Goal: Information Seeking & Learning: Compare options

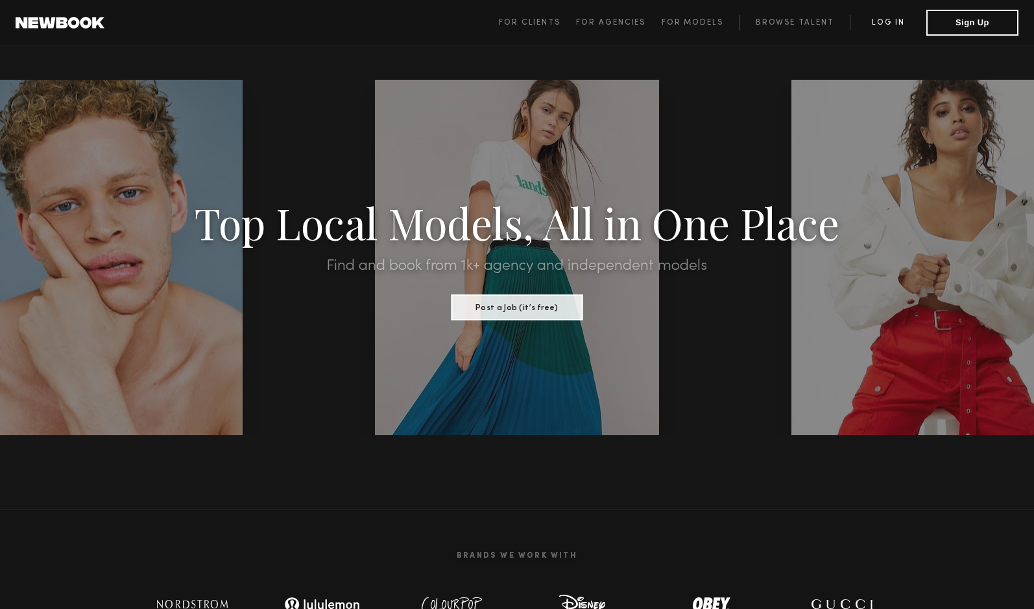
click at [885, 24] on link "Log in" at bounding box center [888, 23] width 77 height 16
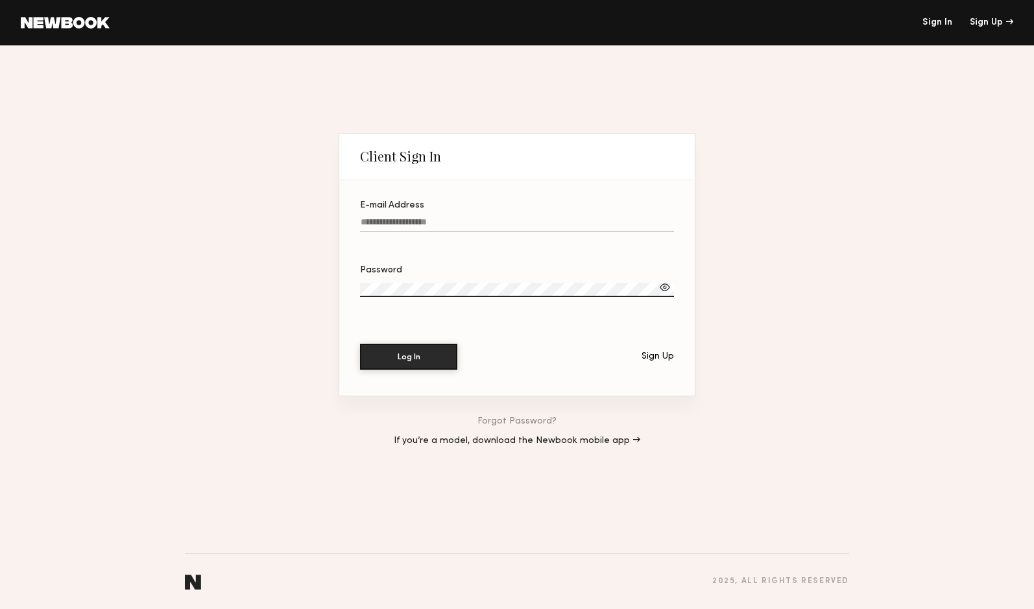
type input "**********"
click at [394, 363] on button "Log In" at bounding box center [408, 356] width 97 height 26
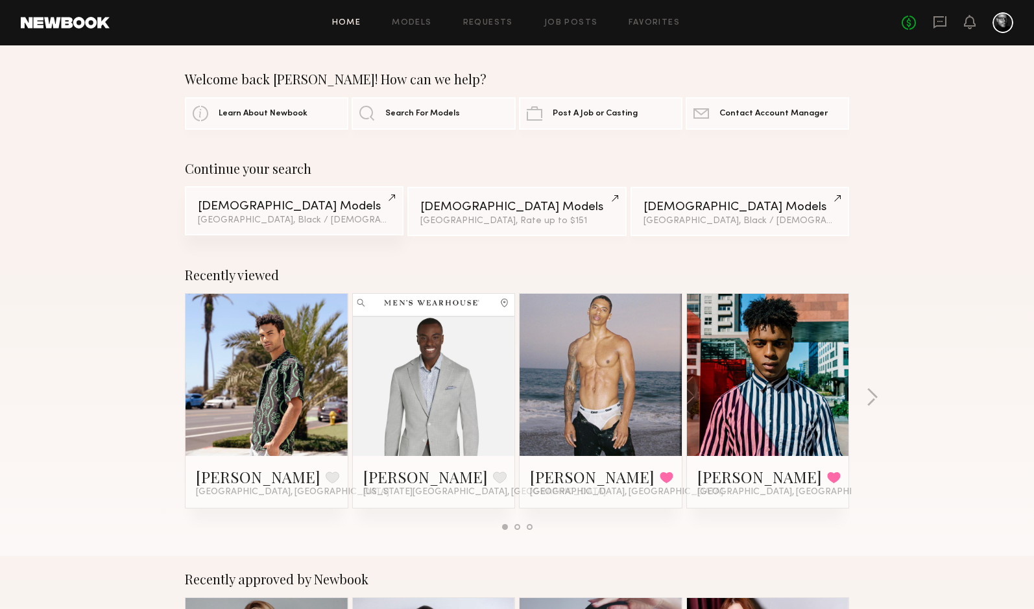
click at [277, 208] on div "Male Models" at bounding box center [294, 206] width 193 height 12
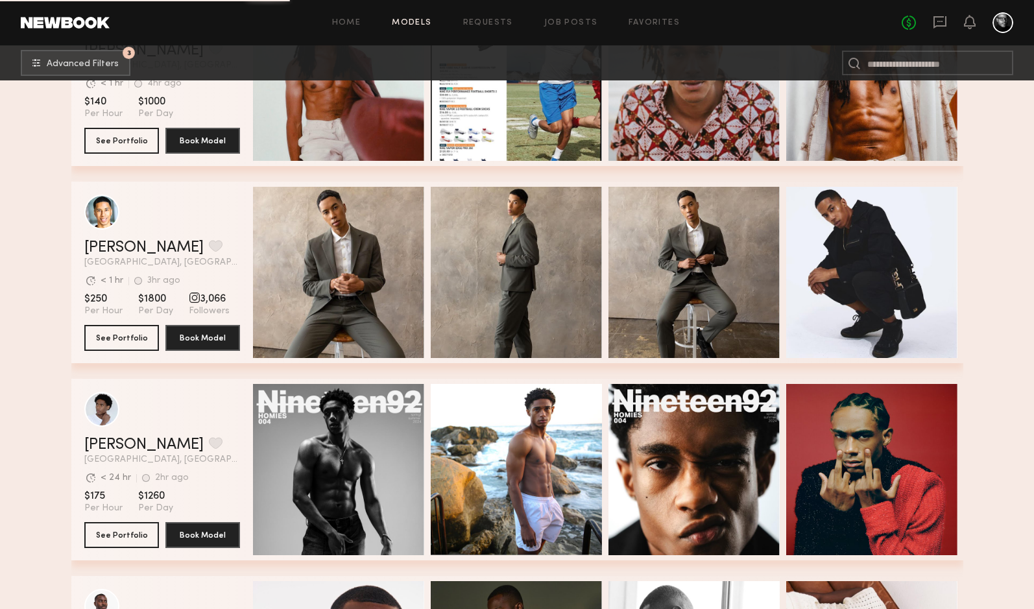
scroll to position [4036, 0]
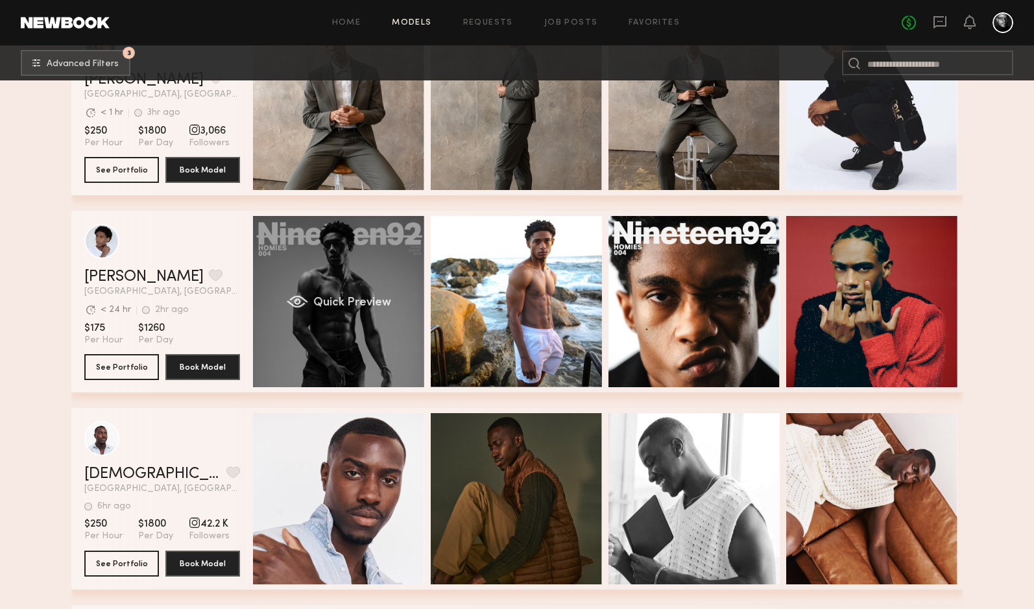
click at [298, 278] on div "Quick Preview" at bounding box center [338, 301] width 171 height 171
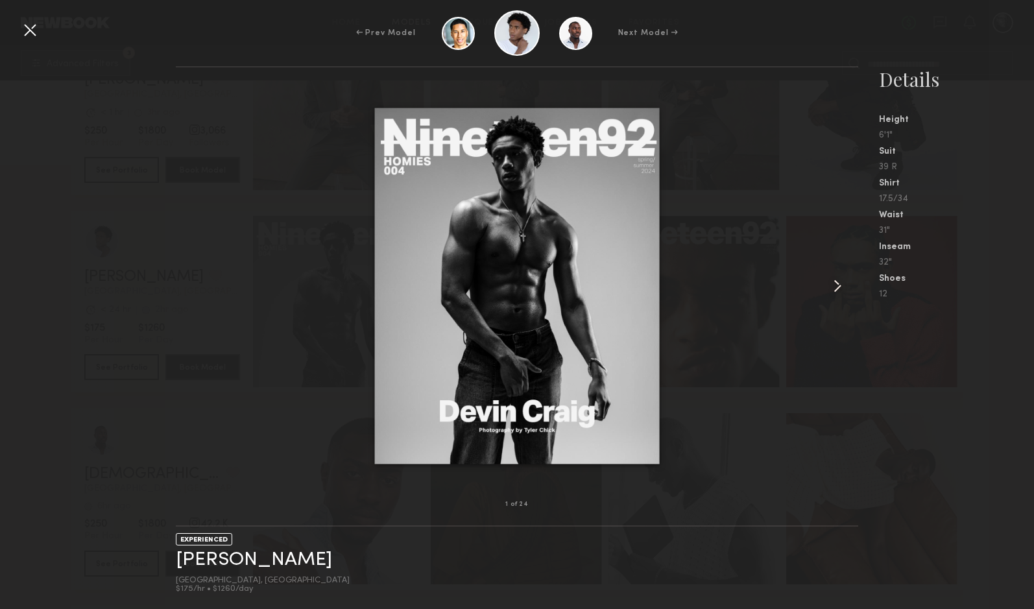
click at [838, 284] on common-icon at bounding box center [837, 286] width 21 height 21
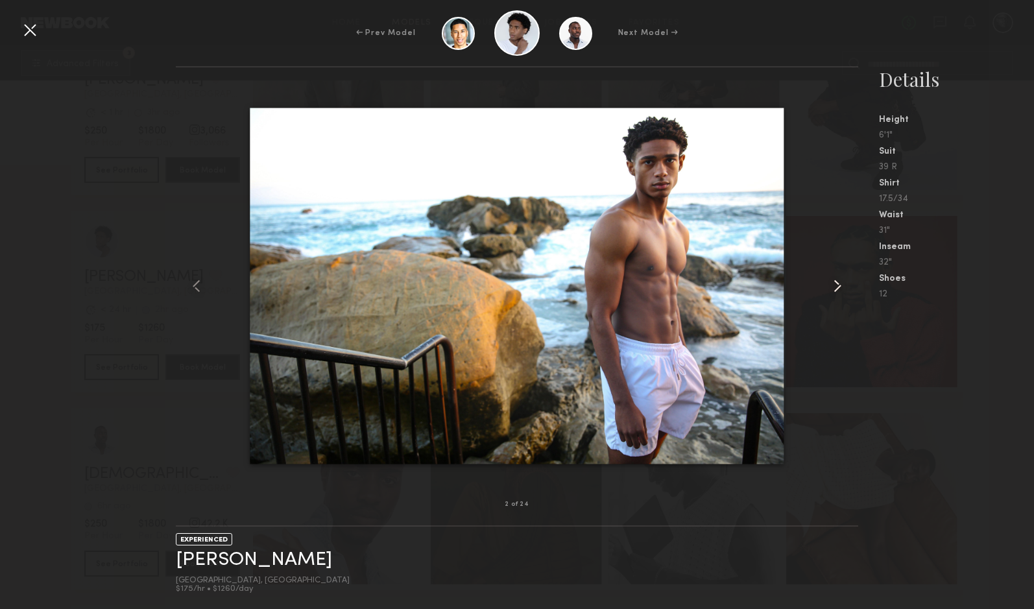
click at [838, 284] on common-icon at bounding box center [837, 286] width 21 height 21
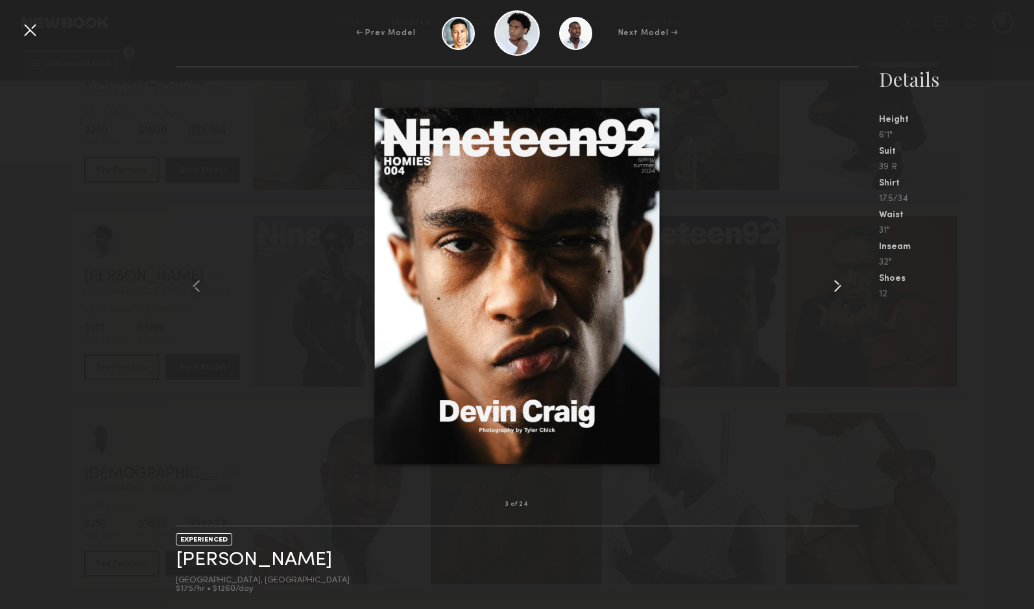
click at [838, 284] on common-icon at bounding box center [837, 286] width 21 height 21
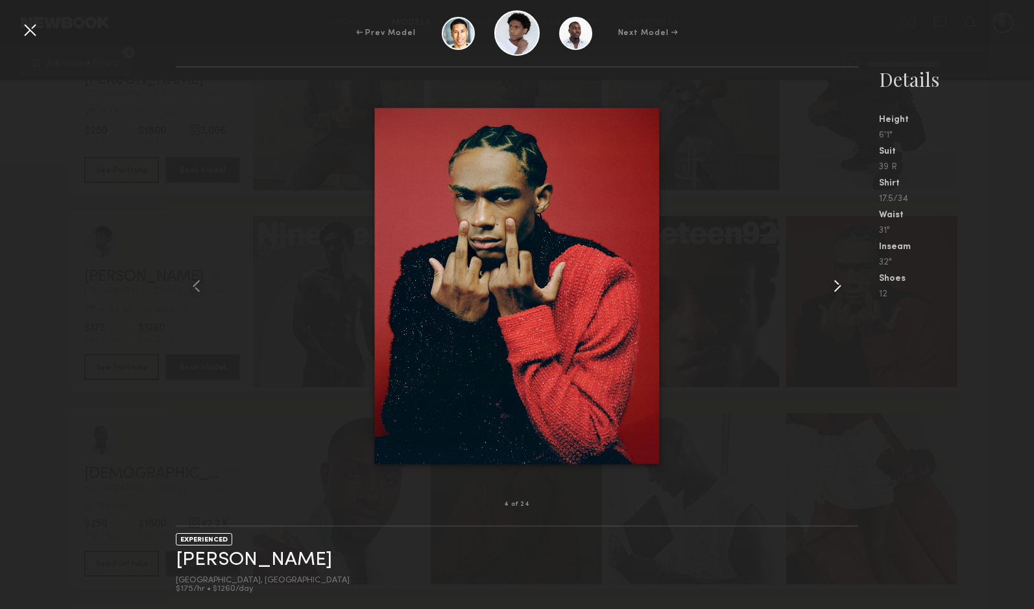
click at [838, 284] on common-icon at bounding box center [837, 286] width 21 height 21
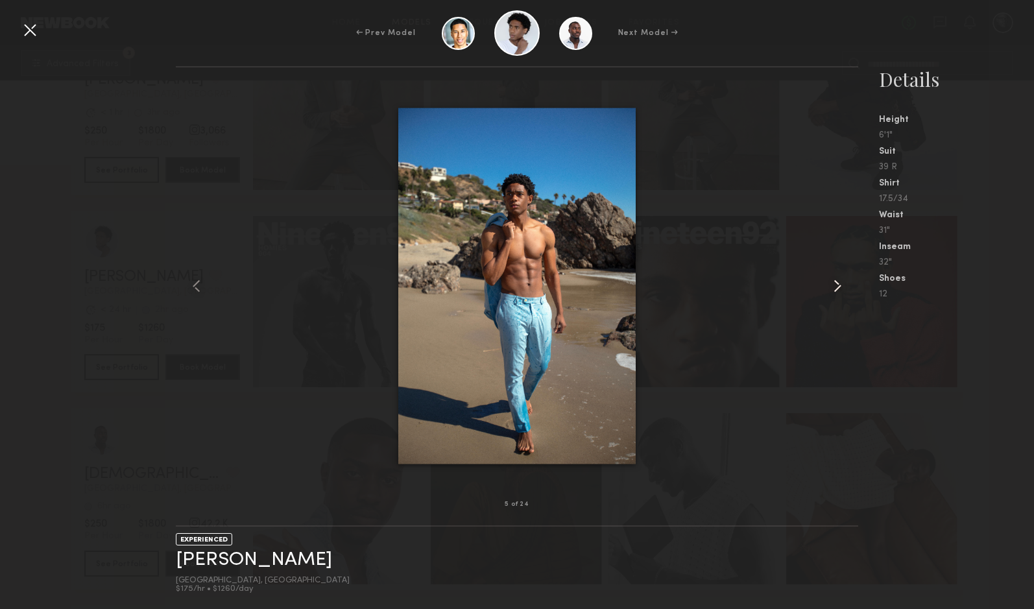
click at [838, 284] on common-icon at bounding box center [837, 286] width 21 height 21
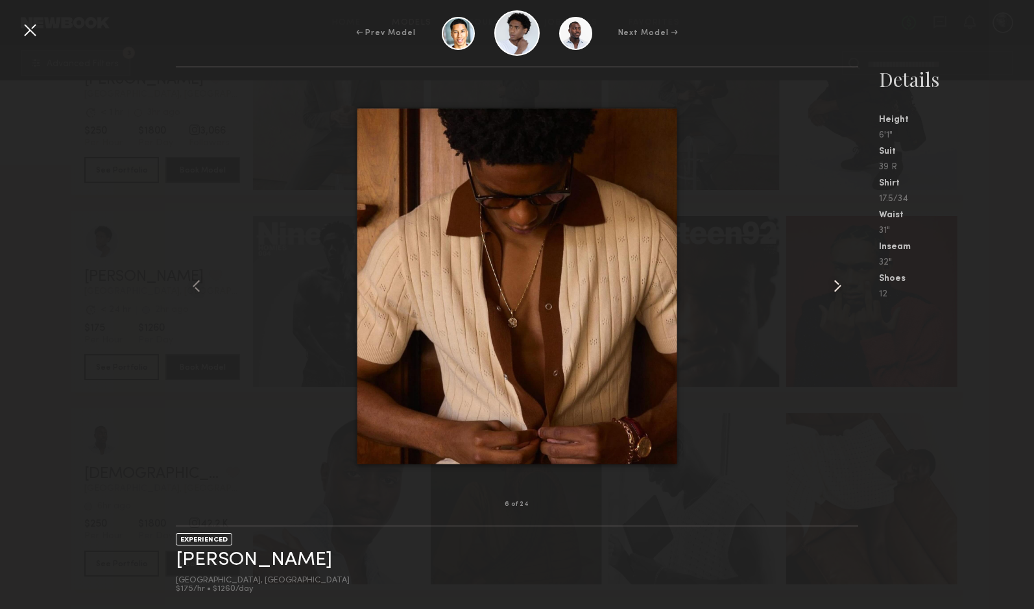
click at [838, 284] on common-icon at bounding box center [837, 286] width 21 height 21
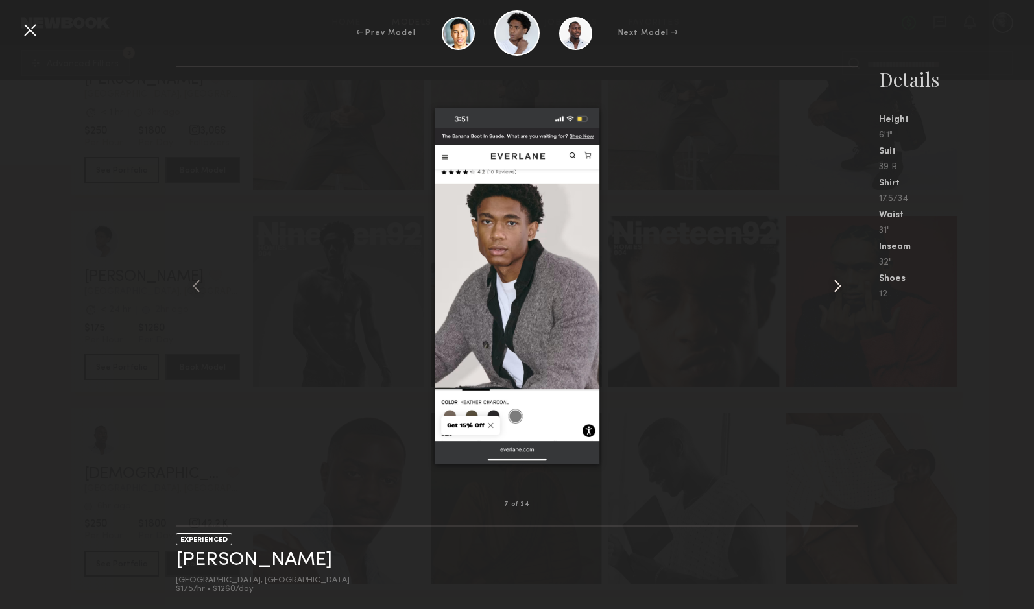
click at [838, 284] on common-icon at bounding box center [837, 286] width 21 height 21
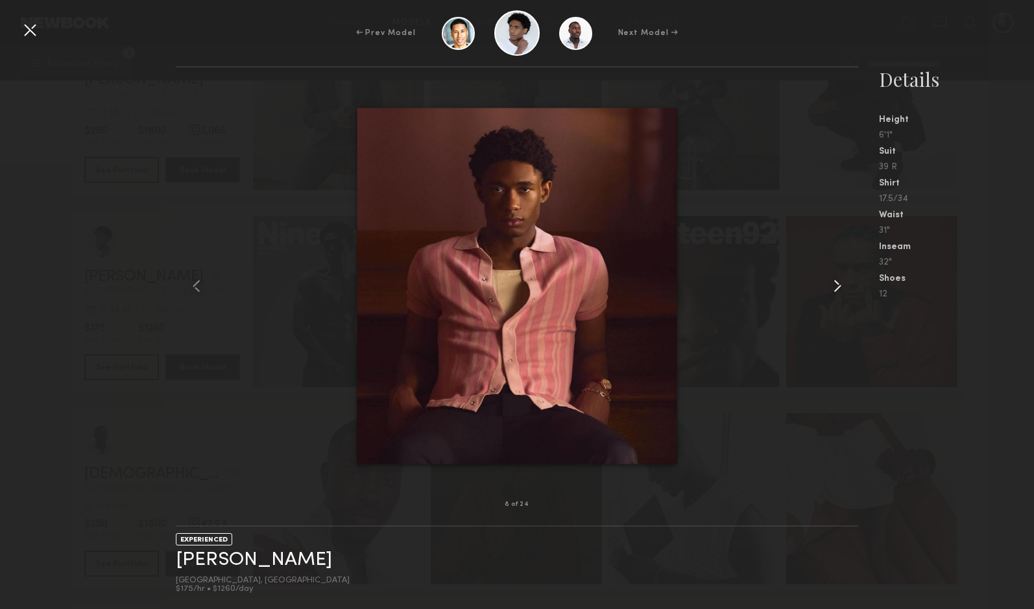
click at [838, 284] on common-icon at bounding box center [837, 286] width 21 height 21
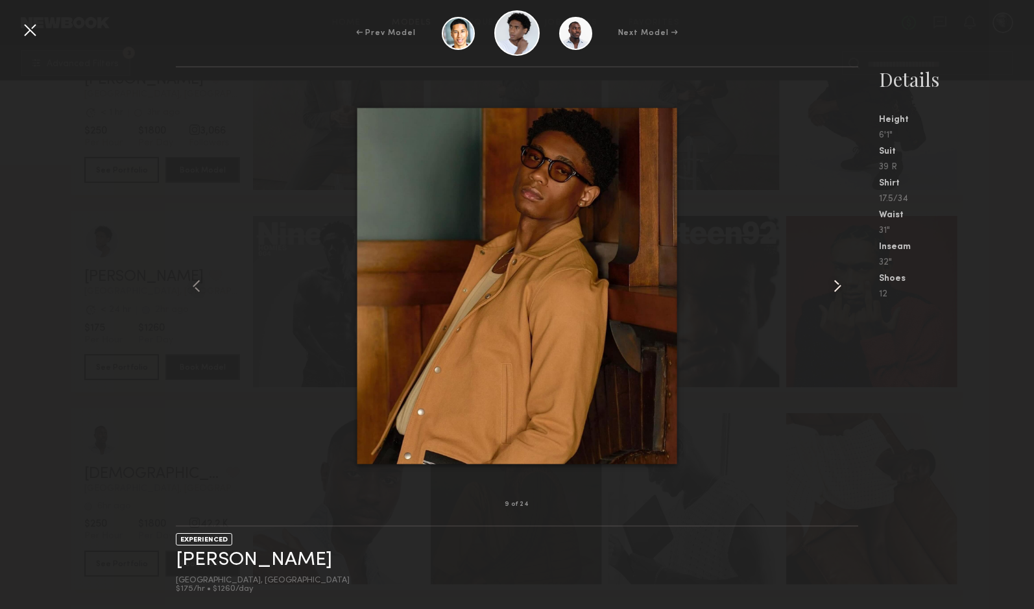
click at [838, 284] on common-icon at bounding box center [837, 286] width 21 height 21
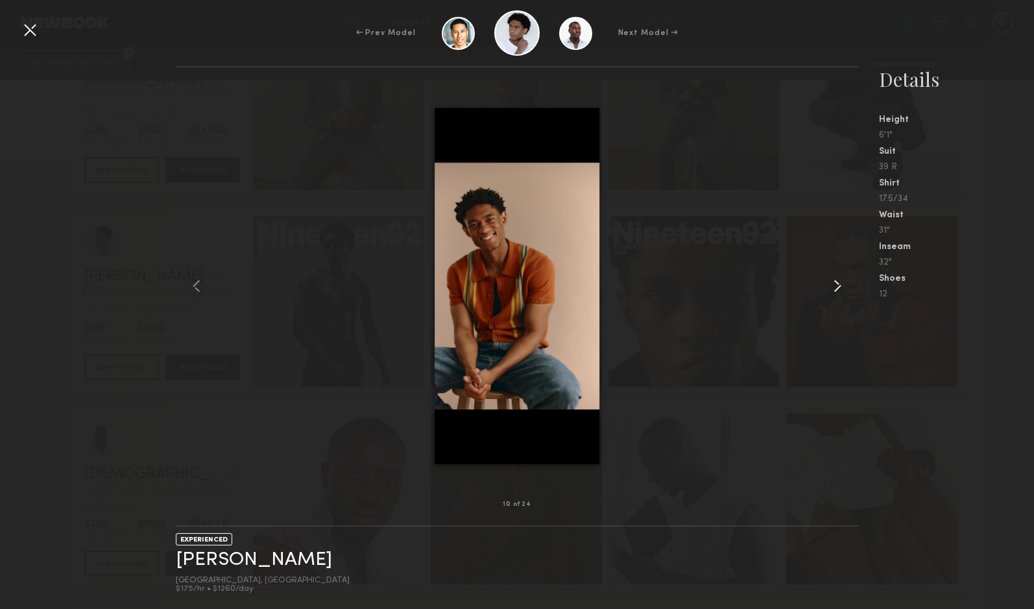
click at [838, 284] on common-icon at bounding box center [837, 286] width 21 height 21
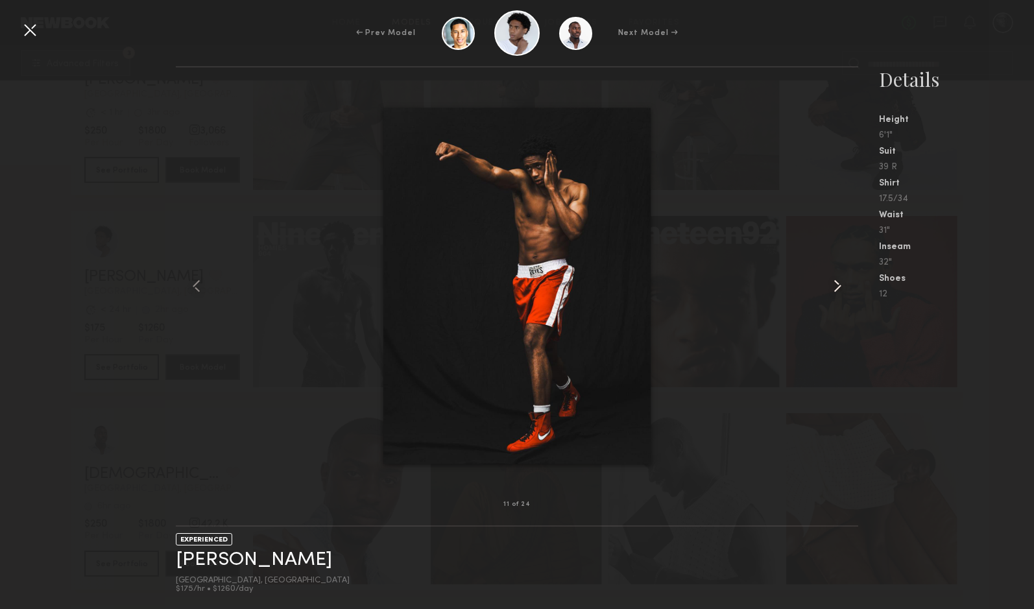
click at [838, 284] on common-icon at bounding box center [837, 286] width 21 height 21
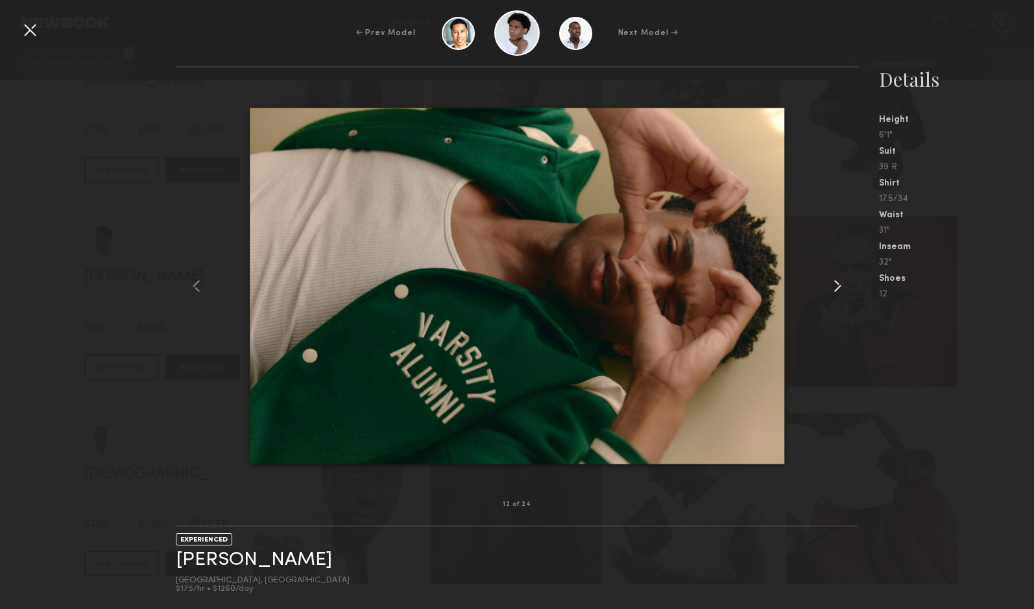
click at [838, 284] on common-icon at bounding box center [837, 286] width 21 height 21
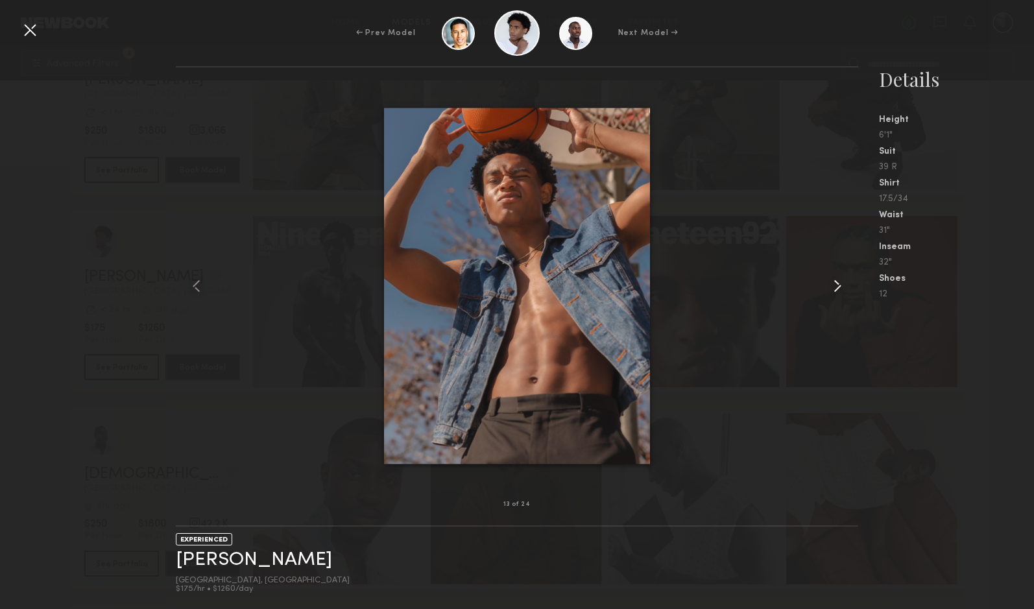
click at [838, 284] on common-icon at bounding box center [837, 286] width 21 height 21
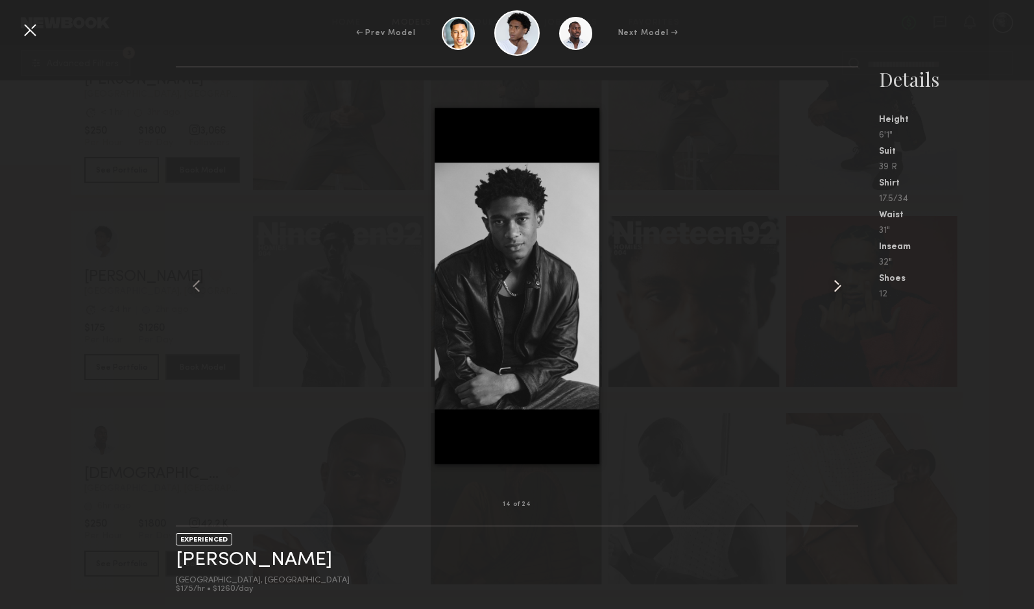
click at [838, 284] on common-icon at bounding box center [837, 286] width 21 height 21
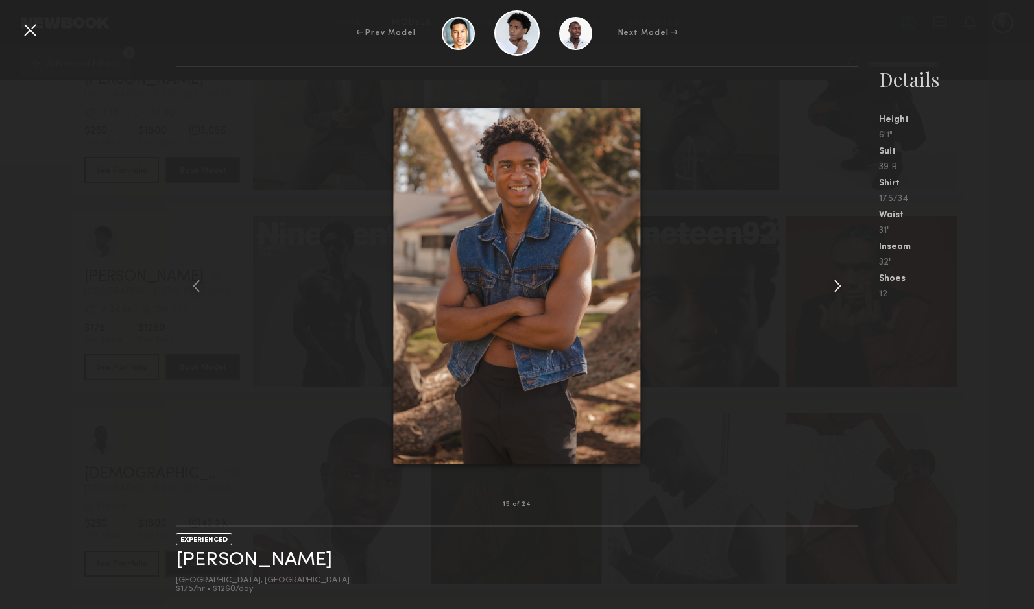
click at [838, 284] on common-icon at bounding box center [837, 286] width 21 height 21
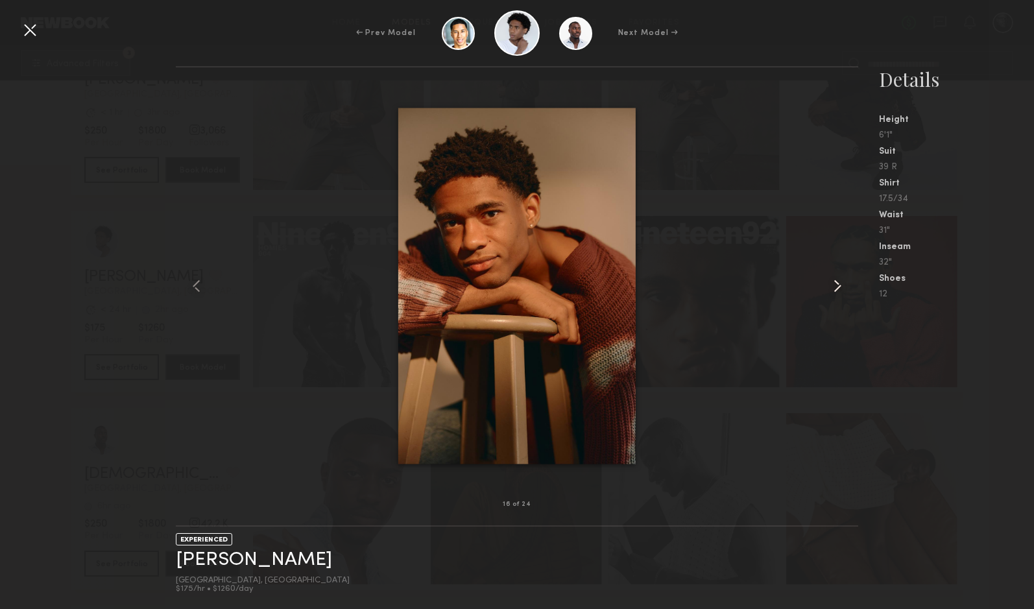
click at [838, 284] on common-icon at bounding box center [837, 286] width 21 height 21
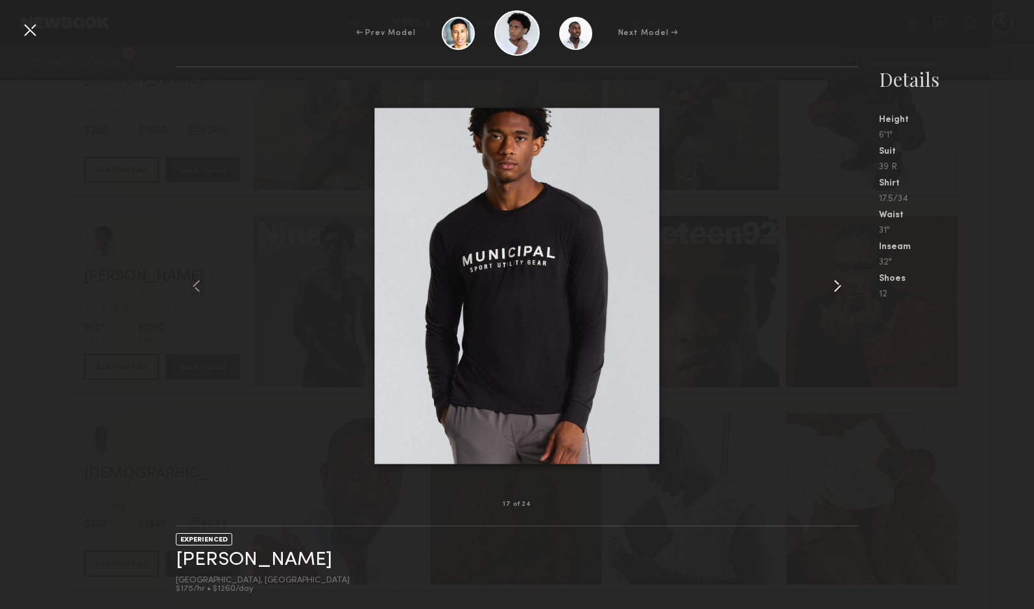
click at [838, 284] on common-icon at bounding box center [837, 286] width 21 height 21
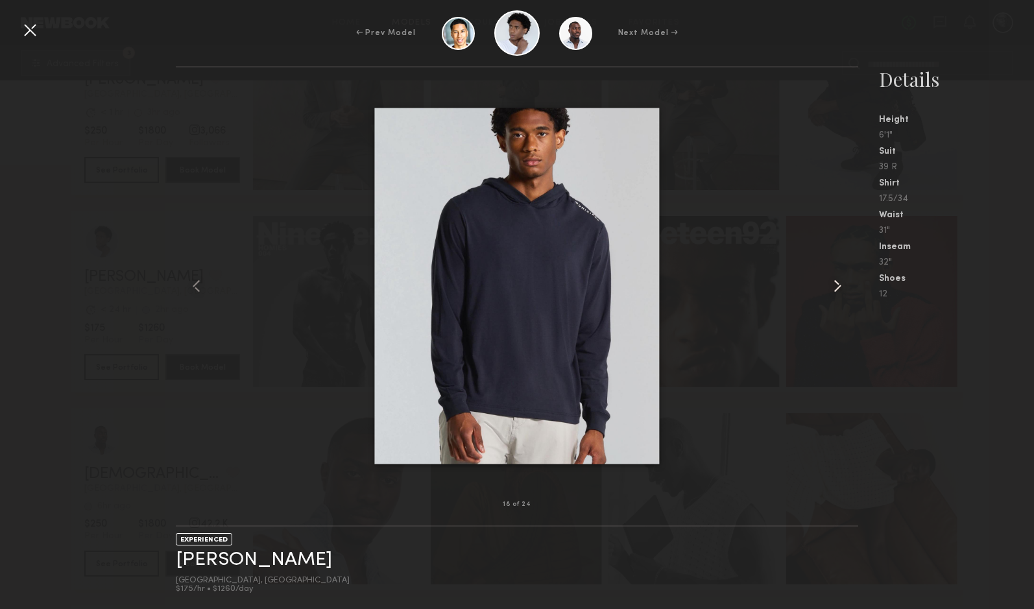
click at [838, 284] on common-icon at bounding box center [837, 286] width 21 height 21
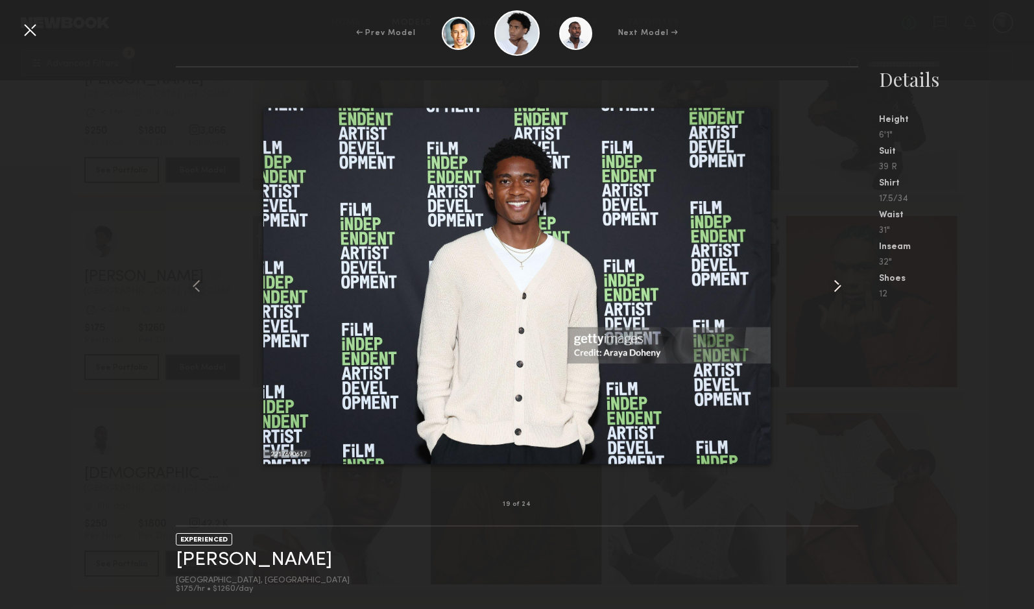
click at [838, 284] on common-icon at bounding box center [837, 286] width 21 height 21
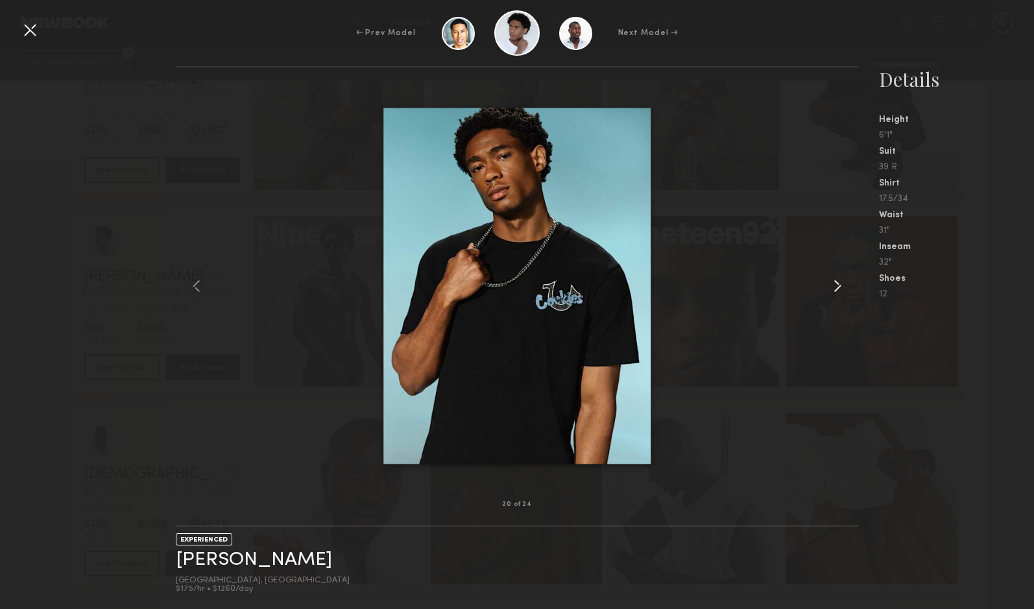
click at [838, 284] on common-icon at bounding box center [837, 286] width 21 height 21
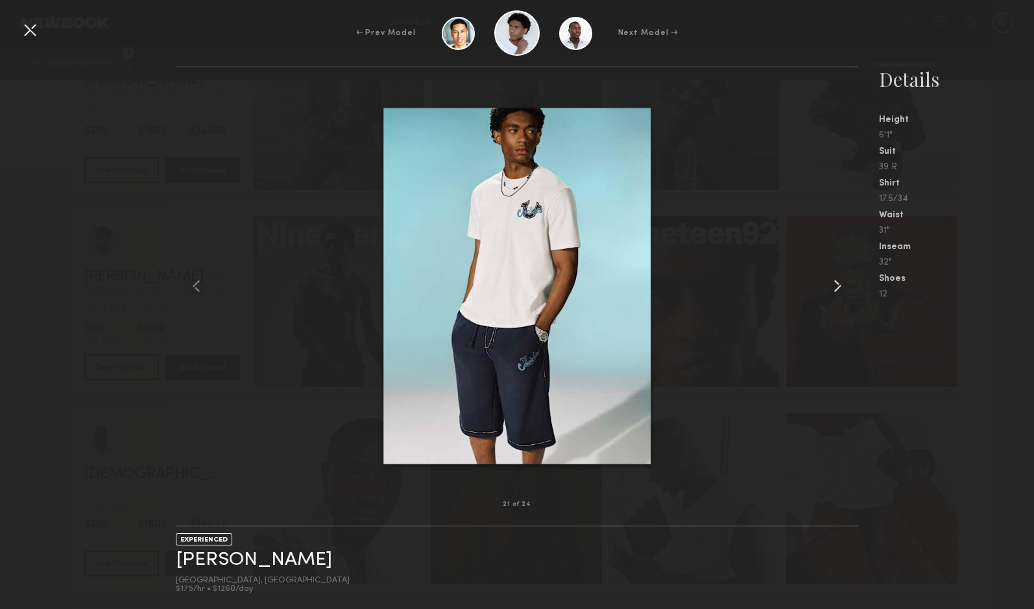
click at [838, 284] on common-icon at bounding box center [837, 286] width 21 height 21
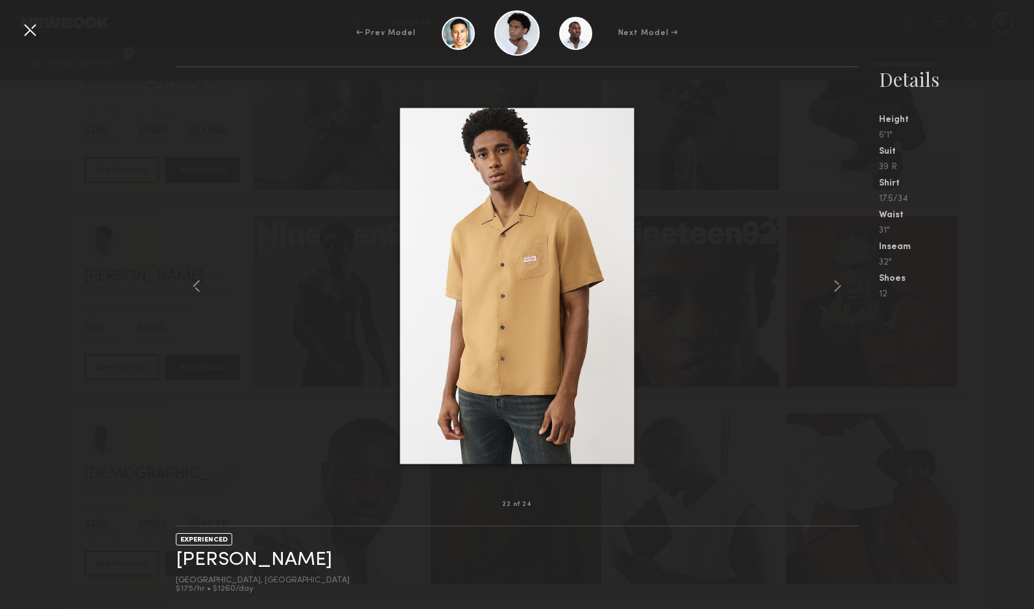
click at [24, 29] on div at bounding box center [29, 29] width 21 height 21
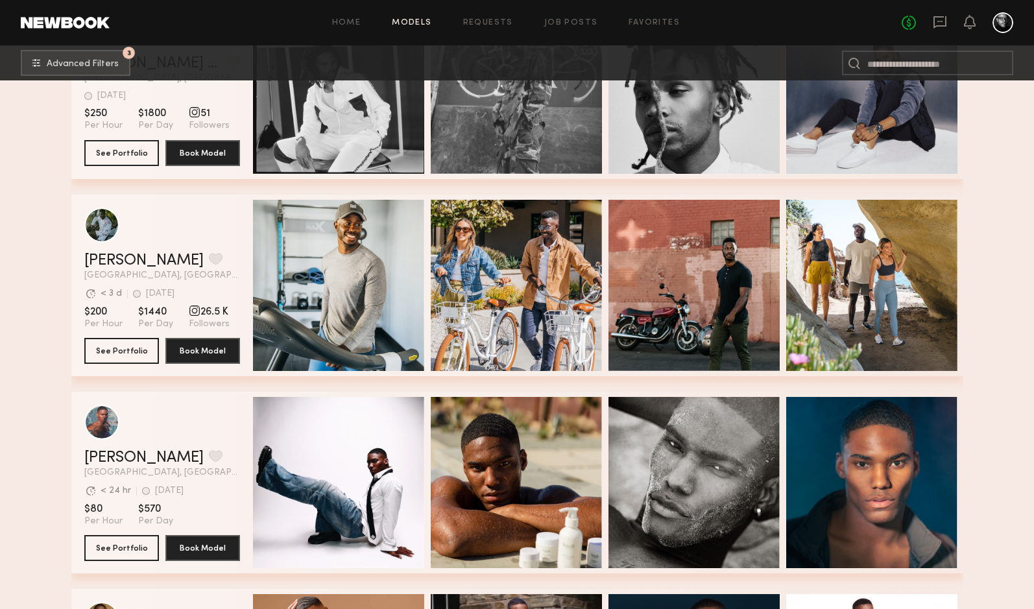
scroll to position [5761, 0]
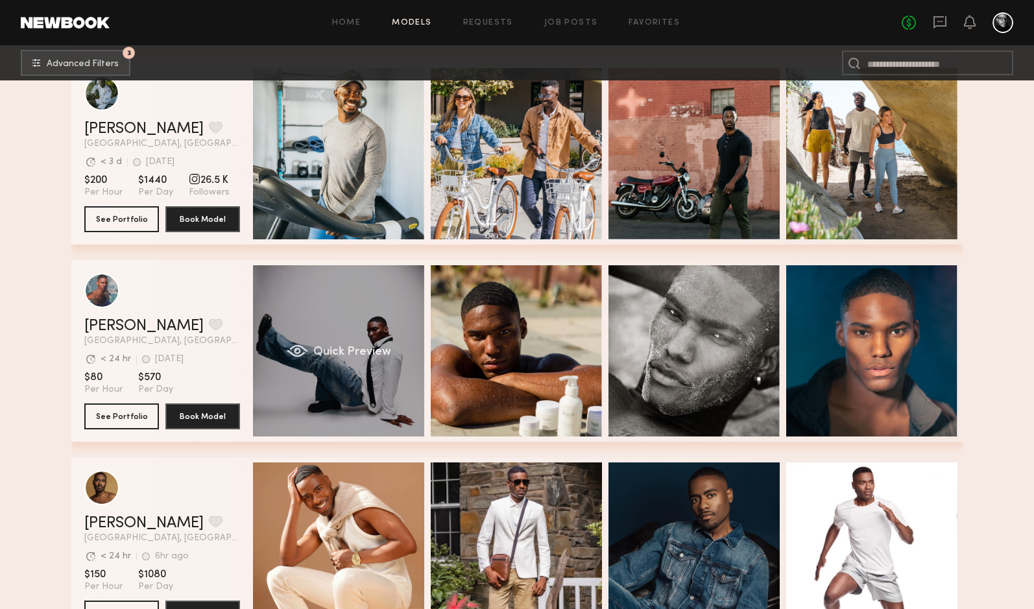
click at [307, 335] on div "Quick Preview" at bounding box center [338, 350] width 171 height 171
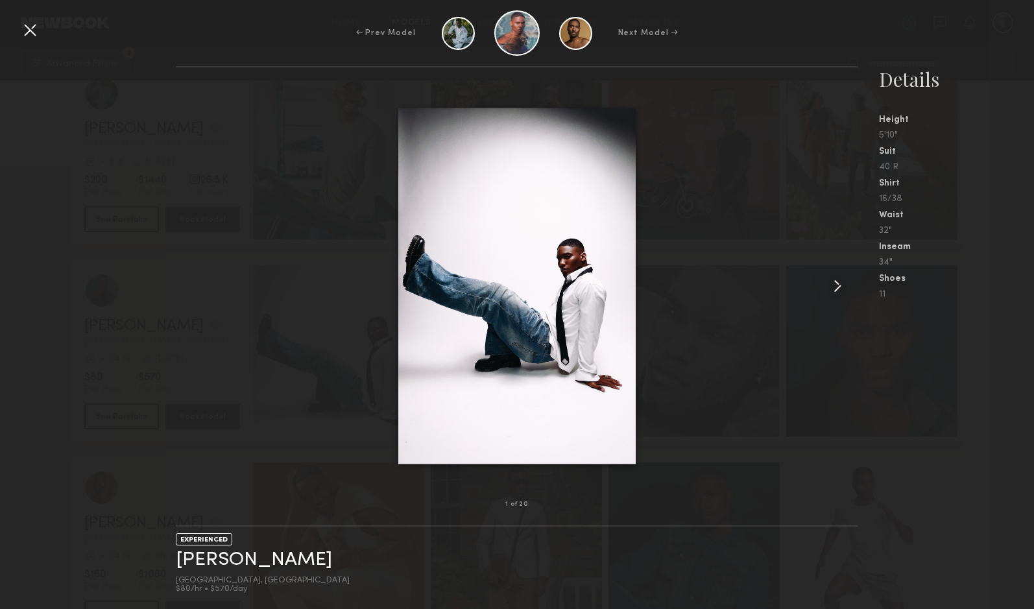
click at [834, 284] on common-icon at bounding box center [837, 286] width 21 height 21
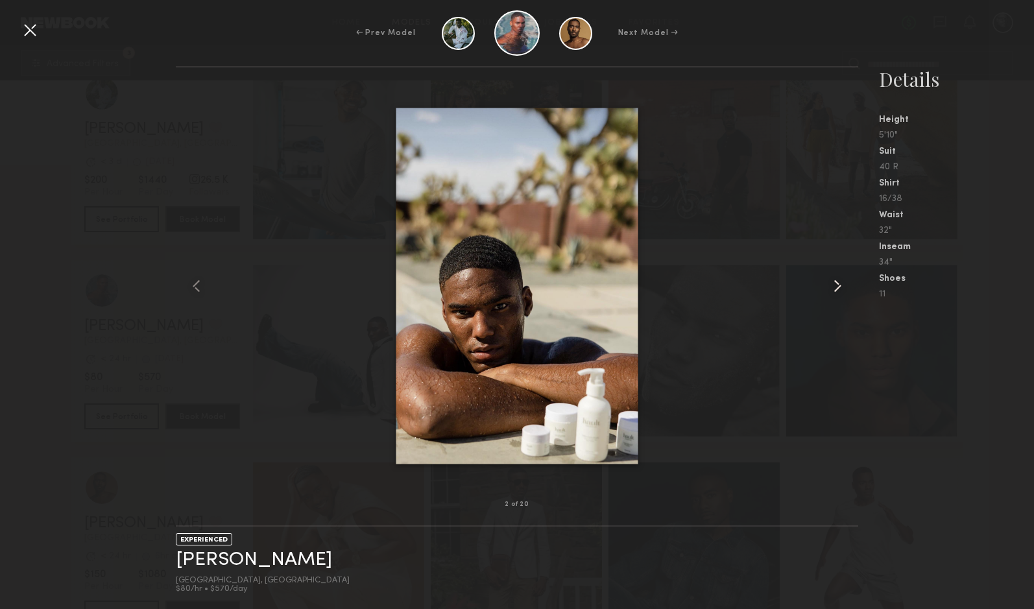
click at [834, 284] on common-icon at bounding box center [837, 286] width 21 height 21
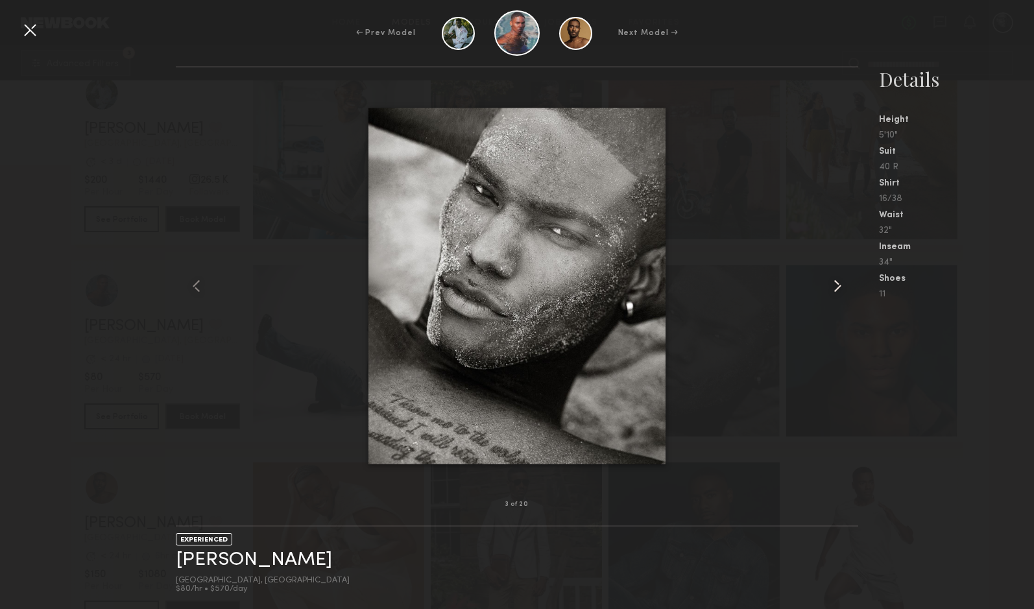
click at [834, 284] on common-icon at bounding box center [837, 286] width 21 height 21
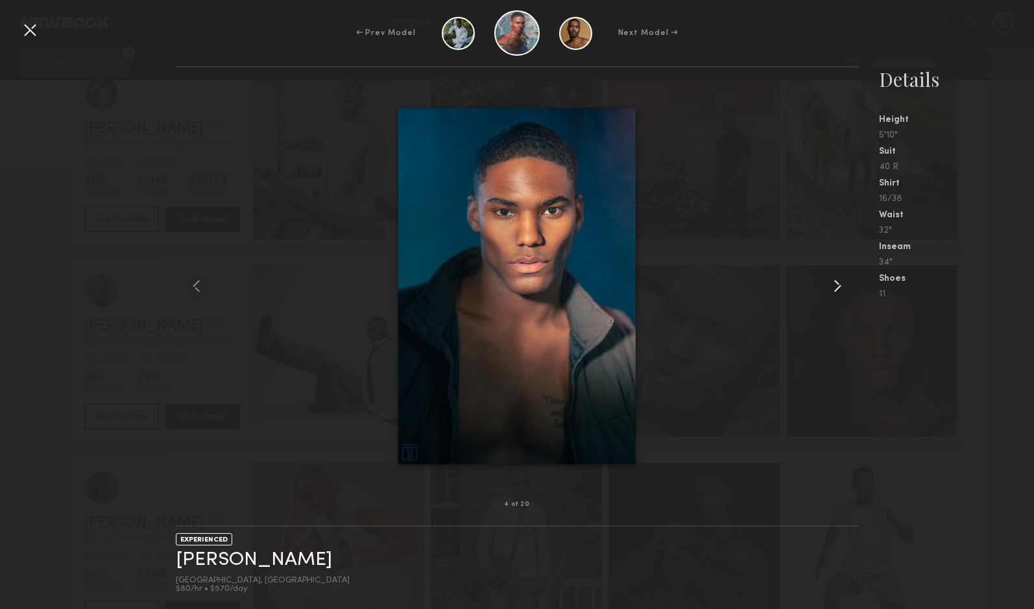
click at [834, 284] on common-icon at bounding box center [837, 286] width 21 height 21
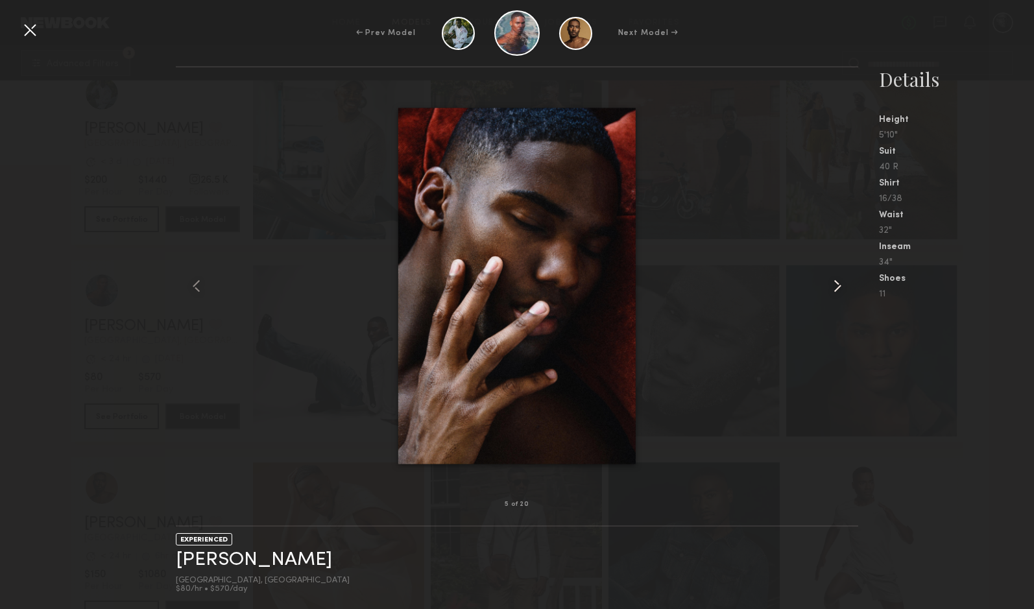
click at [834, 284] on common-icon at bounding box center [837, 286] width 21 height 21
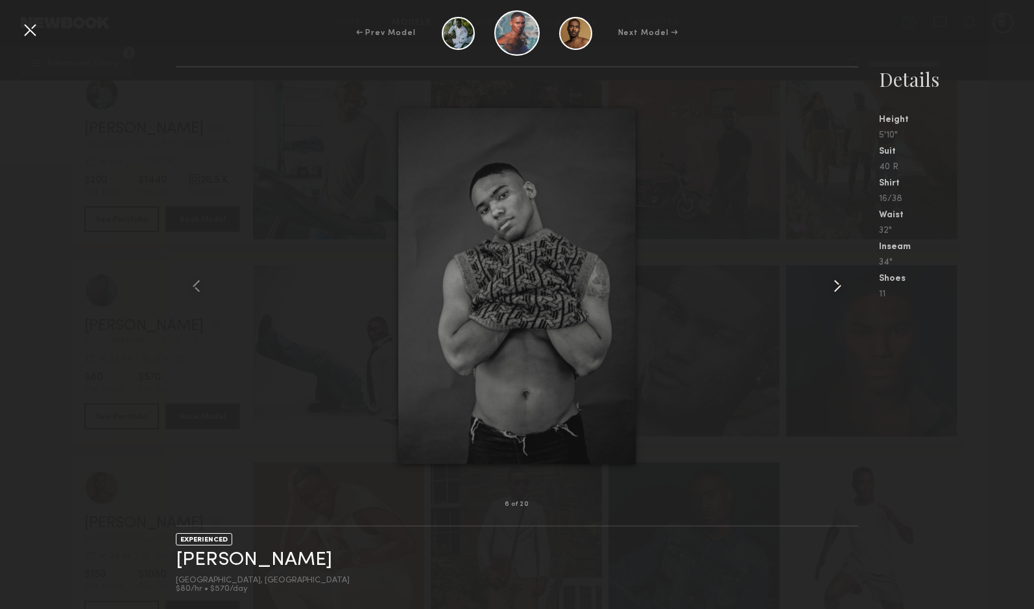
click at [834, 284] on common-icon at bounding box center [837, 286] width 21 height 21
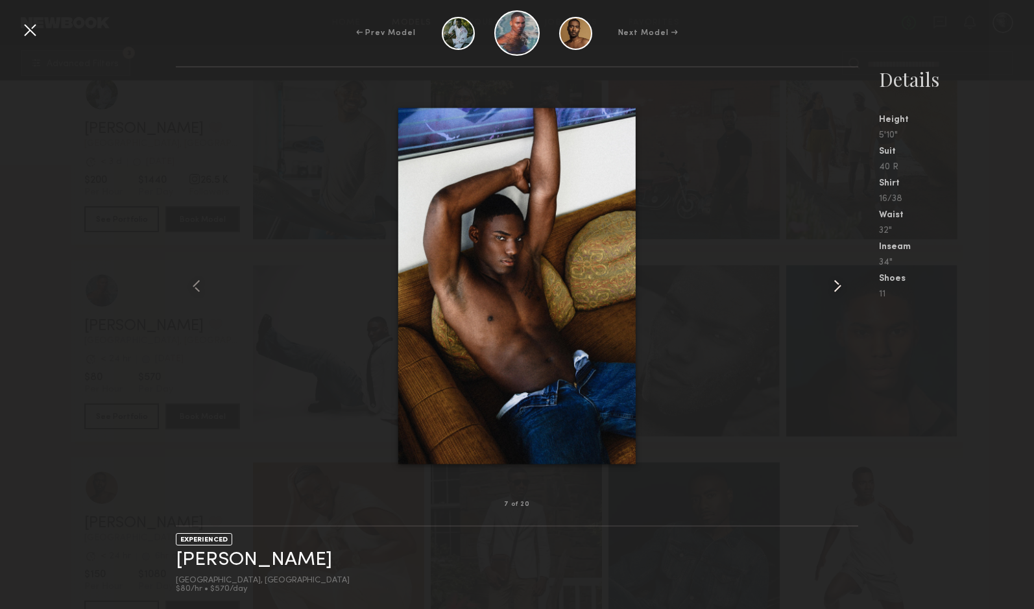
click at [834, 284] on common-icon at bounding box center [837, 286] width 21 height 21
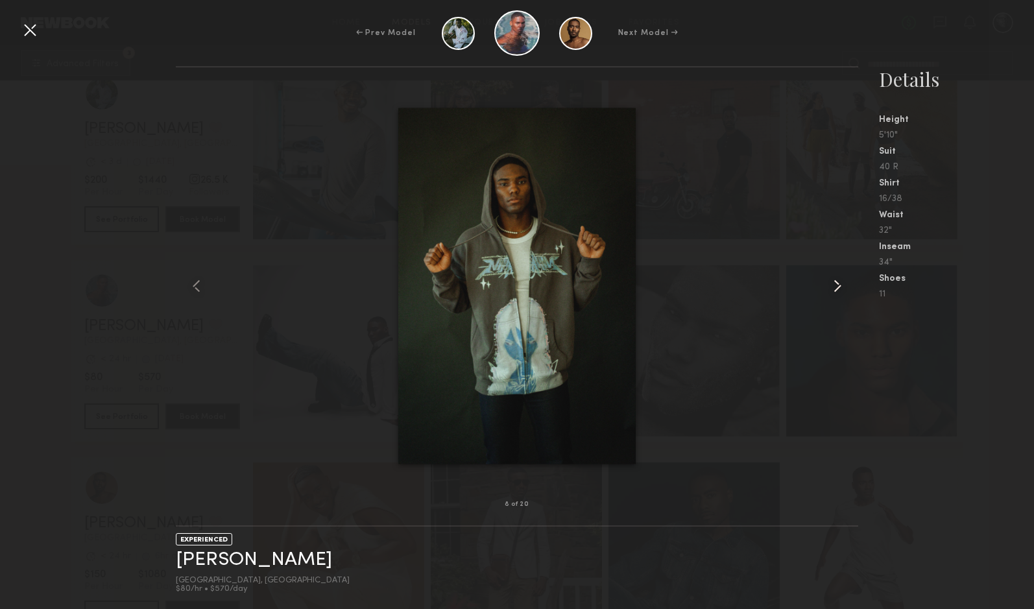
click at [834, 284] on common-icon at bounding box center [837, 286] width 21 height 21
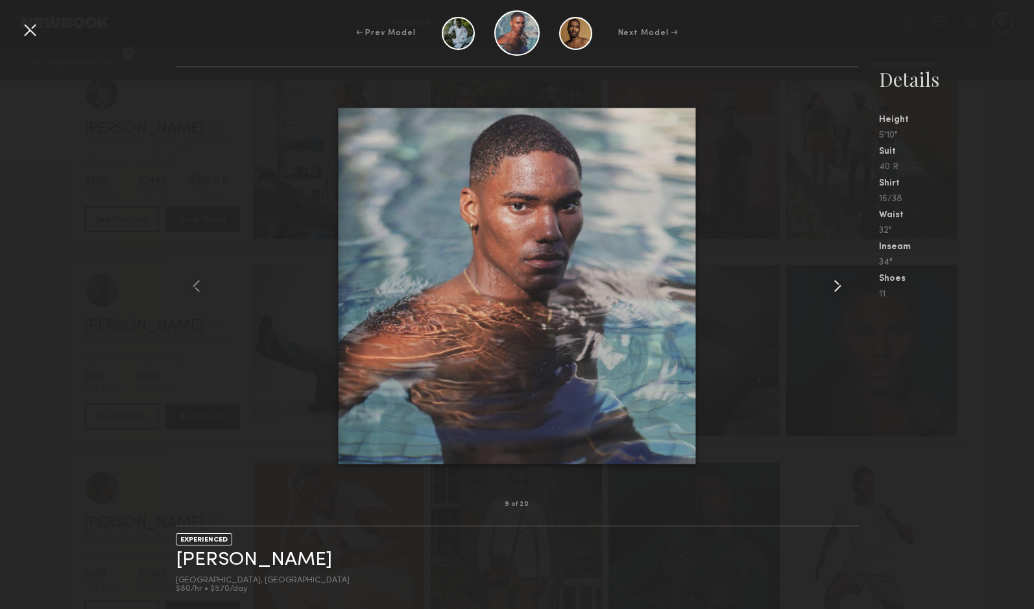
click at [834, 284] on common-icon at bounding box center [837, 286] width 21 height 21
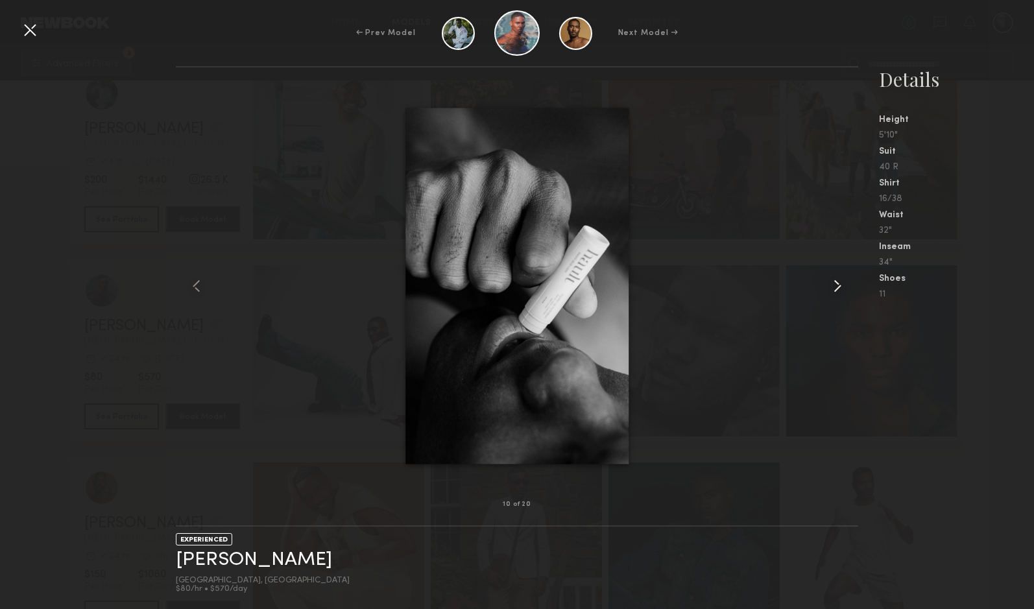
click at [834, 284] on common-icon at bounding box center [837, 286] width 21 height 21
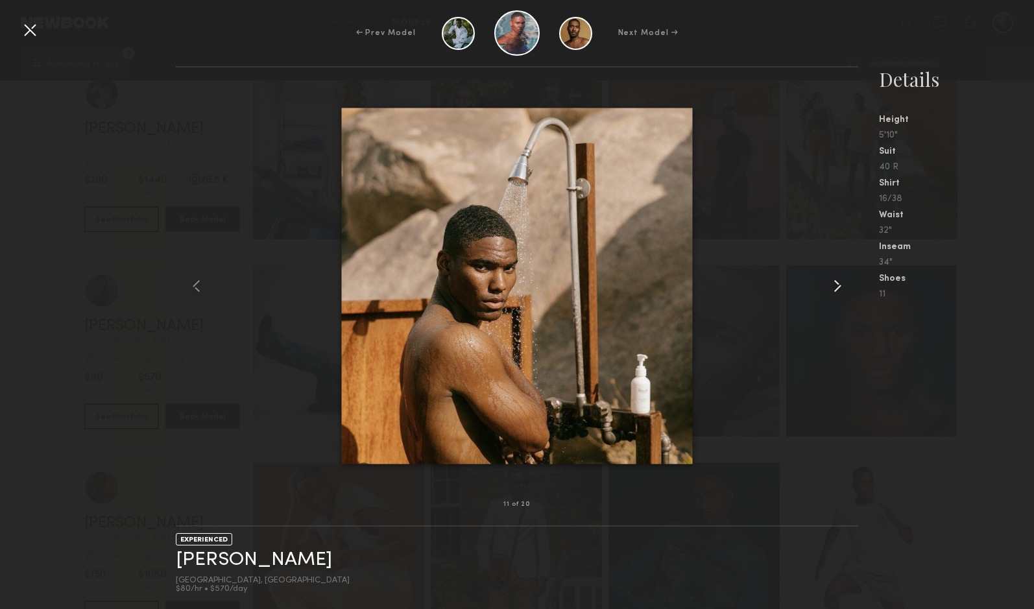
click at [834, 284] on common-icon at bounding box center [837, 286] width 21 height 21
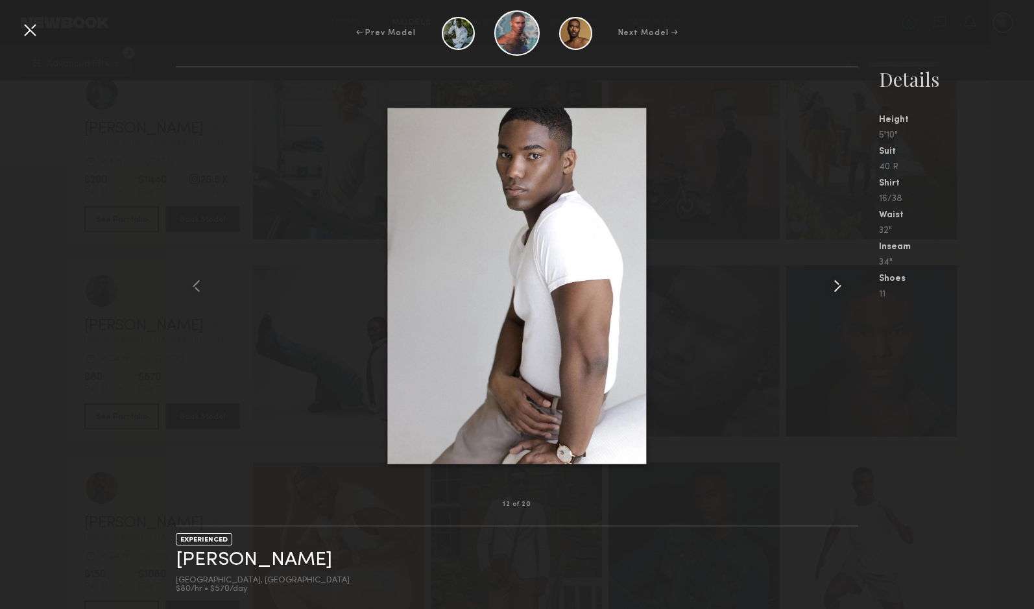
click at [834, 284] on common-icon at bounding box center [837, 286] width 21 height 21
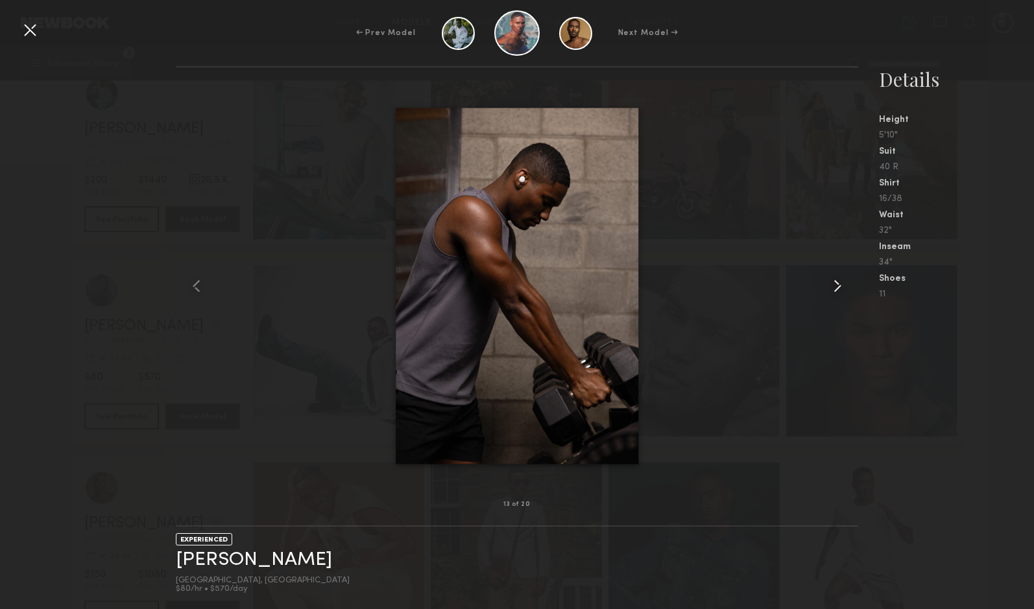
click at [834, 284] on common-icon at bounding box center [837, 286] width 21 height 21
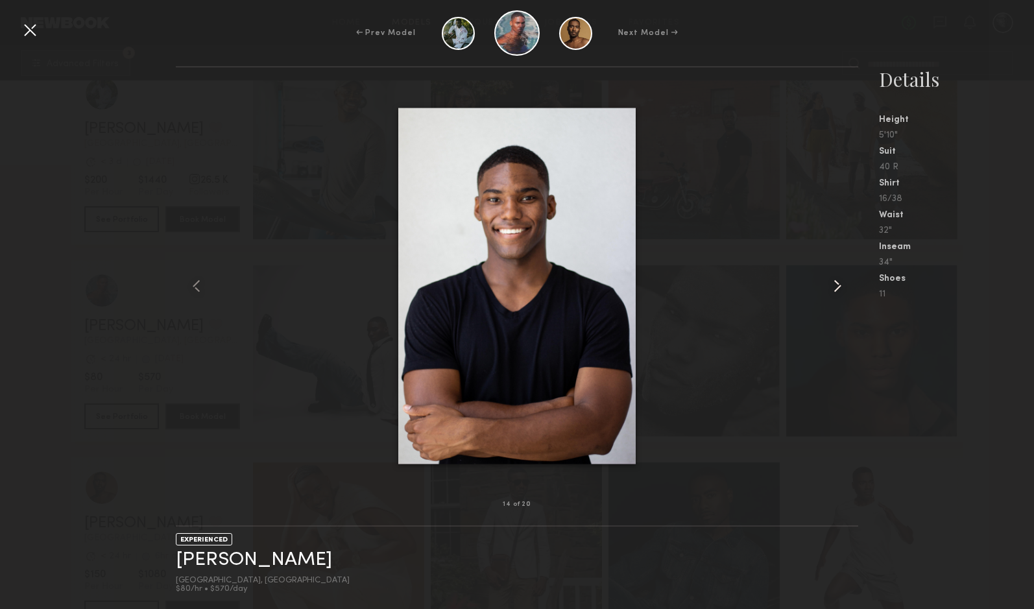
click at [834, 284] on common-icon at bounding box center [837, 286] width 21 height 21
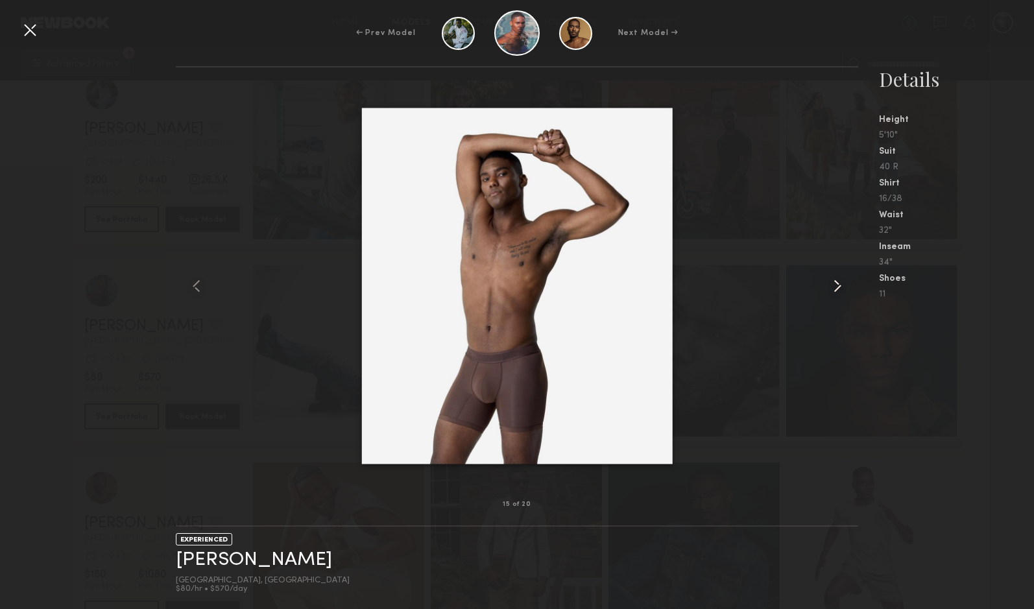
click at [834, 284] on common-icon at bounding box center [837, 286] width 21 height 21
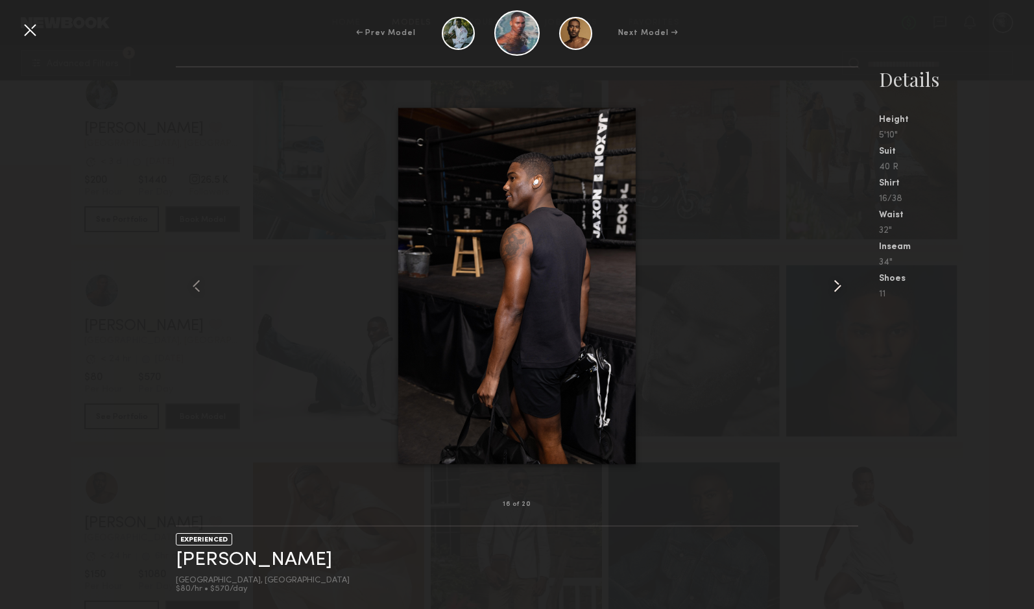
click at [834, 284] on common-icon at bounding box center [837, 286] width 21 height 21
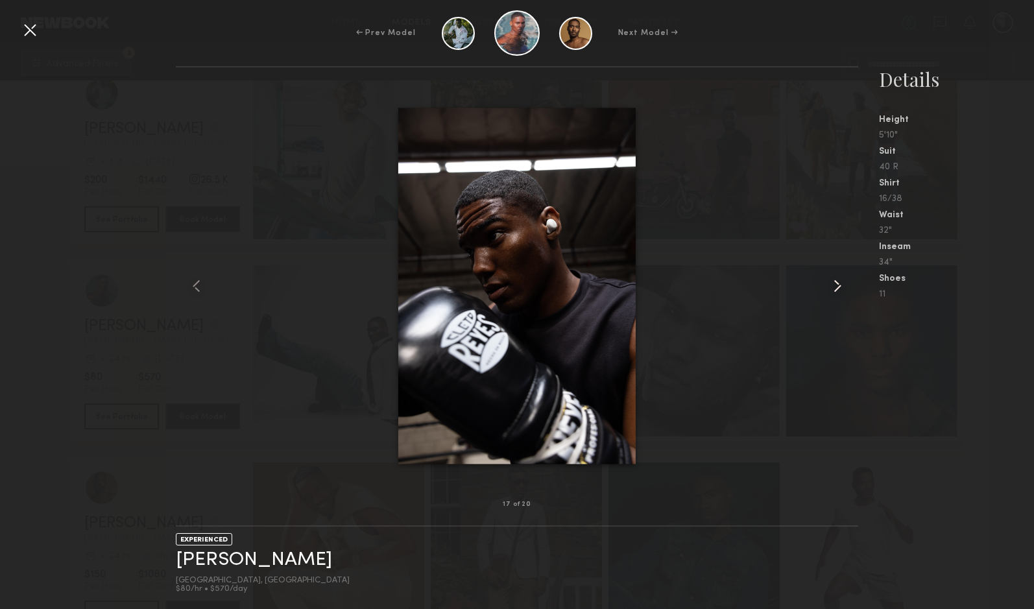
click at [834, 284] on common-icon at bounding box center [837, 286] width 21 height 21
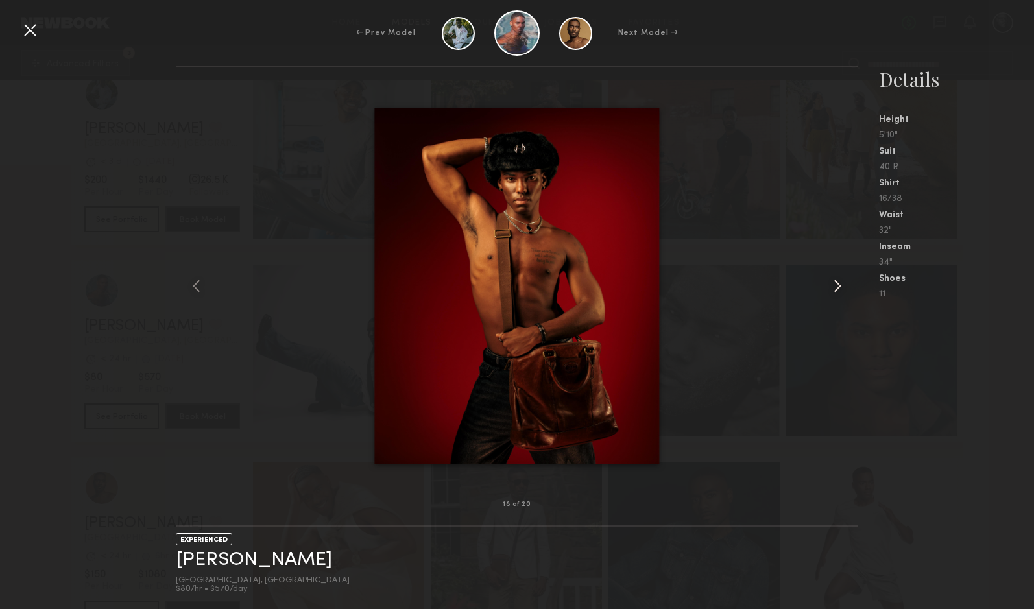
click at [834, 284] on common-icon at bounding box center [837, 286] width 21 height 21
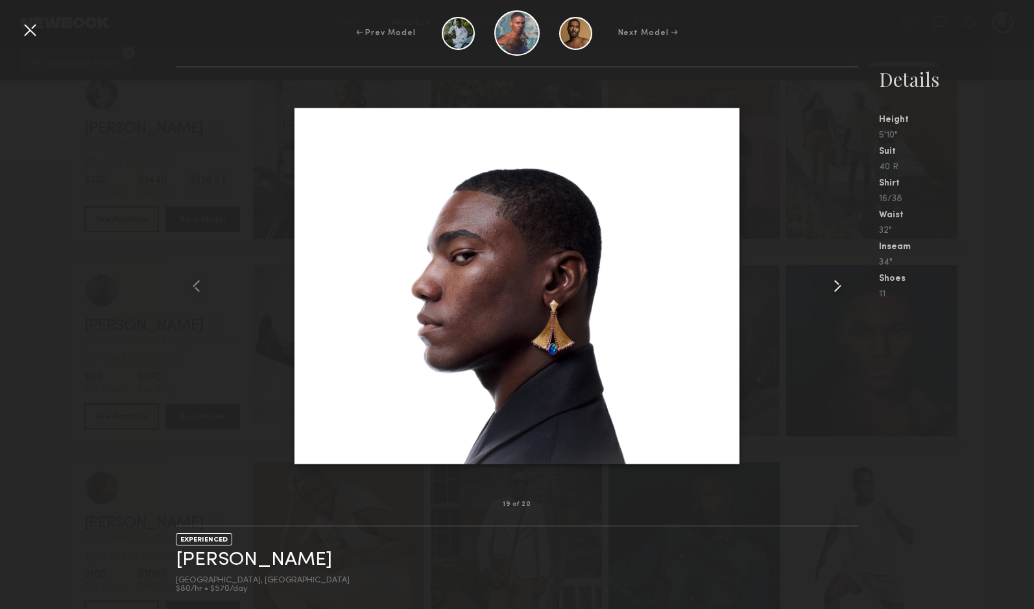
click at [834, 284] on common-icon at bounding box center [837, 286] width 21 height 21
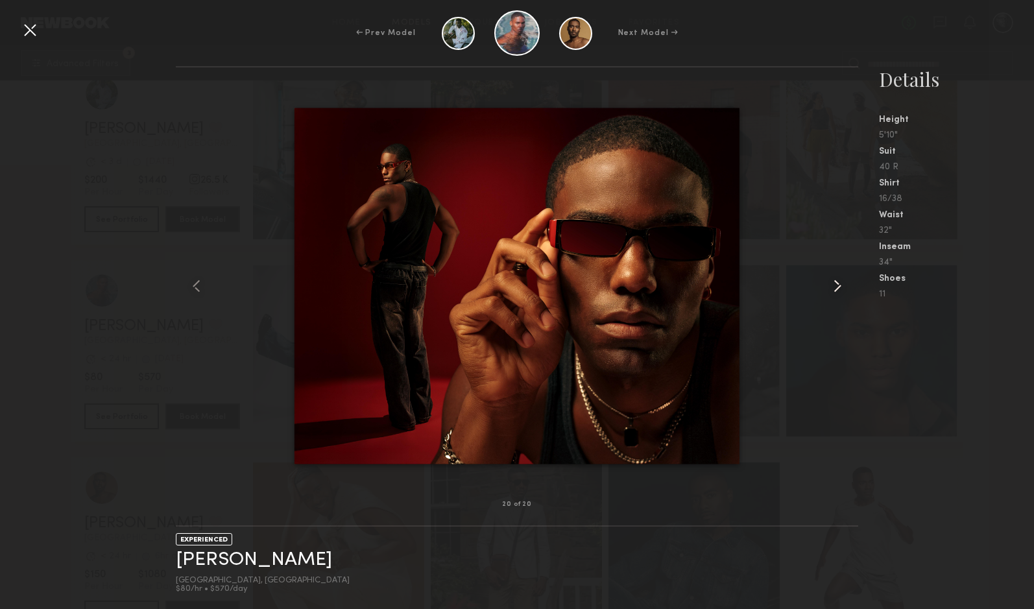
click at [835, 284] on common-icon at bounding box center [837, 286] width 21 height 21
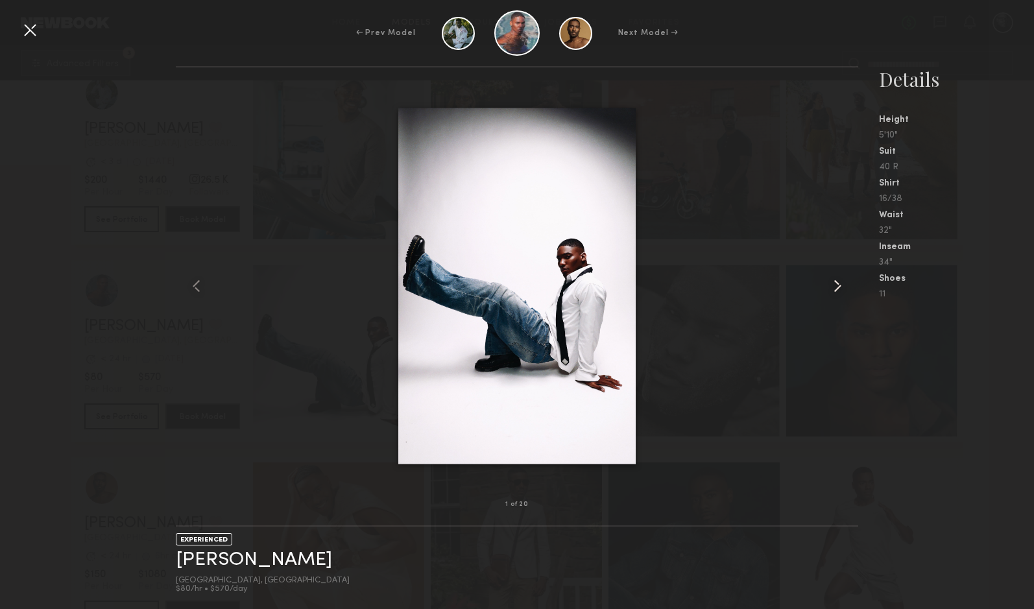
click at [835, 284] on common-icon at bounding box center [837, 286] width 21 height 21
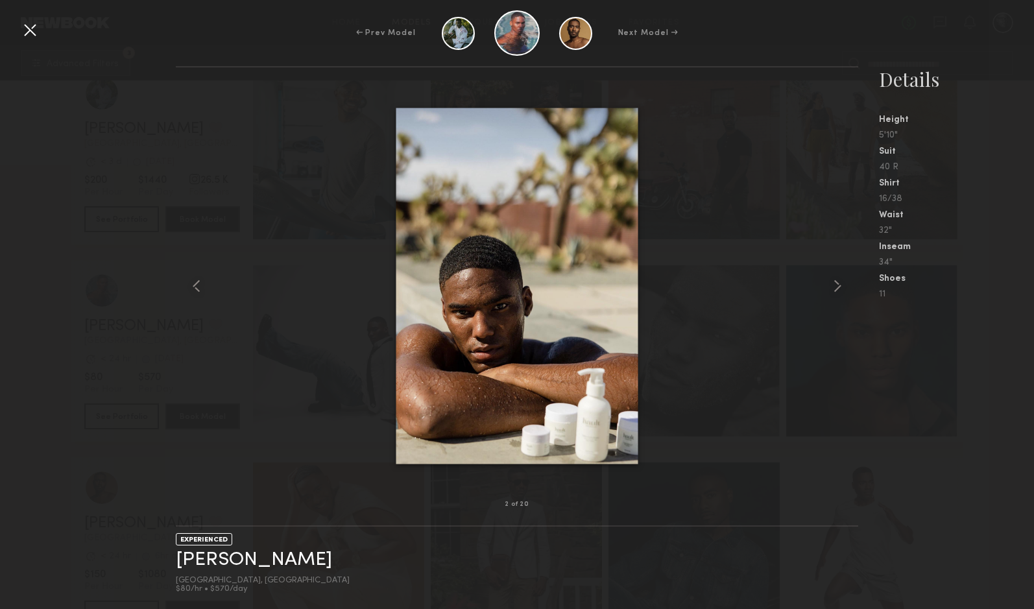
click at [30, 31] on div at bounding box center [29, 29] width 21 height 21
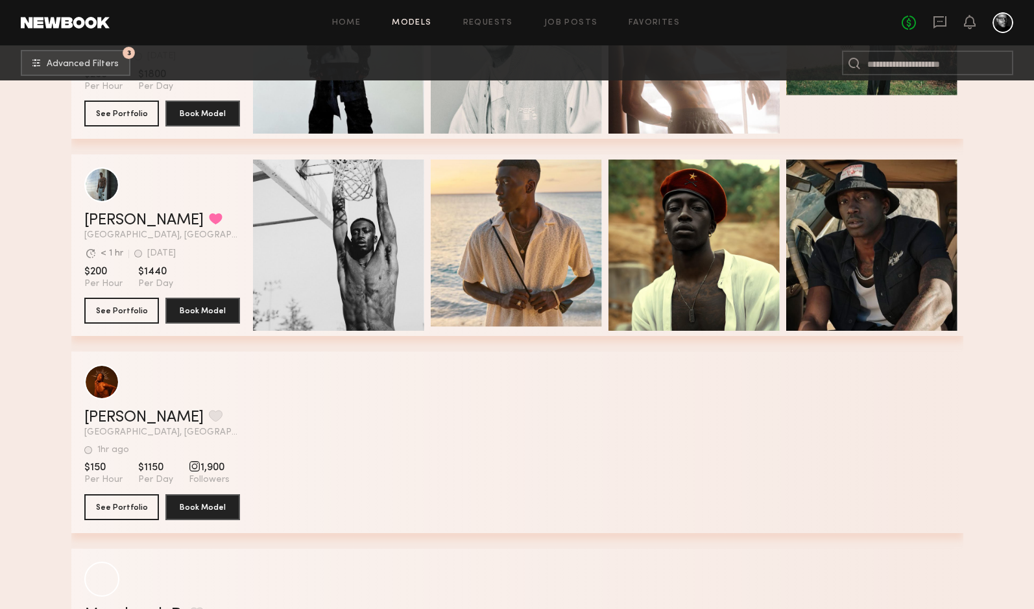
scroll to position [7707, 0]
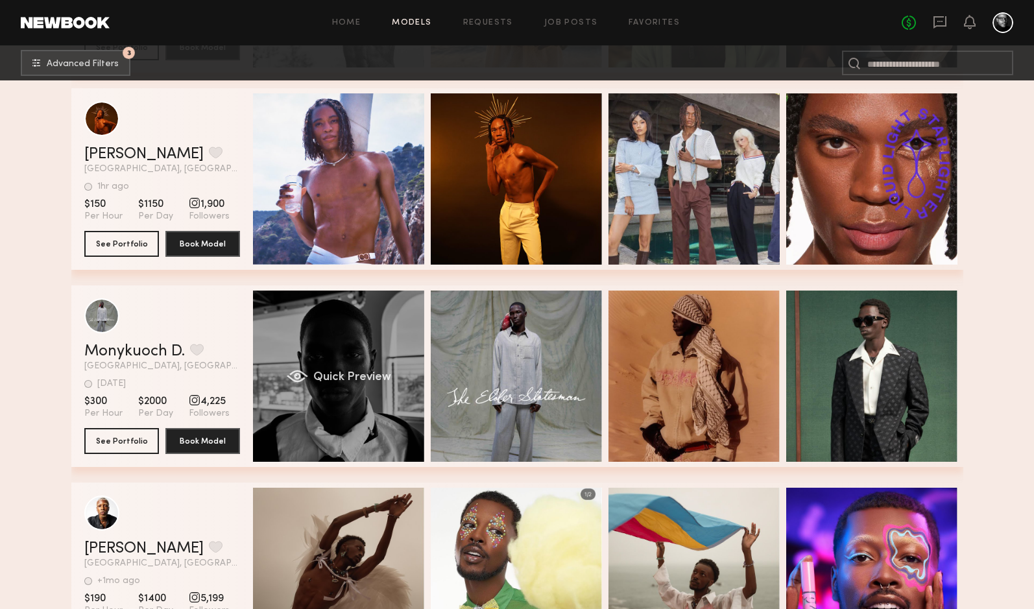
click at [294, 351] on div "Quick Preview" at bounding box center [338, 376] width 171 height 171
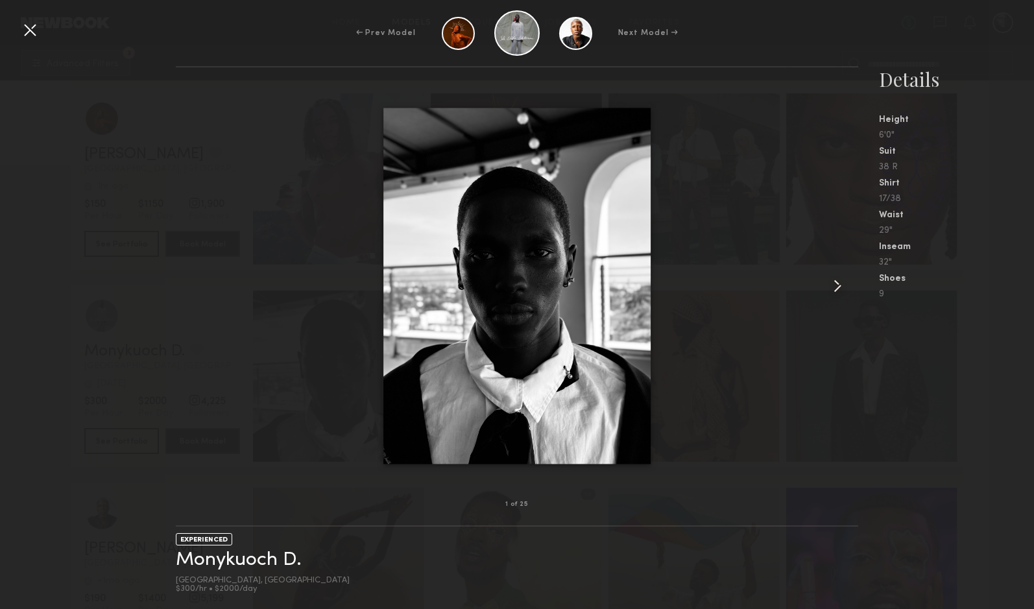
click at [833, 290] on common-icon at bounding box center [837, 286] width 21 height 21
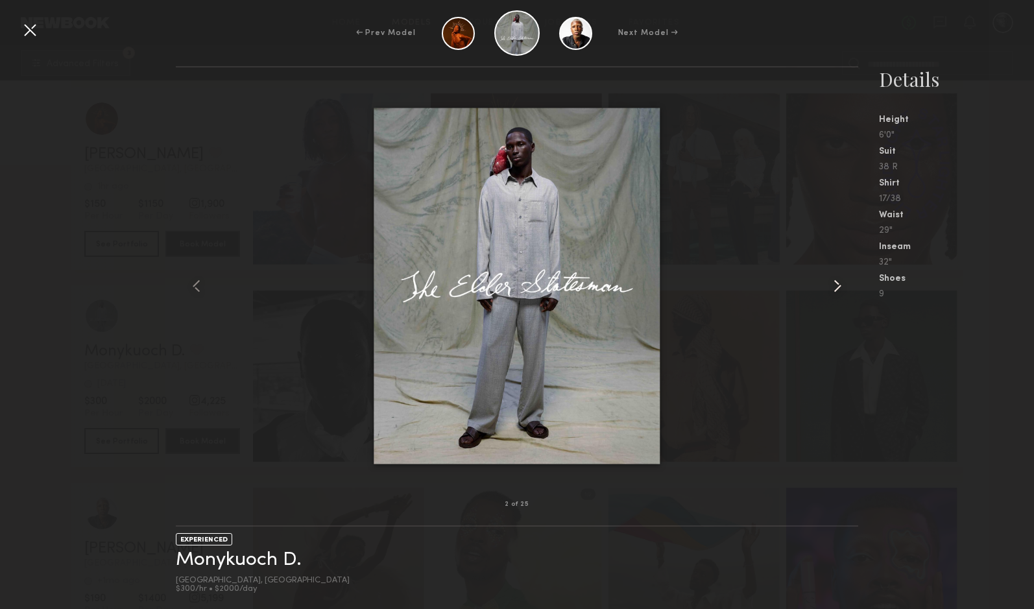
click at [833, 290] on common-icon at bounding box center [837, 286] width 21 height 21
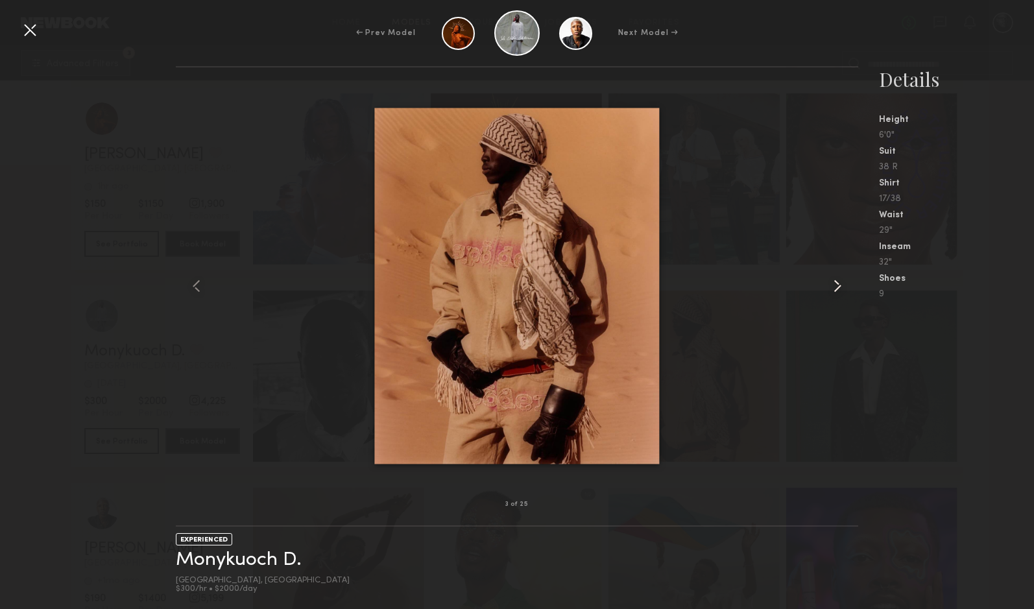
click at [833, 290] on common-icon at bounding box center [837, 286] width 21 height 21
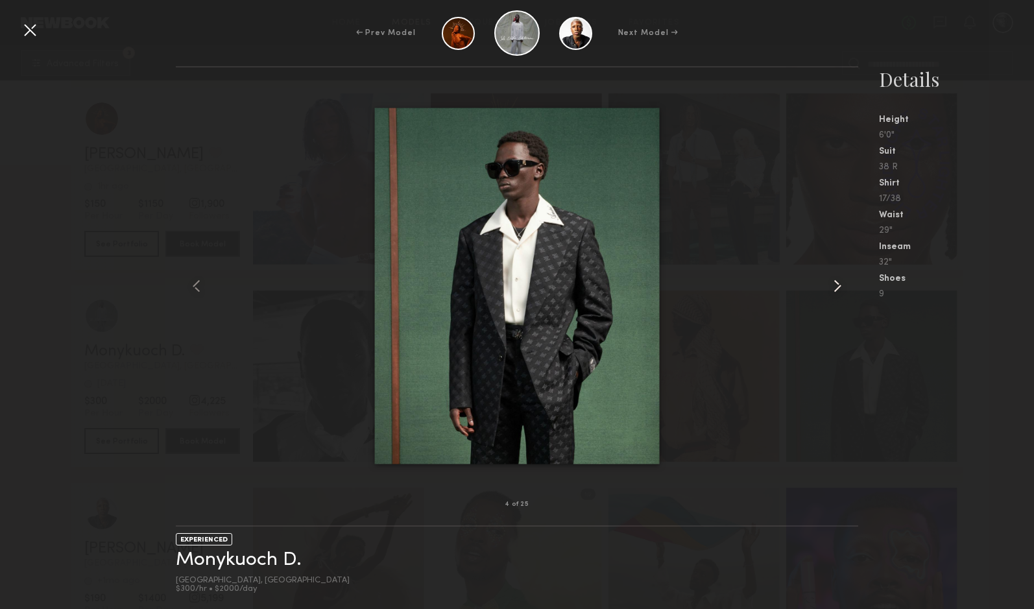
click at [833, 290] on common-icon at bounding box center [837, 286] width 21 height 21
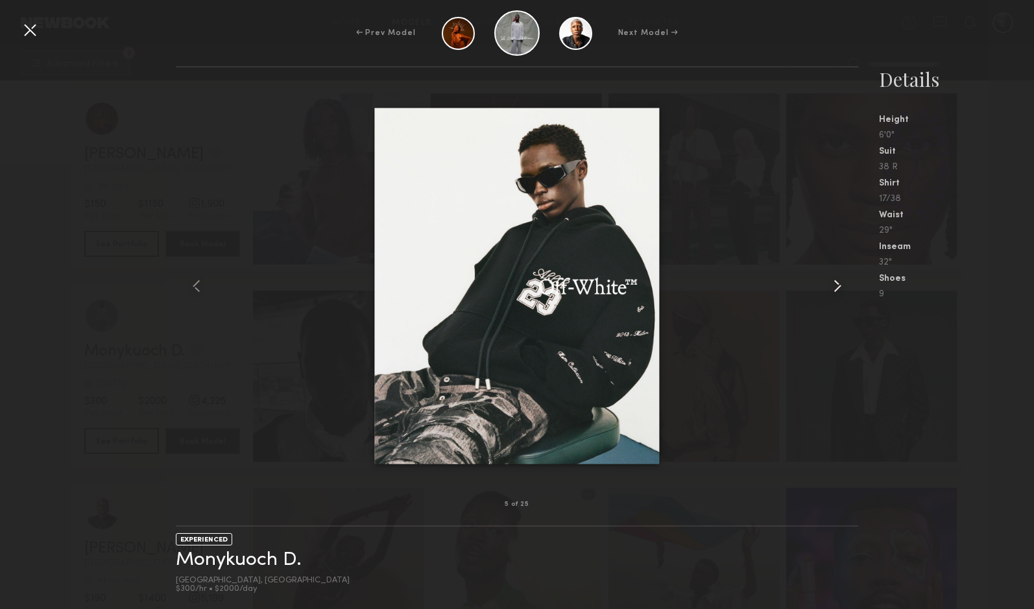
click at [833, 290] on common-icon at bounding box center [837, 286] width 21 height 21
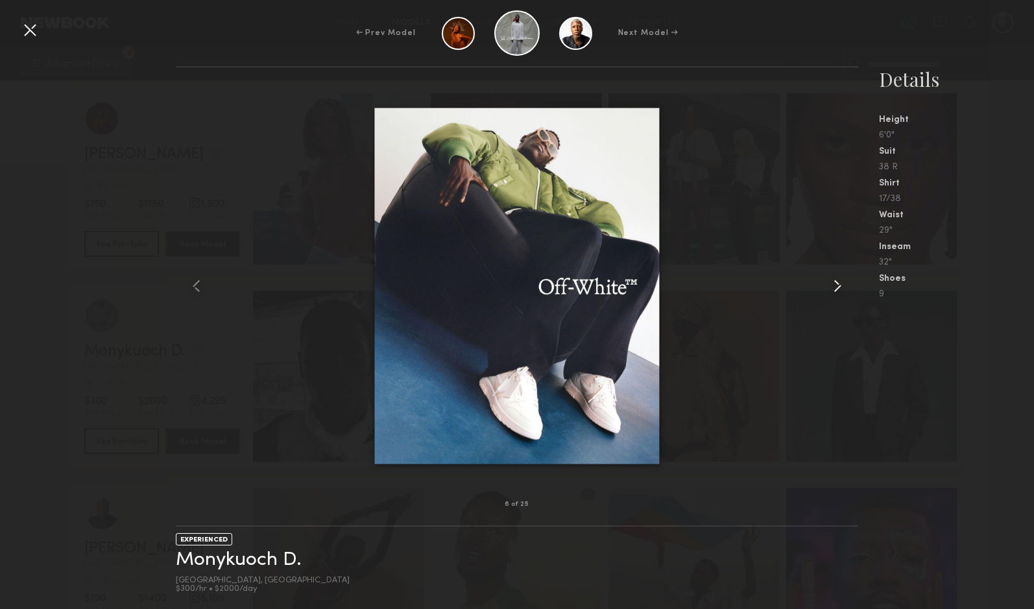
click at [833, 290] on common-icon at bounding box center [837, 286] width 21 height 21
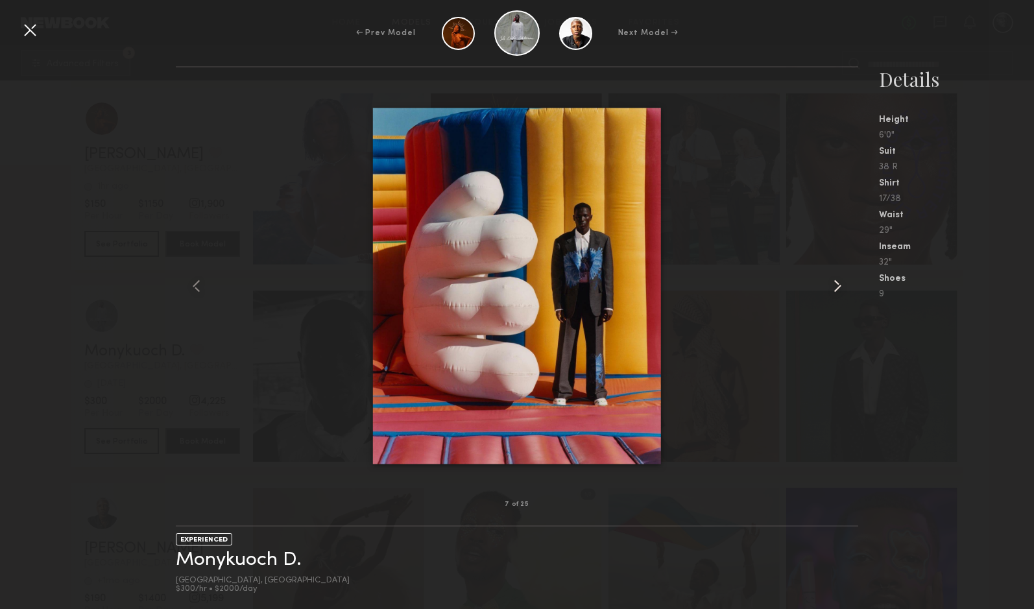
click at [833, 290] on common-icon at bounding box center [837, 286] width 21 height 21
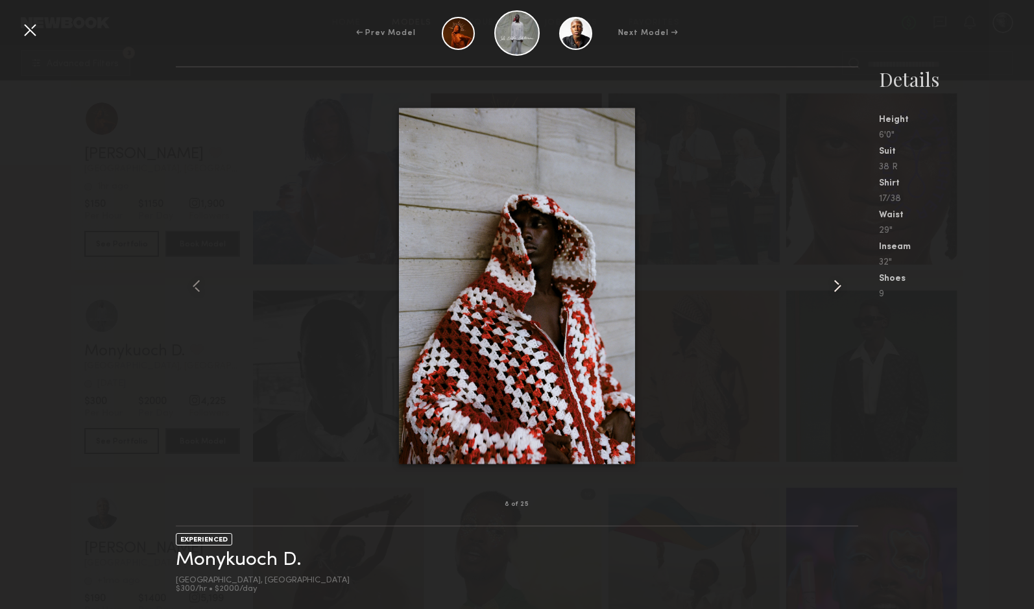
click at [833, 290] on common-icon at bounding box center [837, 286] width 21 height 21
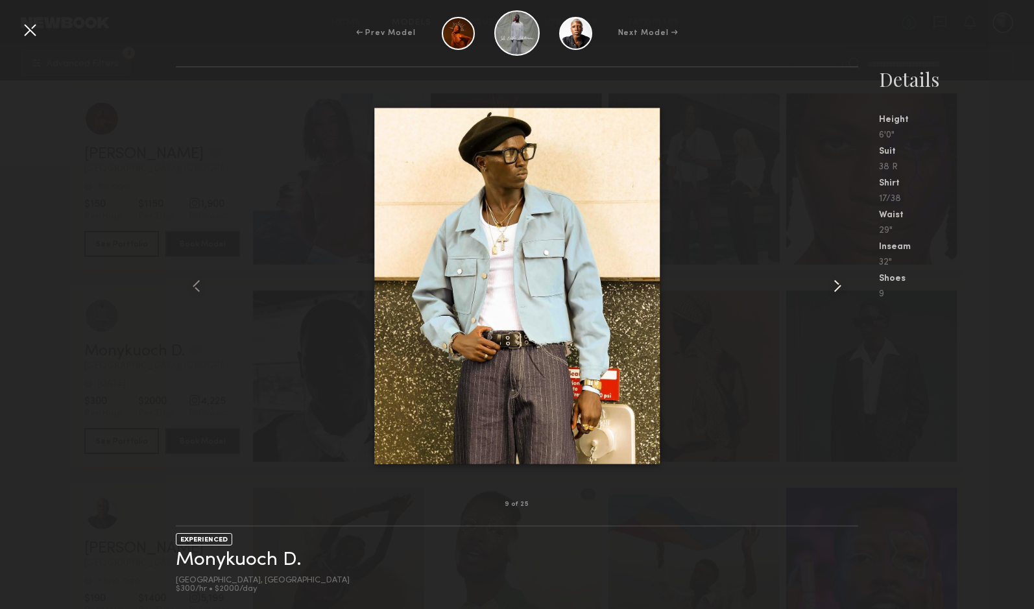
click at [833, 290] on common-icon at bounding box center [837, 286] width 21 height 21
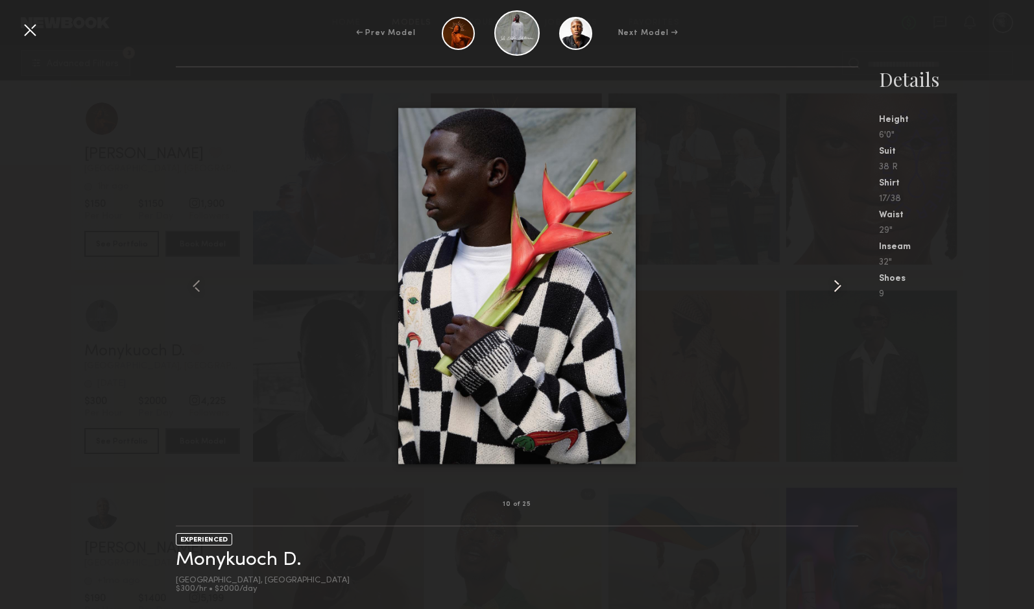
click at [833, 290] on common-icon at bounding box center [837, 286] width 21 height 21
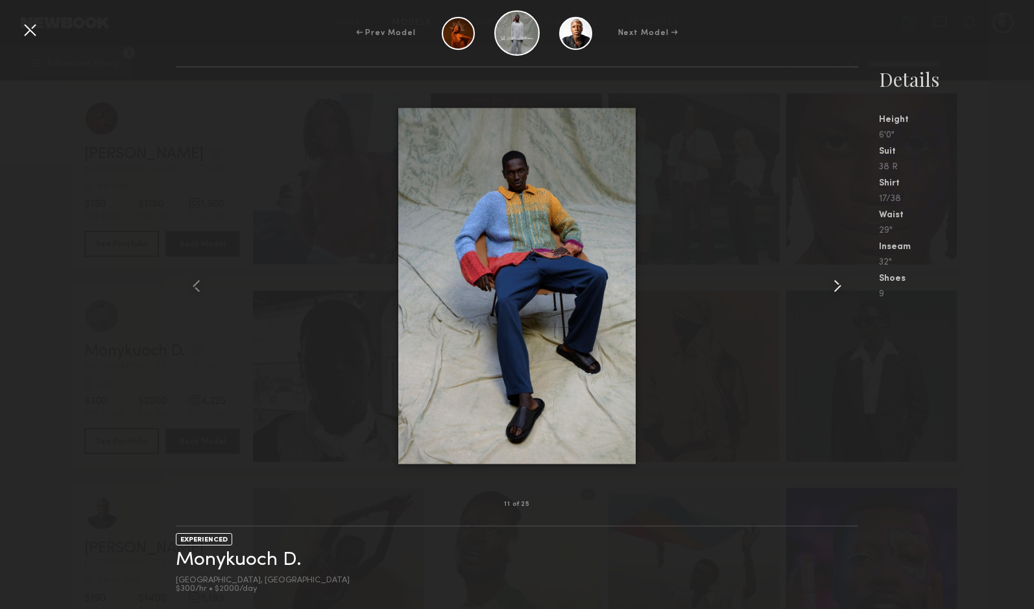
click at [833, 290] on common-icon at bounding box center [837, 286] width 21 height 21
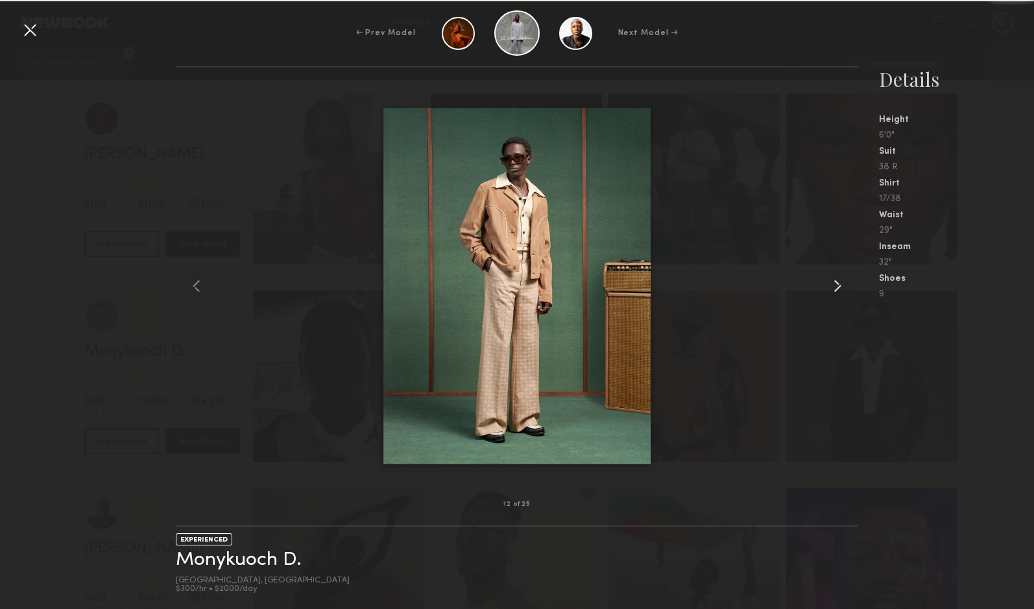
click at [833, 290] on common-icon at bounding box center [837, 286] width 21 height 21
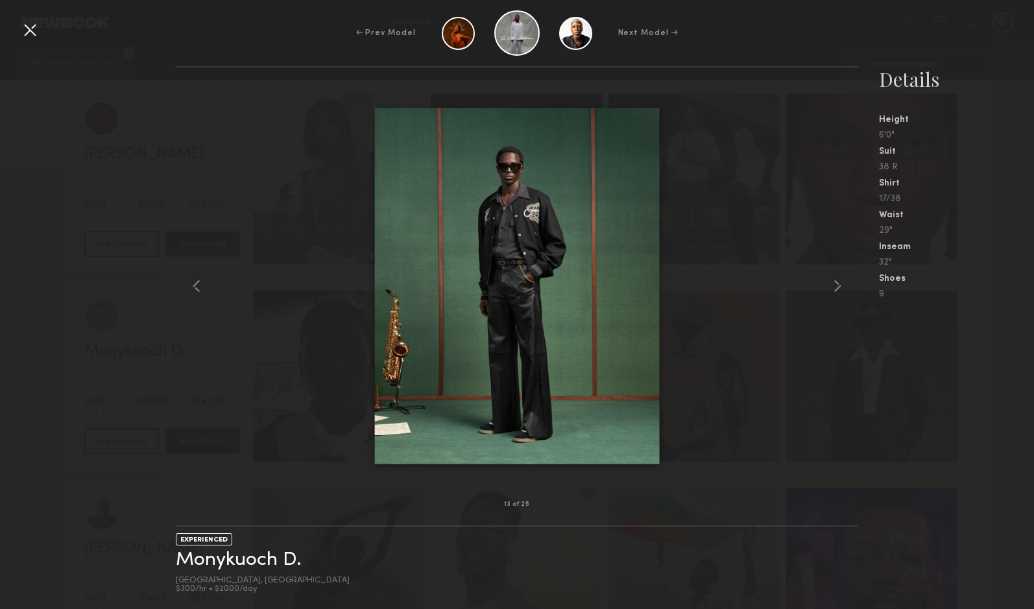
click at [26, 23] on div at bounding box center [29, 29] width 21 height 21
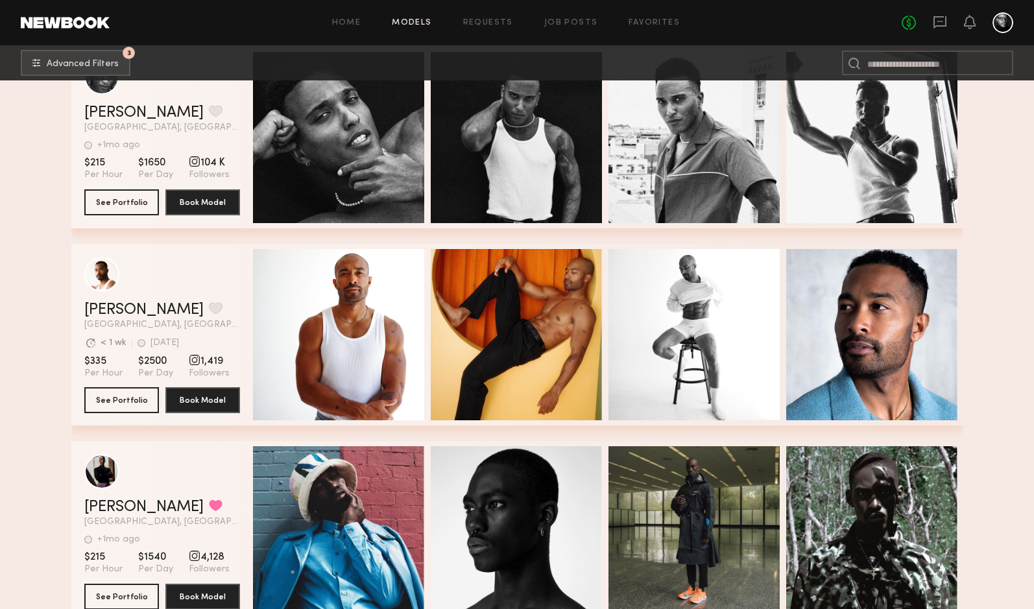
scroll to position [9226, 0]
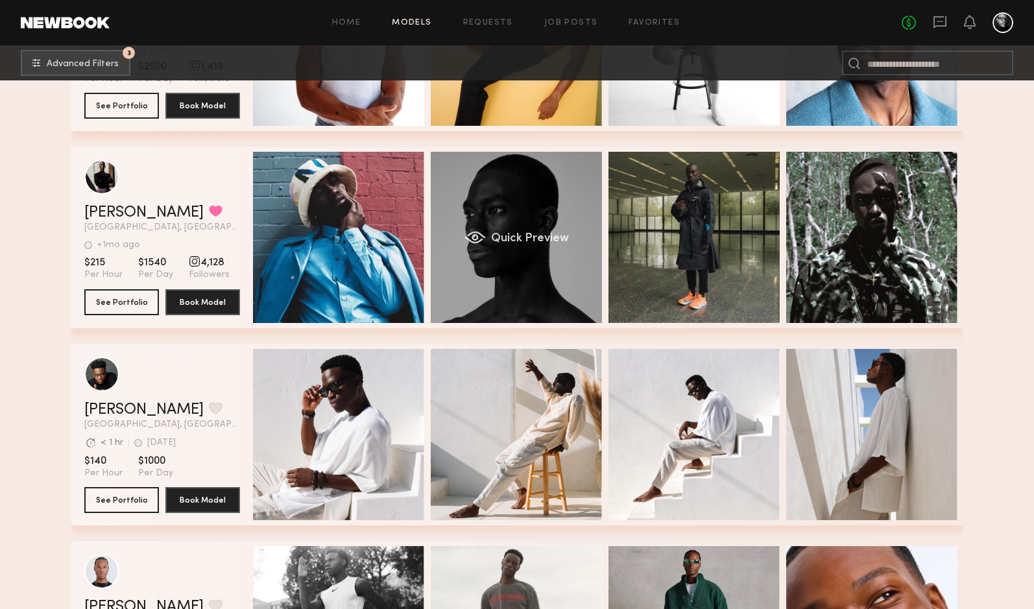
click at [504, 263] on div "Quick Preview" at bounding box center [516, 237] width 171 height 171
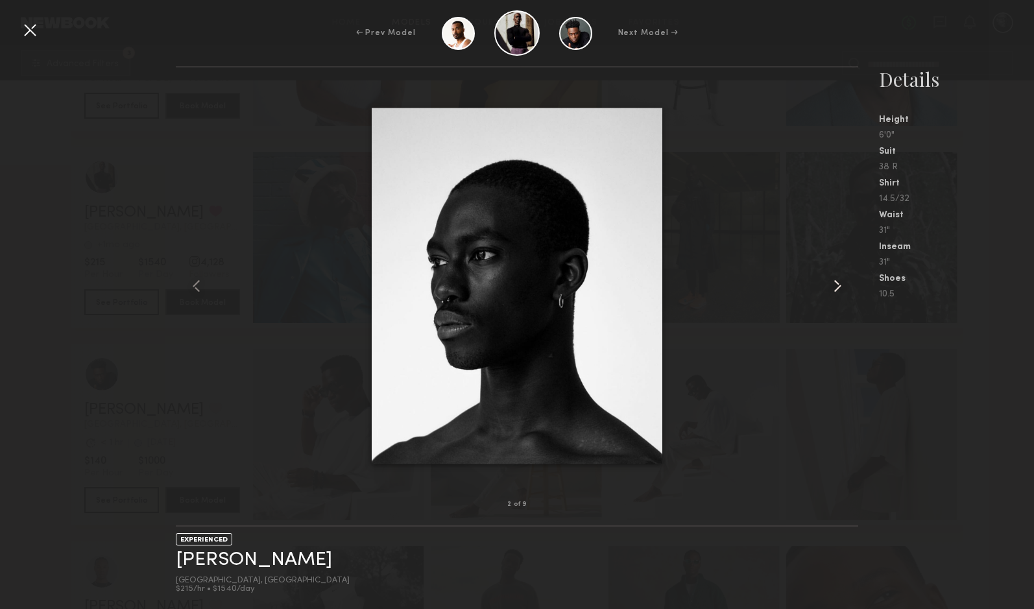
click at [843, 292] on common-icon at bounding box center [837, 286] width 21 height 21
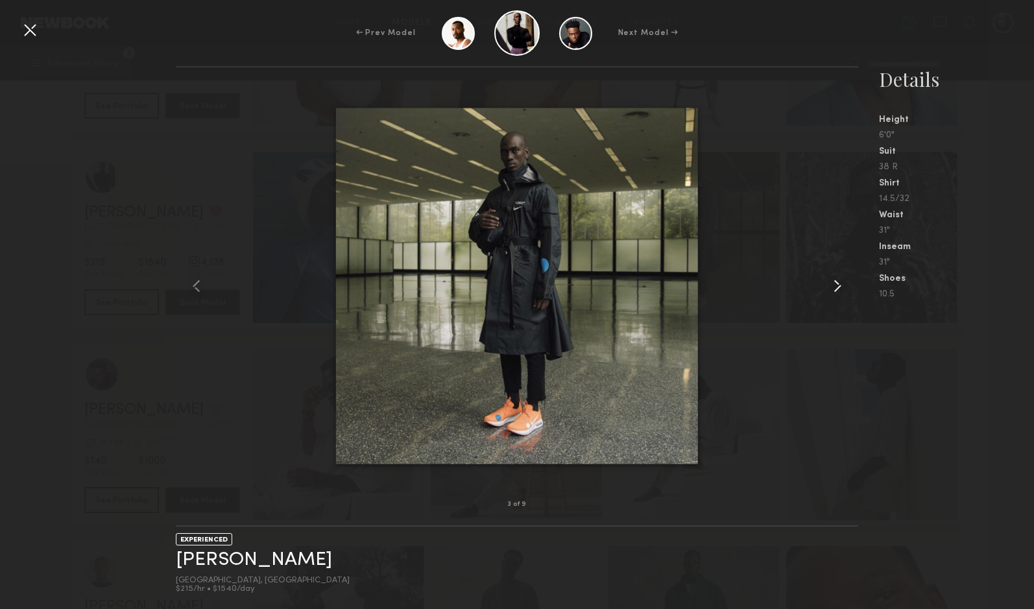
click at [843, 292] on common-icon at bounding box center [837, 286] width 21 height 21
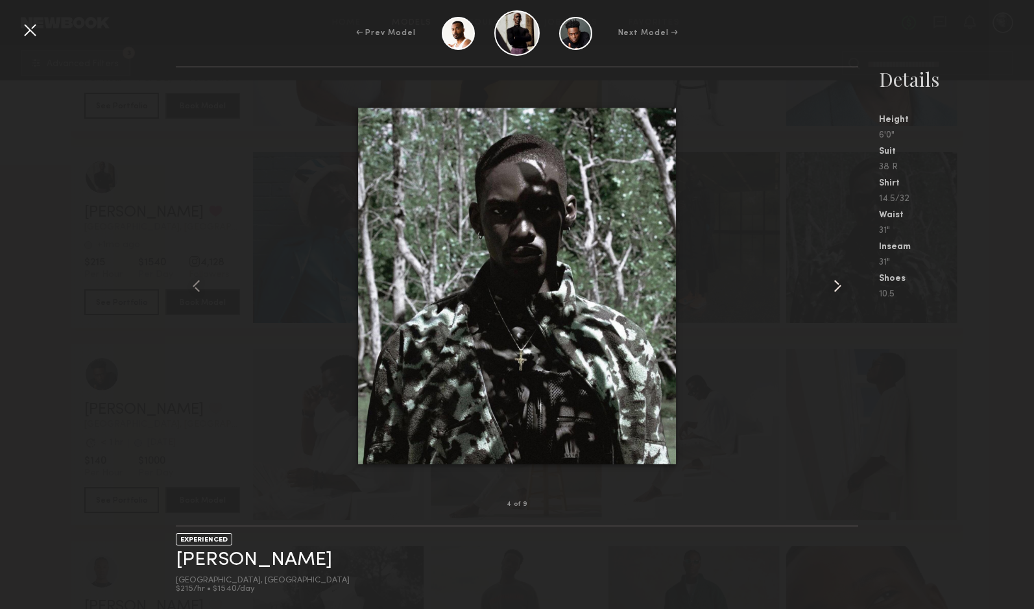
click at [843, 292] on common-icon at bounding box center [837, 286] width 21 height 21
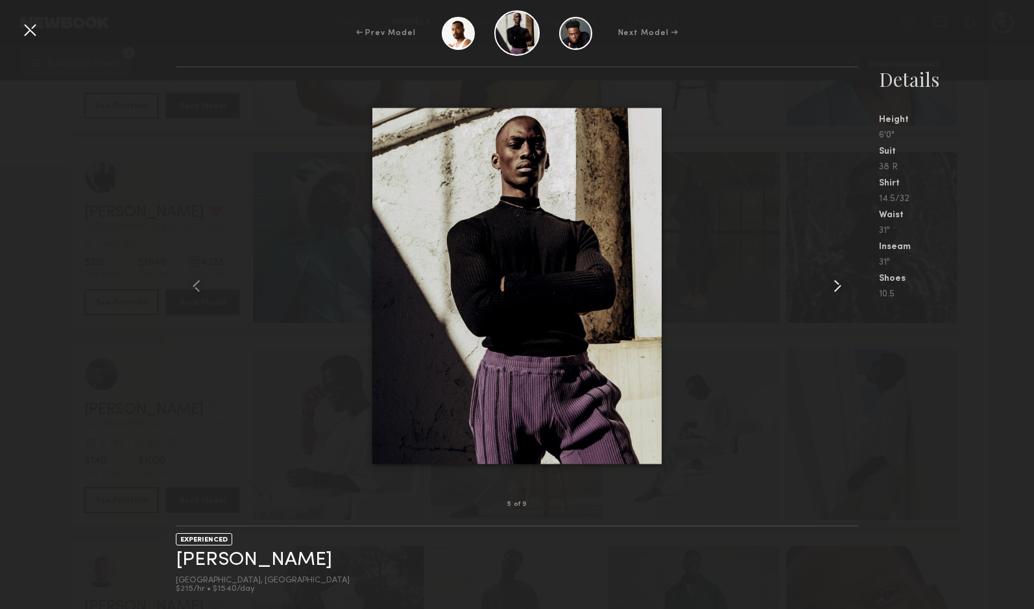
click at [843, 292] on common-icon at bounding box center [837, 286] width 21 height 21
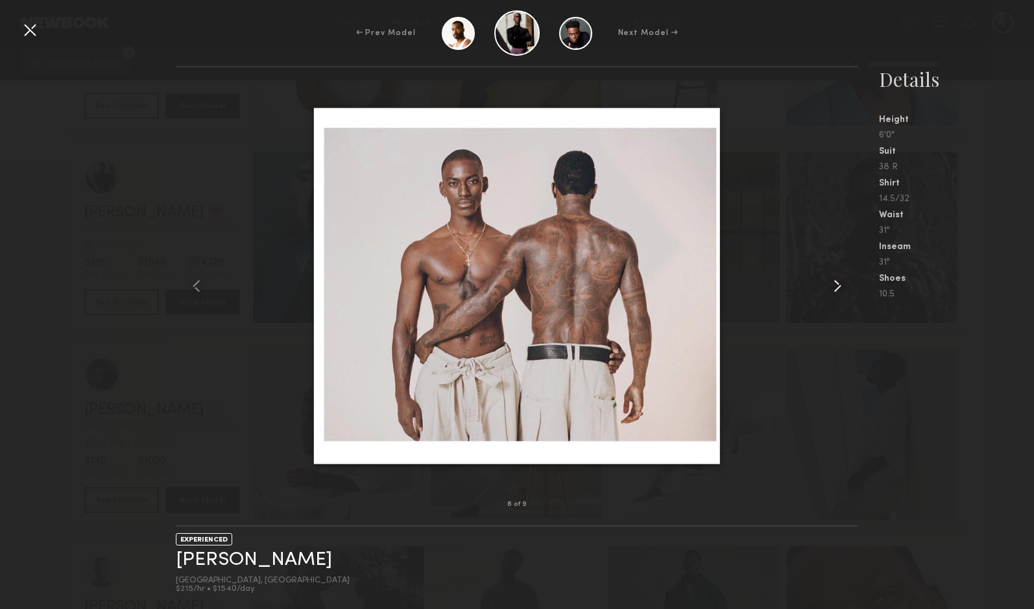
click at [843, 292] on common-icon at bounding box center [837, 286] width 21 height 21
click at [839, 283] on common-icon at bounding box center [837, 286] width 21 height 21
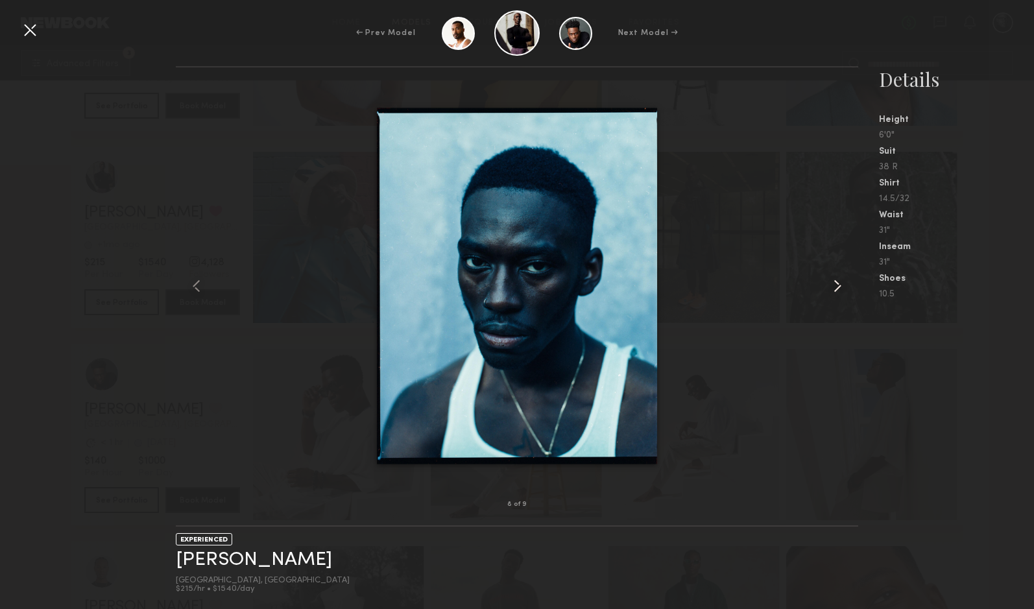
click at [839, 283] on common-icon at bounding box center [837, 286] width 21 height 21
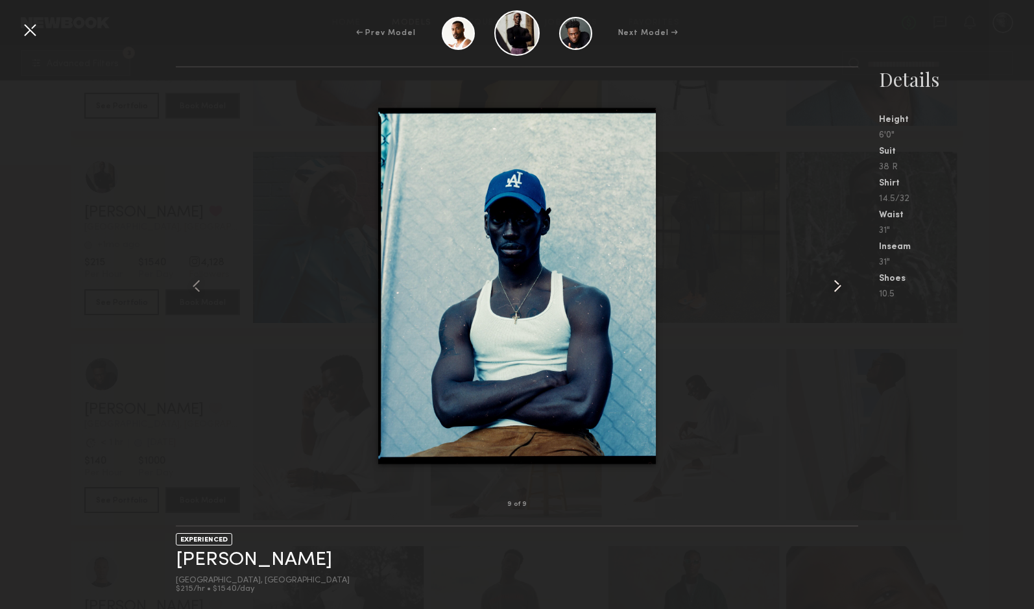
click at [839, 283] on common-icon at bounding box center [837, 286] width 21 height 21
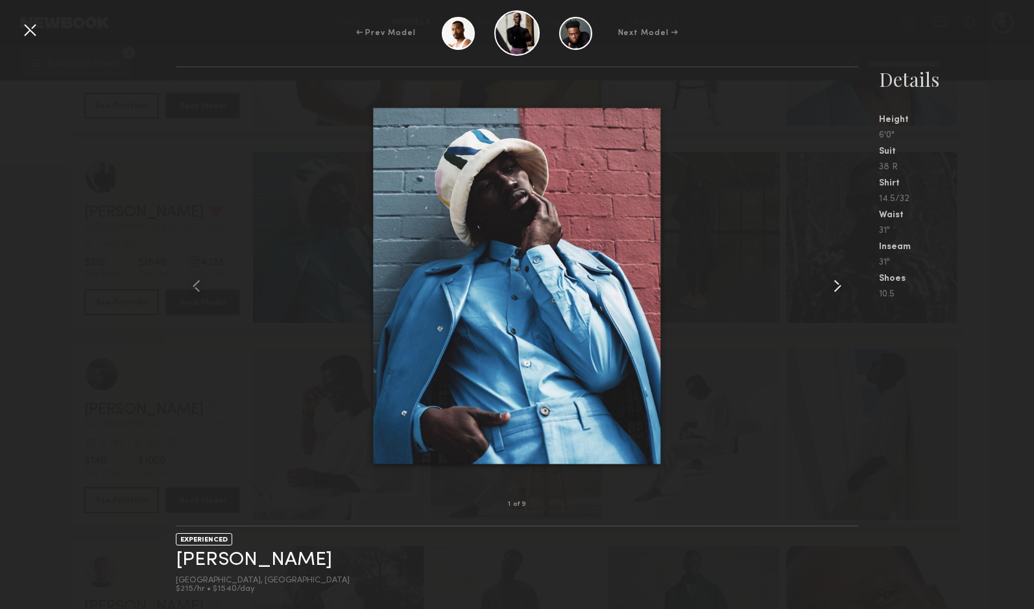
click at [839, 283] on common-icon at bounding box center [837, 286] width 21 height 21
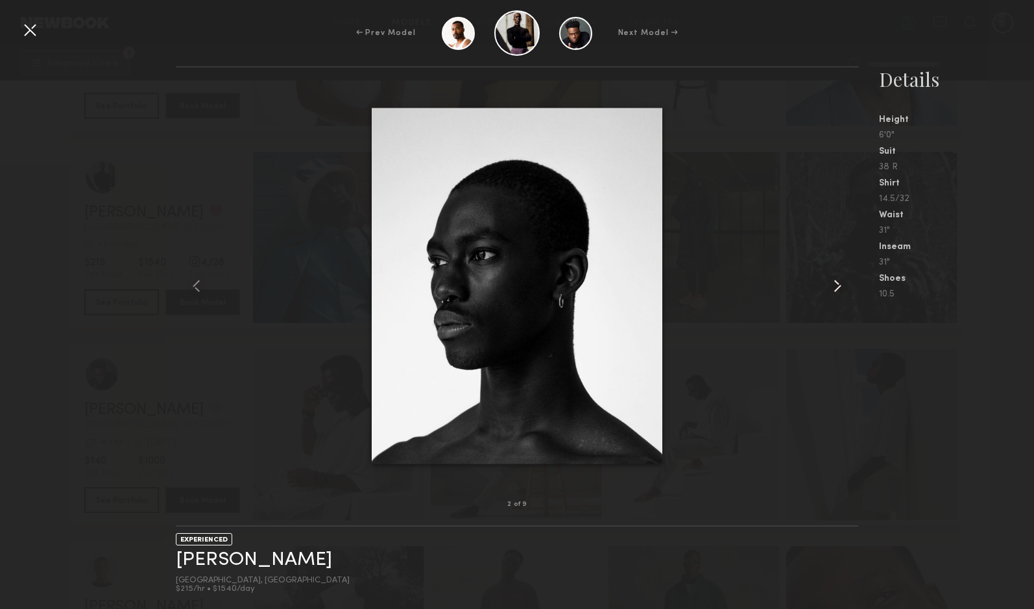
click at [839, 283] on common-icon at bounding box center [837, 286] width 21 height 21
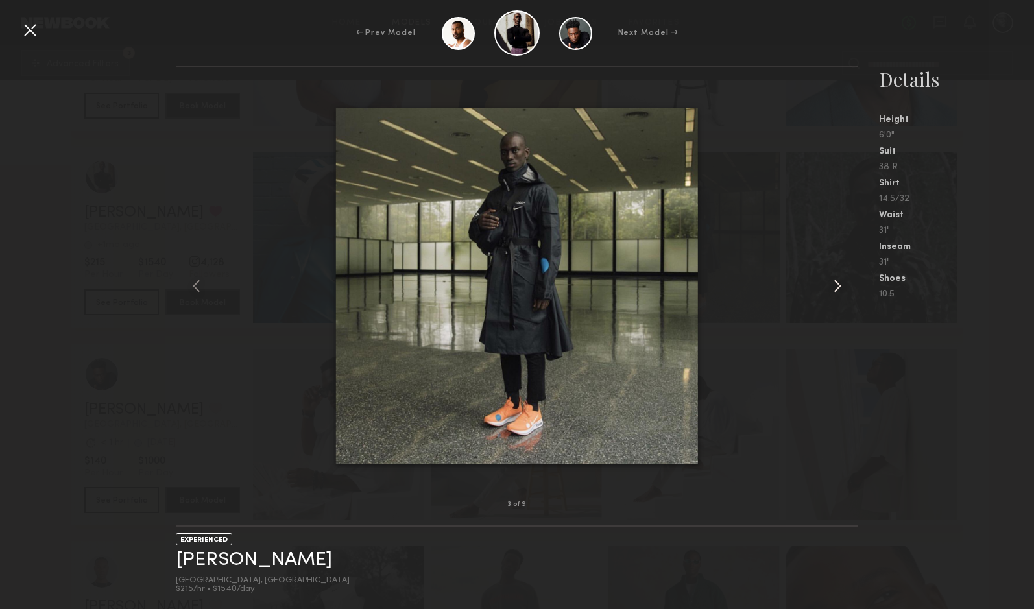
click at [839, 283] on common-icon at bounding box center [837, 286] width 21 height 21
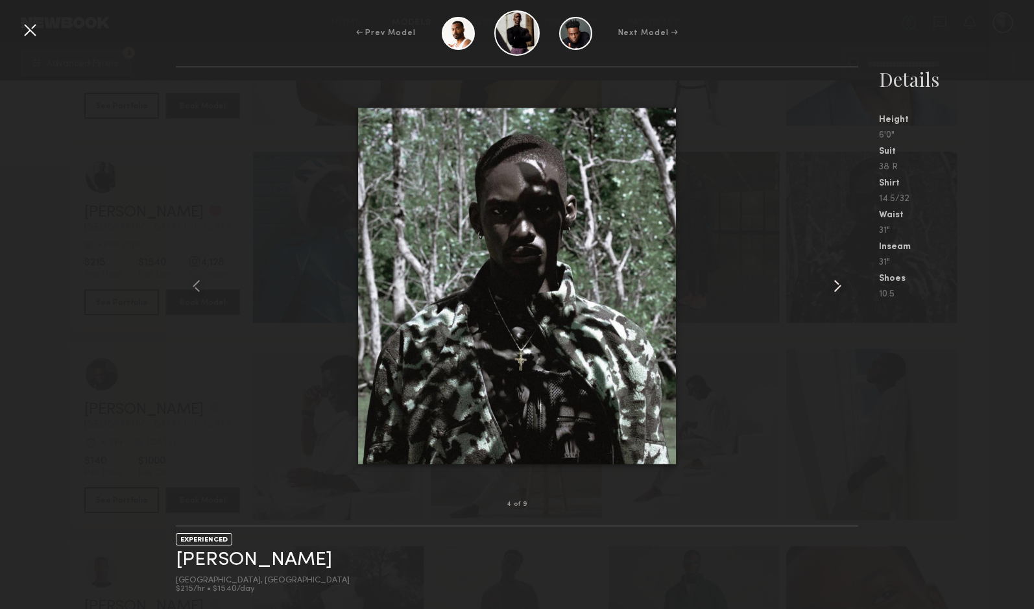
click at [839, 283] on common-icon at bounding box center [837, 286] width 21 height 21
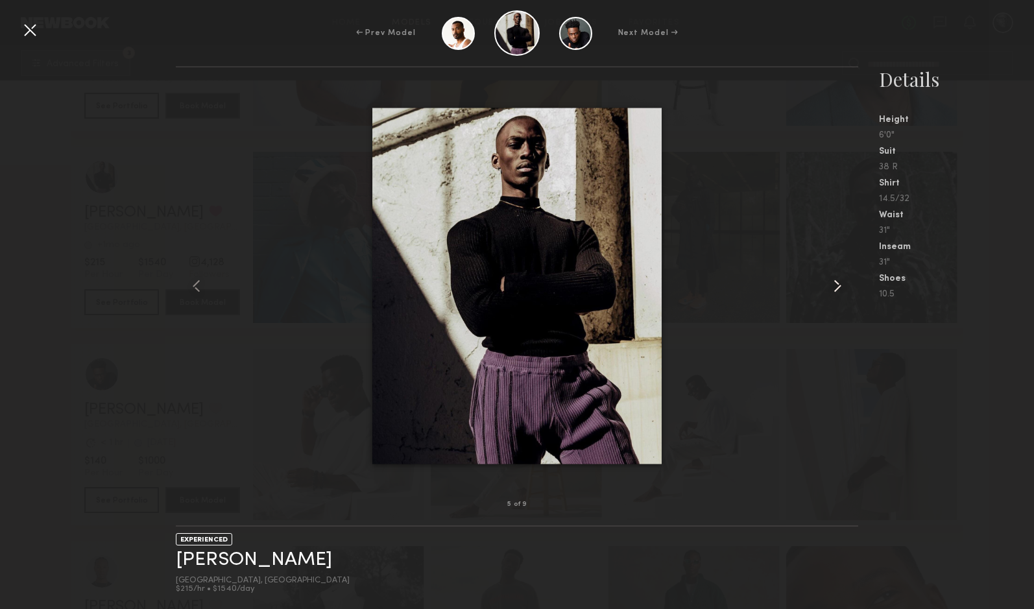
click at [839, 284] on common-icon at bounding box center [837, 286] width 21 height 21
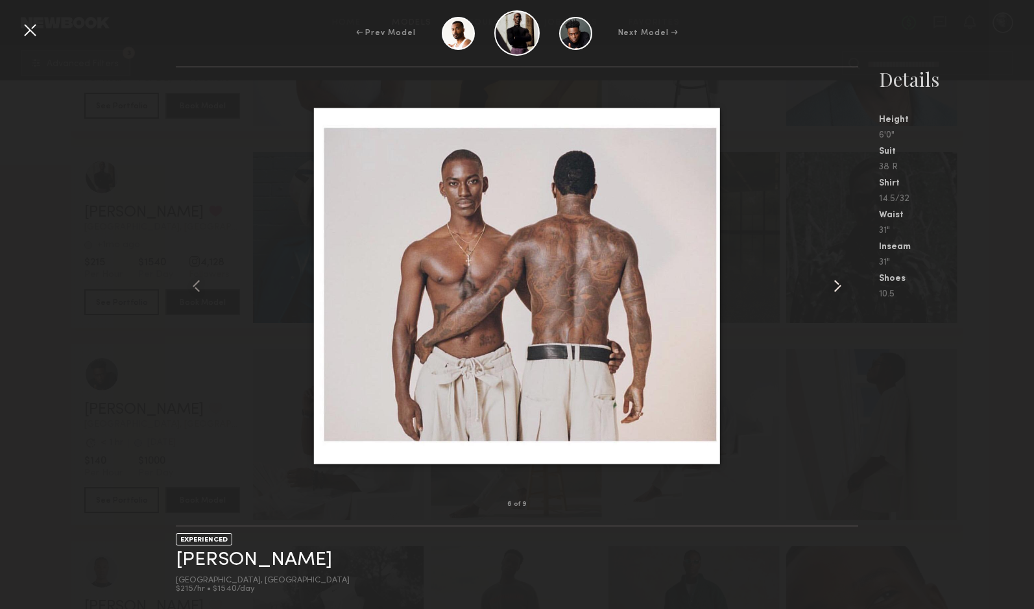
click at [839, 284] on common-icon at bounding box center [837, 286] width 21 height 21
click at [26, 24] on div at bounding box center [29, 29] width 21 height 21
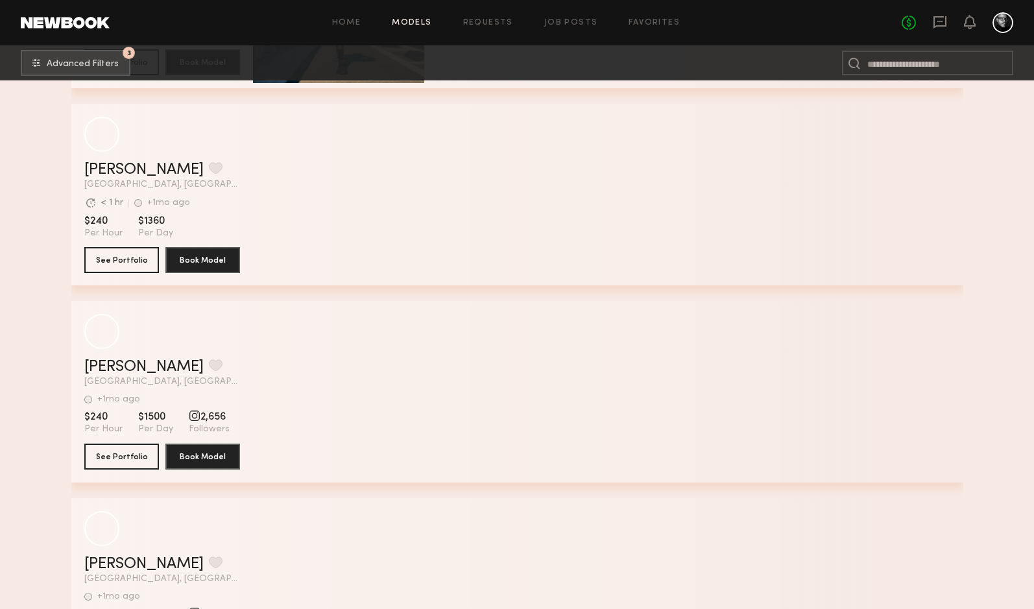
scroll to position [19128, 0]
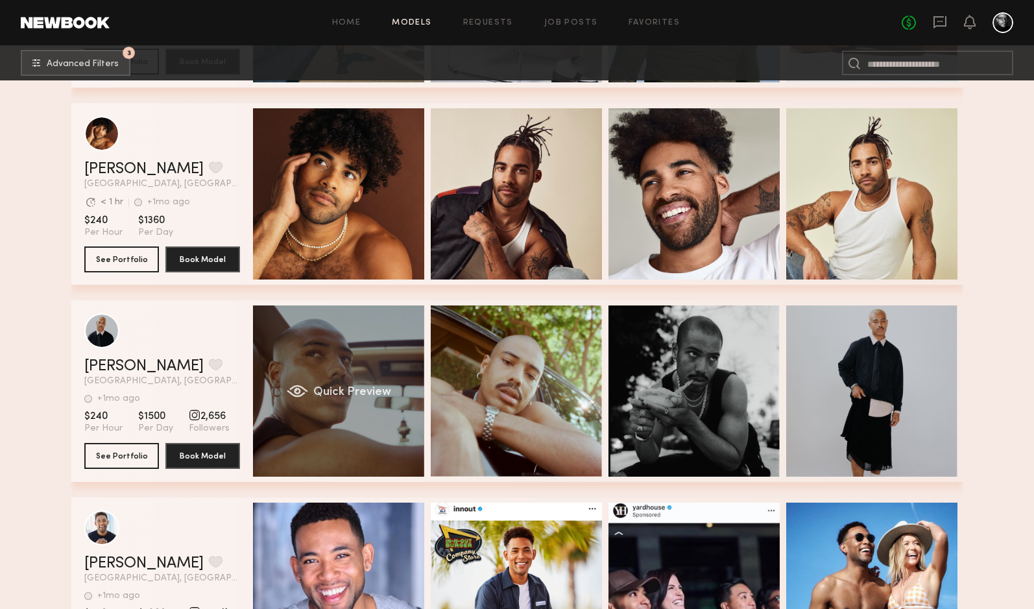
click at [282, 361] on div "Quick Preview" at bounding box center [338, 390] width 171 height 171
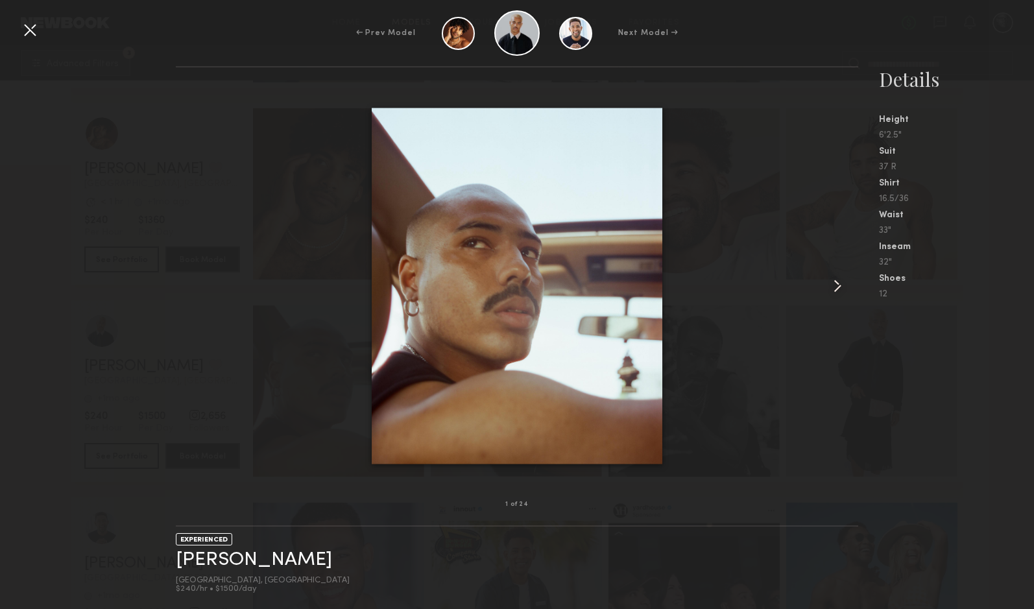
click at [833, 284] on common-icon at bounding box center [837, 286] width 21 height 21
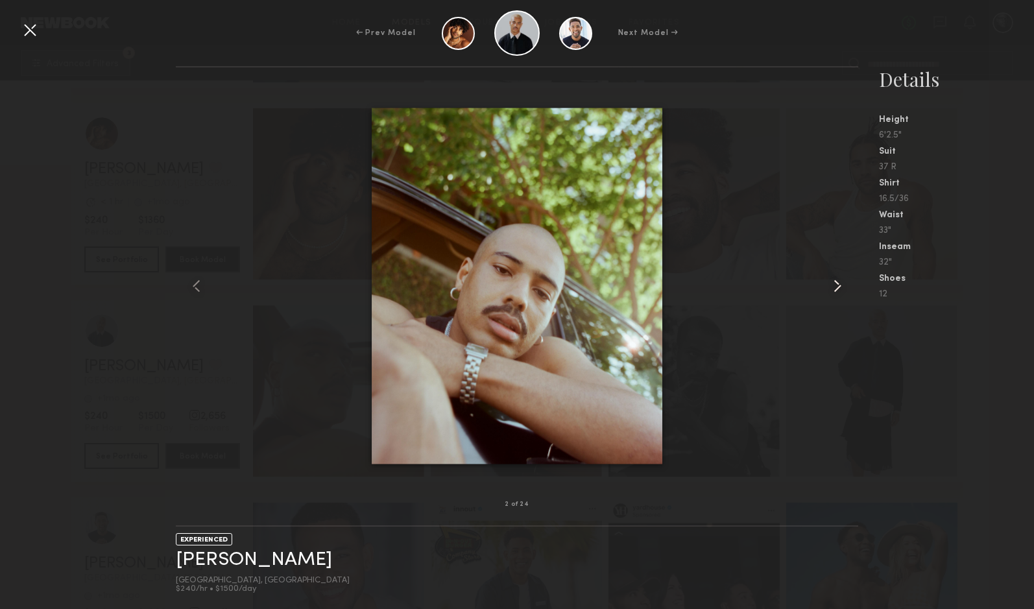
click at [833, 284] on common-icon at bounding box center [837, 286] width 21 height 21
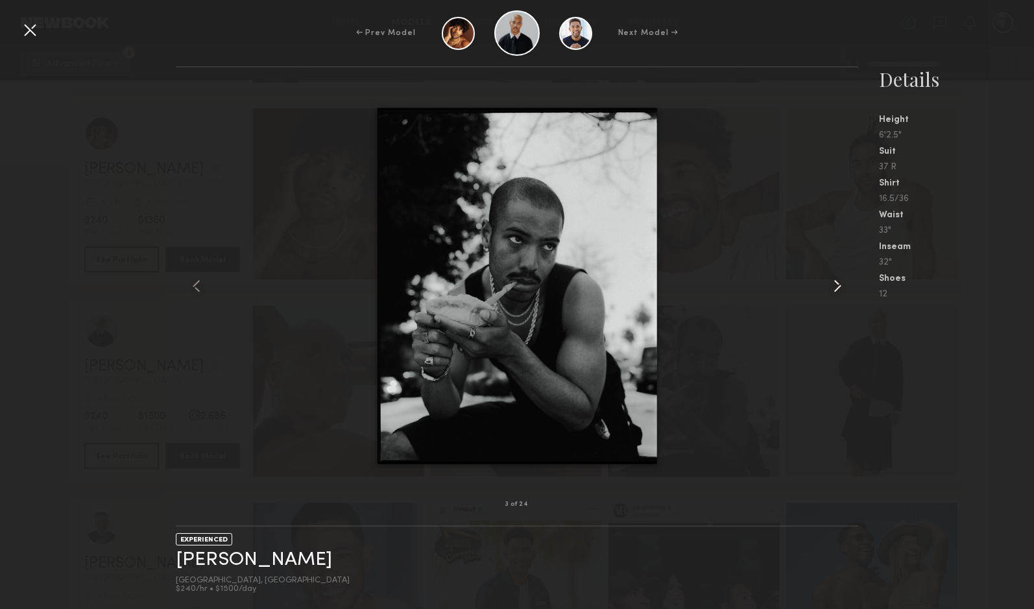
click at [833, 285] on common-icon at bounding box center [837, 286] width 21 height 21
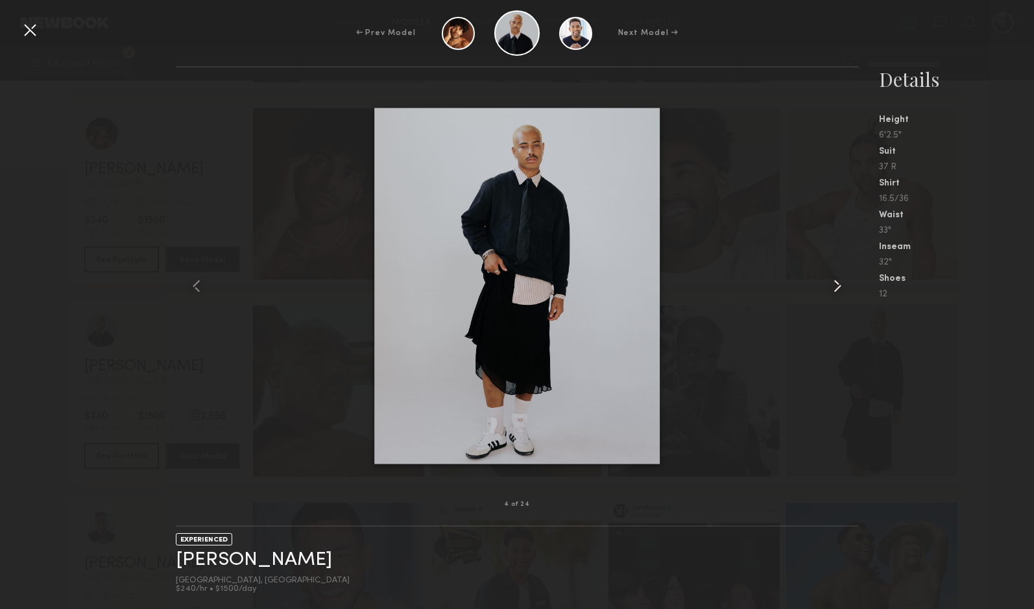
click at [833, 285] on common-icon at bounding box center [837, 286] width 21 height 21
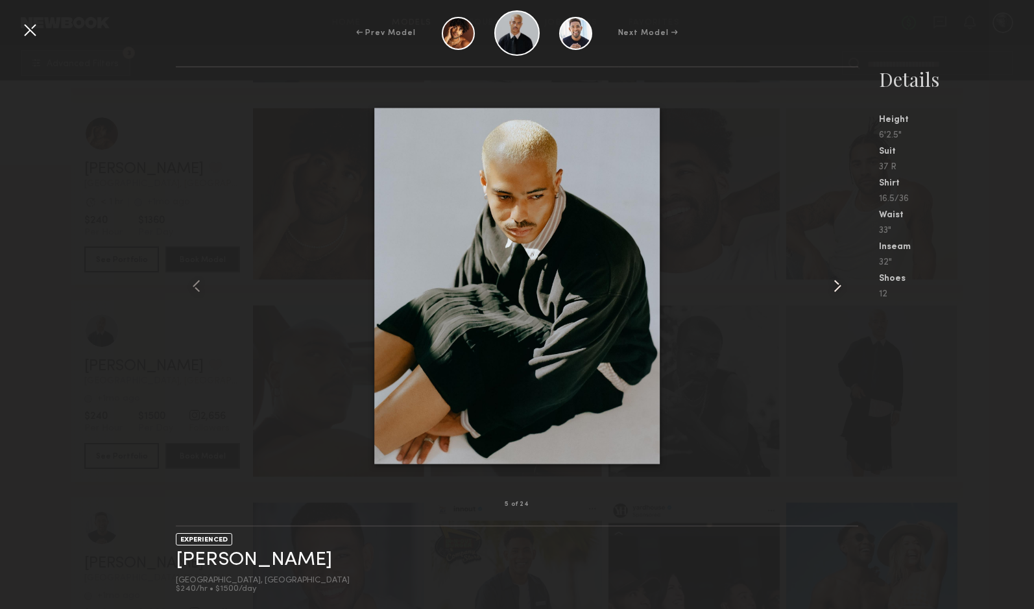
click at [833, 285] on common-icon at bounding box center [837, 286] width 21 height 21
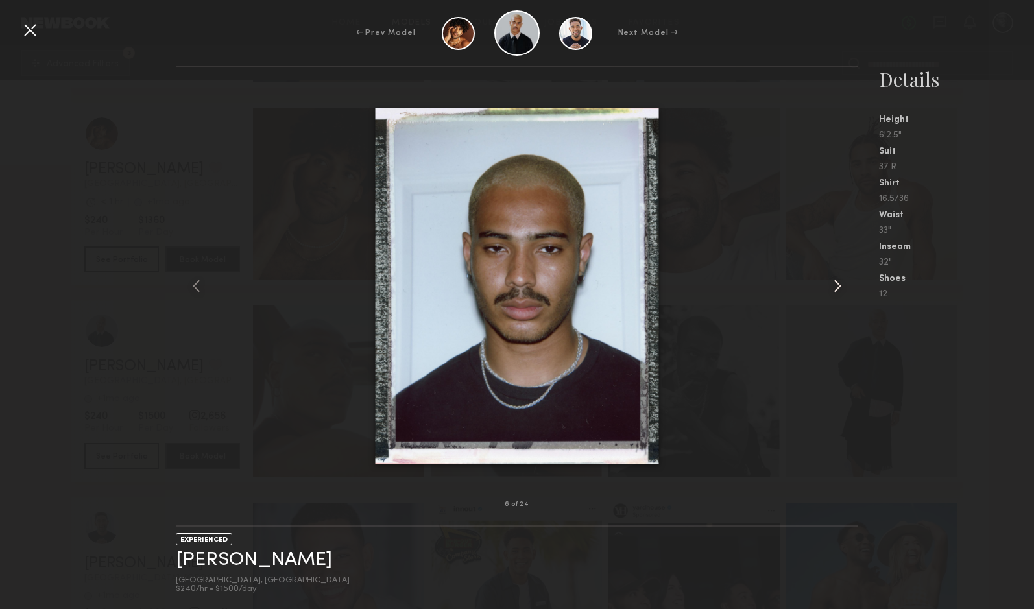
click at [833, 285] on common-icon at bounding box center [837, 286] width 21 height 21
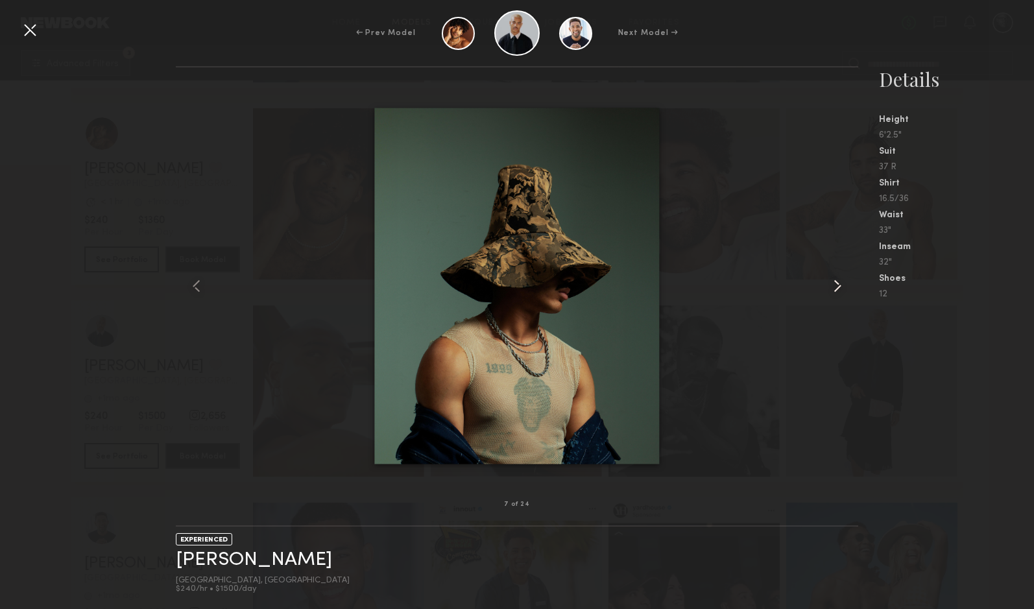
click at [833, 285] on common-icon at bounding box center [837, 286] width 21 height 21
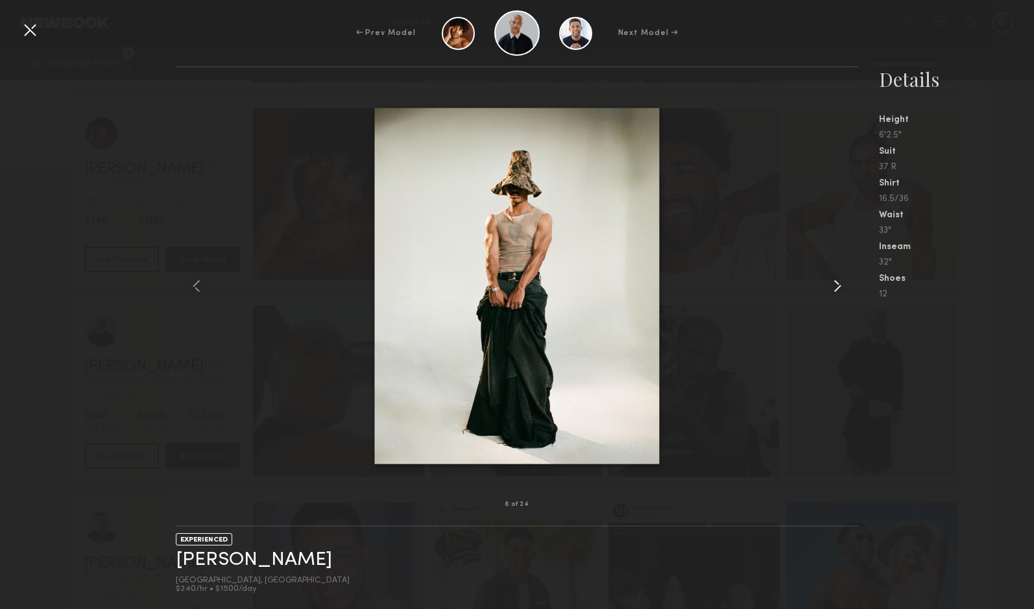
click at [833, 285] on common-icon at bounding box center [837, 286] width 21 height 21
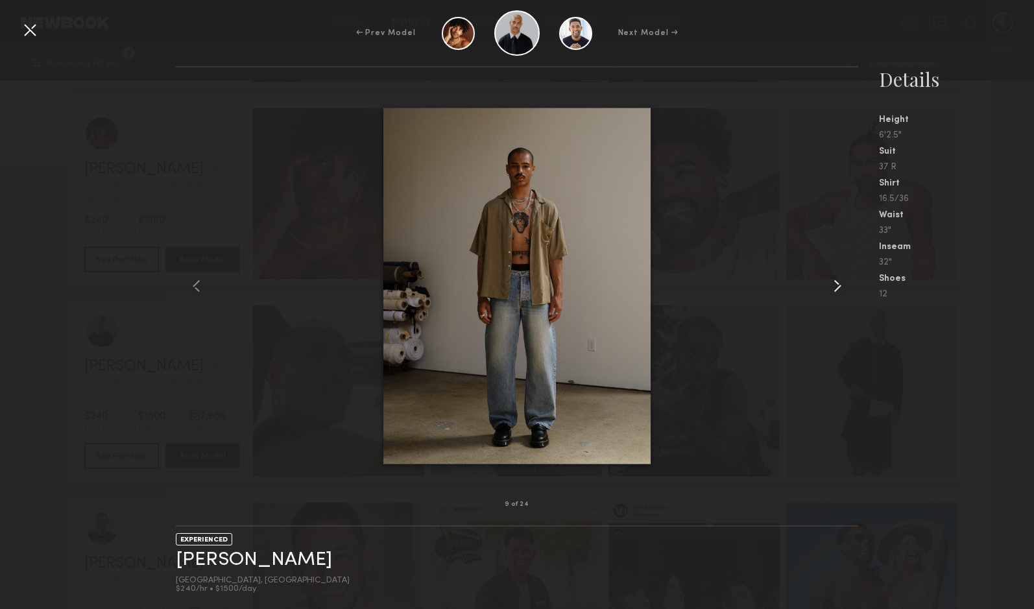
click at [833, 285] on common-icon at bounding box center [837, 286] width 21 height 21
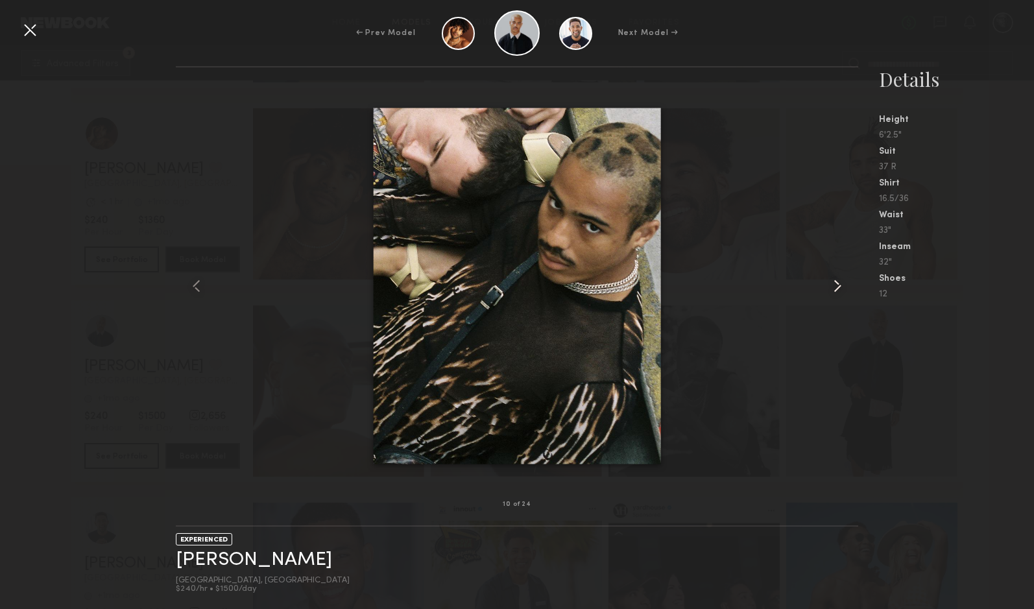
click at [833, 285] on common-icon at bounding box center [837, 286] width 21 height 21
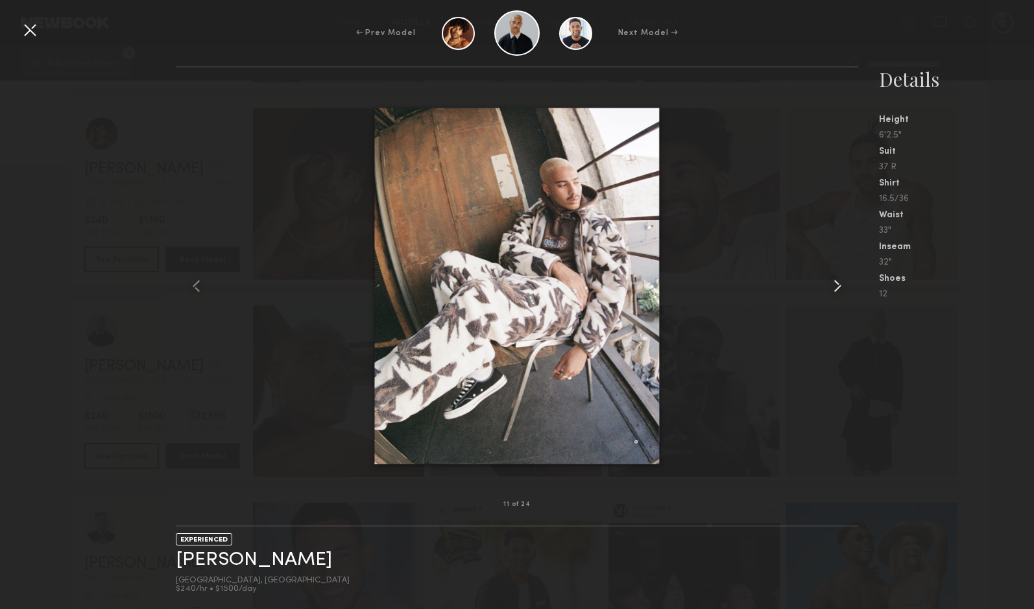
click at [833, 285] on common-icon at bounding box center [837, 286] width 21 height 21
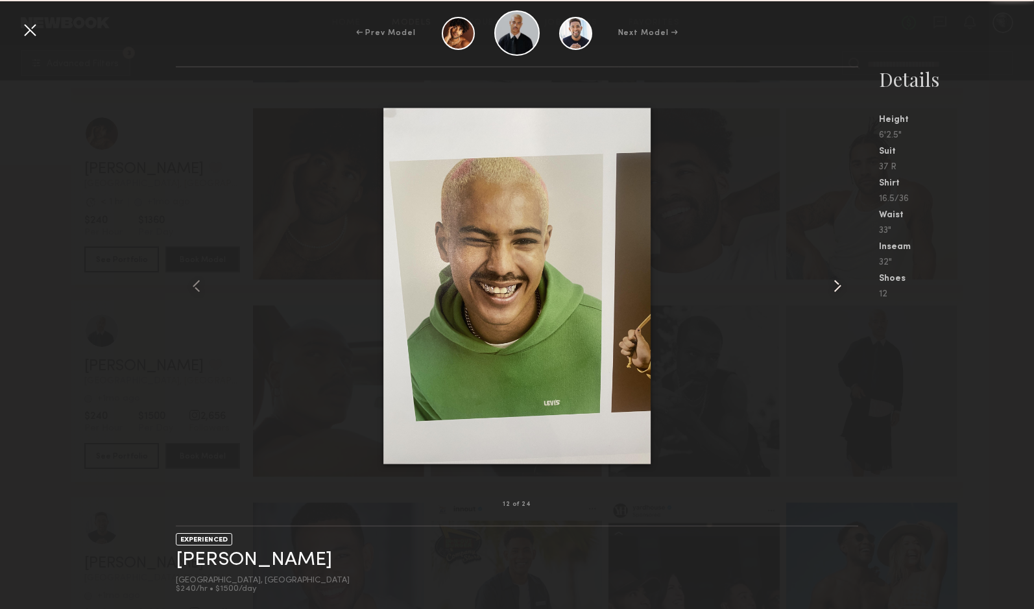
click at [833, 285] on common-icon at bounding box center [837, 286] width 21 height 21
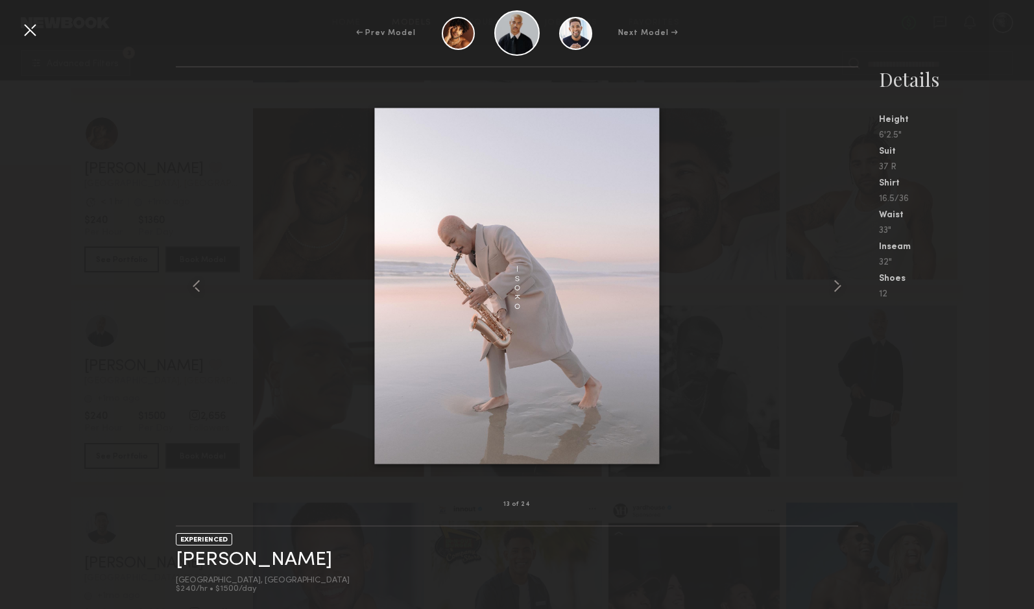
click at [26, 25] on div at bounding box center [29, 29] width 21 height 21
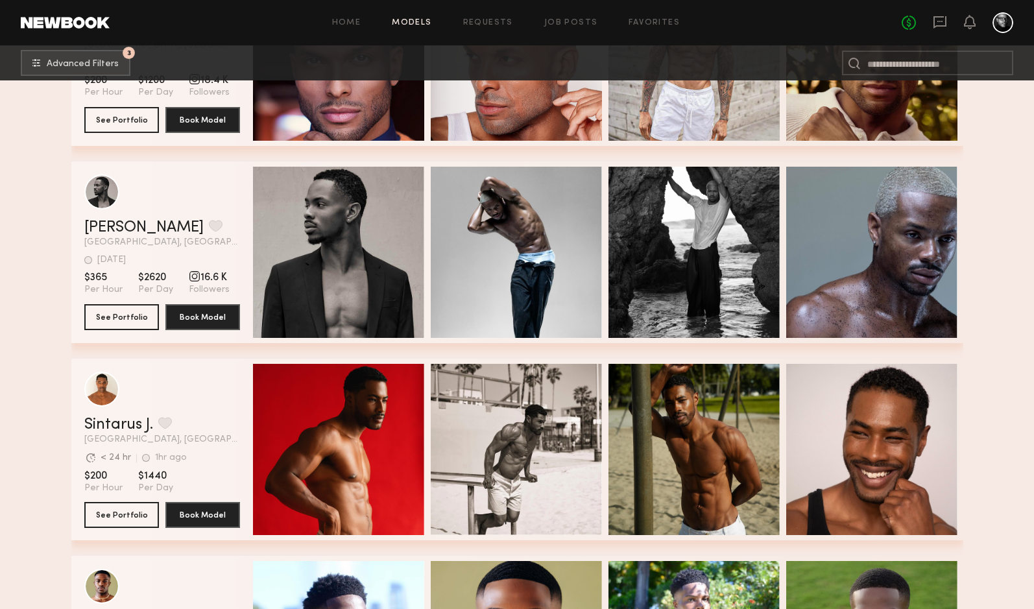
scroll to position [20056, 0]
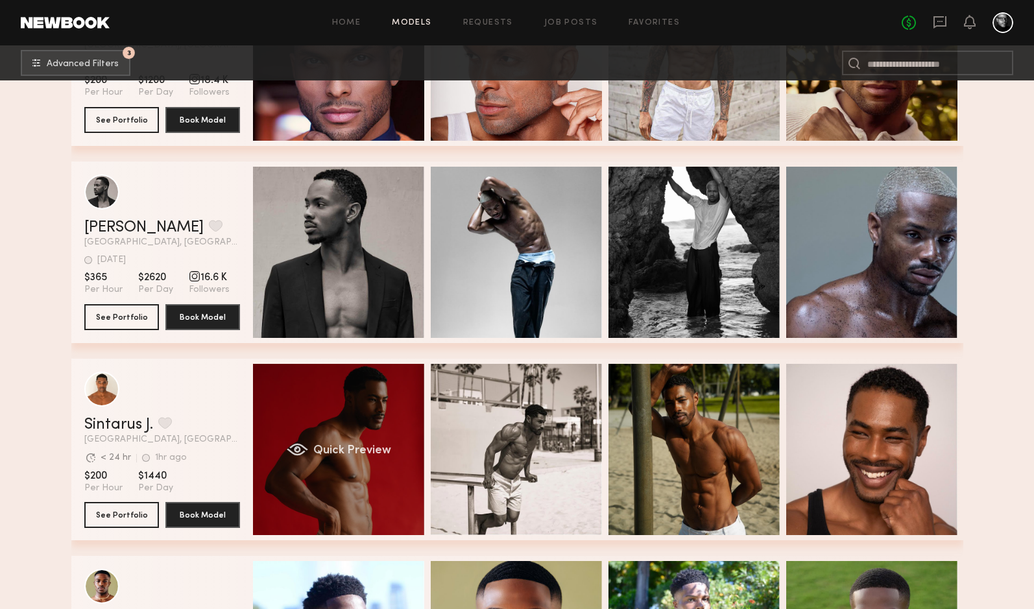
click at [276, 423] on div "Quick Preview" at bounding box center [338, 449] width 171 height 171
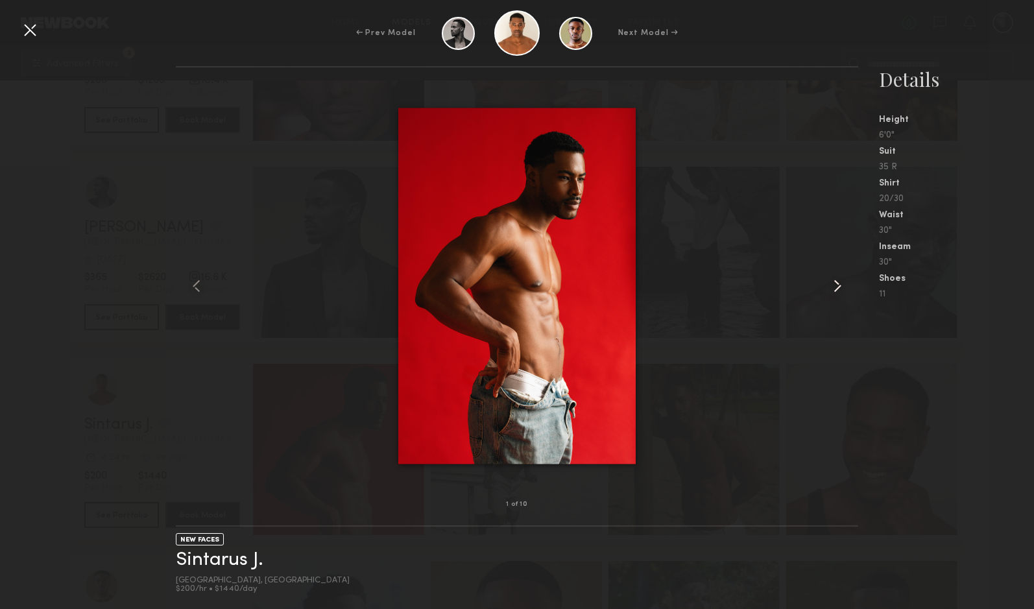
click at [833, 286] on common-icon at bounding box center [837, 286] width 21 height 21
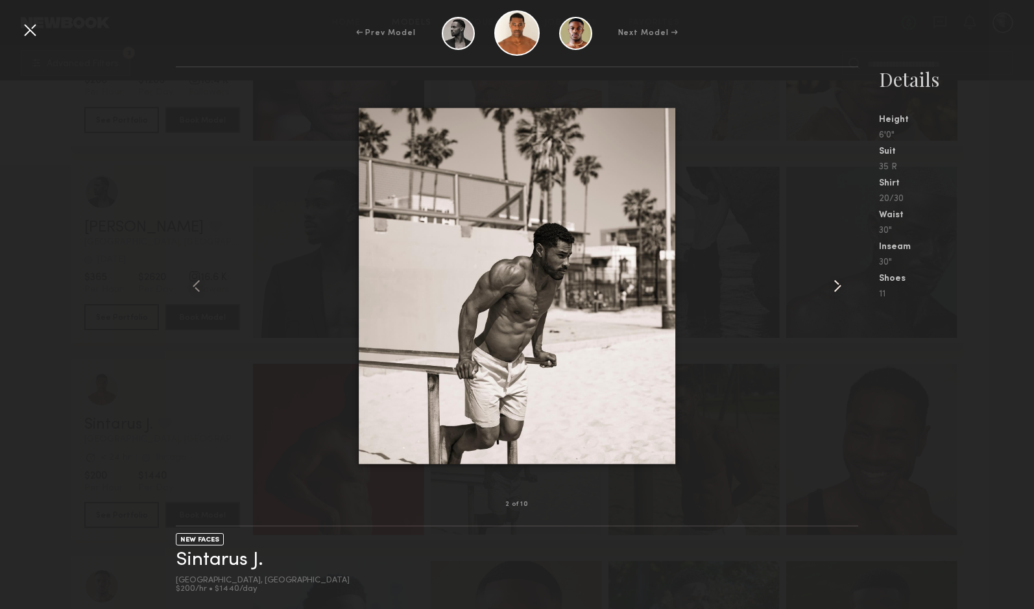
click at [833, 286] on common-icon at bounding box center [837, 286] width 21 height 21
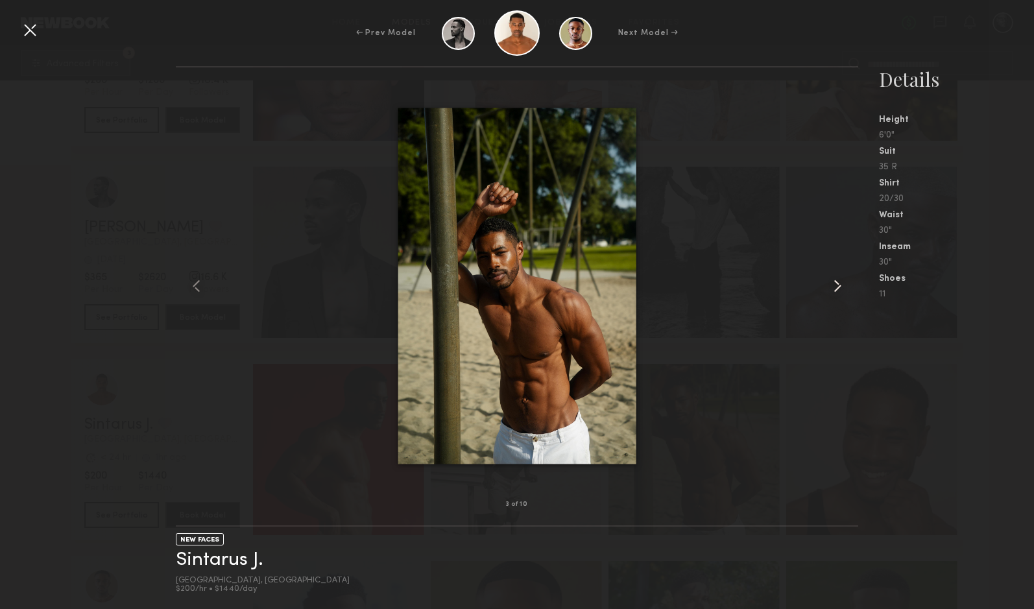
click at [833, 287] on common-icon at bounding box center [837, 286] width 21 height 21
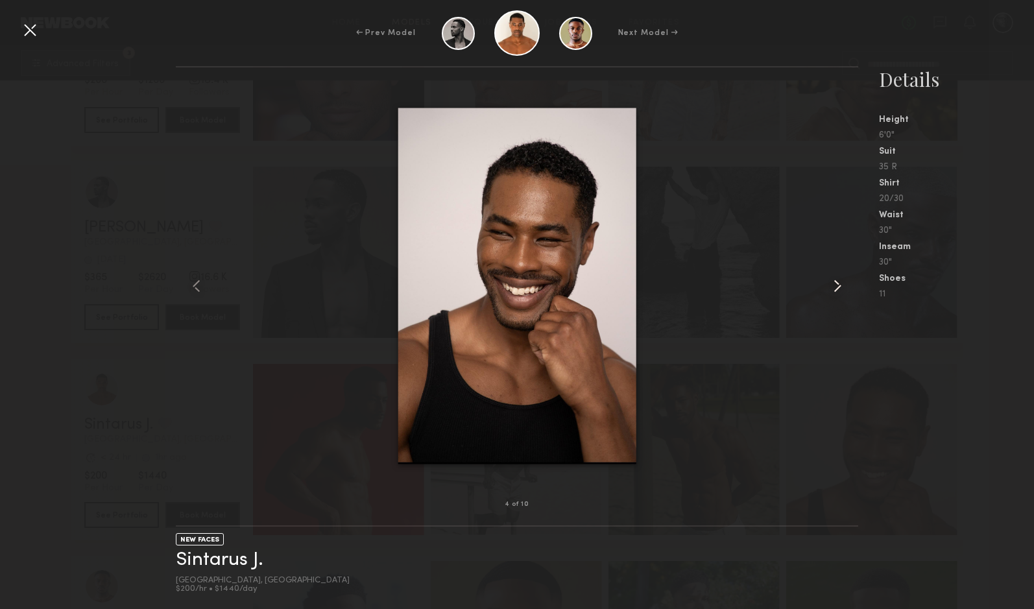
click at [833, 287] on common-icon at bounding box center [837, 286] width 21 height 21
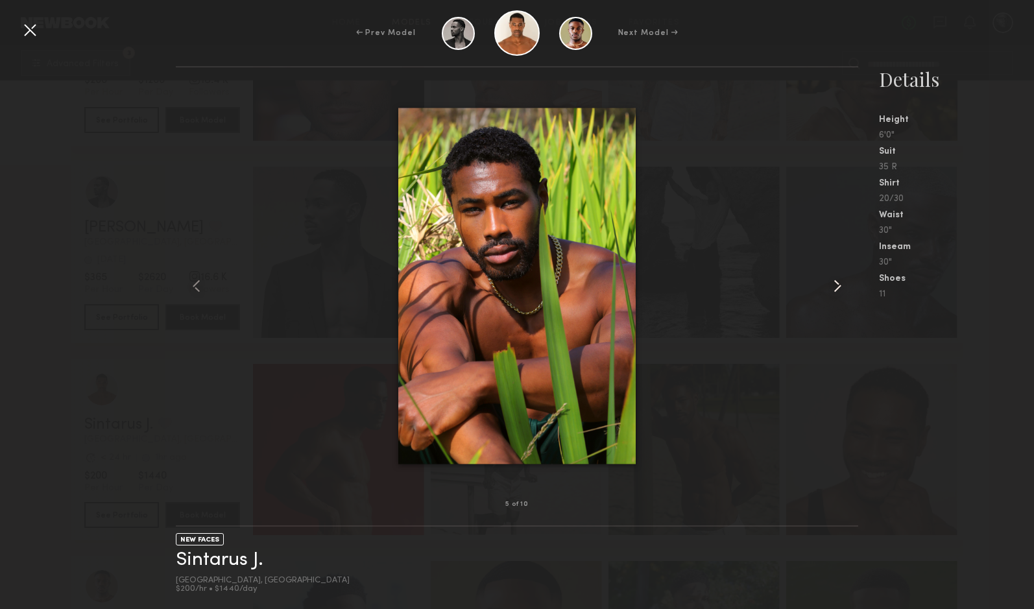
click at [833, 287] on common-icon at bounding box center [837, 286] width 21 height 21
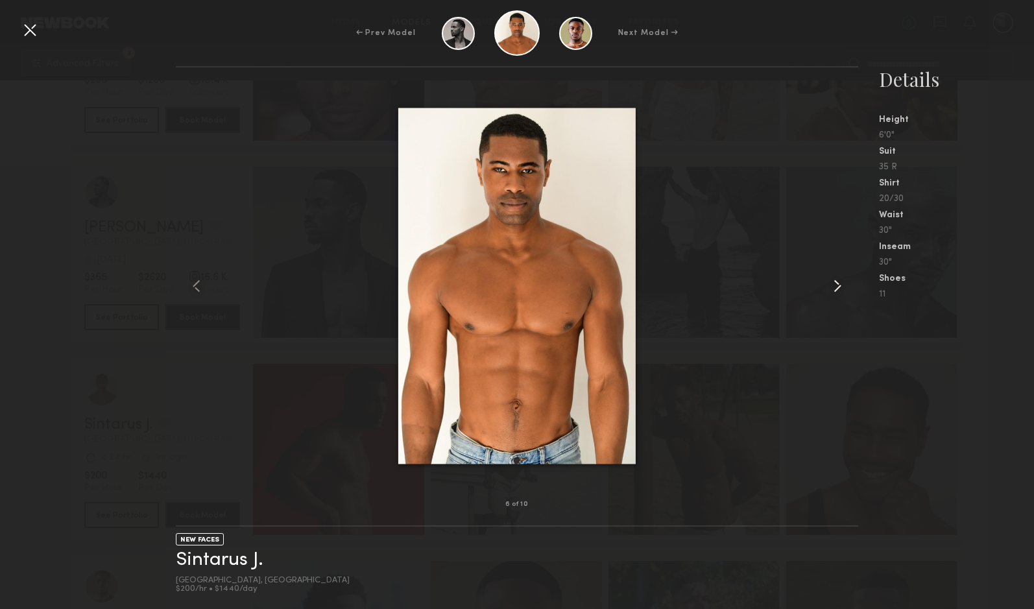
click at [833, 287] on common-icon at bounding box center [837, 286] width 21 height 21
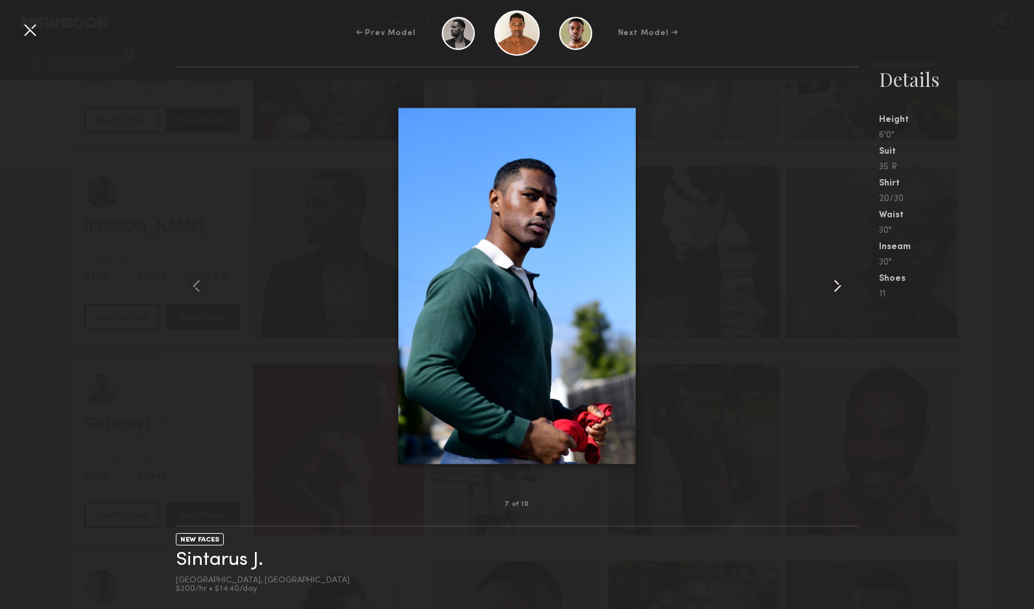
click at [833, 287] on common-icon at bounding box center [837, 286] width 21 height 21
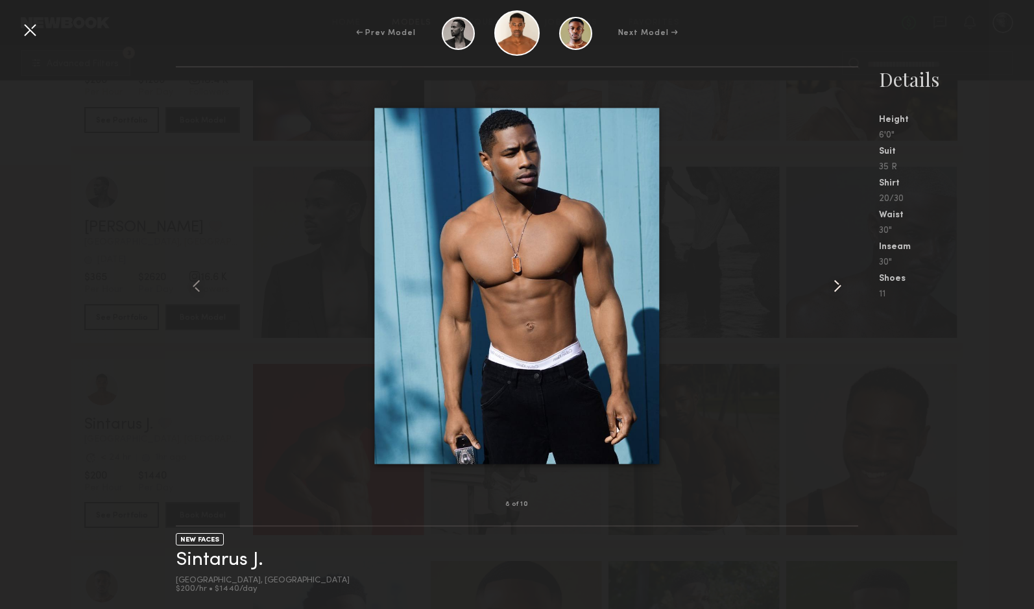
click at [833, 287] on common-icon at bounding box center [837, 286] width 21 height 21
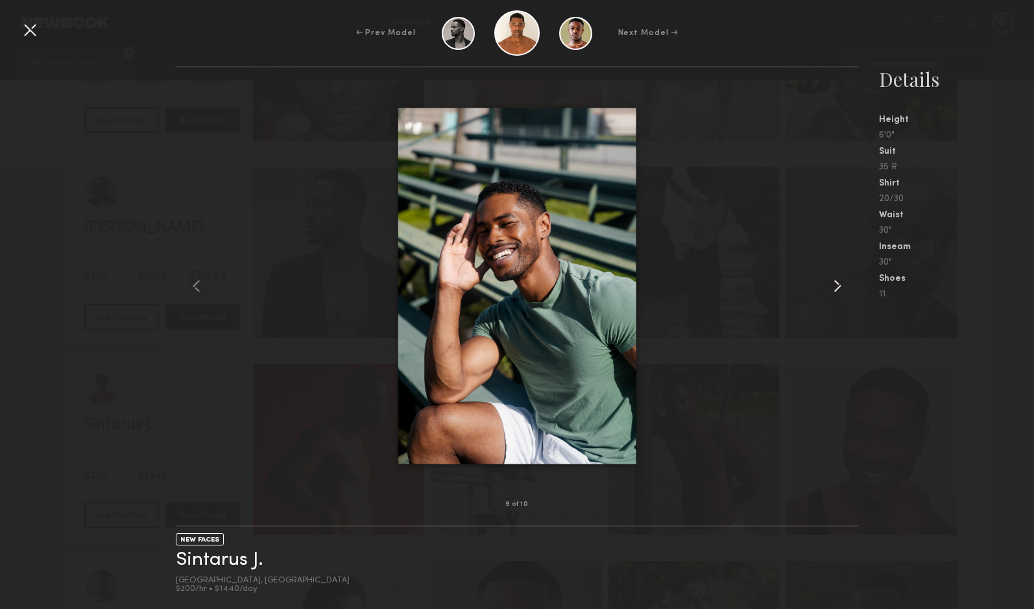
click at [833, 287] on common-icon at bounding box center [837, 286] width 21 height 21
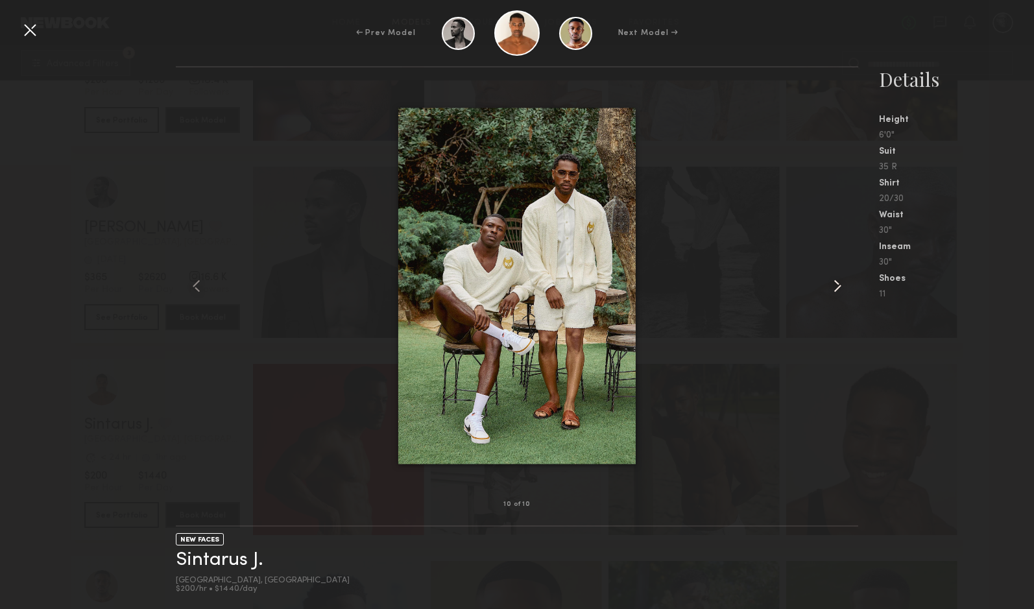
click at [833, 287] on common-icon at bounding box center [837, 286] width 21 height 21
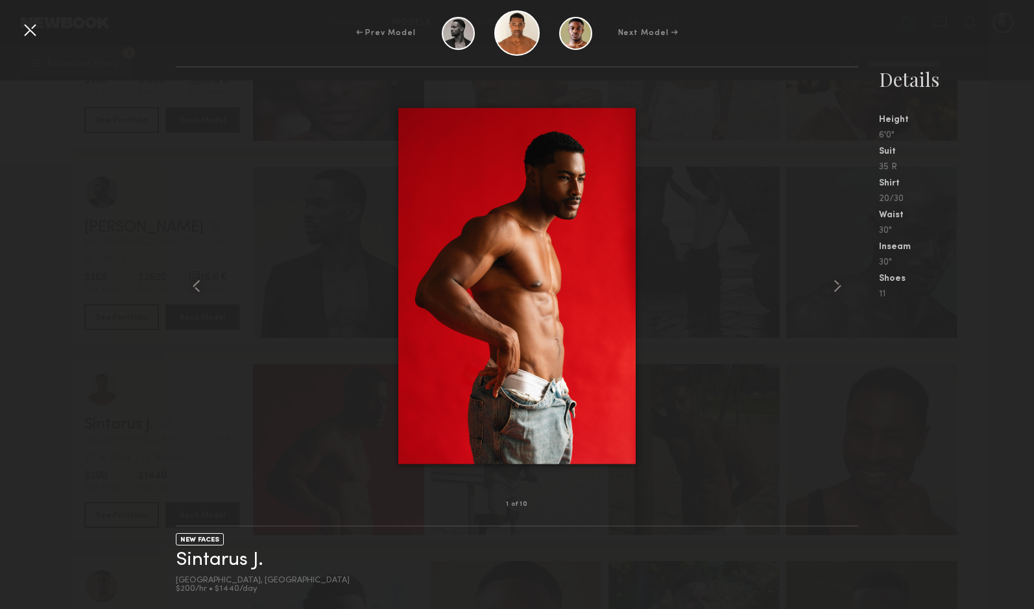
click at [772, 306] on div at bounding box center [517, 286] width 682 height 396
click at [831, 354] on div at bounding box center [844, 286] width 27 height 396
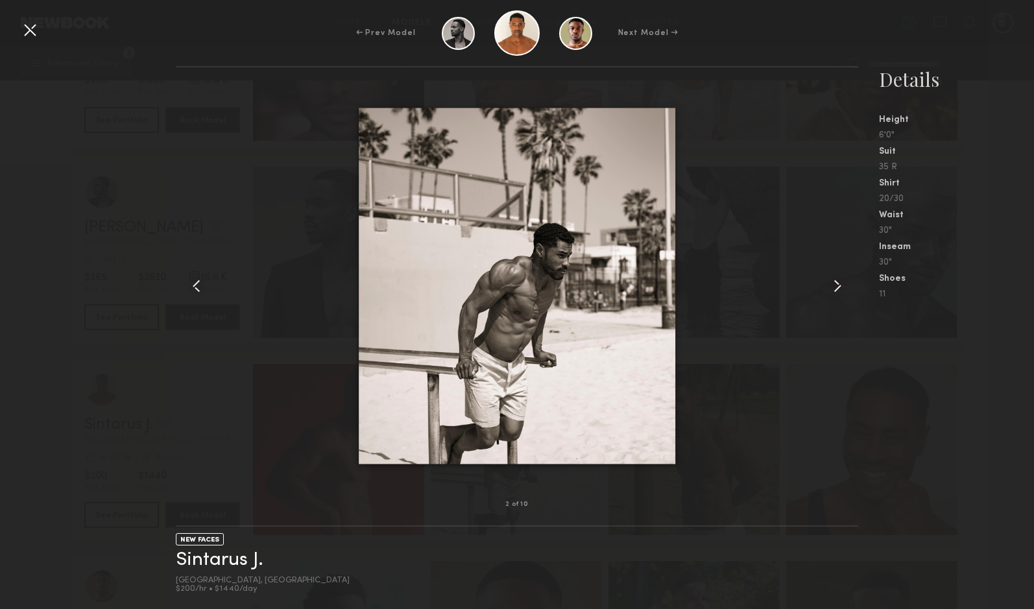
click at [978, 349] on nb-gallery-model-stats "Details Height 6'0" Suit 35 R Shirt 20/30 Waist 30" Inseam 30" Shoes 11" at bounding box center [946, 337] width 176 height 543
click at [180, 403] on div at bounding box center [189, 286] width 27 height 396
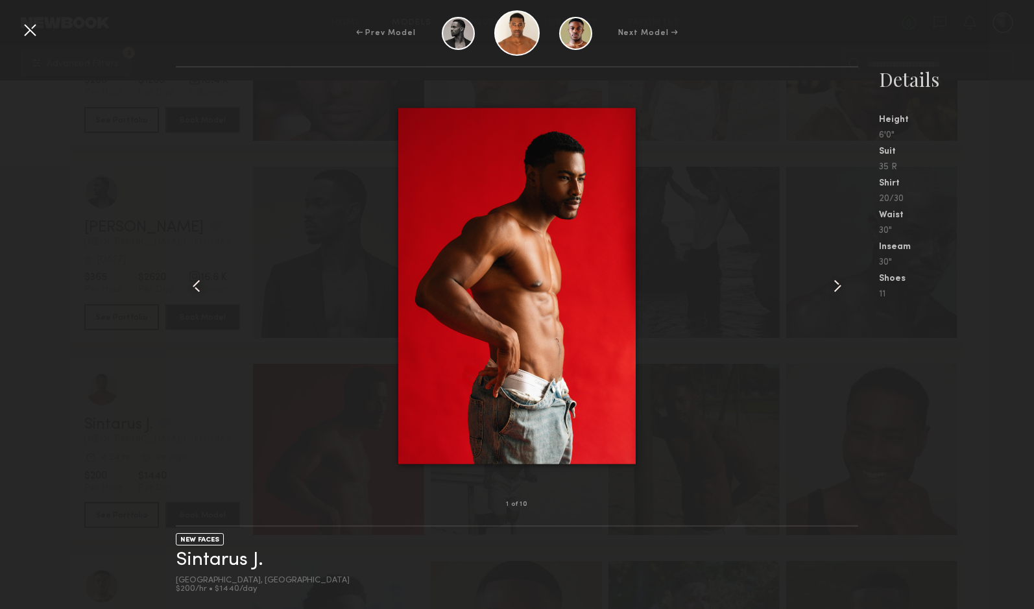
click at [25, 32] on div at bounding box center [29, 29] width 21 height 21
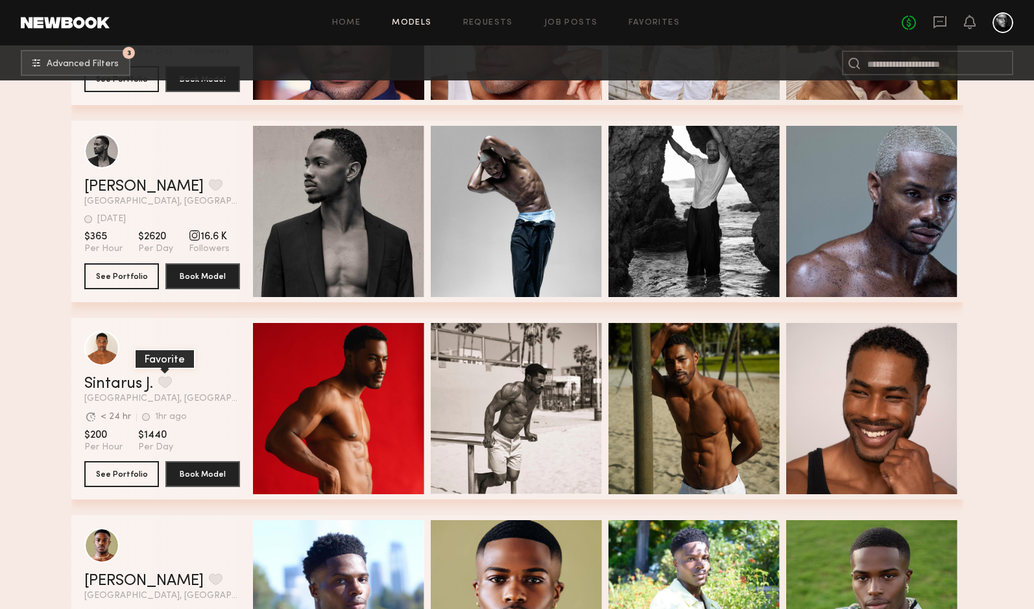
scroll to position [20191, 0]
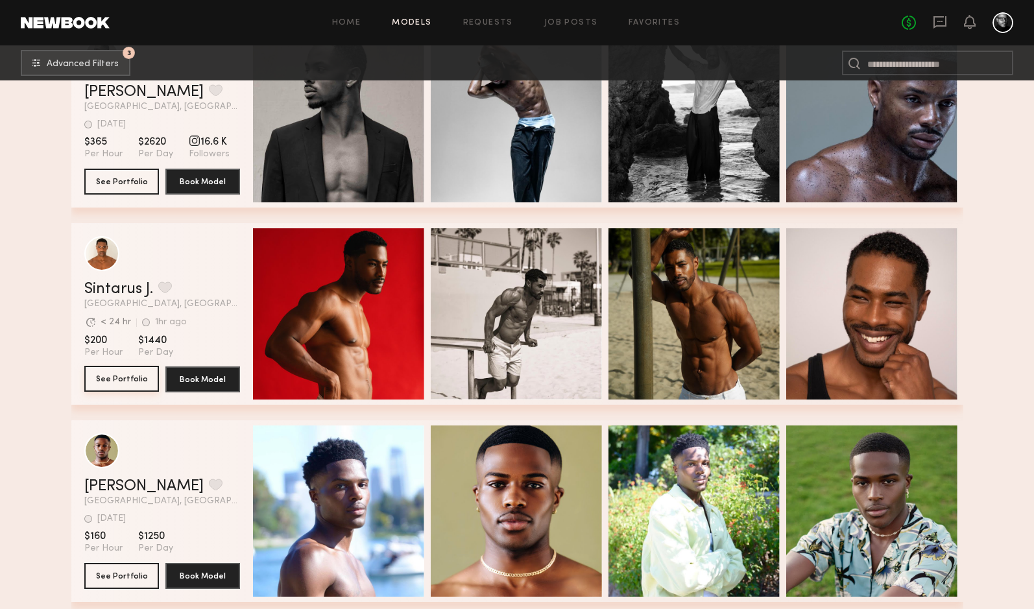
click at [102, 385] on button "See Portfolio" at bounding box center [121, 379] width 75 height 26
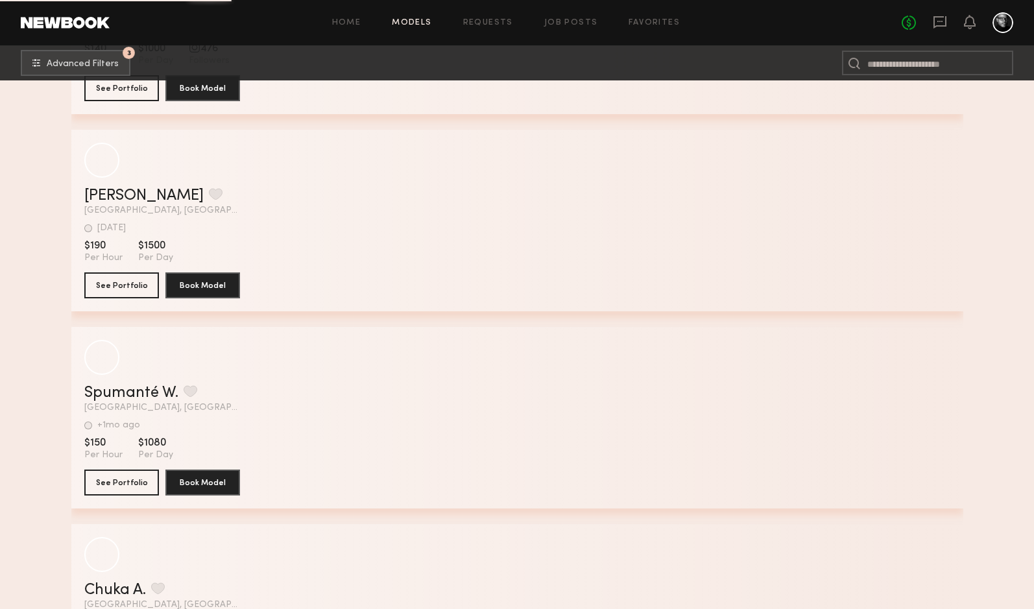
scroll to position [23090, 0]
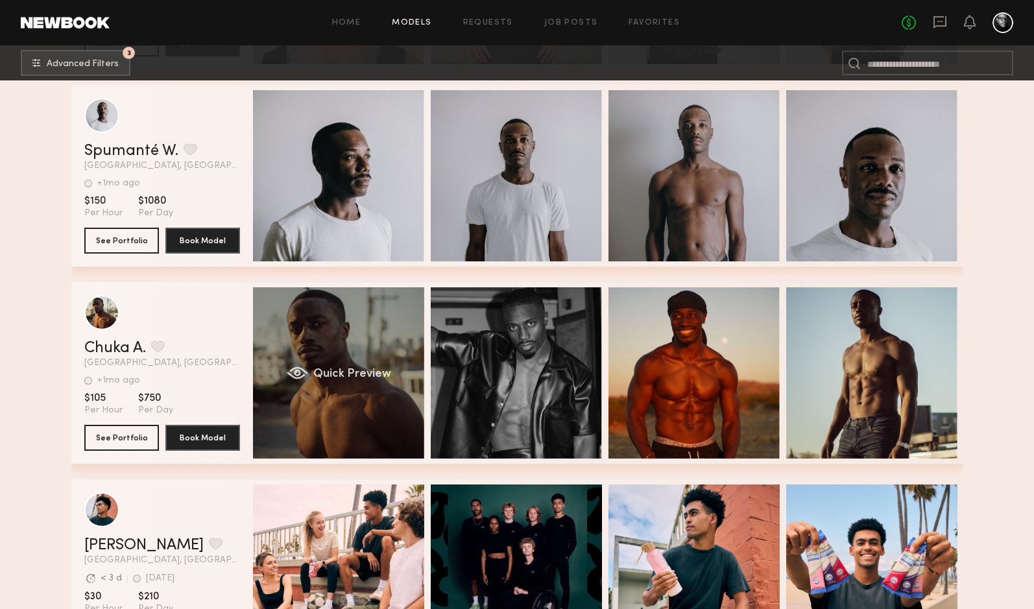
click at [279, 352] on div "Quick Preview" at bounding box center [338, 372] width 171 height 171
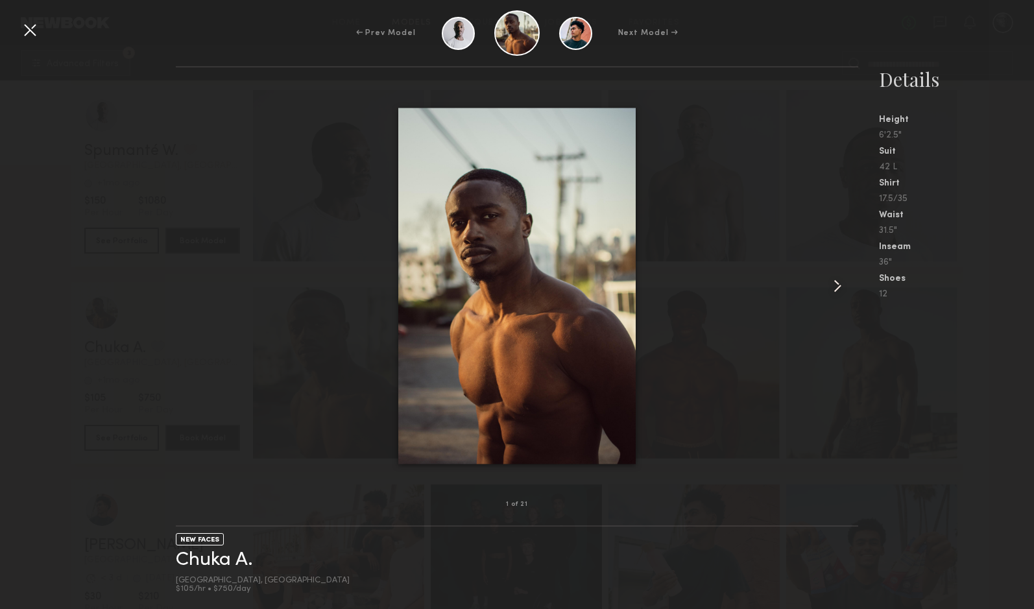
click at [830, 292] on common-icon at bounding box center [837, 286] width 21 height 21
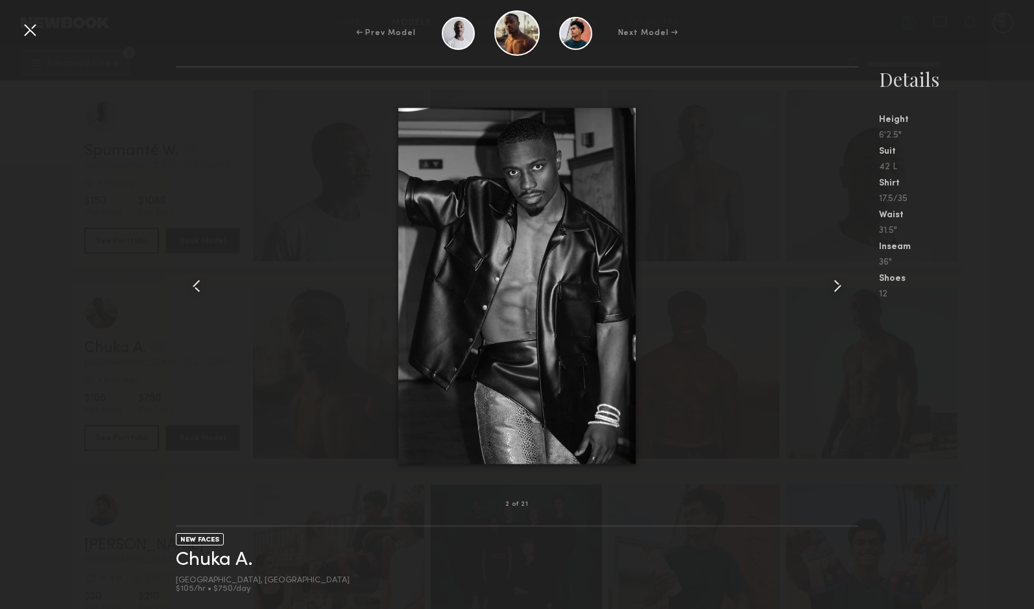
click at [834, 289] on common-icon at bounding box center [837, 286] width 21 height 21
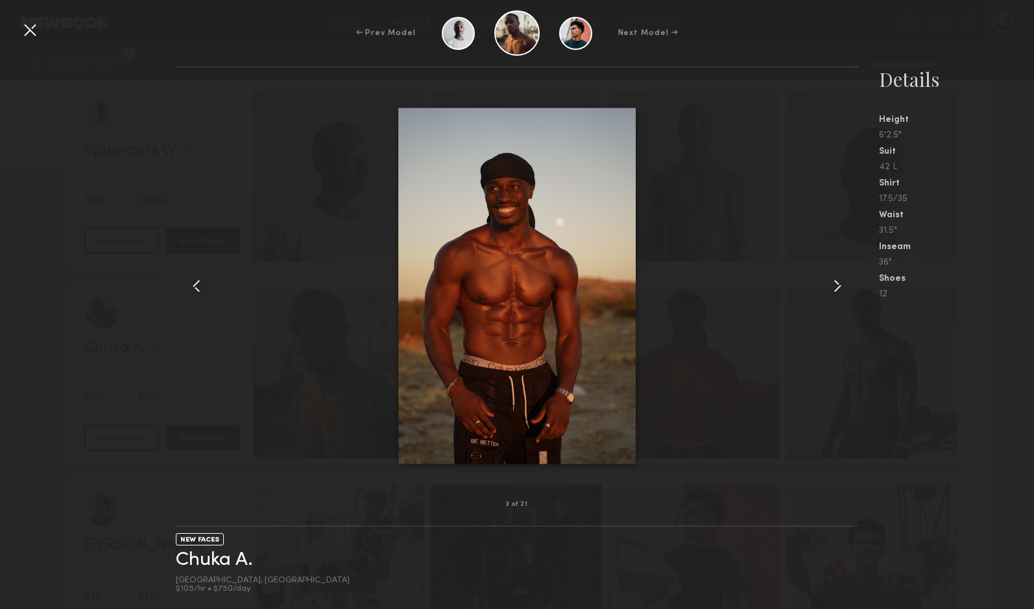
click at [834, 289] on common-icon at bounding box center [837, 286] width 21 height 21
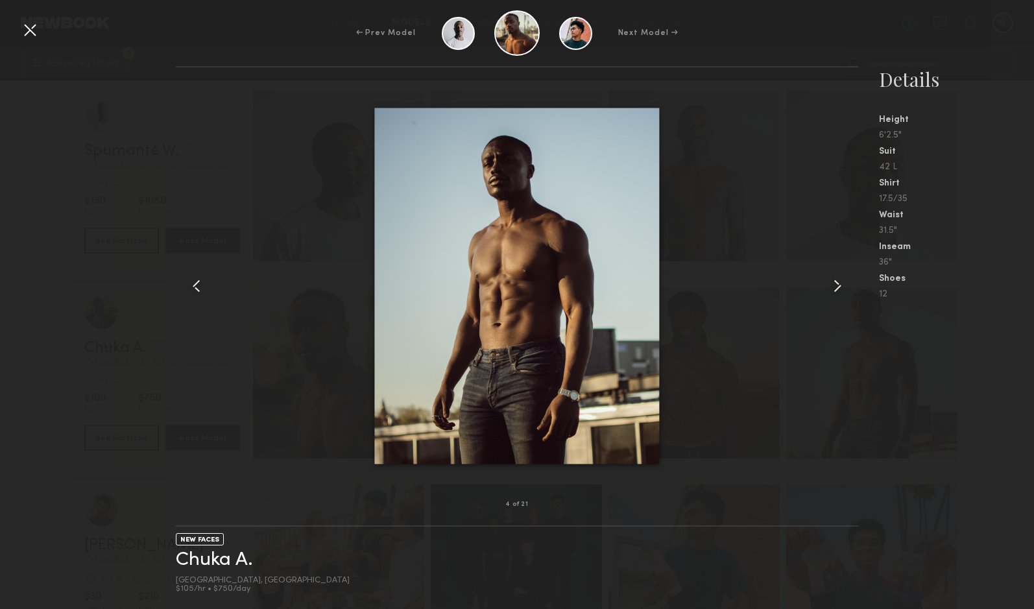
click at [834, 290] on common-icon at bounding box center [837, 286] width 21 height 21
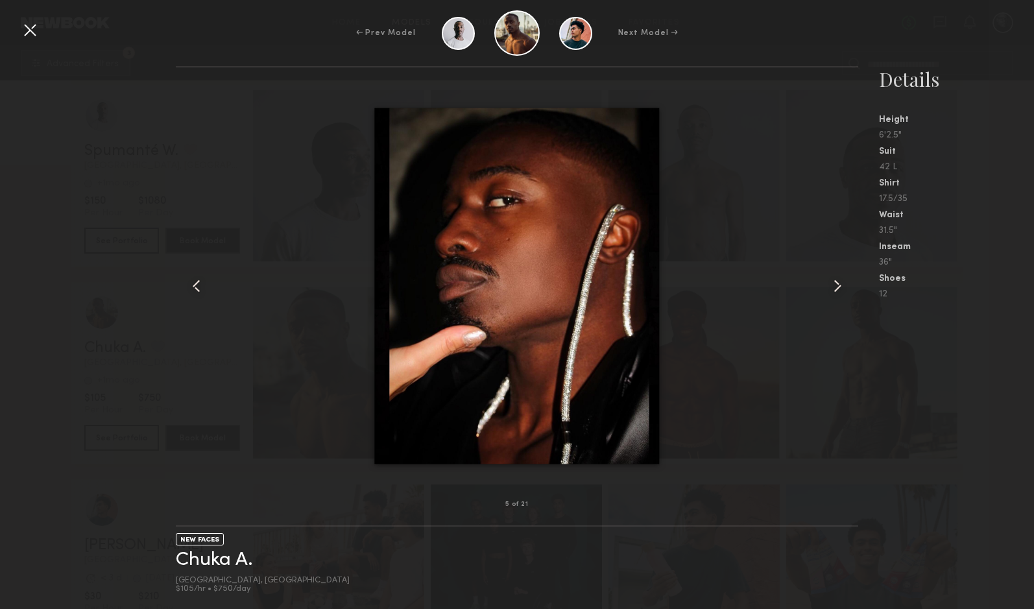
click at [834, 290] on common-icon at bounding box center [837, 286] width 21 height 21
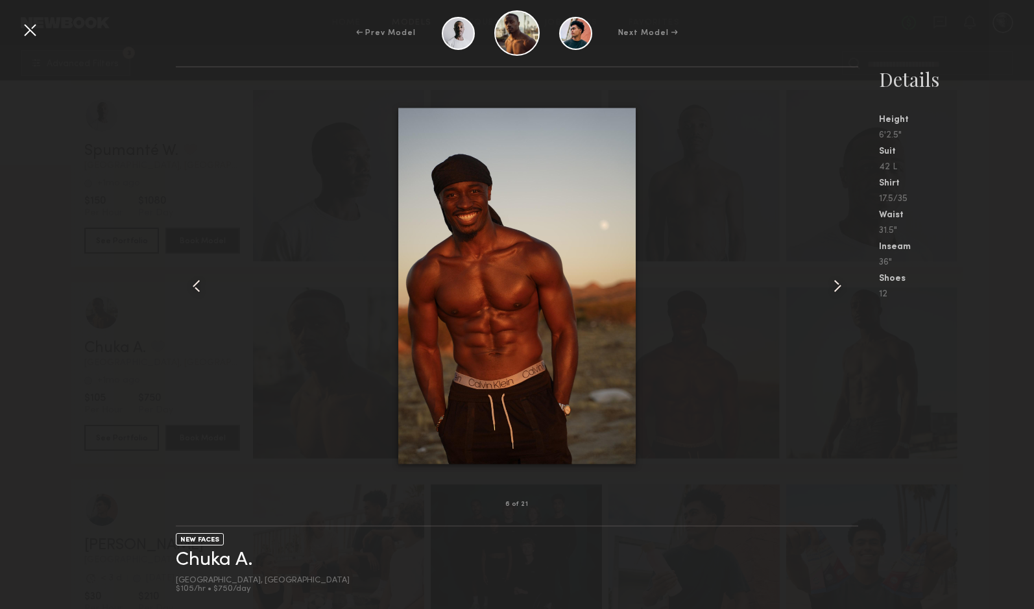
click at [834, 290] on common-icon at bounding box center [837, 286] width 21 height 21
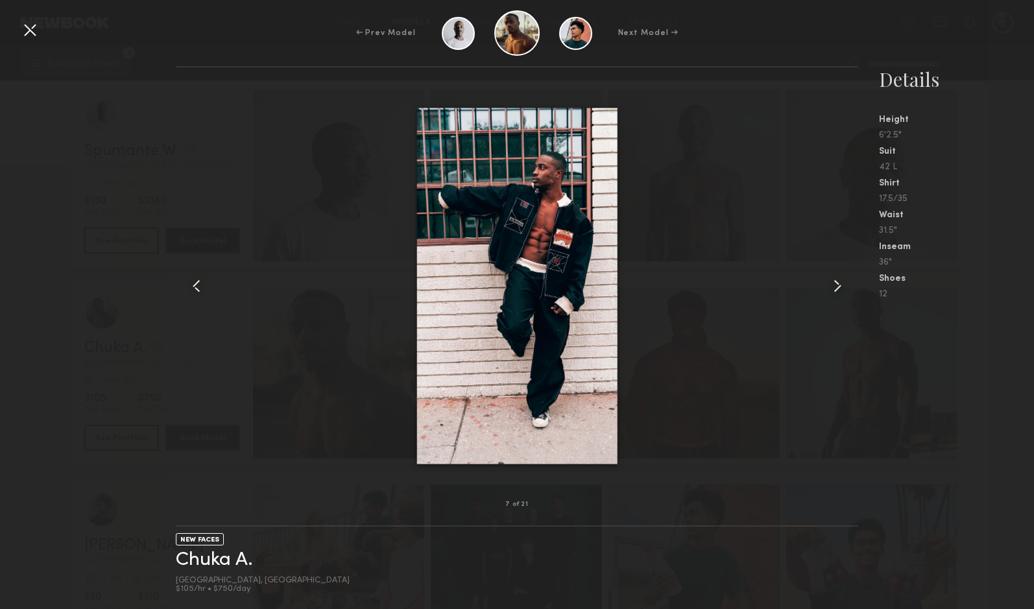
click at [834, 290] on common-icon at bounding box center [837, 286] width 21 height 21
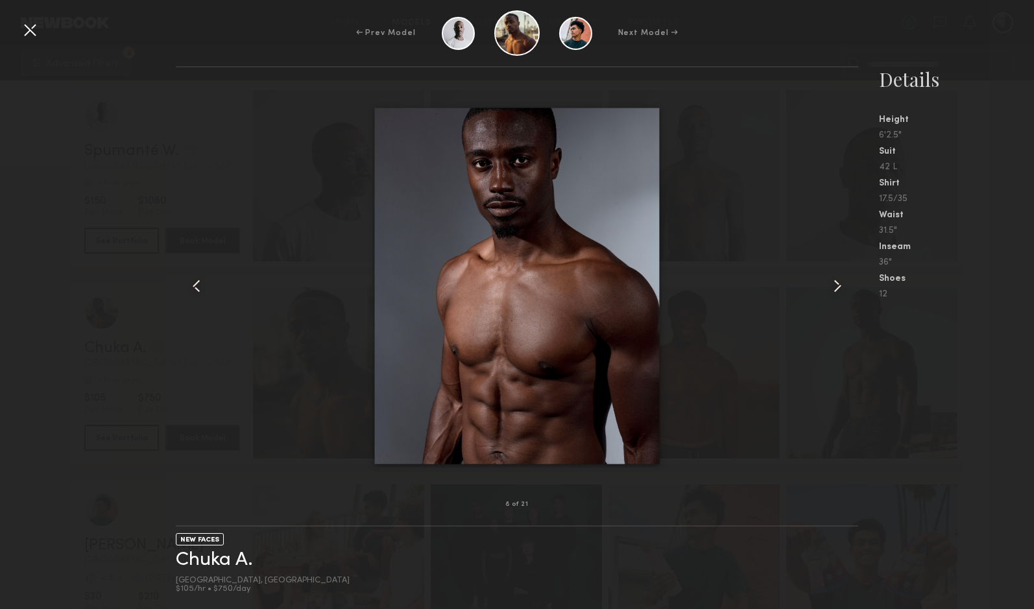
click at [834, 290] on common-icon at bounding box center [837, 286] width 21 height 21
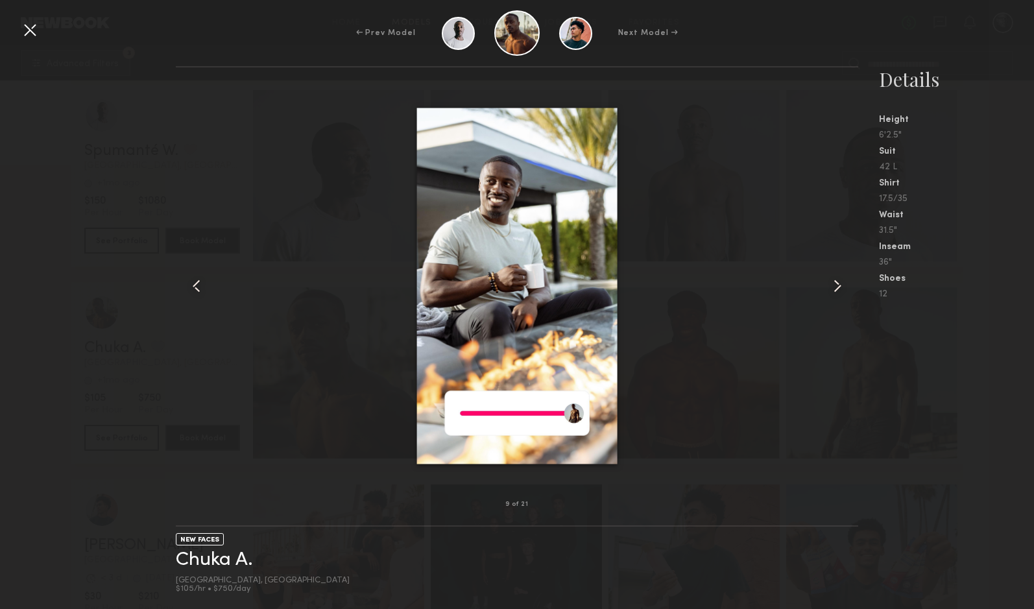
click at [834, 290] on common-icon at bounding box center [837, 286] width 21 height 21
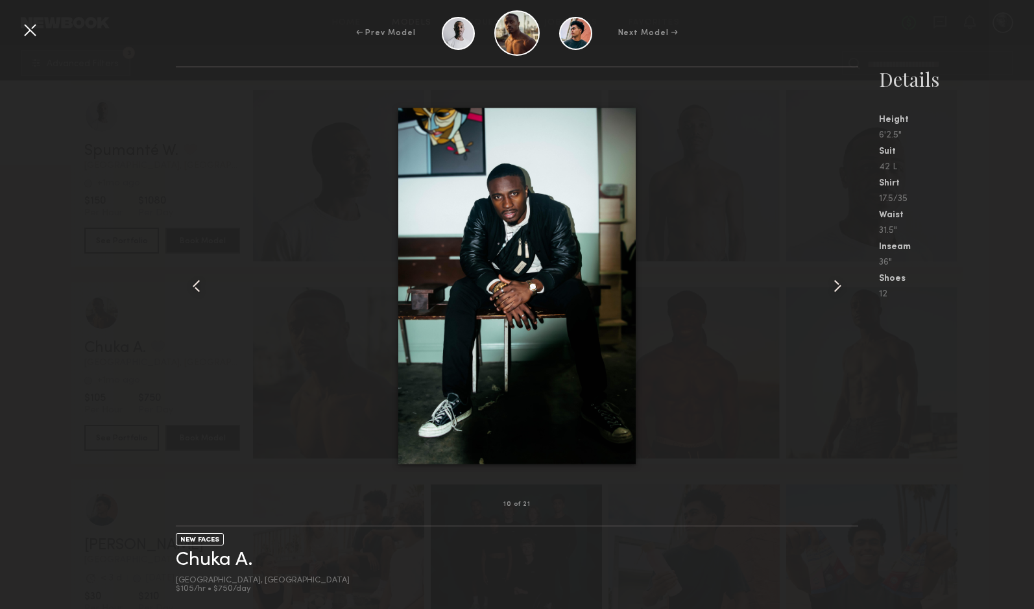
click at [834, 290] on common-icon at bounding box center [837, 286] width 21 height 21
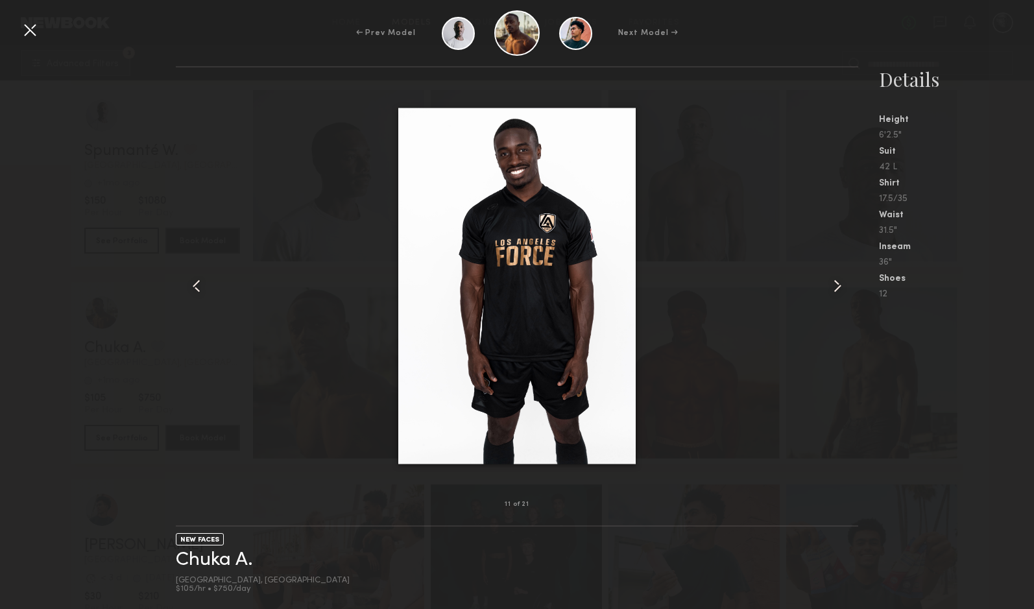
click at [834, 290] on common-icon at bounding box center [837, 286] width 21 height 21
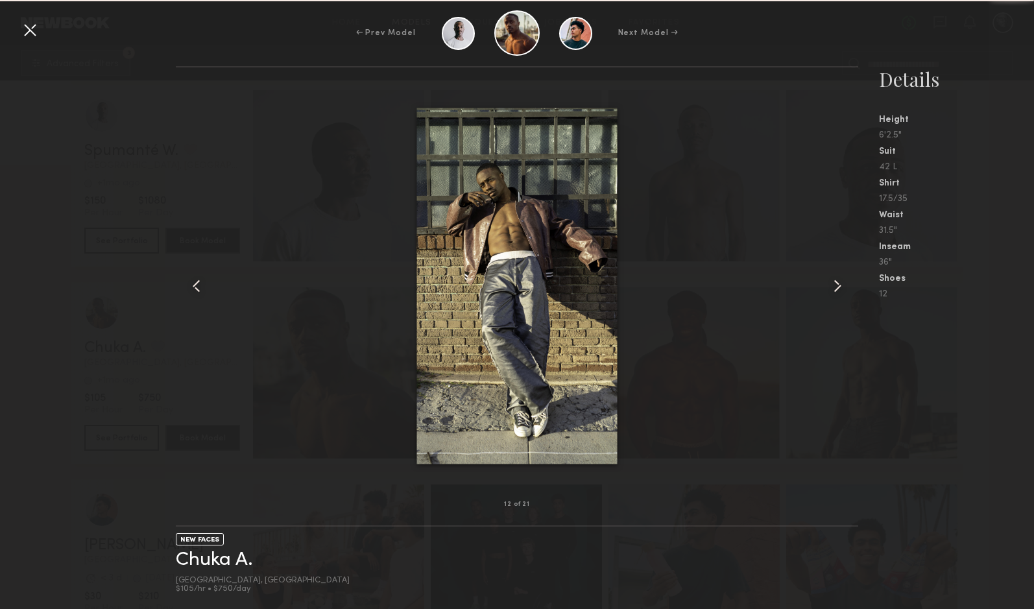
click at [834, 290] on common-icon at bounding box center [837, 286] width 21 height 21
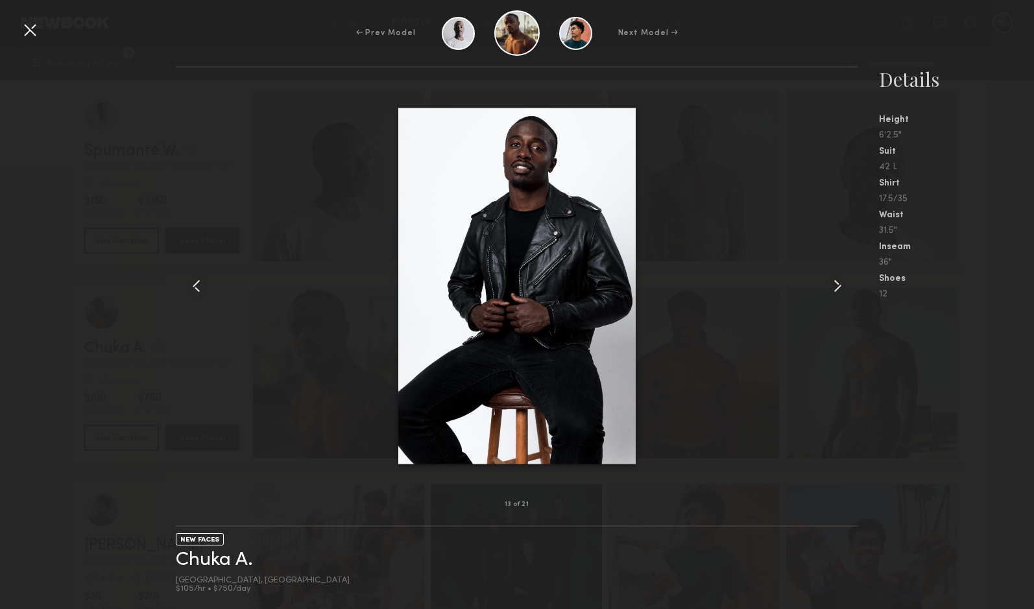
click at [834, 290] on common-icon at bounding box center [837, 286] width 21 height 21
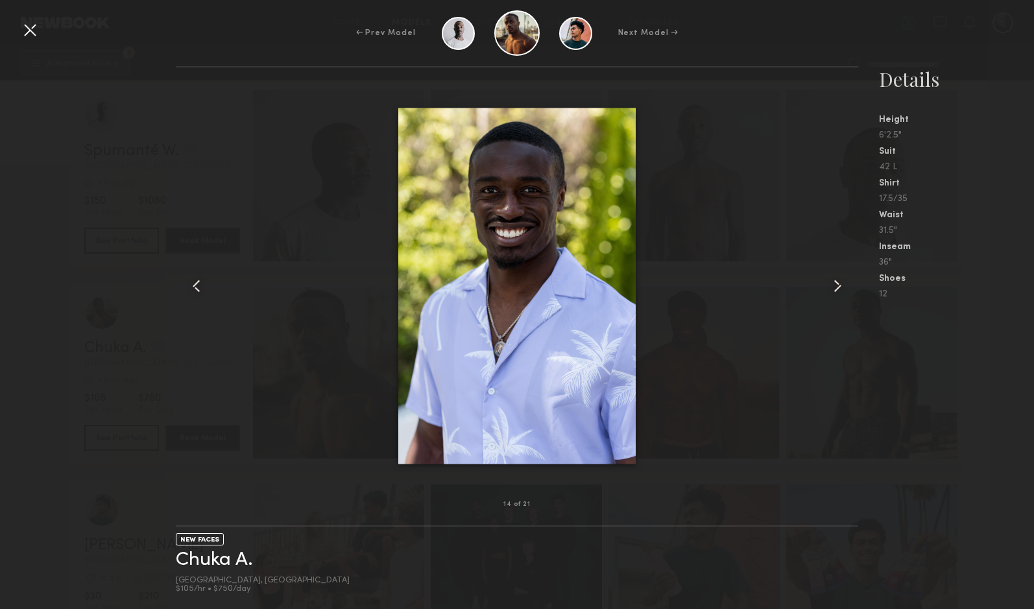
click at [29, 32] on div at bounding box center [29, 29] width 21 height 21
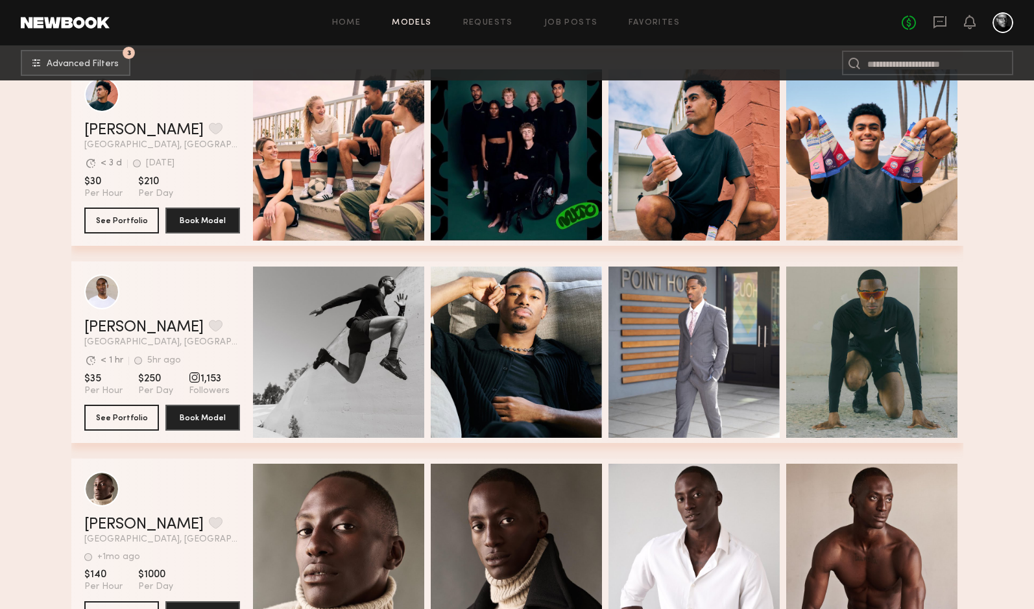
scroll to position [23706, 0]
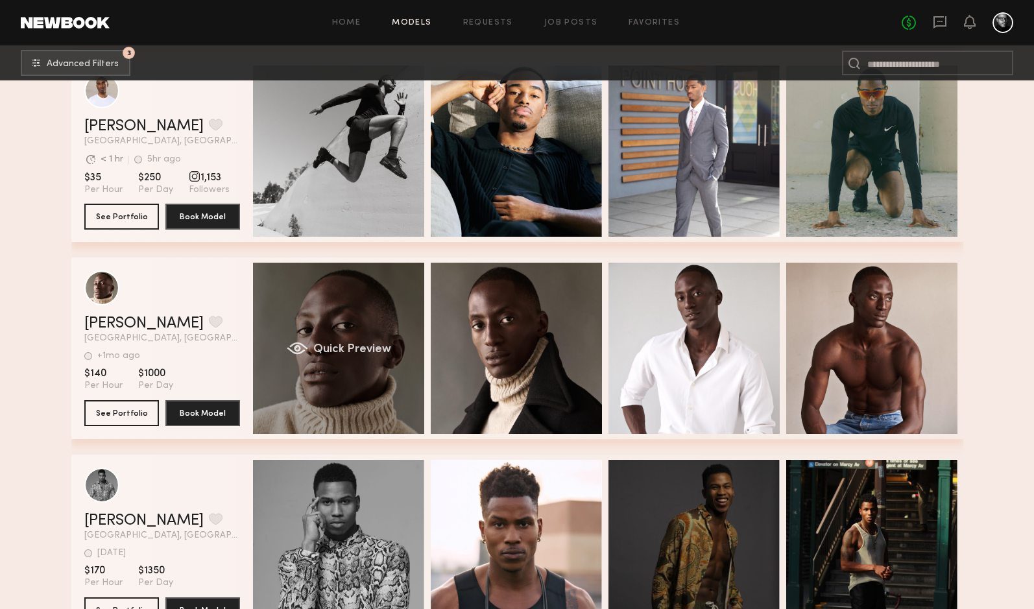
click at [344, 334] on div "Quick Preview" at bounding box center [338, 348] width 171 height 171
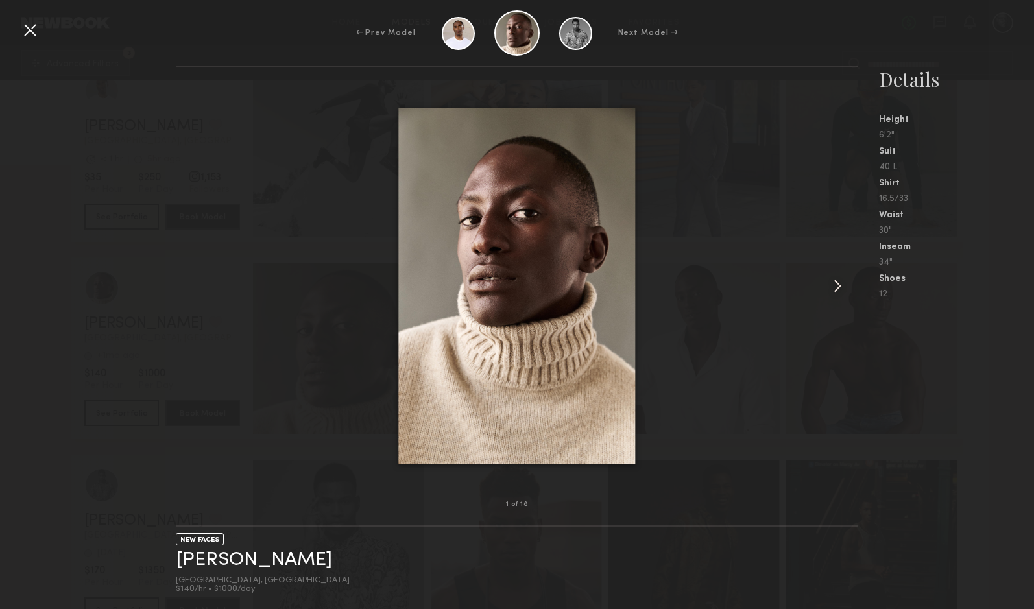
click at [835, 285] on common-icon at bounding box center [837, 286] width 21 height 21
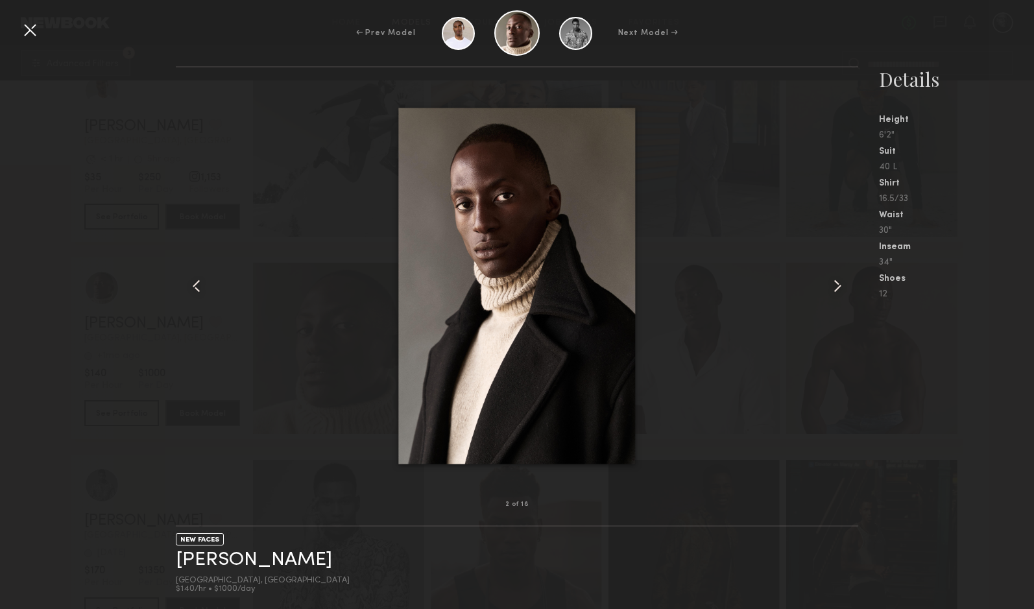
click at [835, 285] on common-icon at bounding box center [837, 286] width 21 height 21
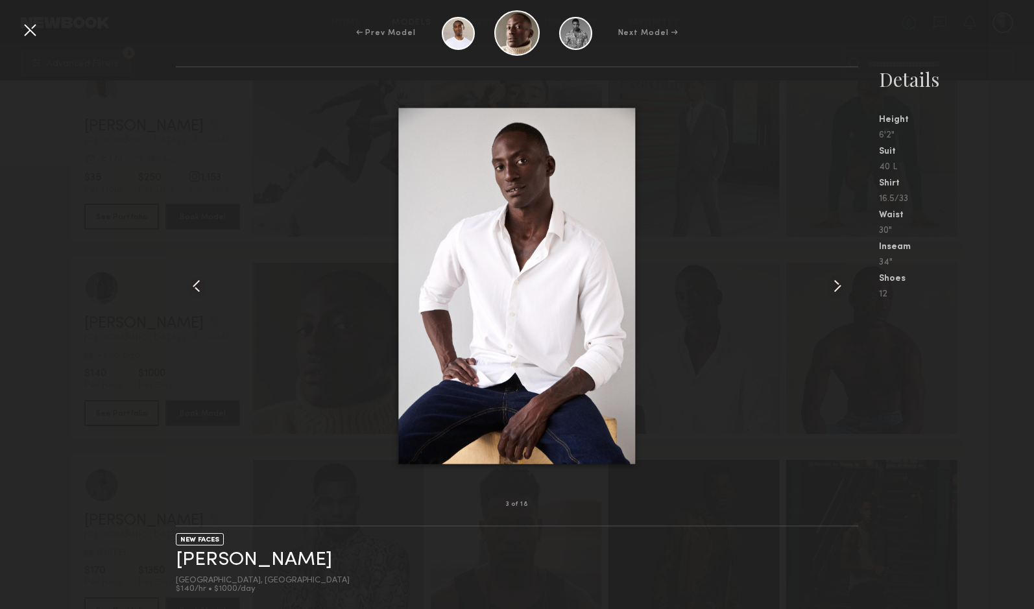
click at [835, 285] on common-icon at bounding box center [837, 286] width 21 height 21
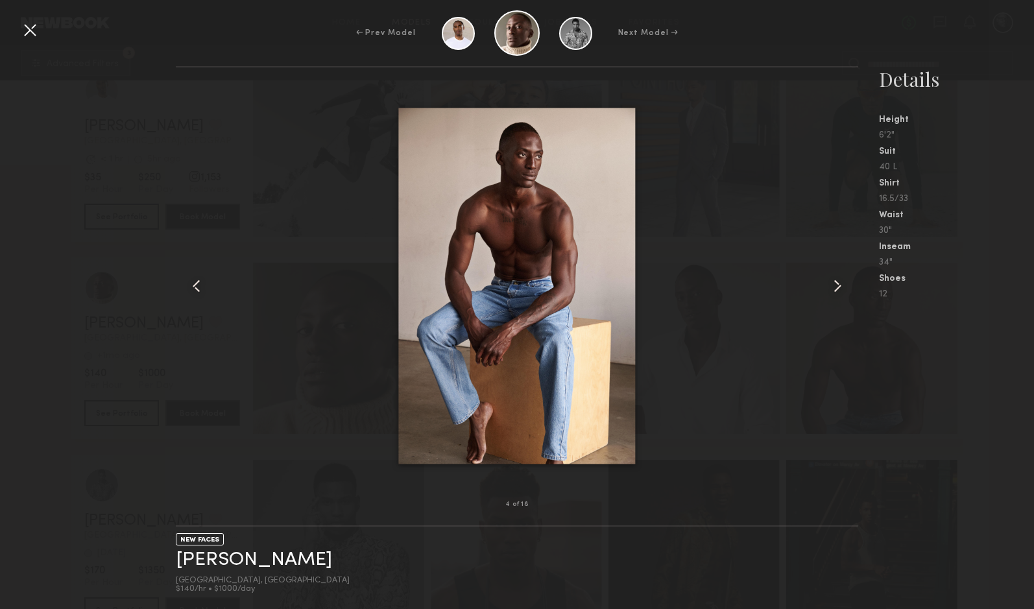
click at [835, 285] on common-icon at bounding box center [837, 286] width 21 height 21
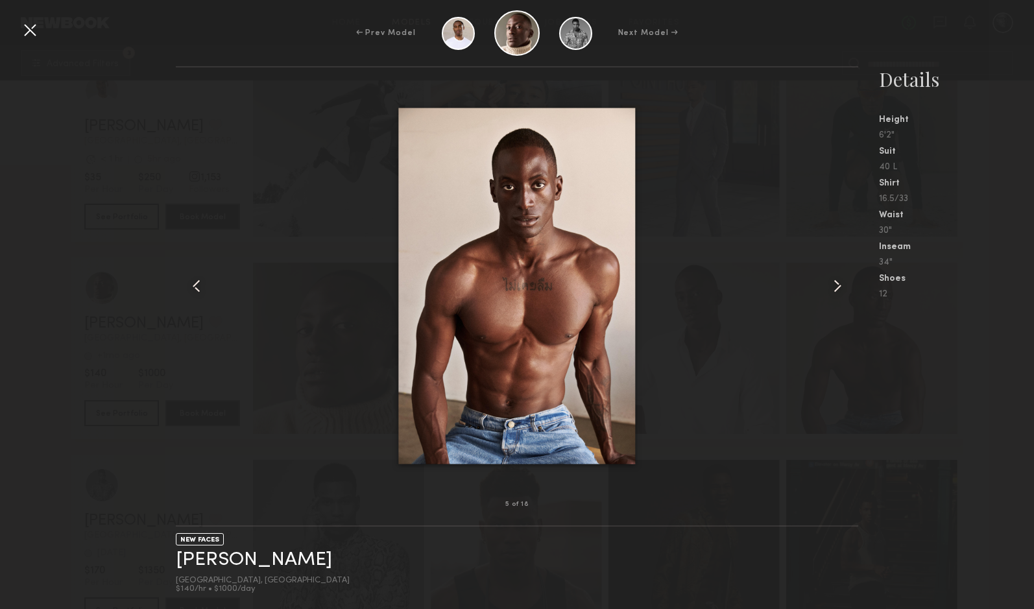
click at [835, 285] on common-icon at bounding box center [837, 286] width 21 height 21
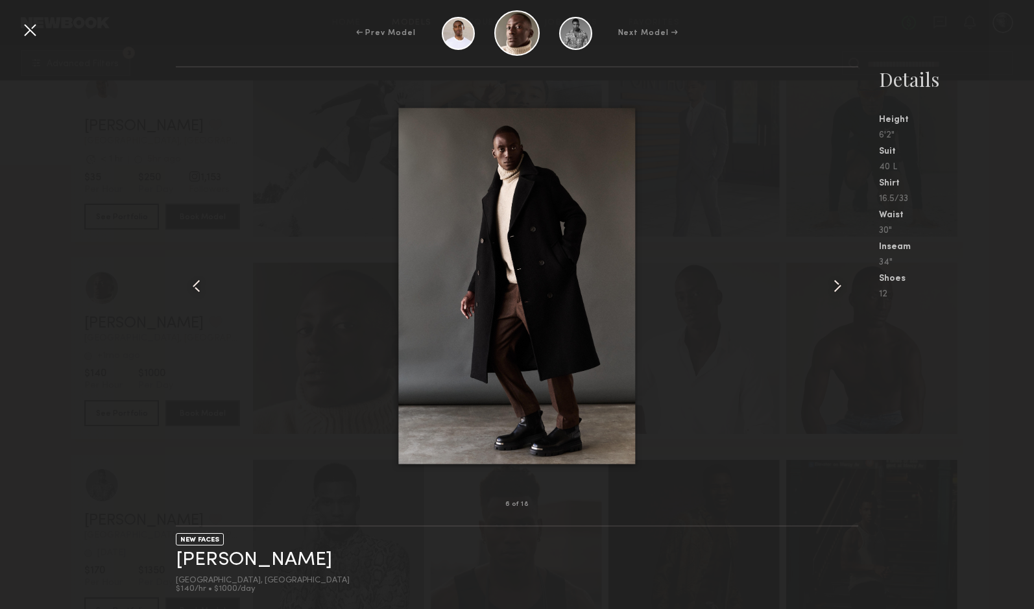
click at [835, 285] on common-icon at bounding box center [837, 286] width 21 height 21
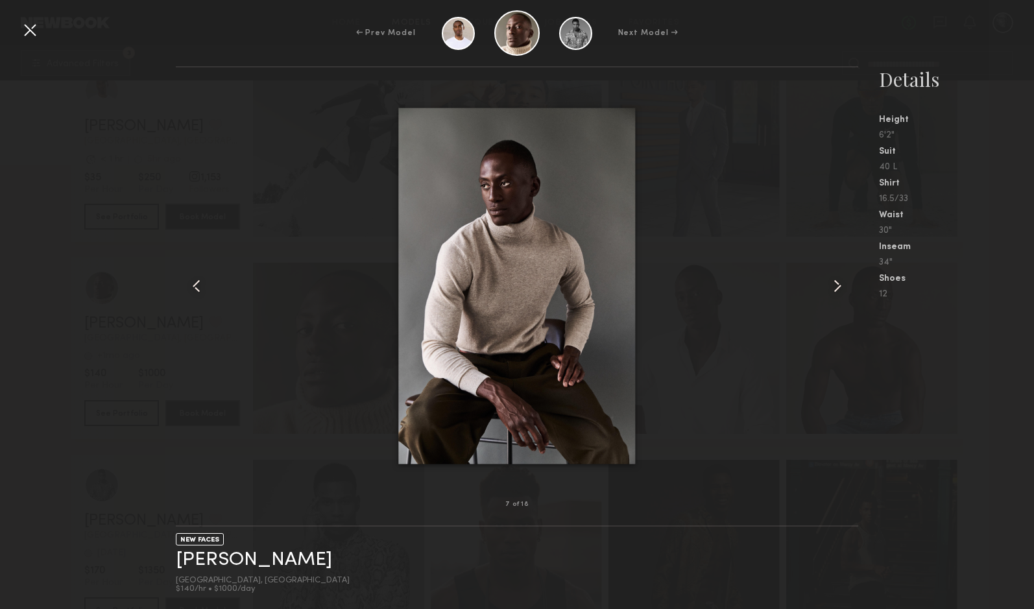
click at [835, 285] on common-icon at bounding box center [837, 286] width 21 height 21
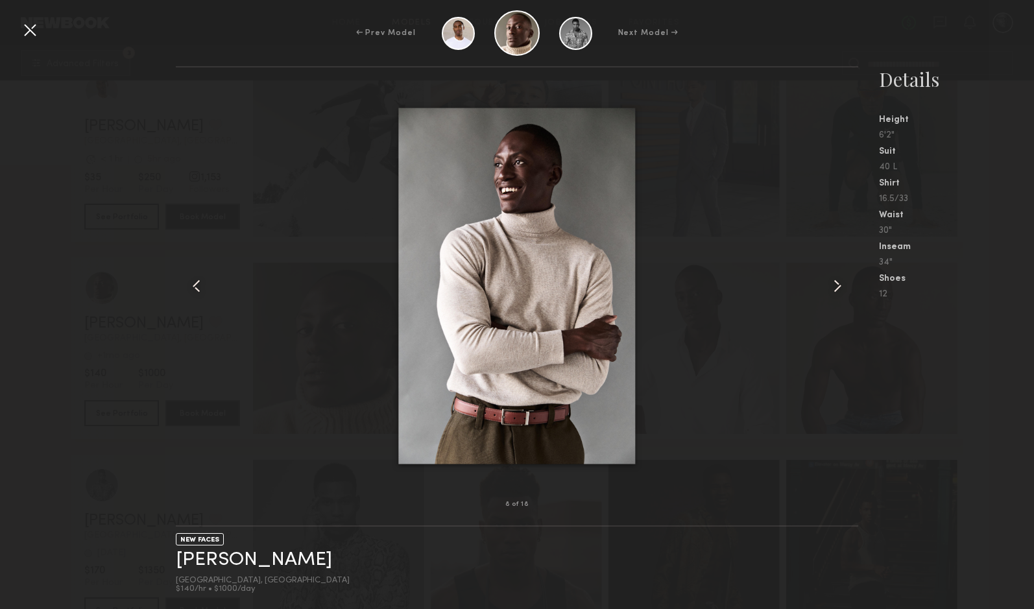
click at [835, 285] on common-icon at bounding box center [837, 286] width 21 height 21
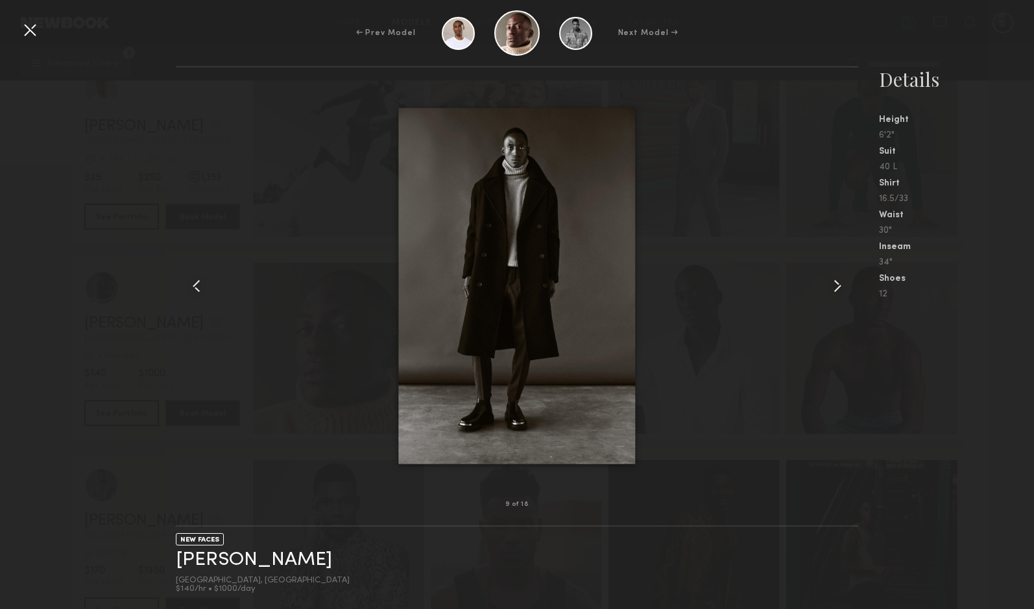
click at [835, 285] on common-icon at bounding box center [837, 286] width 21 height 21
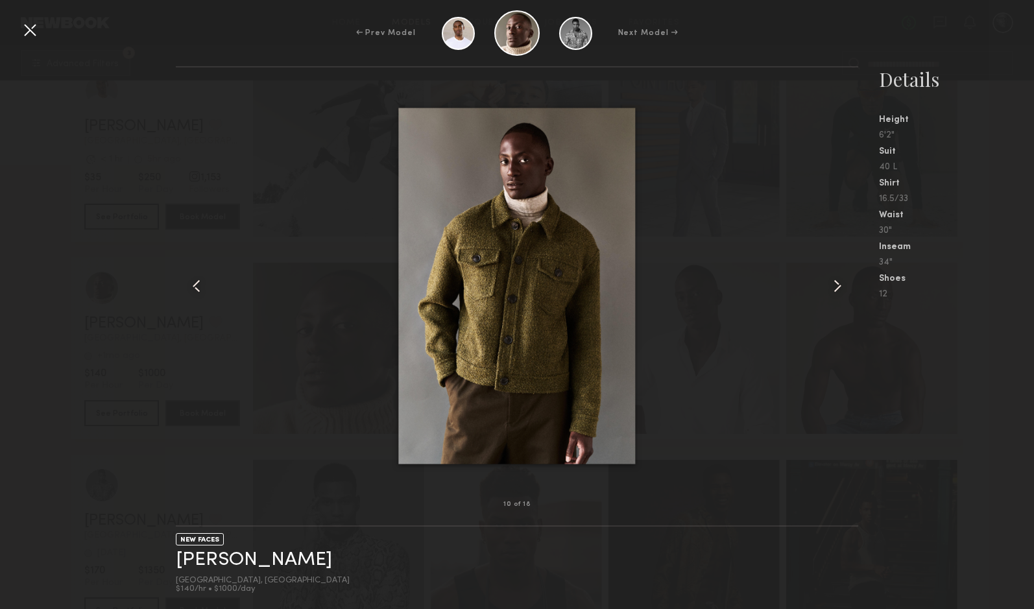
click at [835, 285] on common-icon at bounding box center [837, 286] width 21 height 21
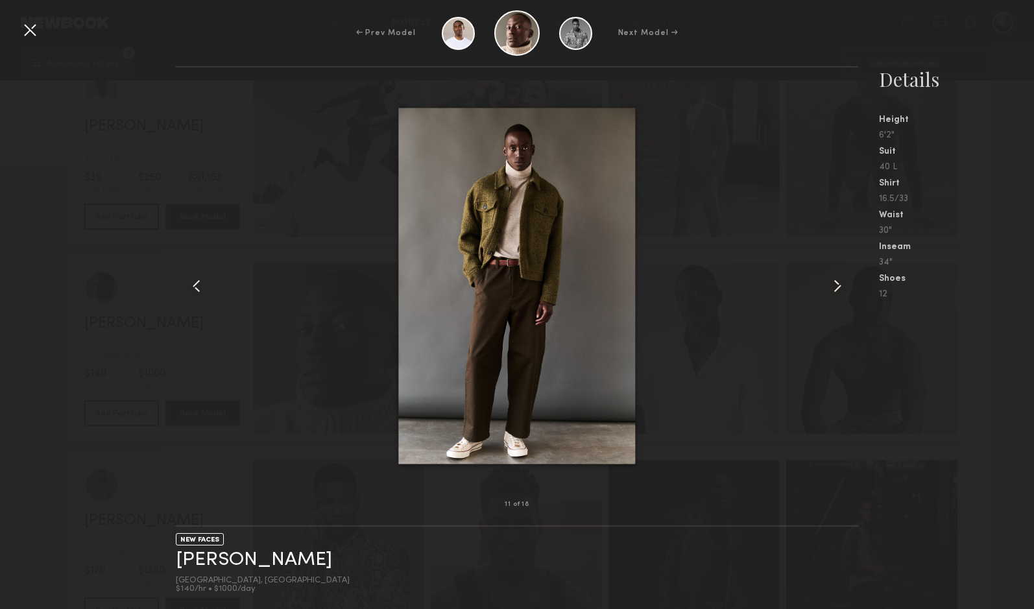
click at [835, 285] on common-icon at bounding box center [837, 286] width 21 height 21
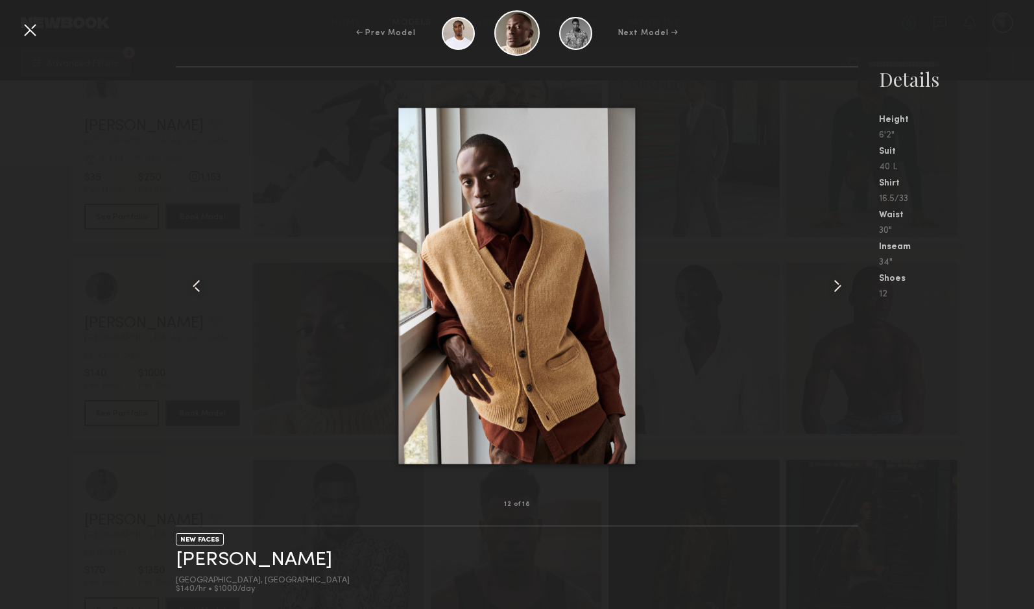
click at [26, 28] on div at bounding box center [29, 29] width 21 height 21
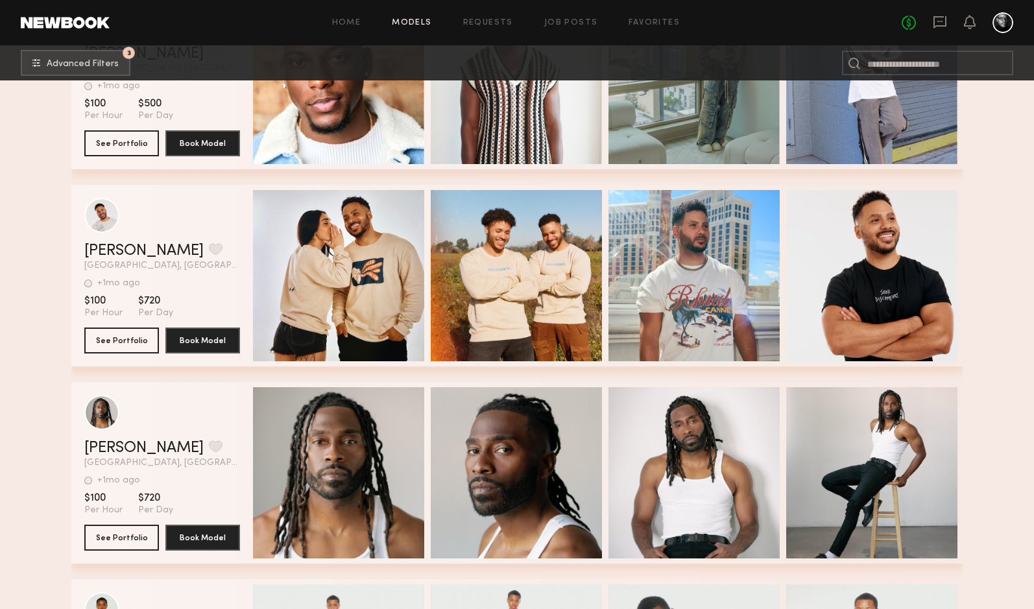
scroll to position [27250, 0]
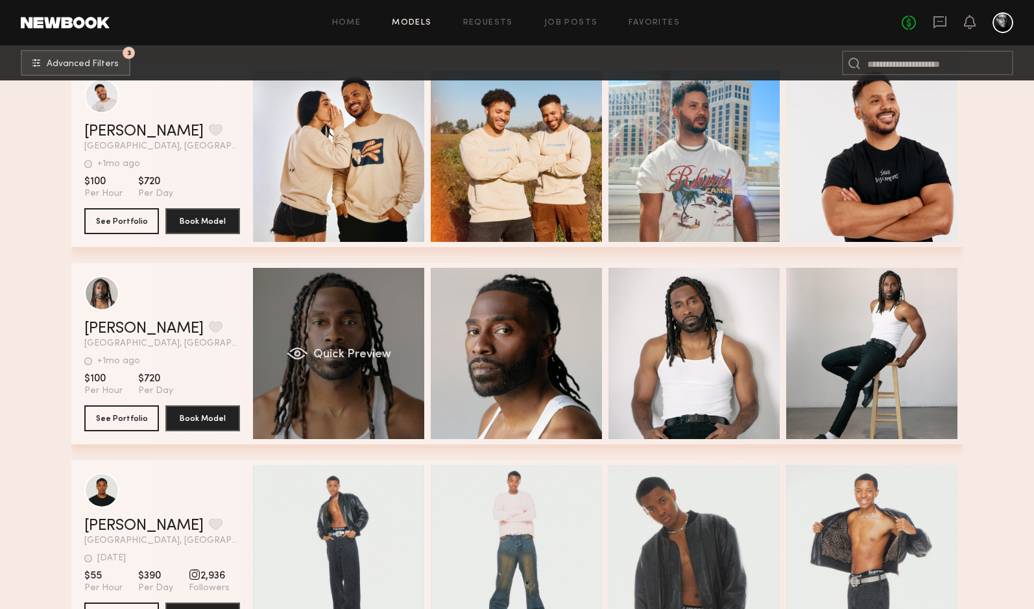
click at [274, 353] on div "Quick Preview" at bounding box center [338, 353] width 171 height 171
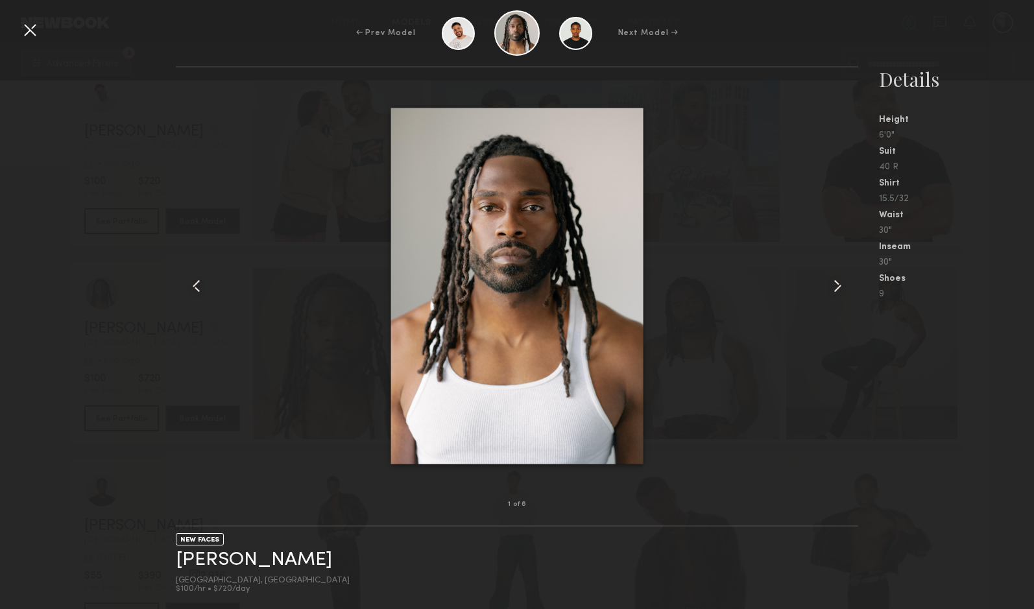
click at [836, 290] on common-icon at bounding box center [837, 286] width 21 height 21
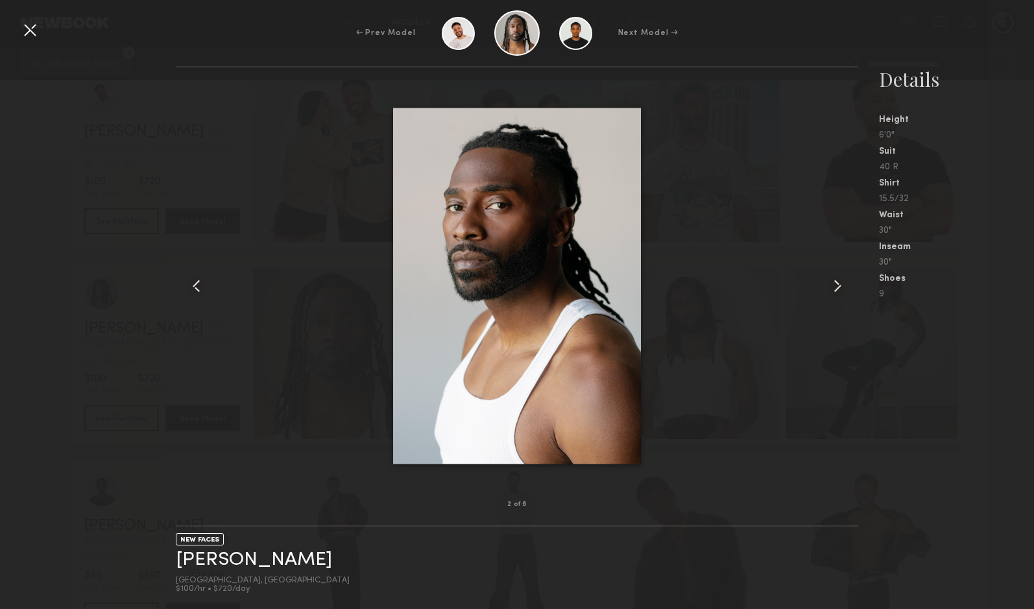
click at [836, 290] on common-icon at bounding box center [837, 286] width 21 height 21
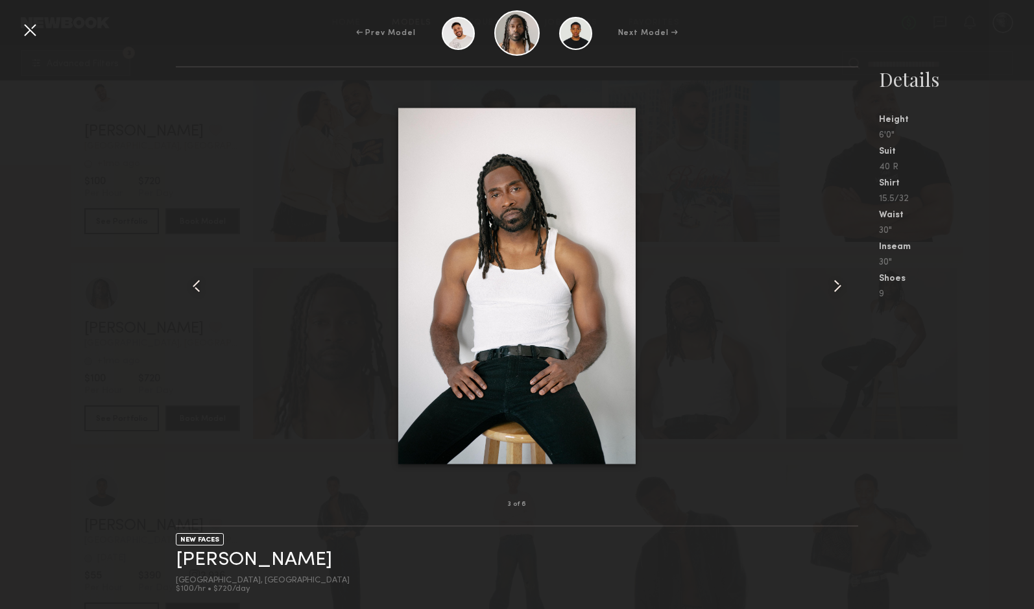
click at [836, 290] on common-icon at bounding box center [837, 286] width 21 height 21
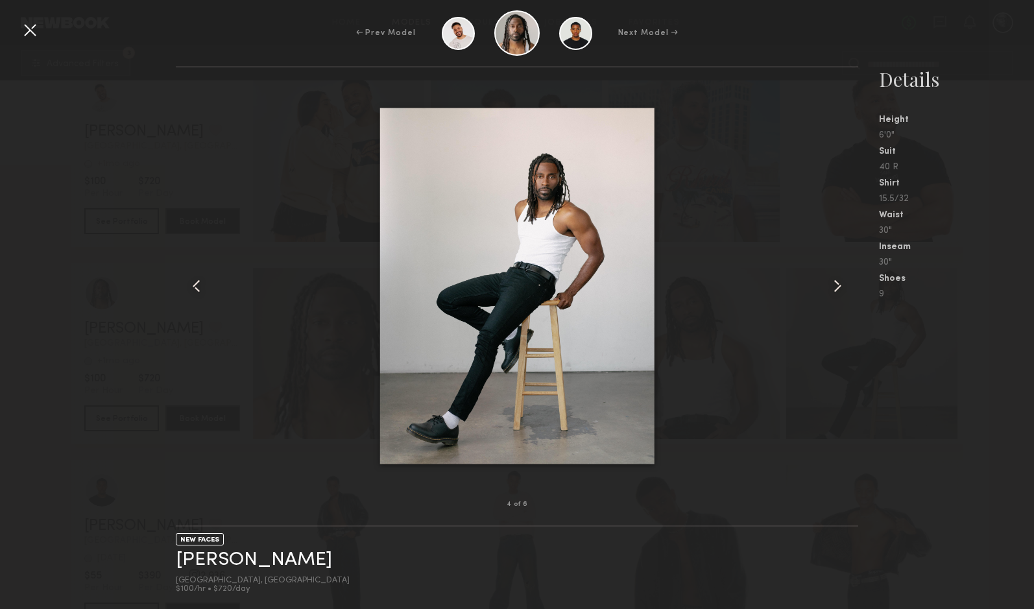
click at [836, 290] on common-icon at bounding box center [837, 286] width 21 height 21
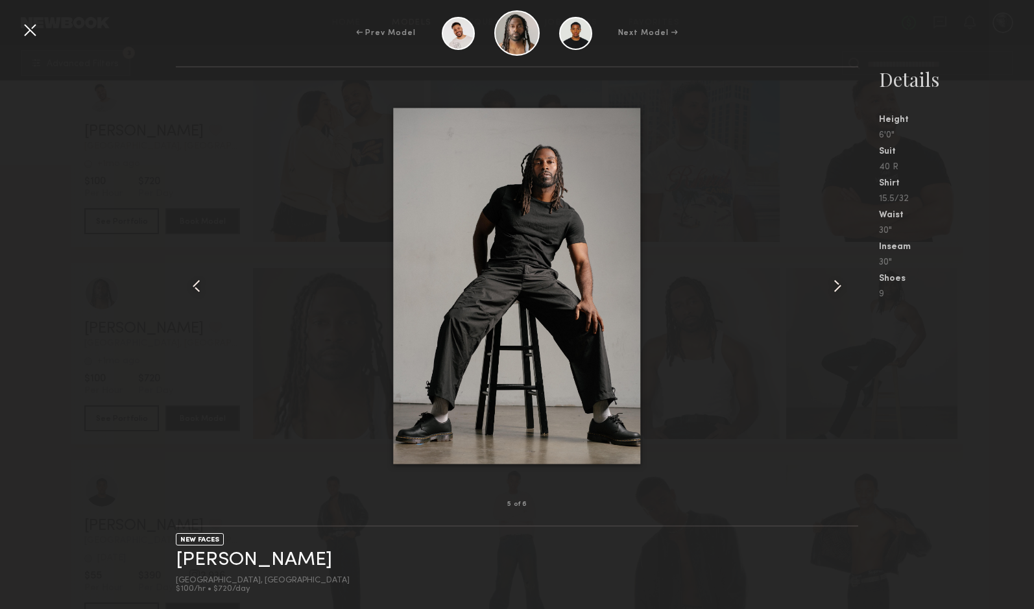
click at [836, 290] on common-icon at bounding box center [837, 286] width 21 height 21
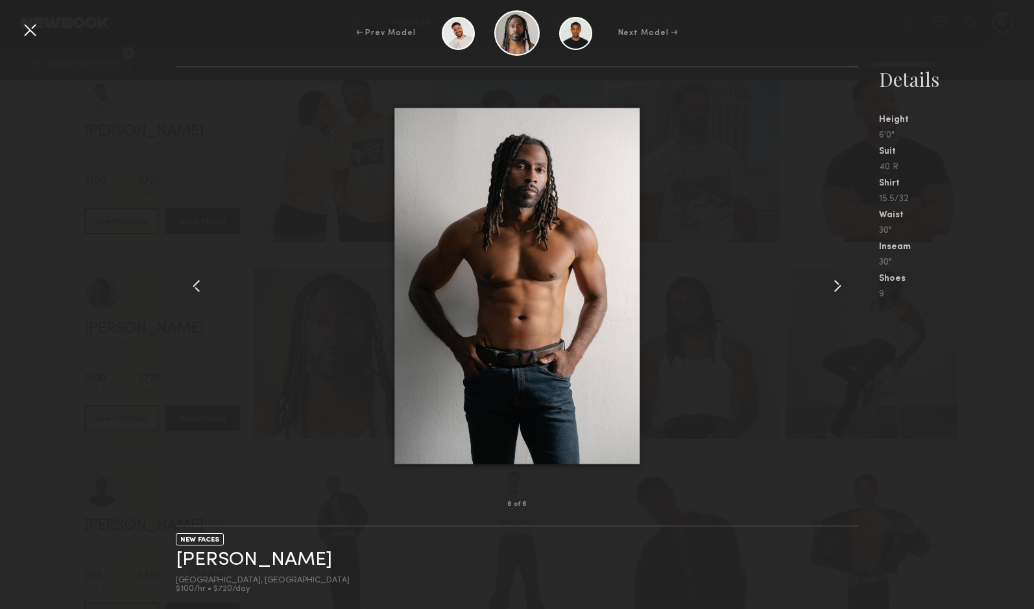
click at [836, 290] on common-icon at bounding box center [837, 286] width 21 height 21
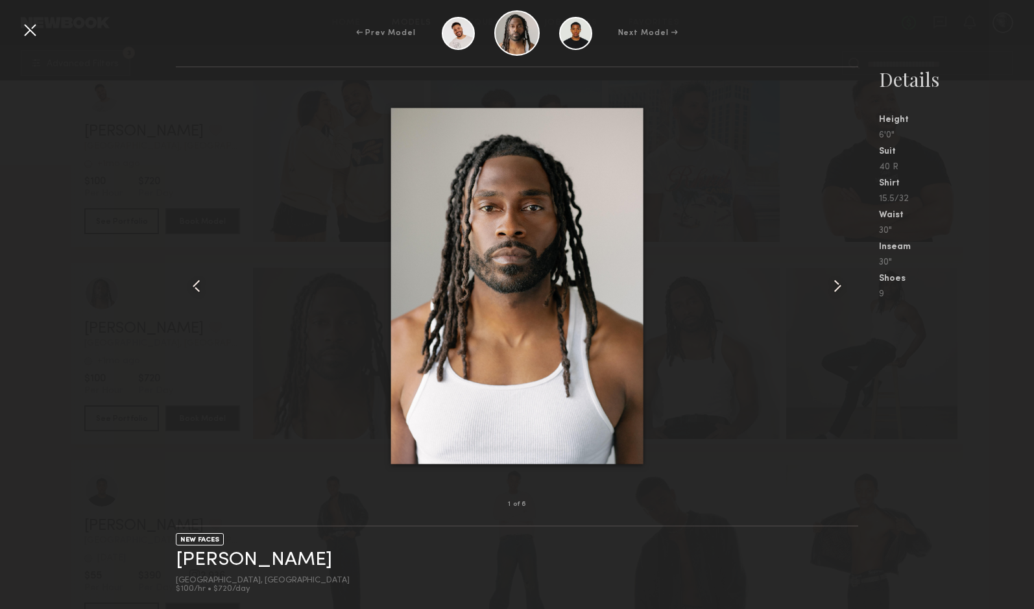
click at [836, 290] on common-icon at bounding box center [837, 286] width 21 height 21
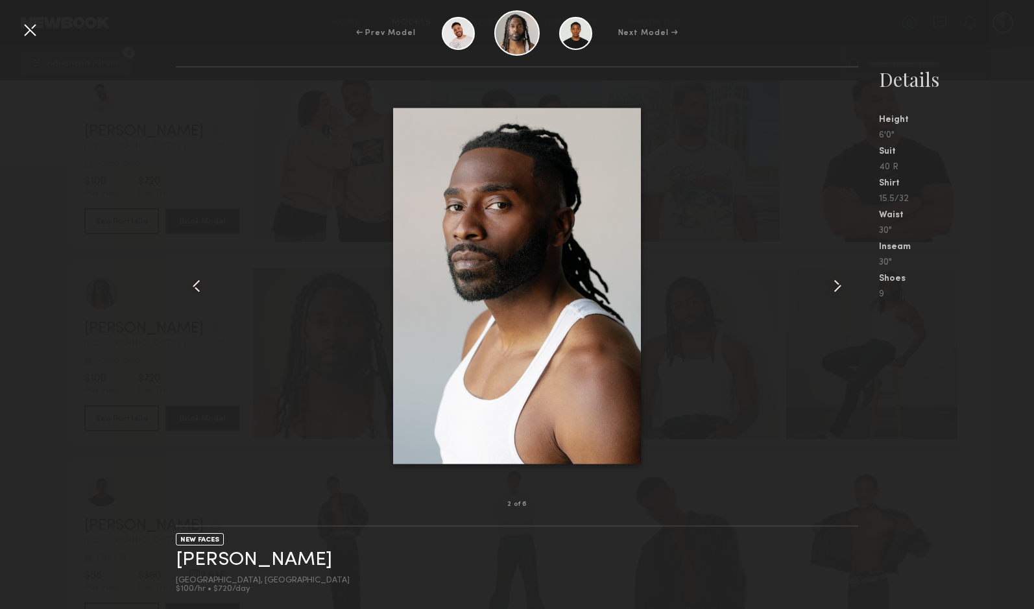
click at [836, 290] on common-icon at bounding box center [837, 286] width 21 height 21
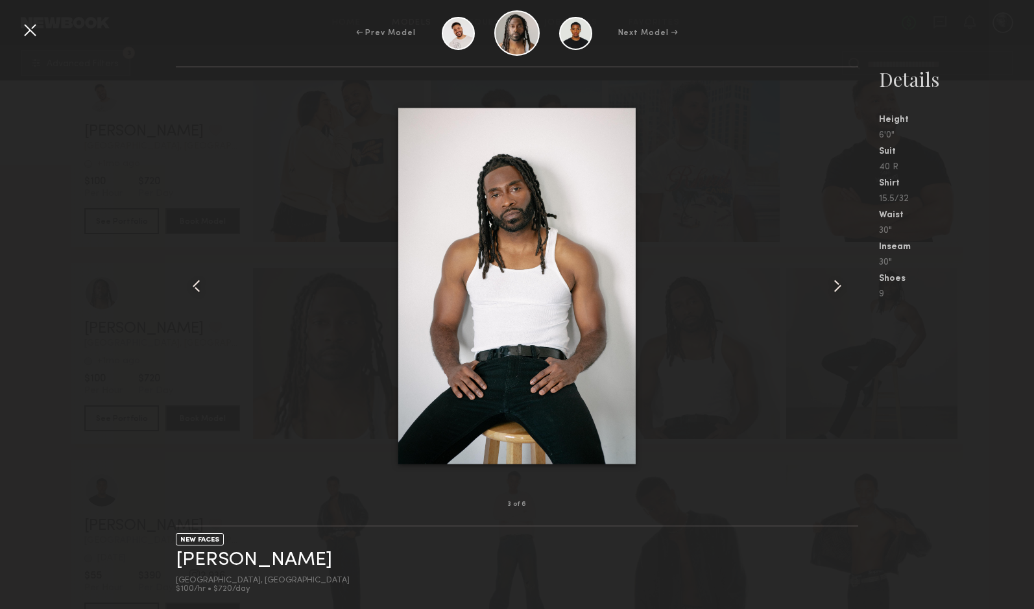
click at [34, 28] on div at bounding box center [29, 29] width 21 height 21
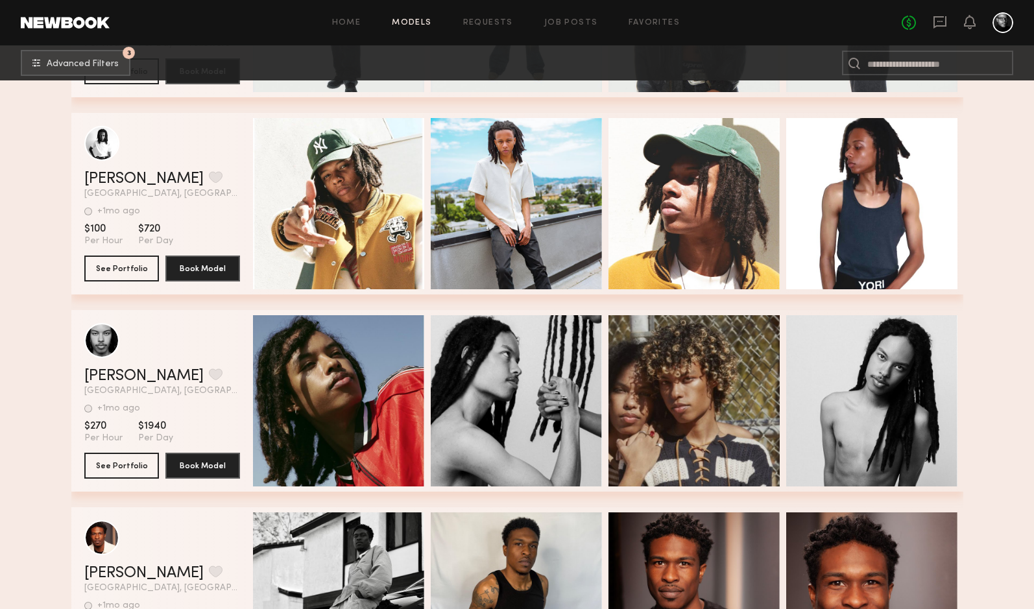
scroll to position [28044, 0]
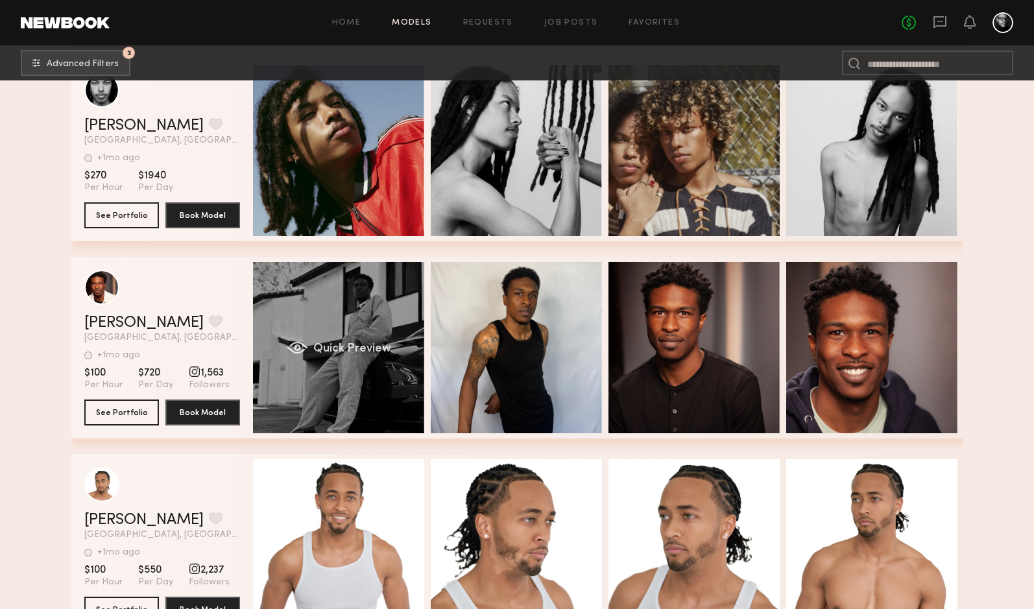
click at [296, 346] on div "grid" at bounding box center [296, 347] width 21 height 13
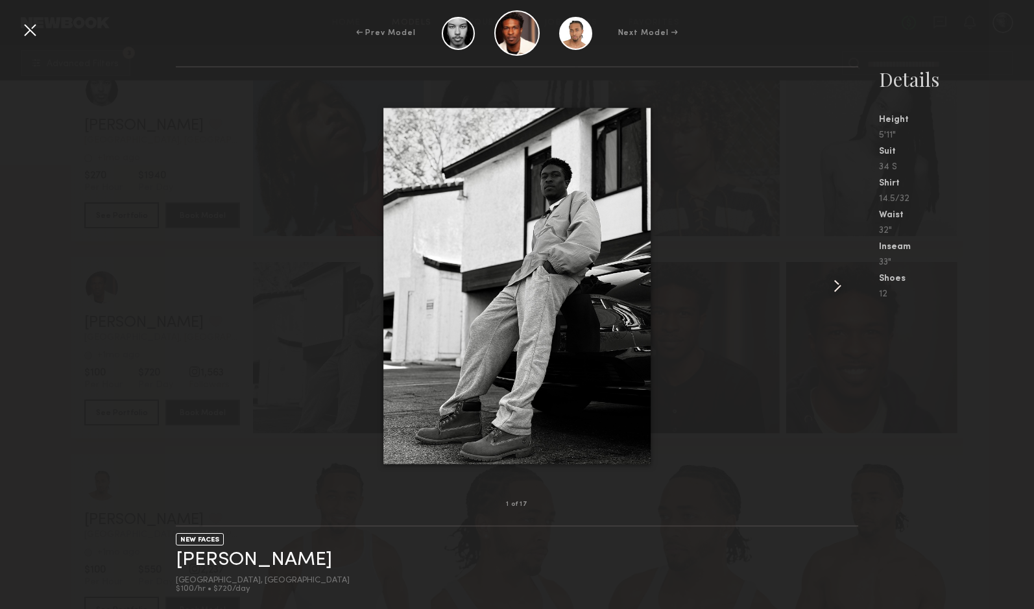
click at [838, 284] on common-icon at bounding box center [837, 286] width 21 height 21
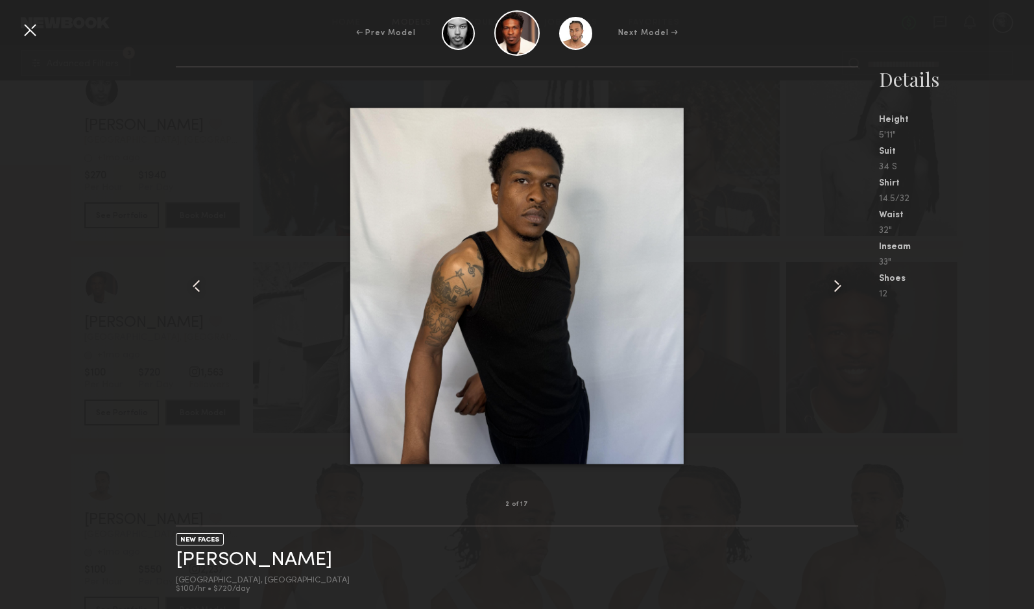
click at [838, 284] on common-icon at bounding box center [837, 286] width 21 height 21
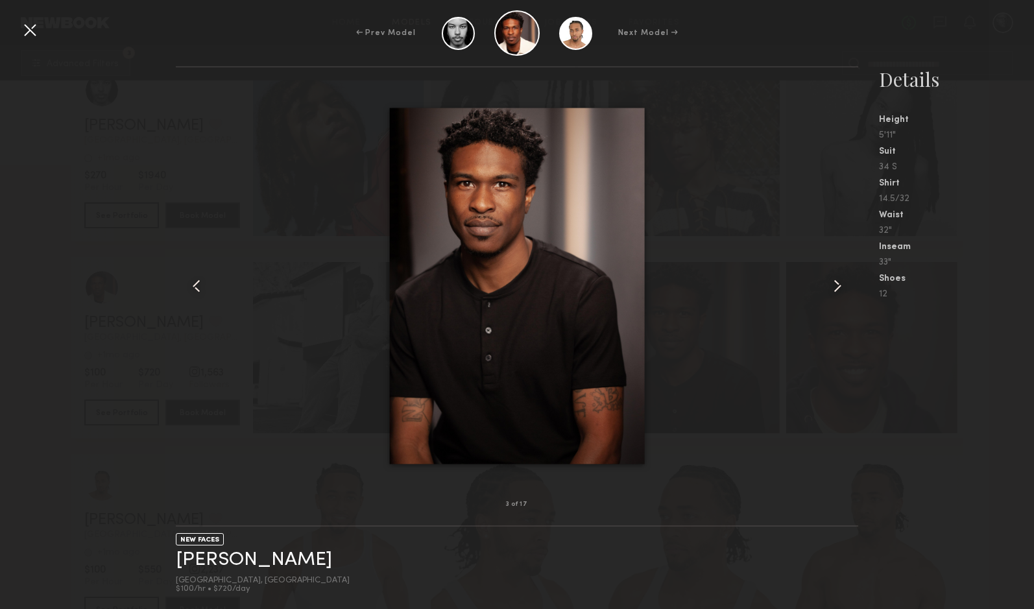
click at [838, 284] on common-icon at bounding box center [837, 286] width 21 height 21
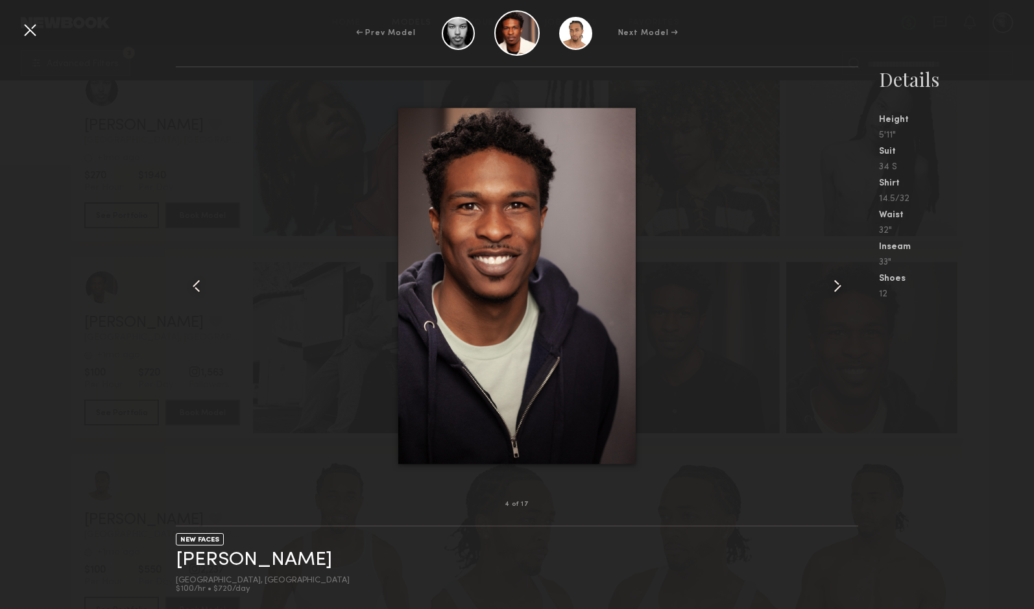
click at [838, 285] on common-icon at bounding box center [837, 286] width 21 height 21
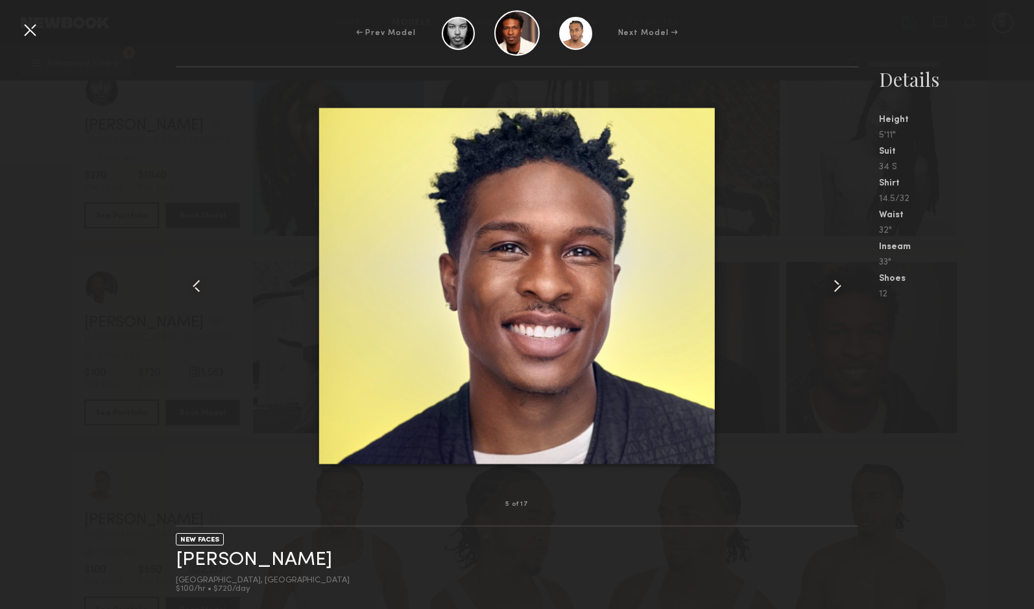
click at [838, 285] on common-icon at bounding box center [837, 286] width 21 height 21
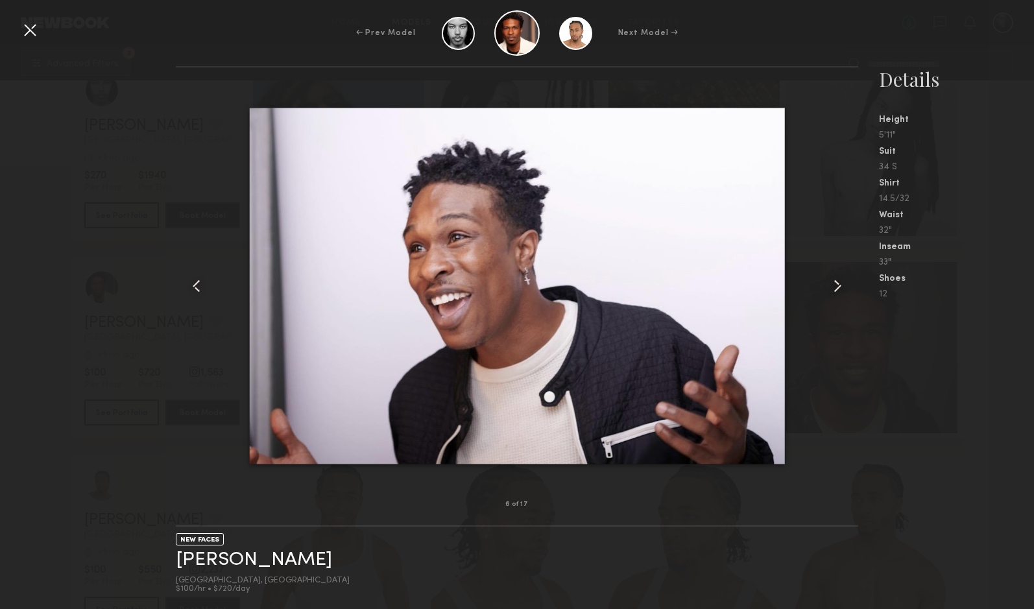
click at [838, 285] on common-icon at bounding box center [837, 286] width 21 height 21
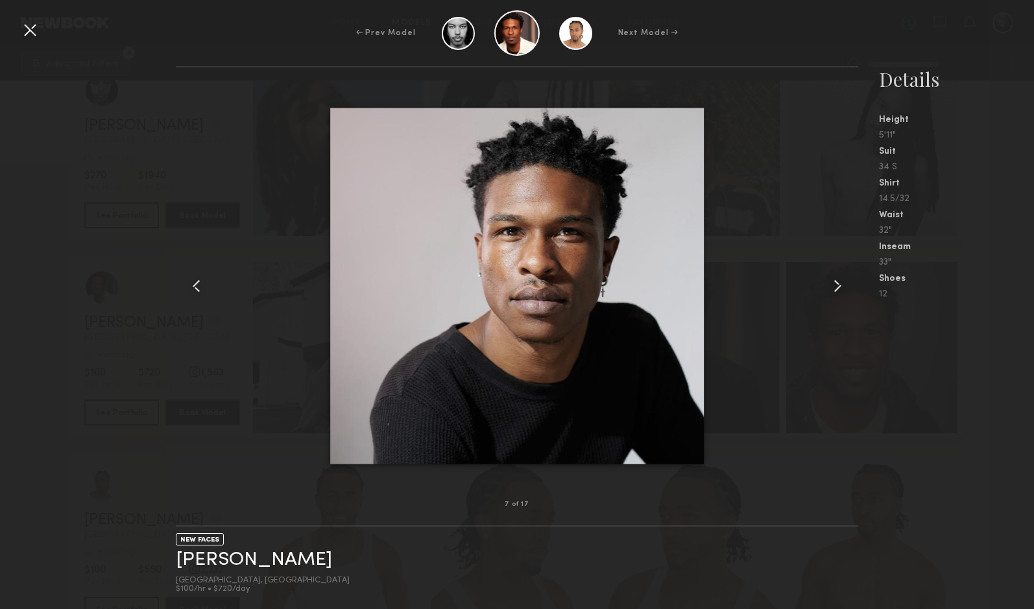
click at [838, 285] on common-icon at bounding box center [837, 286] width 21 height 21
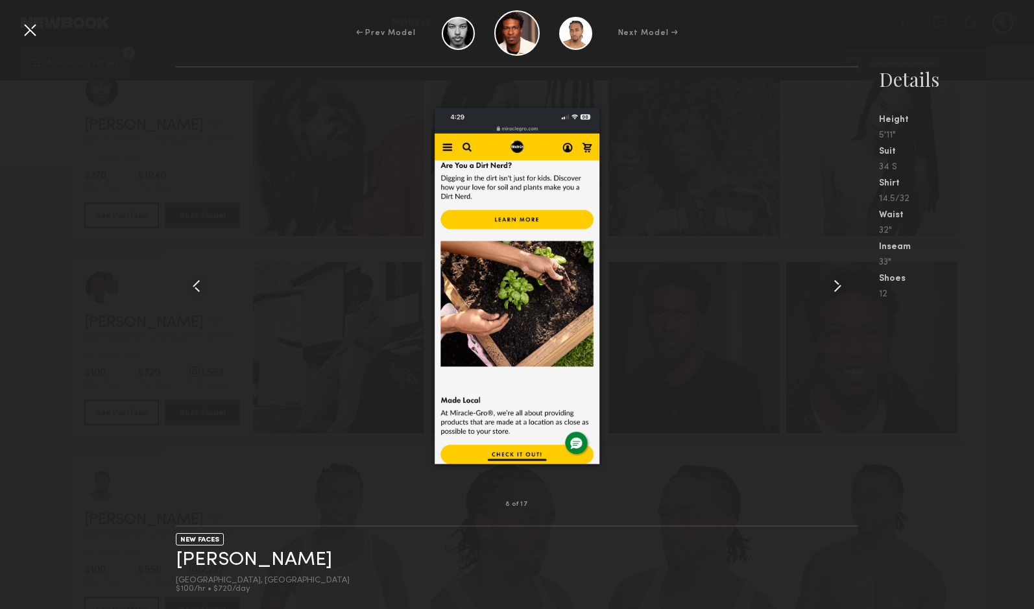
click at [838, 285] on common-icon at bounding box center [837, 286] width 21 height 21
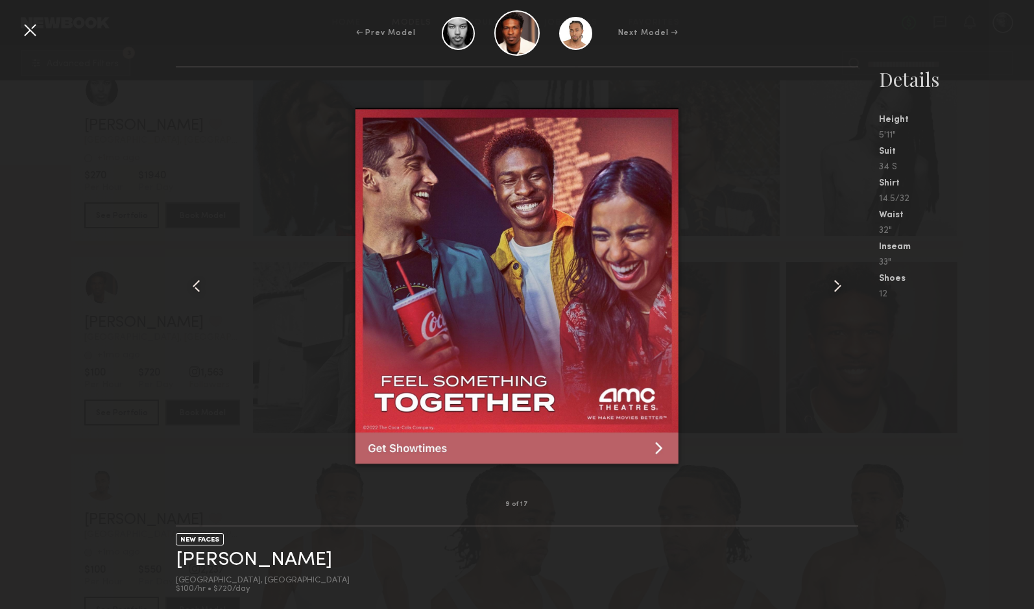
click at [838, 285] on common-icon at bounding box center [837, 286] width 21 height 21
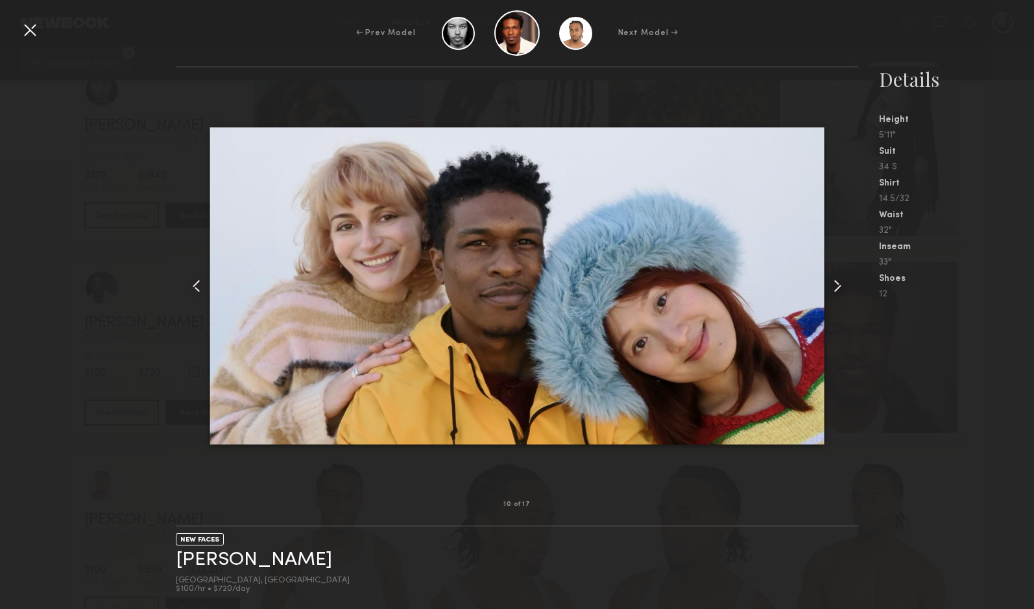
click at [838, 285] on common-icon at bounding box center [837, 286] width 21 height 21
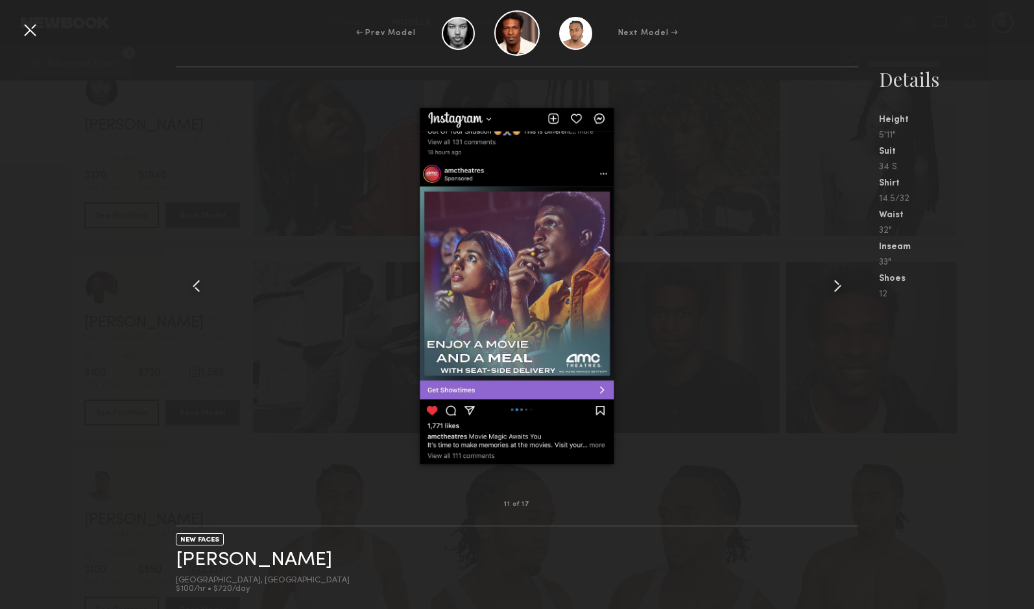
click at [838, 285] on common-icon at bounding box center [837, 286] width 21 height 21
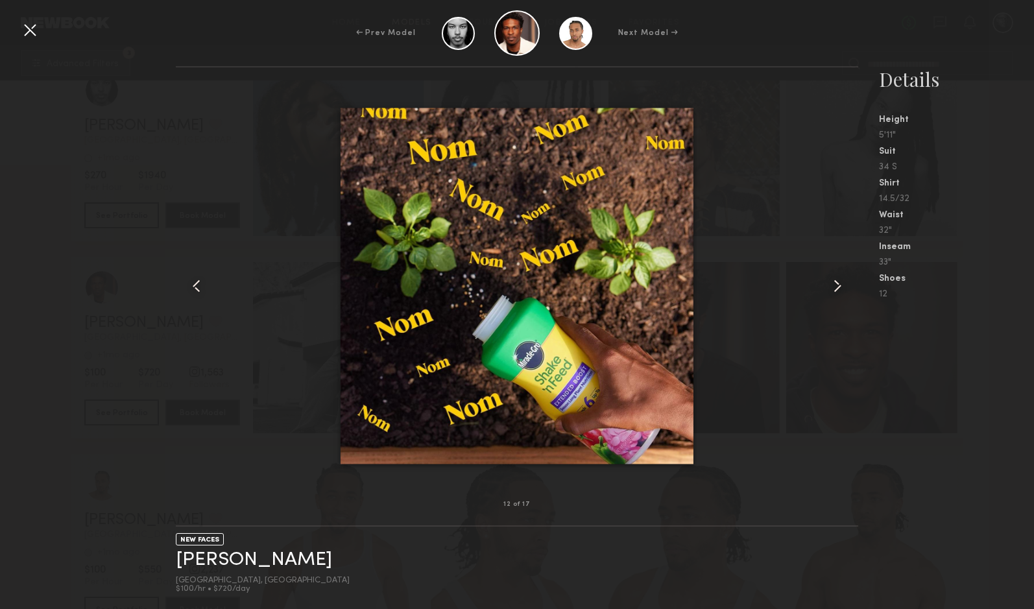
click at [23, 27] on div at bounding box center [29, 29] width 21 height 21
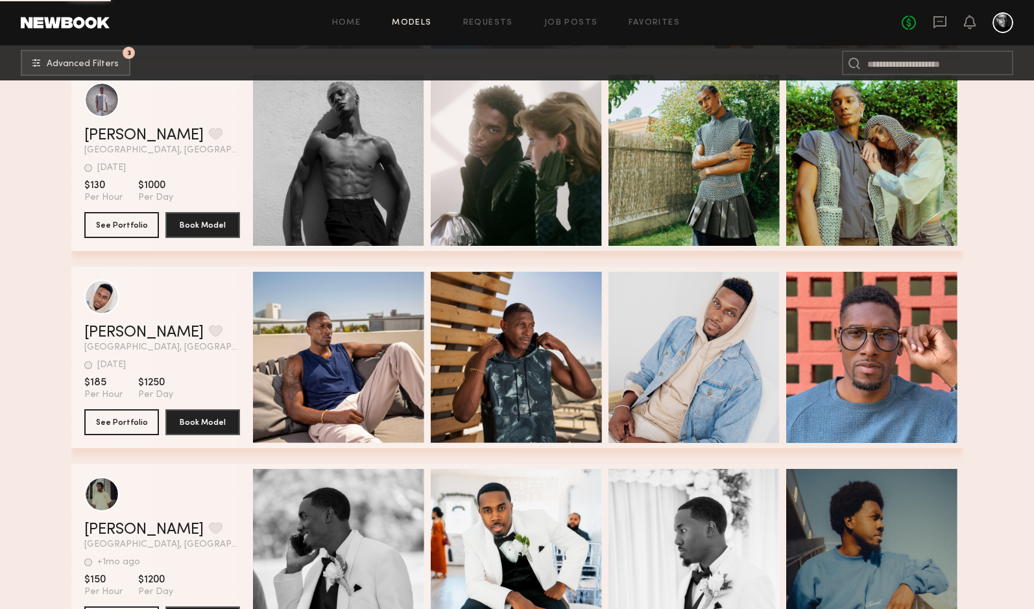
scroll to position [29682, 0]
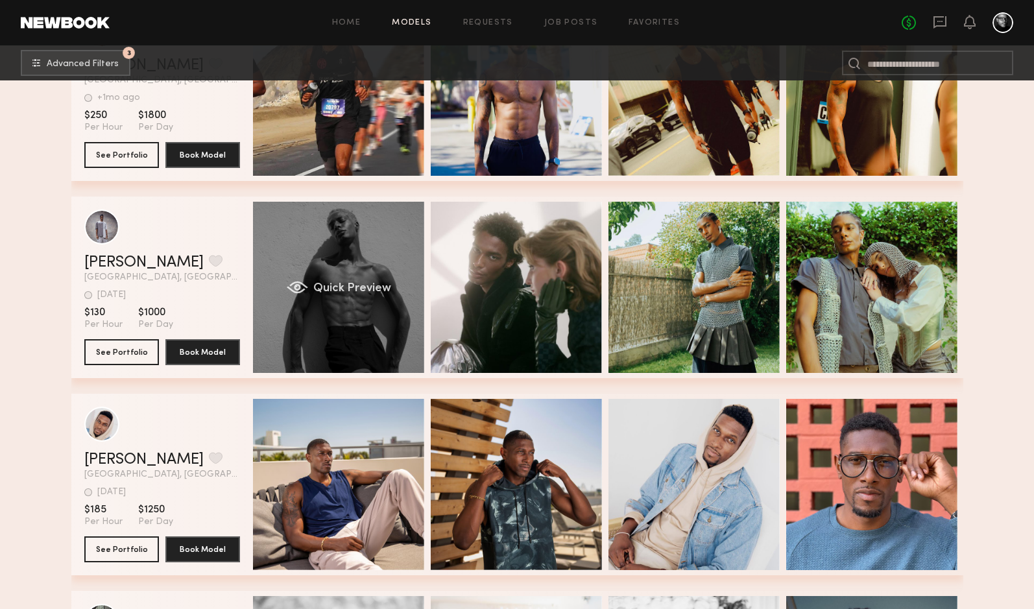
click at [379, 278] on div "Quick Preview" at bounding box center [338, 287] width 171 height 171
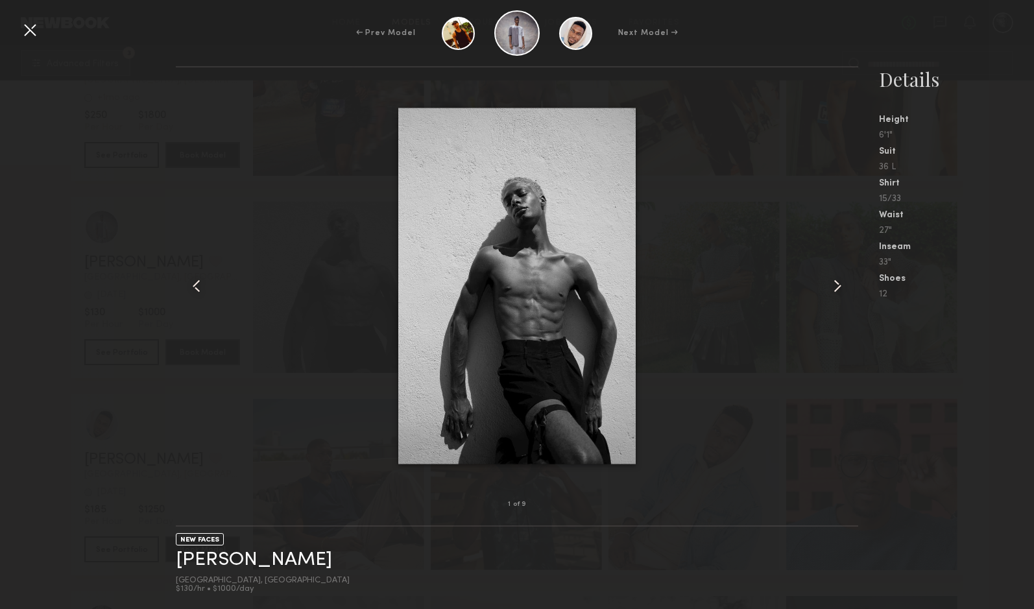
click at [842, 287] on common-icon at bounding box center [837, 286] width 21 height 21
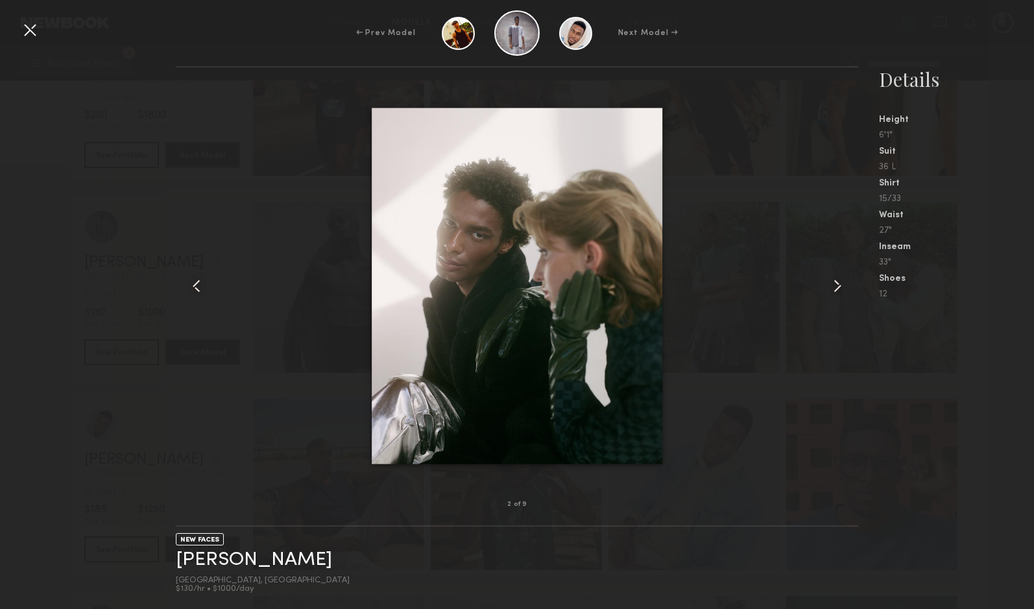
click at [842, 287] on common-icon at bounding box center [837, 286] width 21 height 21
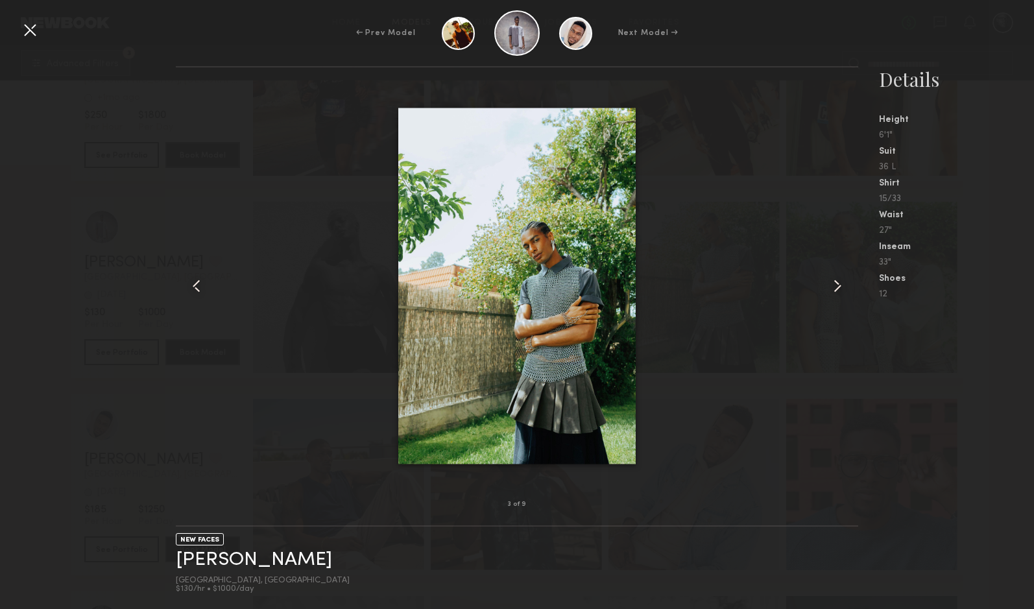
click at [842, 287] on common-icon at bounding box center [837, 286] width 21 height 21
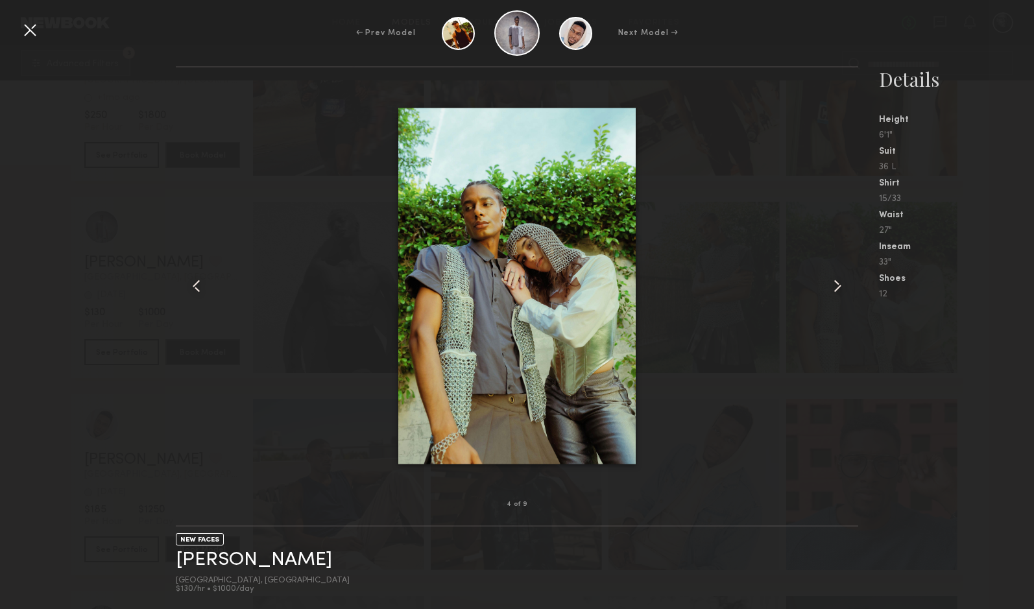
click at [842, 287] on common-icon at bounding box center [837, 286] width 21 height 21
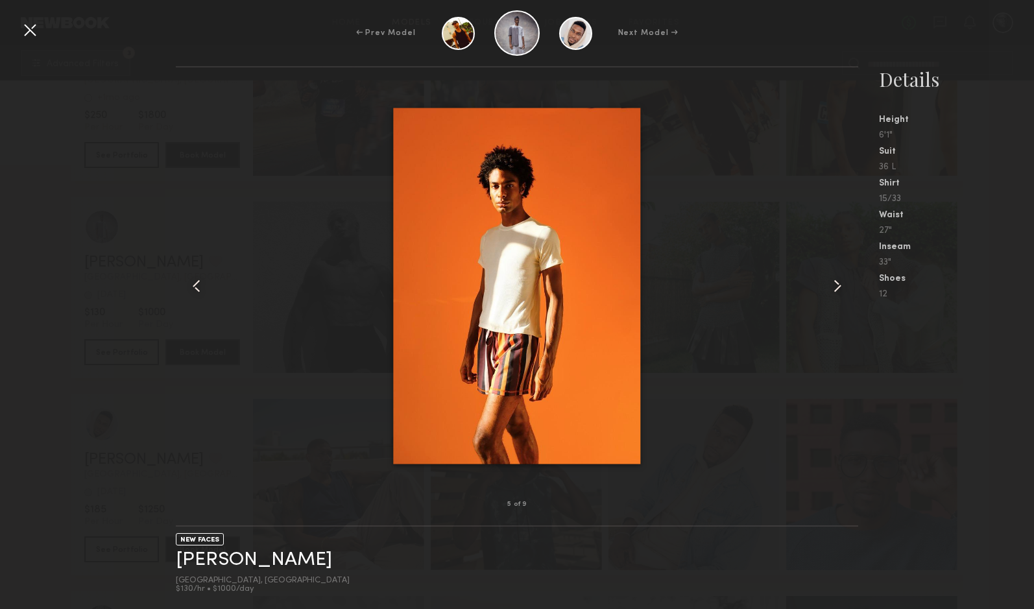
click at [842, 287] on common-icon at bounding box center [837, 286] width 21 height 21
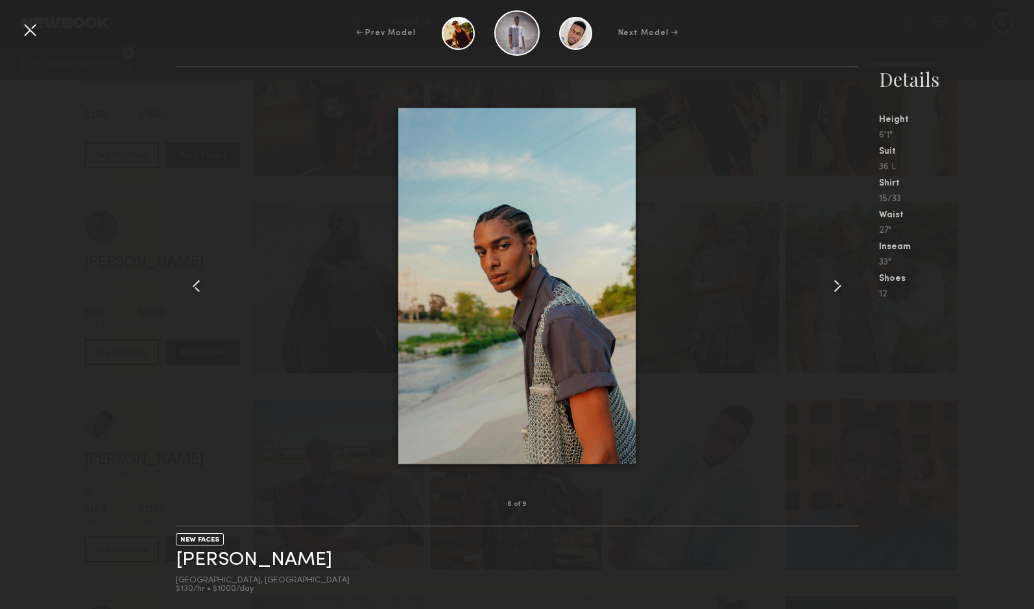
click at [842, 287] on common-icon at bounding box center [837, 286] width 21 height 21
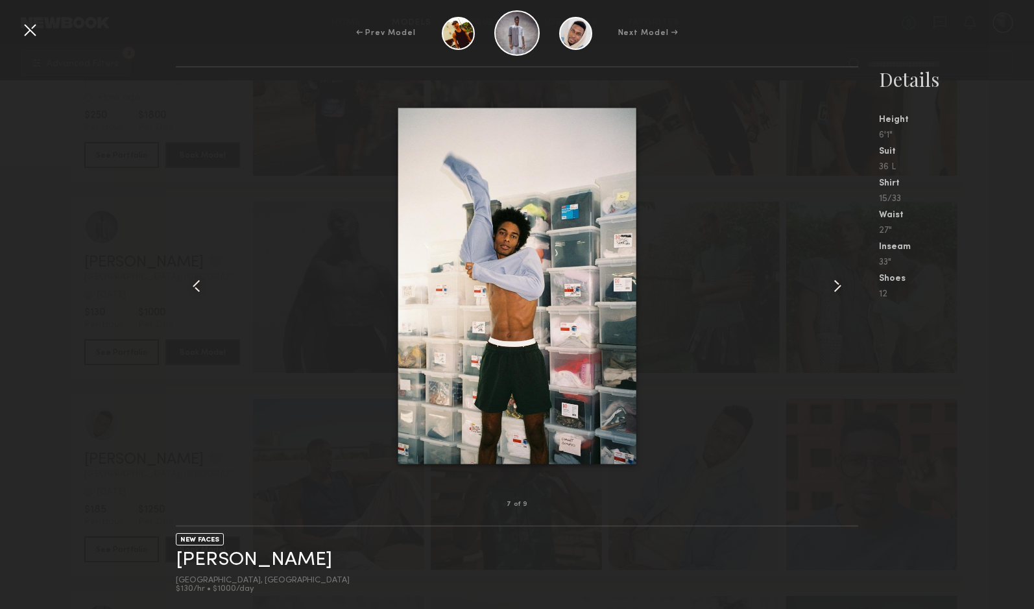
click at [842, 287] on common-icon at bounding box center [837, 286] width 21 height 21
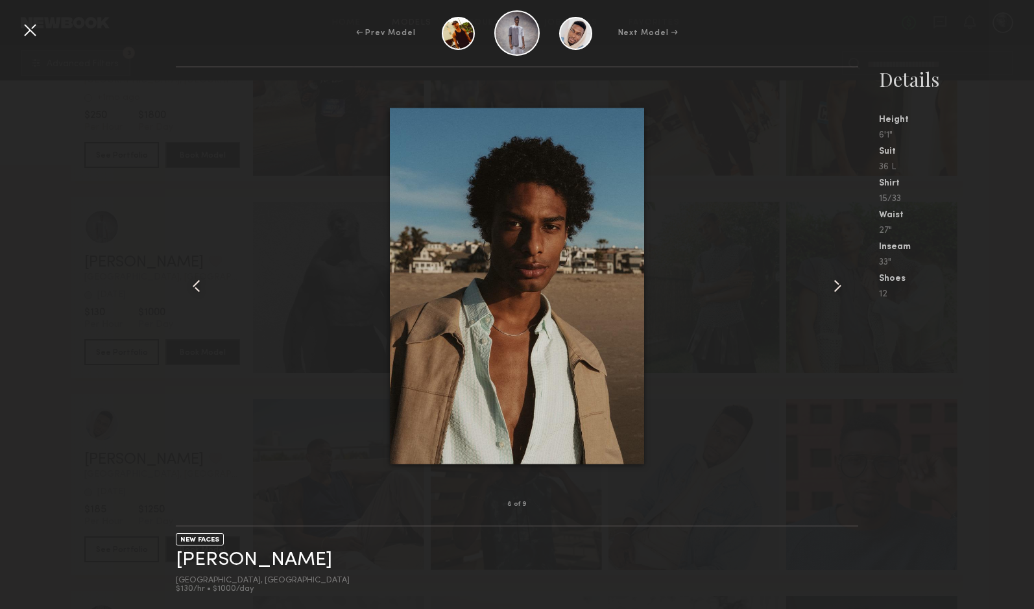
click at [842, 287] on common-icon at bounding box center [837, 286] width 21 height 21
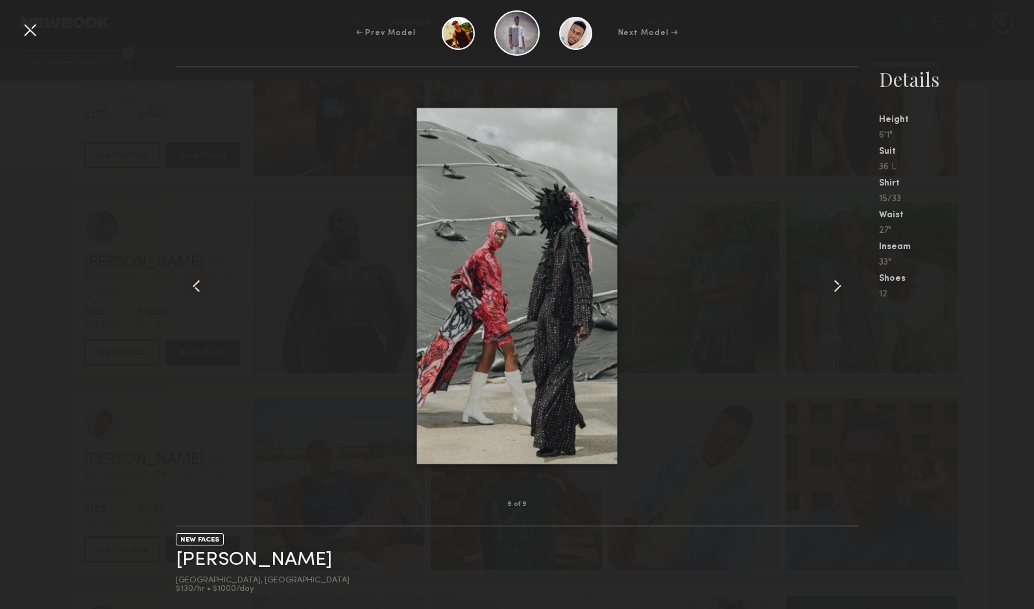
click at [842, 287] on common-icon at bounding box center [837, 286] width 21 height 21
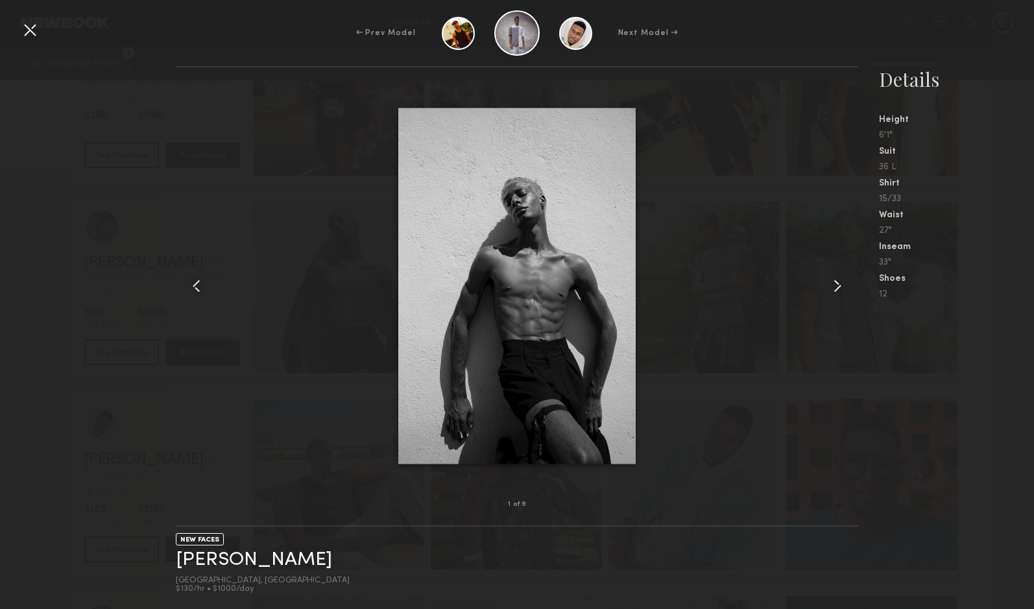
click at [842, 287] on common-icon at bounding box center [837, 286] width 21 height 21
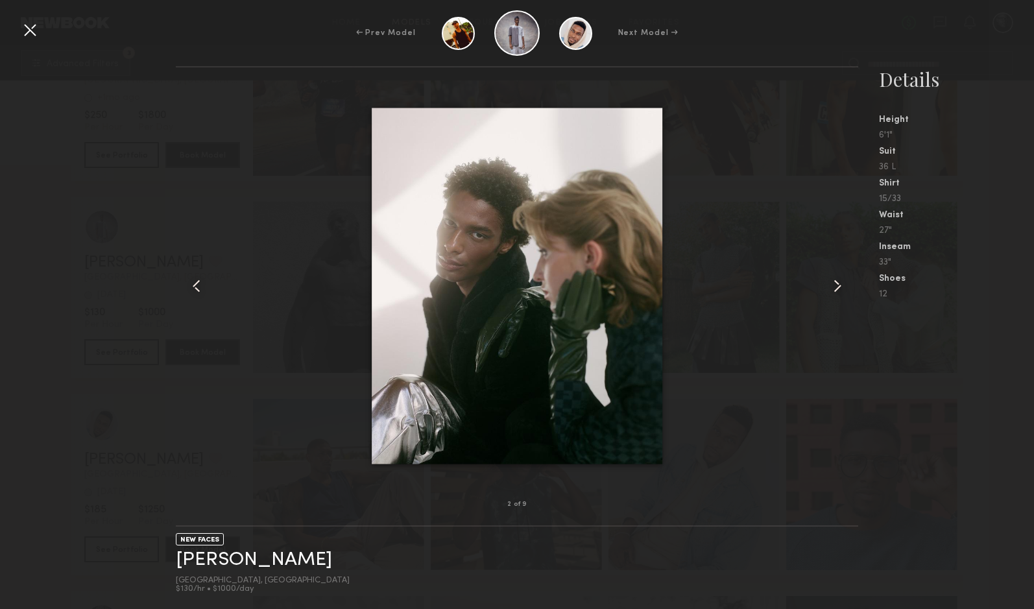
click at [30, 24] on div at bounding box center [29, 29] width 21 height 21
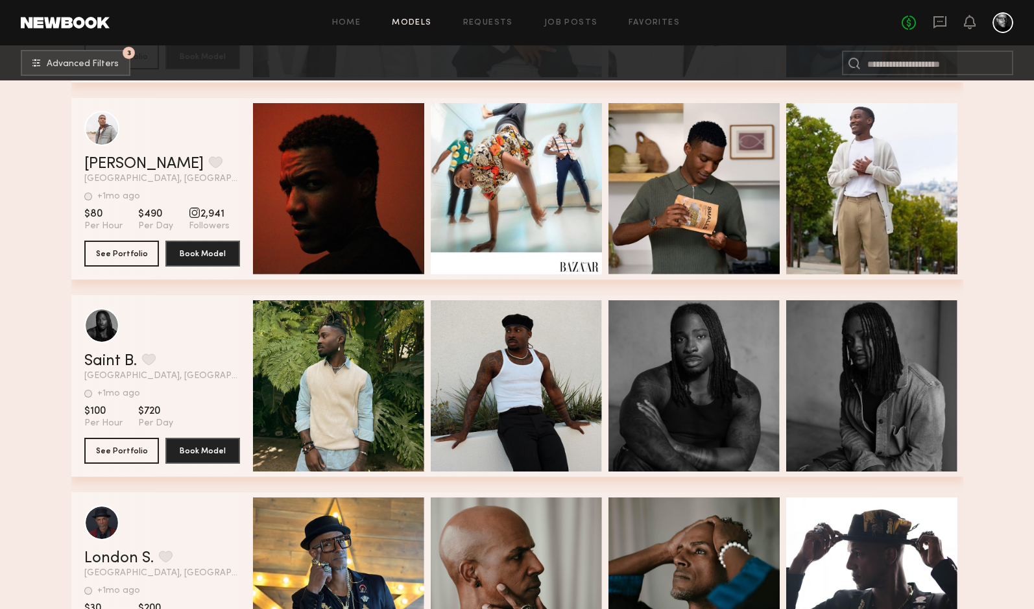
scroll to position [30667, 0]
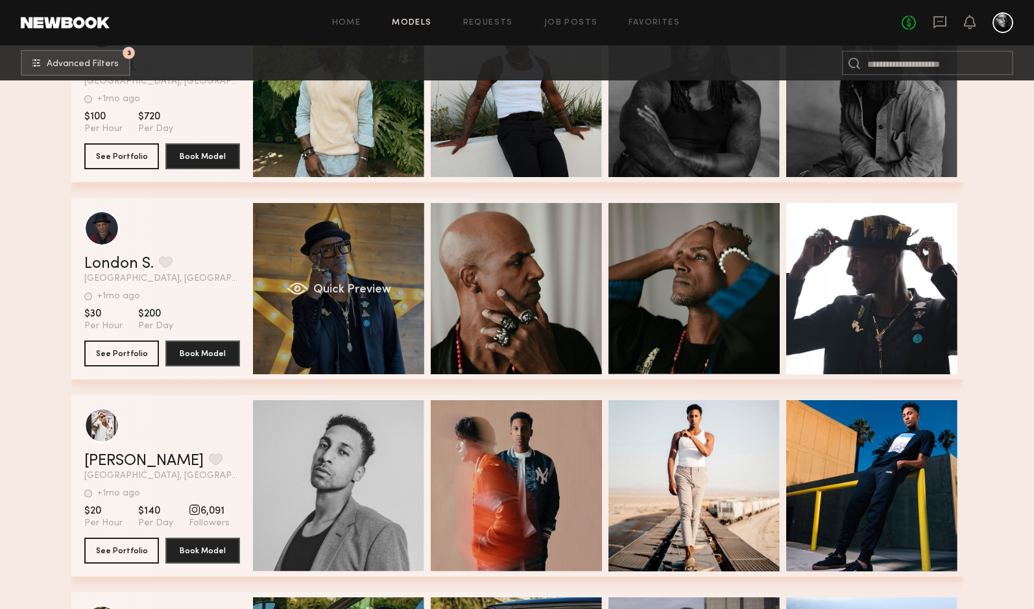
click at [278, 294] on div "Quick Preview" at bounding box center [338, 288] width 171 height 171
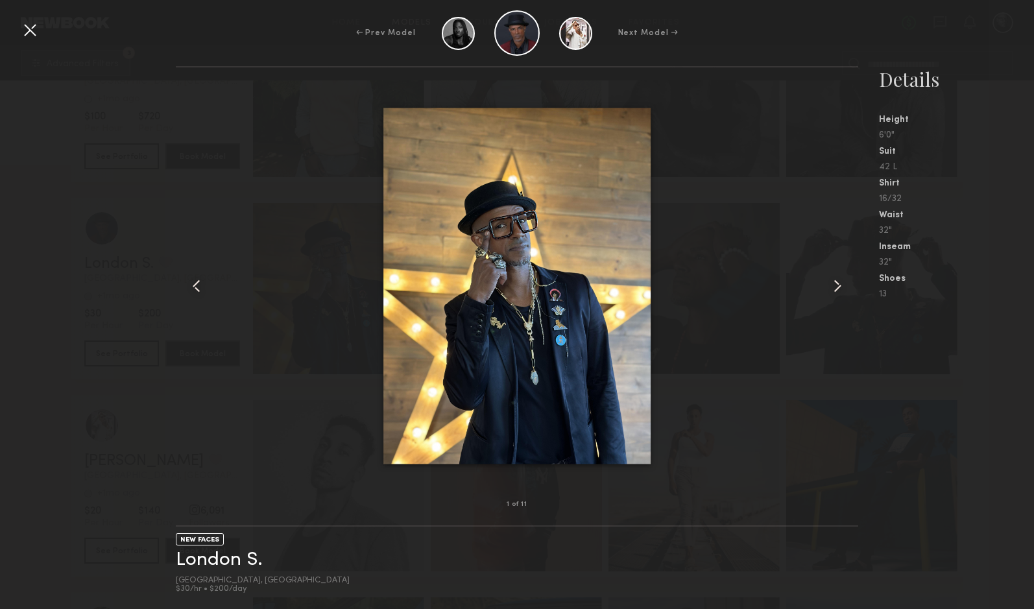
click at [832, 290] on common-icon at bounding box center [837, 286] width 21 height 21
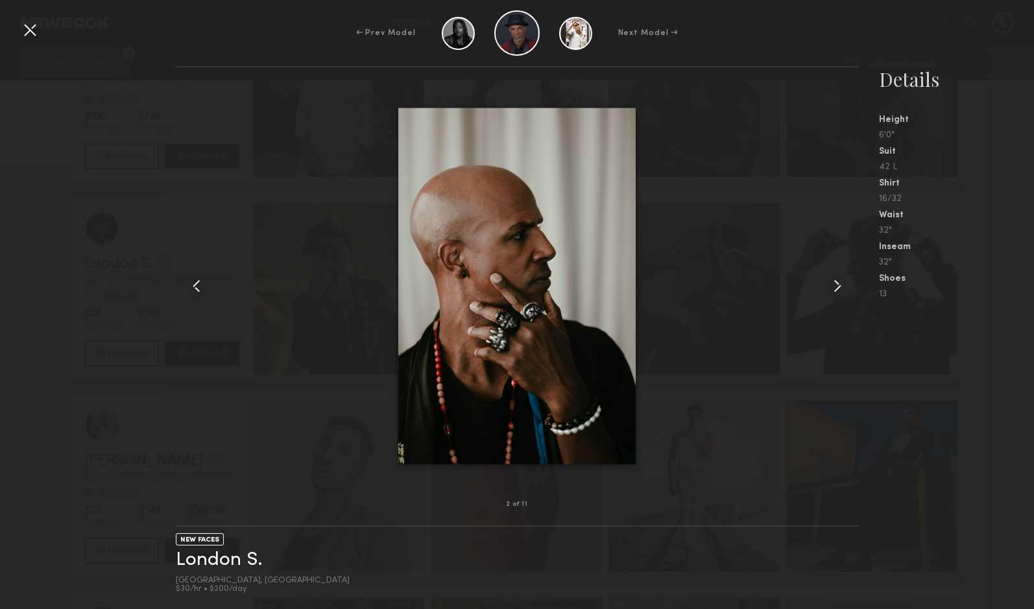
click at [832, 290] on common-icon at bounding box center [837, 286] width 21 height 21
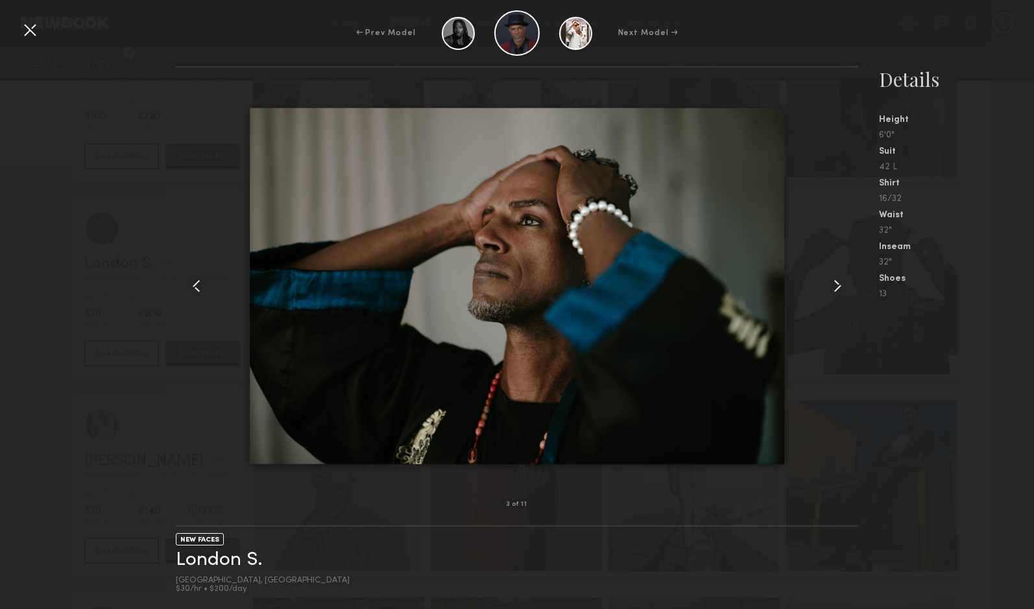
click at [832, 291] on common-icon at bounding box center [837, 286] width 21 height 21
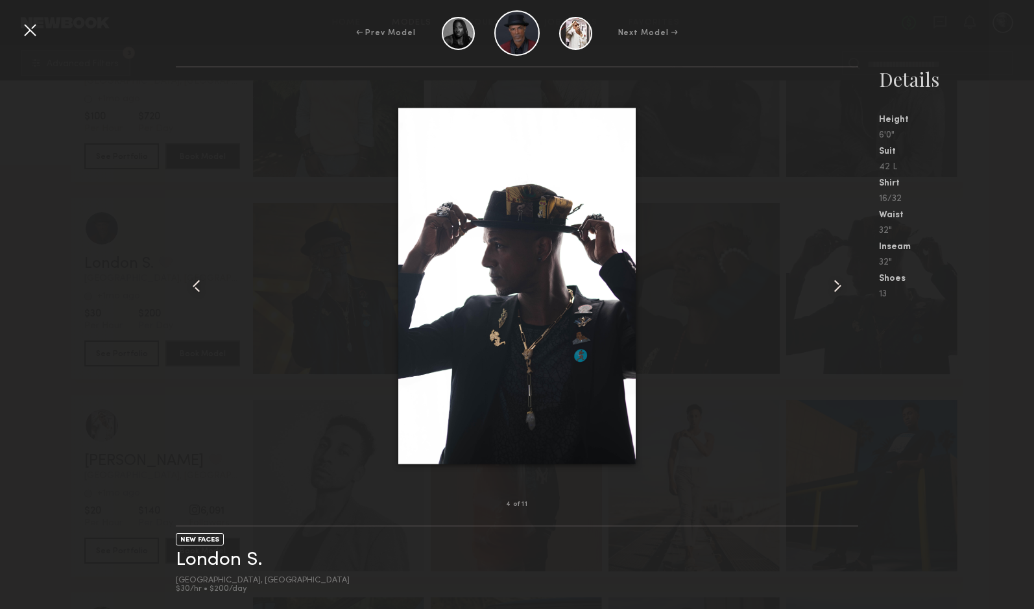
click at [832, 291] on common-icon at bounding box center [837, 286] width 21 height 21
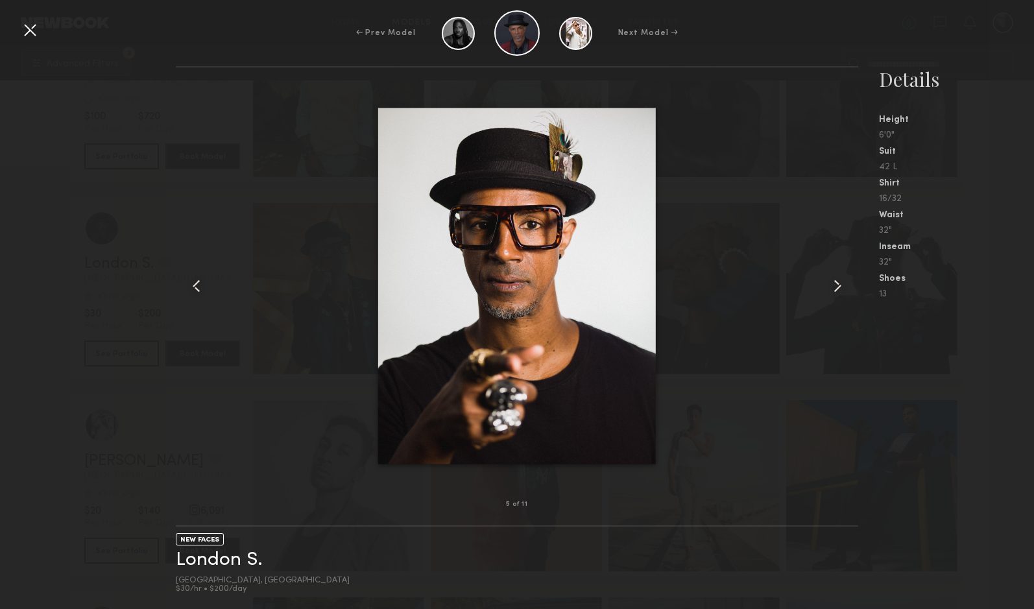
click at [832, 291] on common-icon at bounding box center [837, 286] width 21 height 21
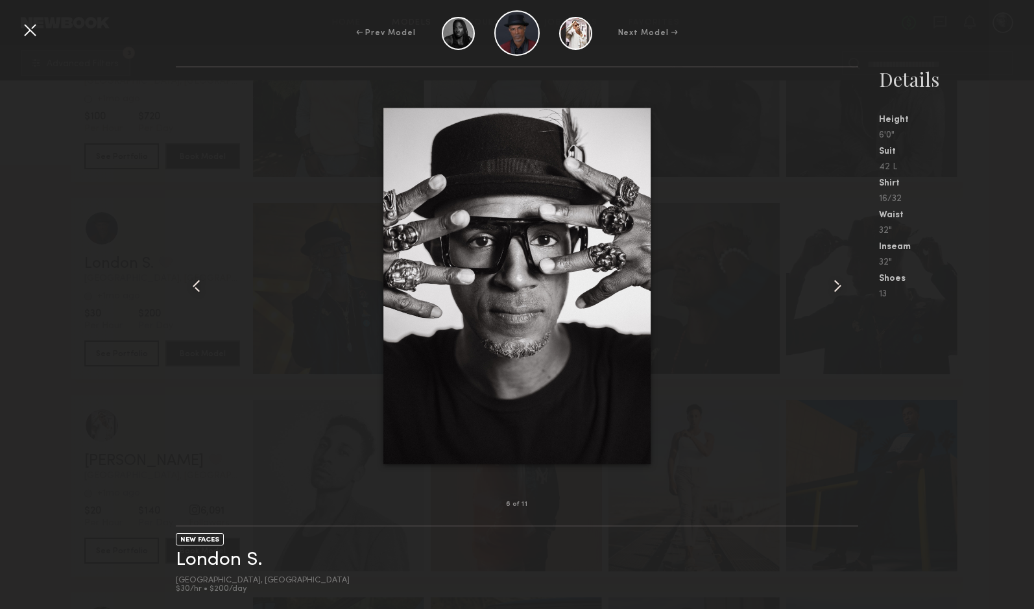
click at [832, 291] on common-icon at bounding box center [837, 286] width 21 height 21
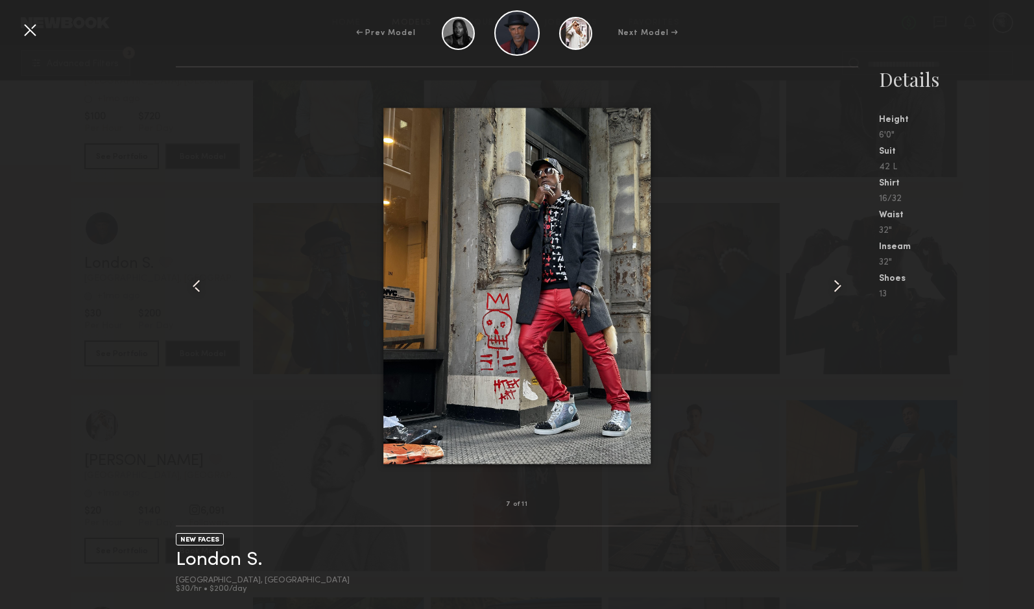
click at [832, 291] on common-icon at bounding box center [837, 286] width 21 height 21
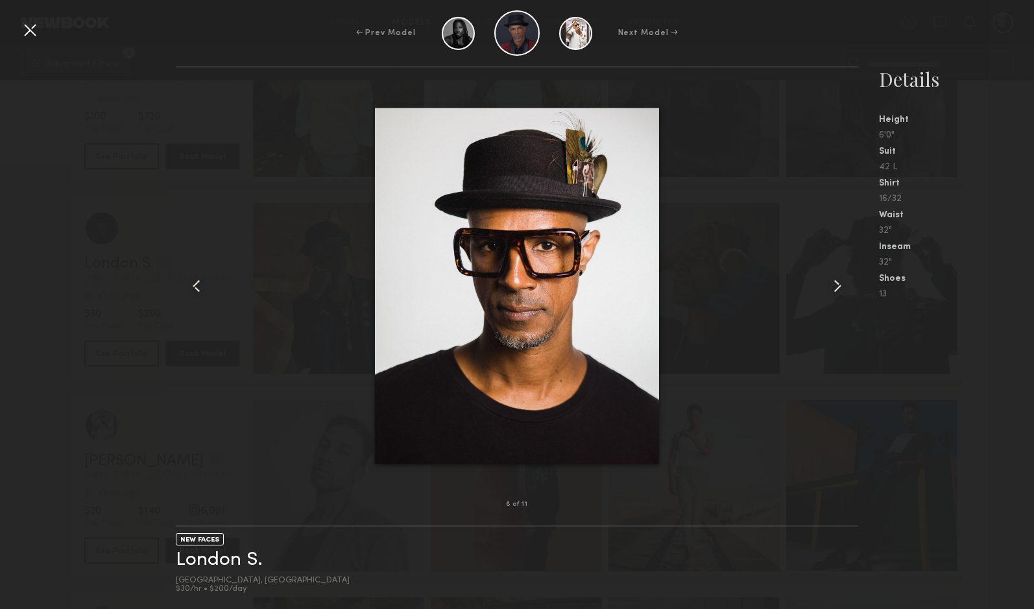
click at [832, 291] on common-icon at bounding box center [837, 286] width 21 height 21
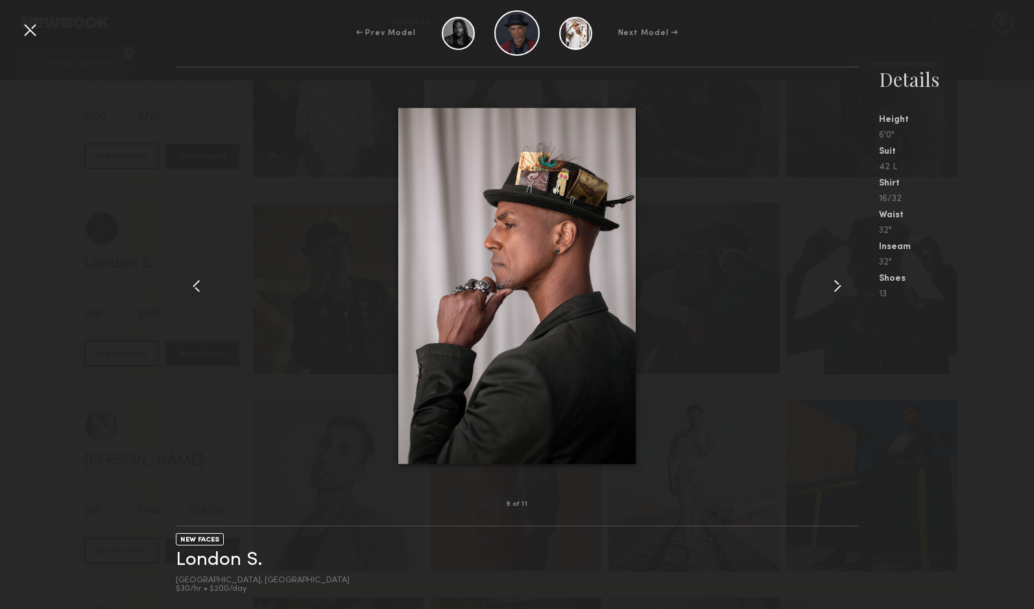
click at [832, 291] on common-icon at bounding box center [837, 286] width 21 height 21
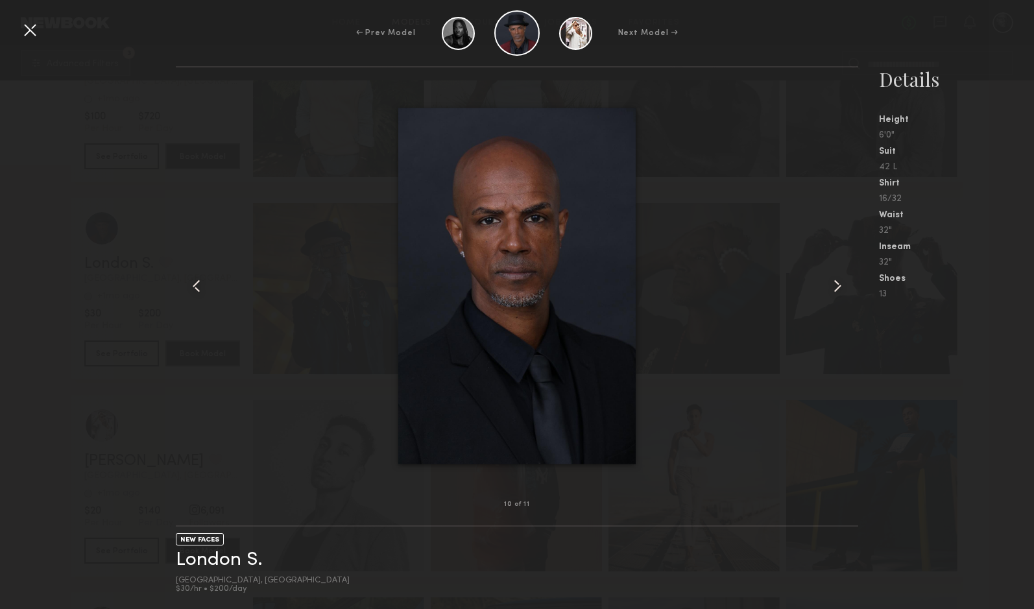
click at [832, 291] on common-icon at bounding box center [837, 286] width 21 height 21
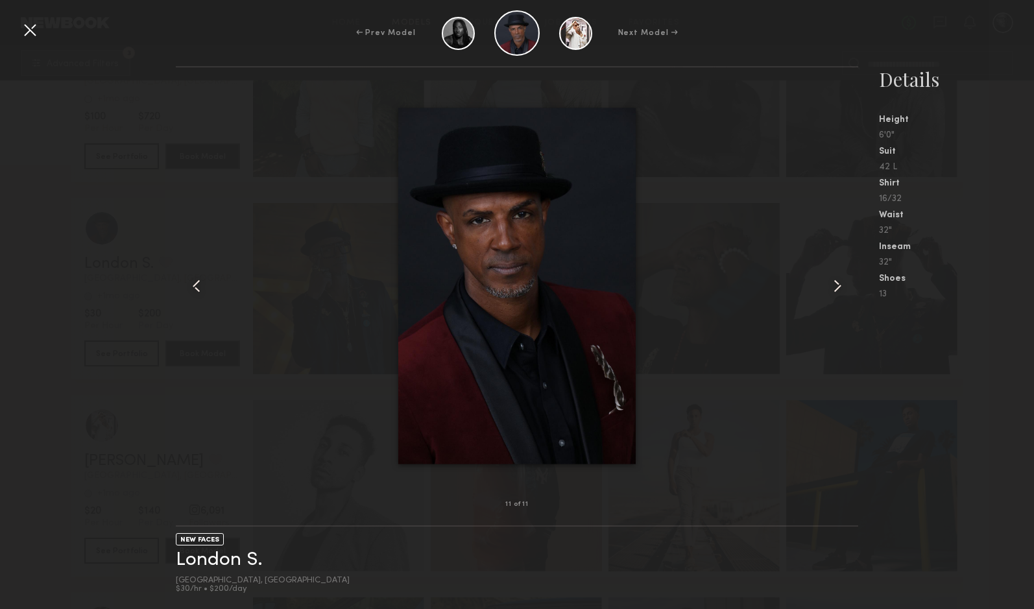
click at [832, 291] on common-icon at bounding box center [837, 286] width 21 height 21
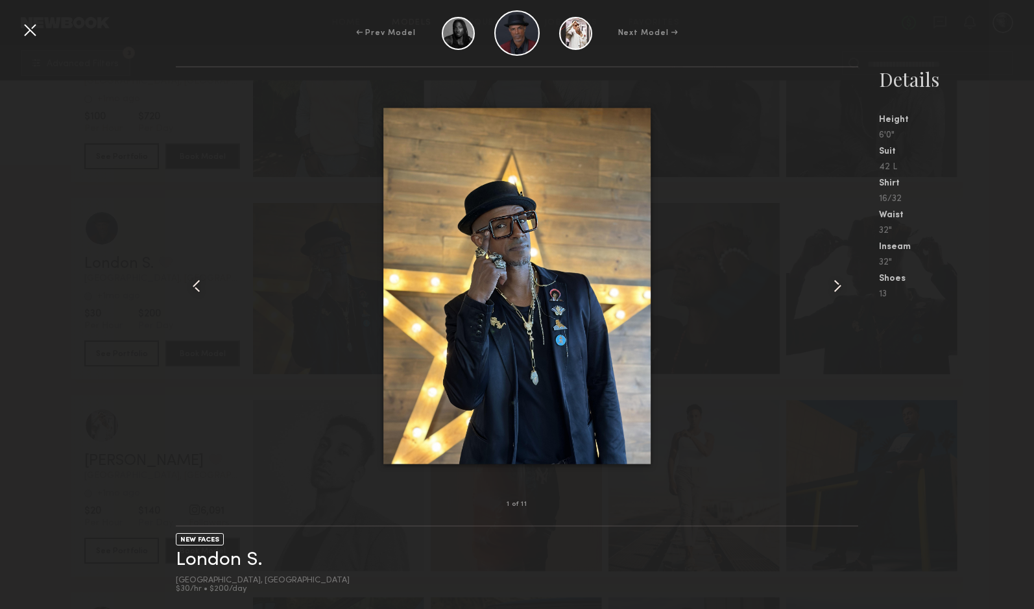
click at [23, 27] on div at bounding box center [29, 29] width 21 height 21
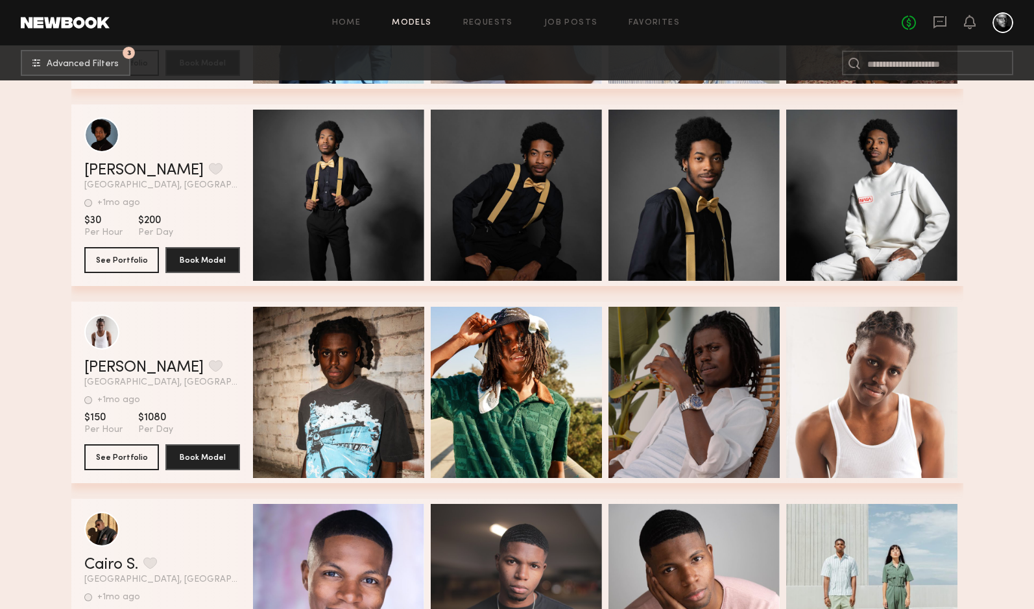
scroll to position [41720, 0]
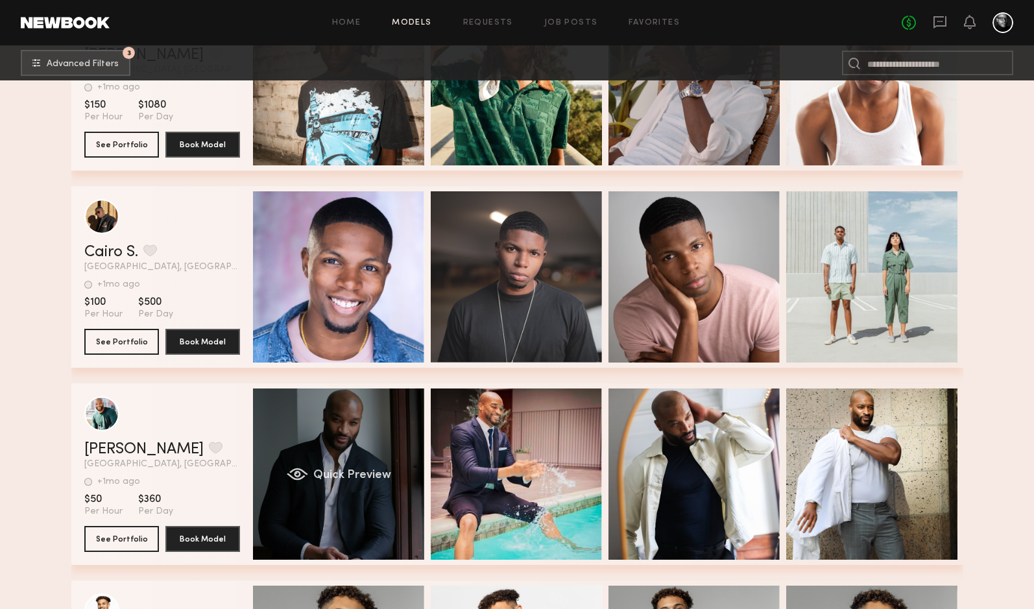
click at [337, 429] on div "Quick Preview" at bounding box center [338, 474] width 171 height 171
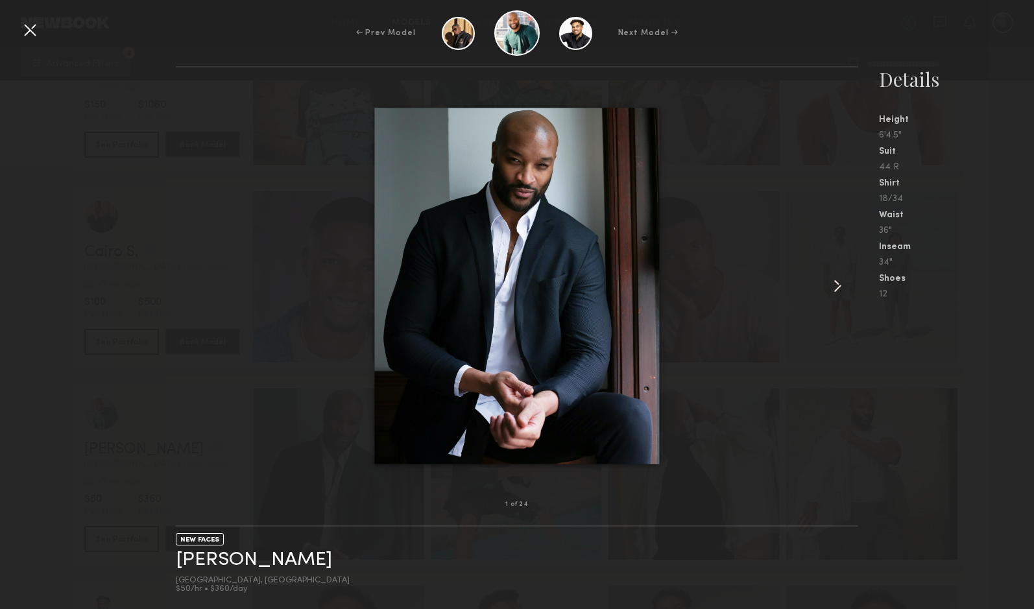
click at [838, 285] on common-icon at bounding box center [837, 286] width 21 height 21
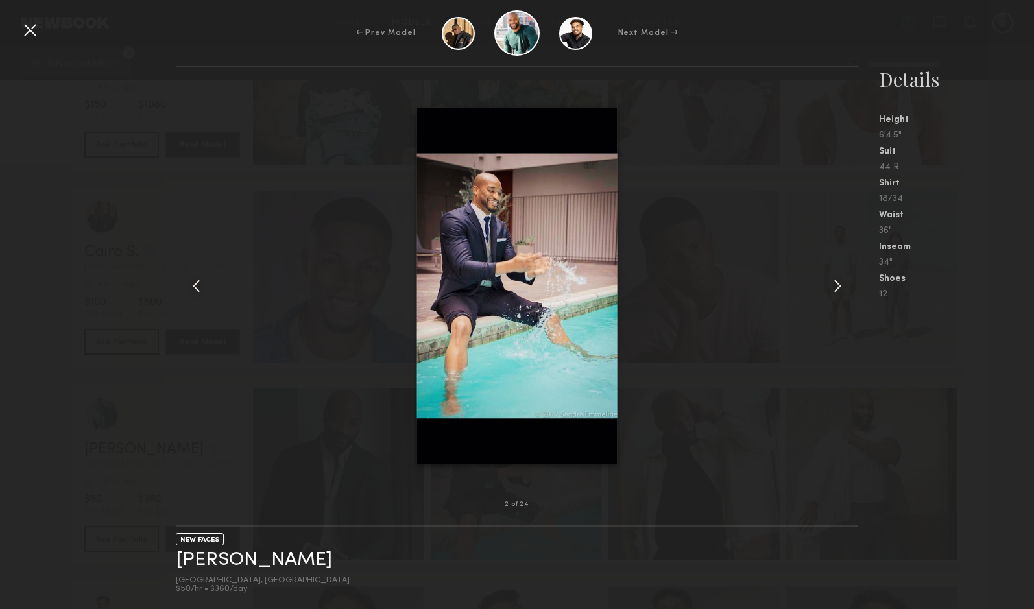
click at [838, 285] on common-icon at bounding box center [837, 286] width 21 height 21
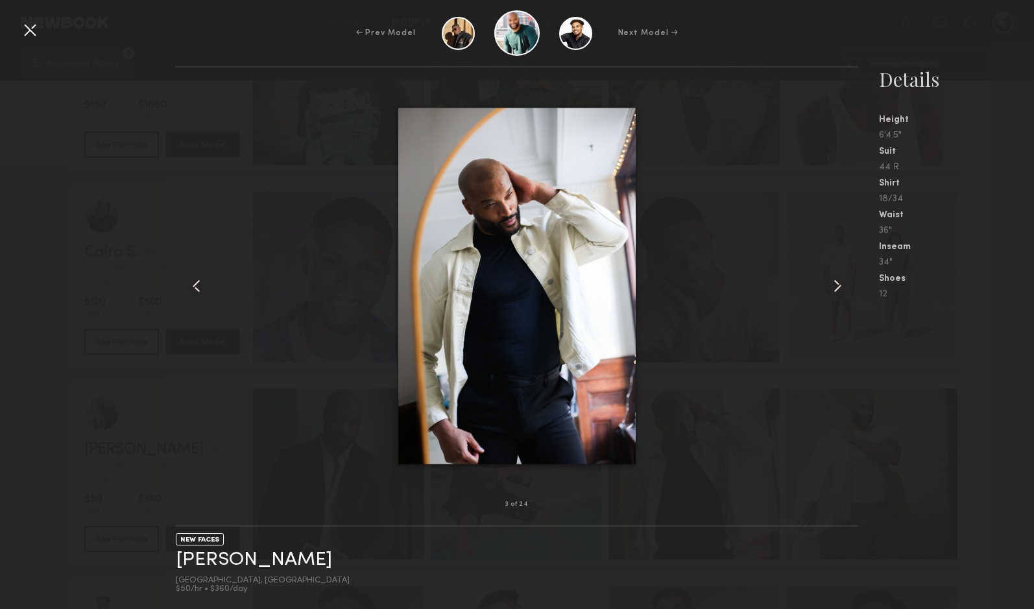
click at [839, 285] on common-icon at bounding box center [837, 286] width 21 height 21
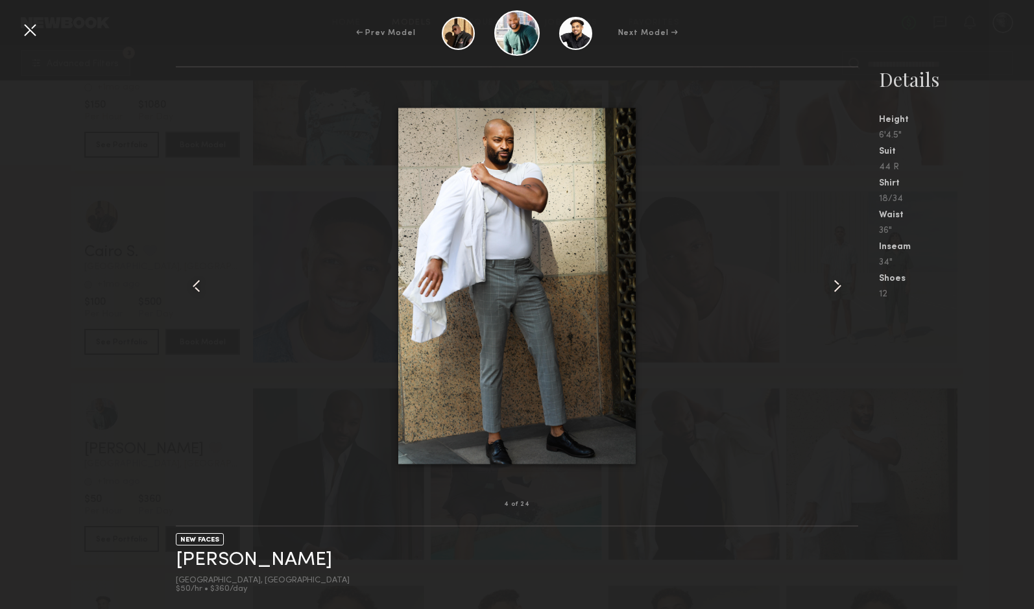
click at [839, 285] on common-icon at bounding box center [837, 286] width 21 height 21
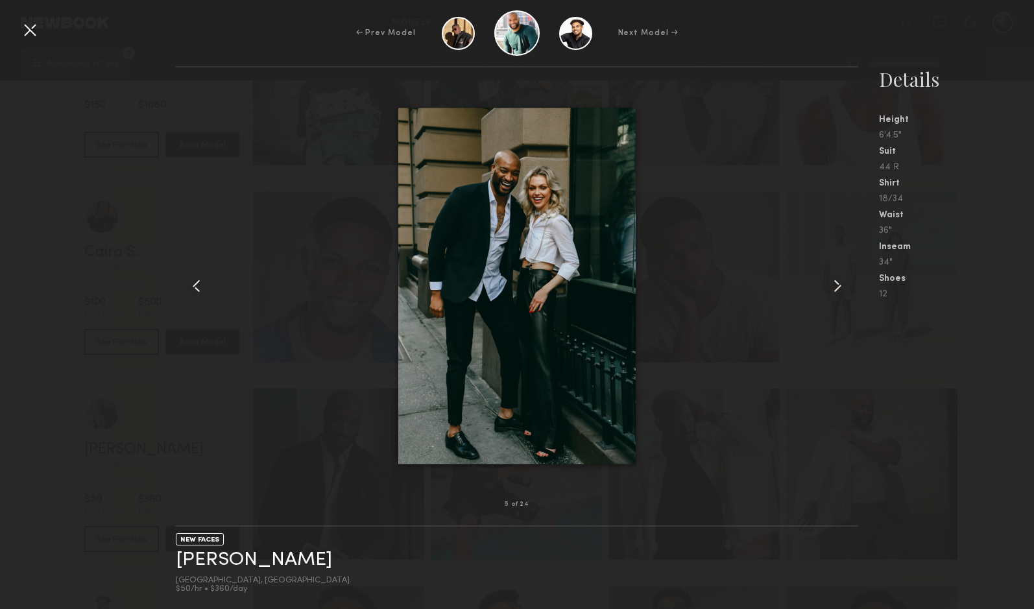
click at [839, 286] on common-icon at bounding box center [837, 286] width 21 height 21
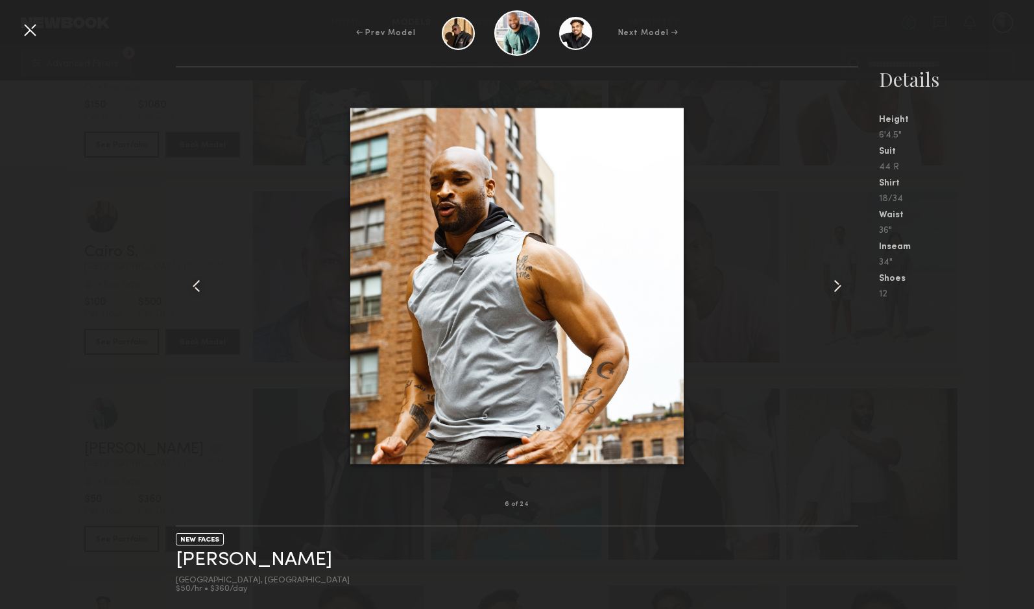
click at [839, 286] on common-icon at bounding box center [837, 286] width 21 height 21
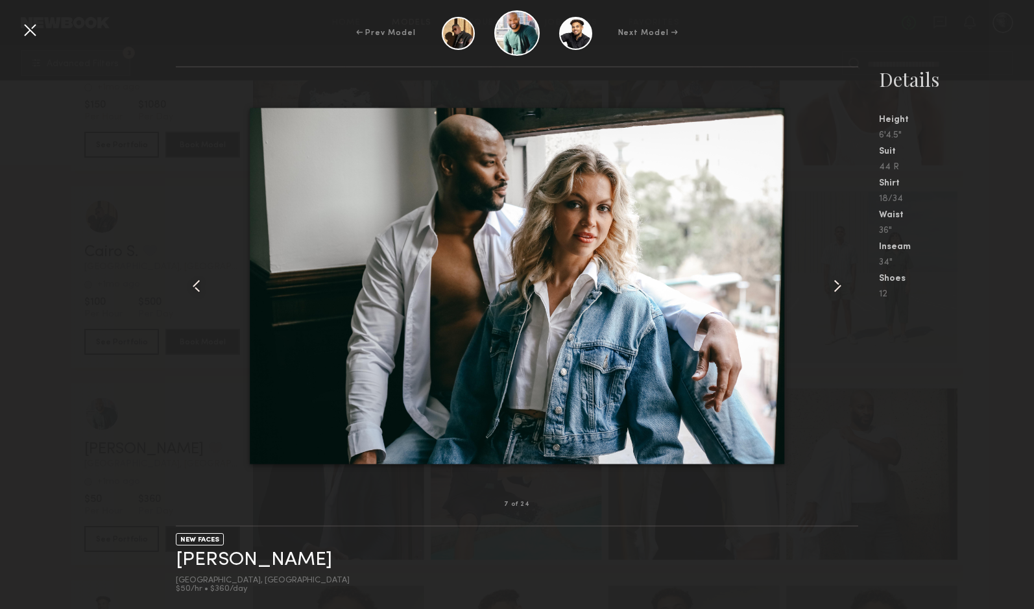
click at [839, 286] on common-icon at bounding box center [837, 286] width 21 height 21
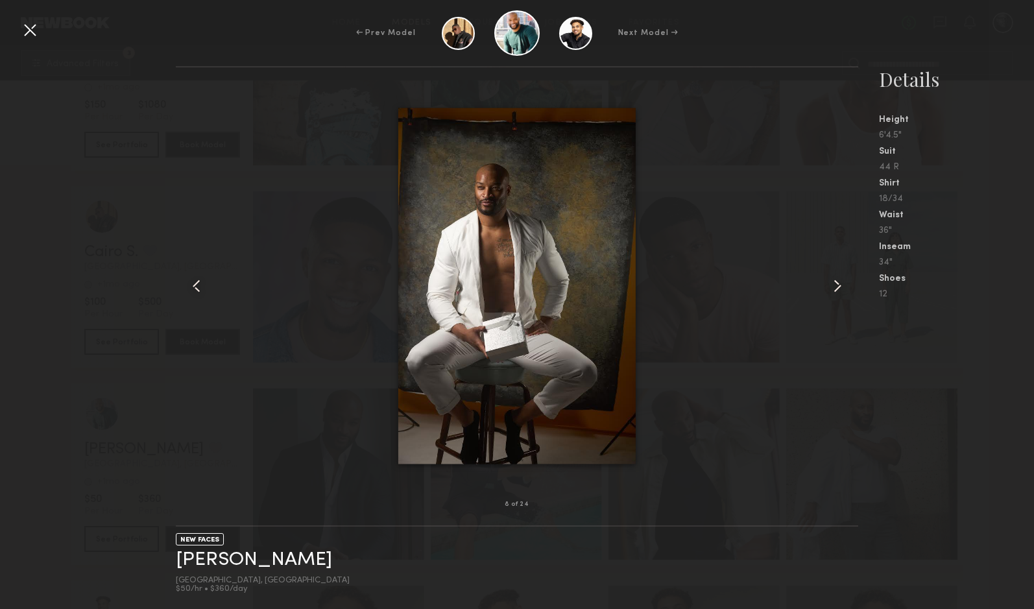
click at [839, 286] on common-icon at bounding box center [837, 286] width 21 height 21
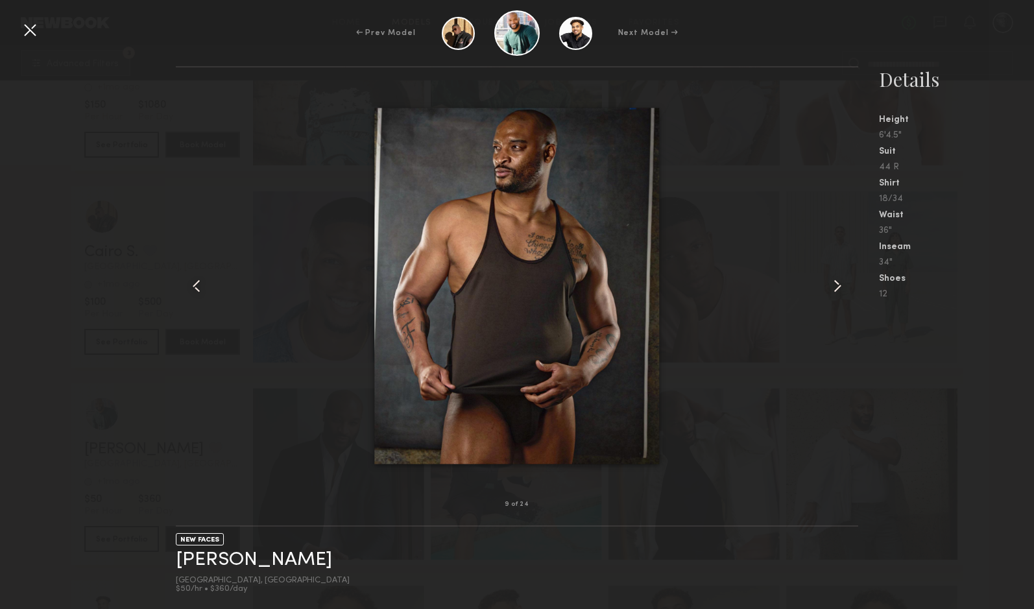
click at [839, 286] on common-icon at bounding box center [837, 286] width 21 height 21
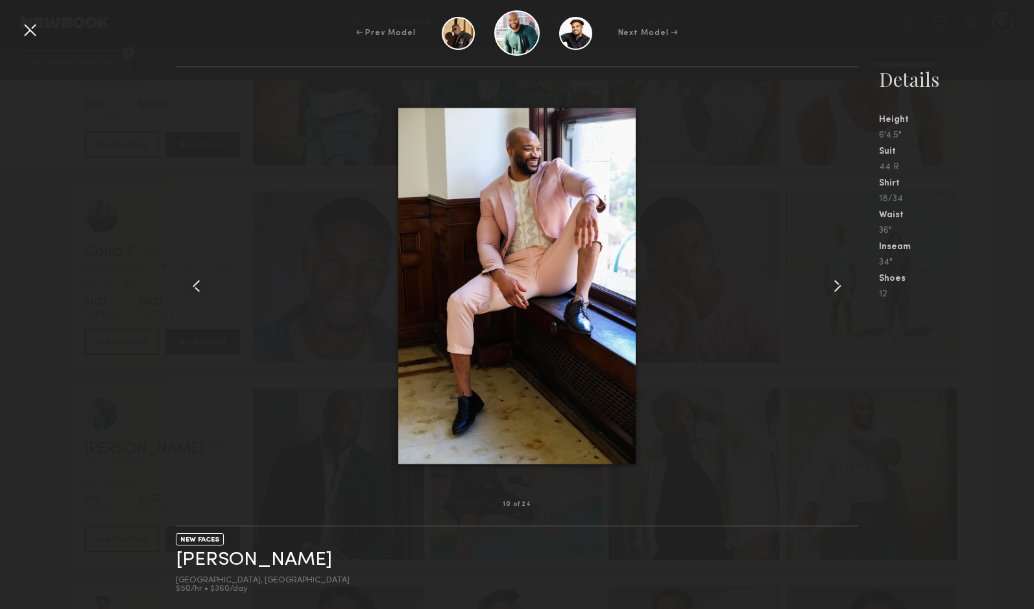
click at [839, 286] on common-icon at bounding box center [837, 286] width 21 height 21
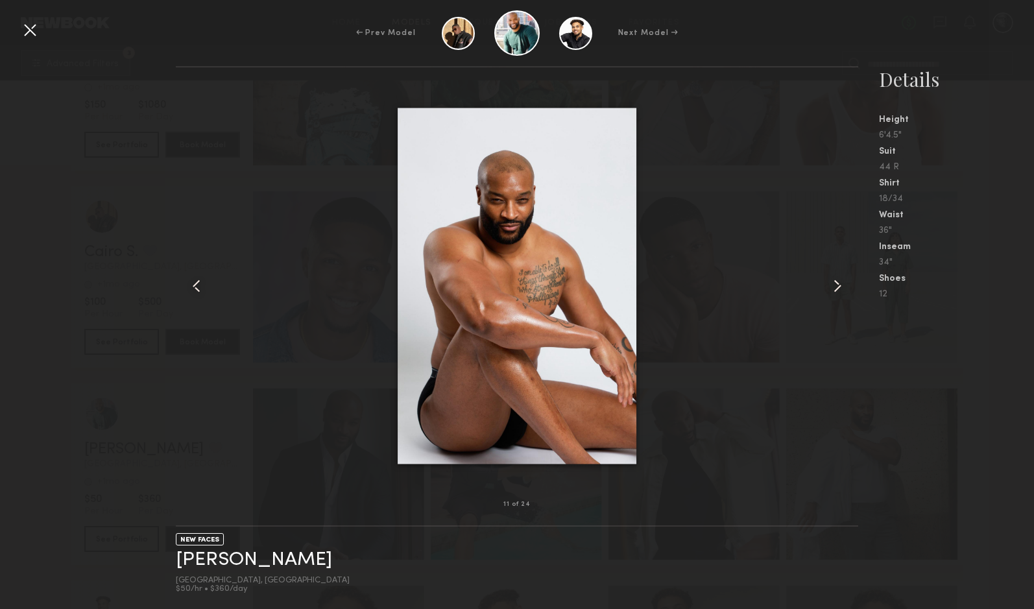
click at [839, 286] on common-icon at bounding box center [837, 286] width 21 height 21
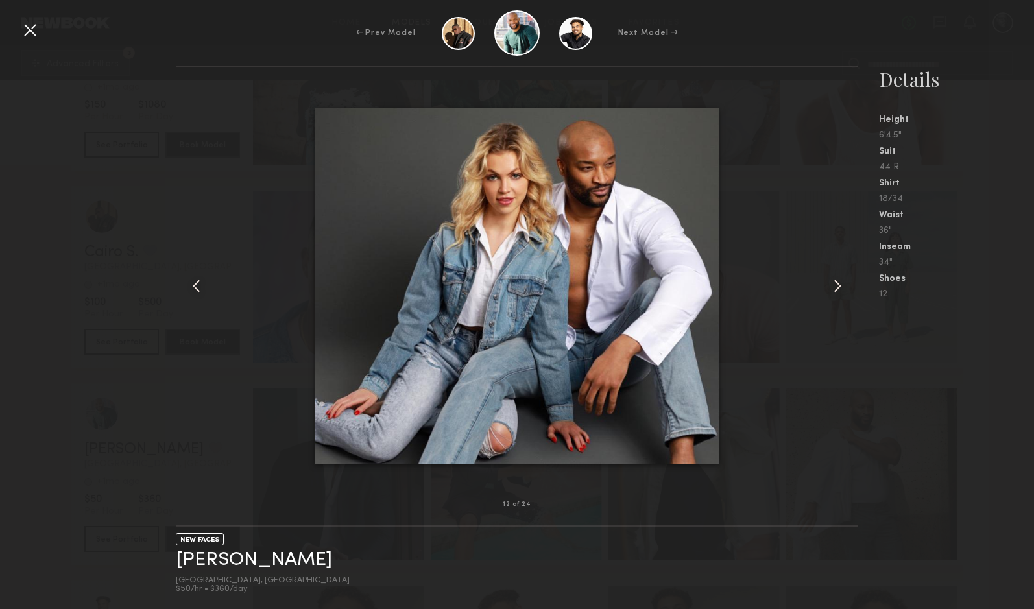
click at [839, 286] on common-icon at bounding box center [837, 286] width 21 height 21
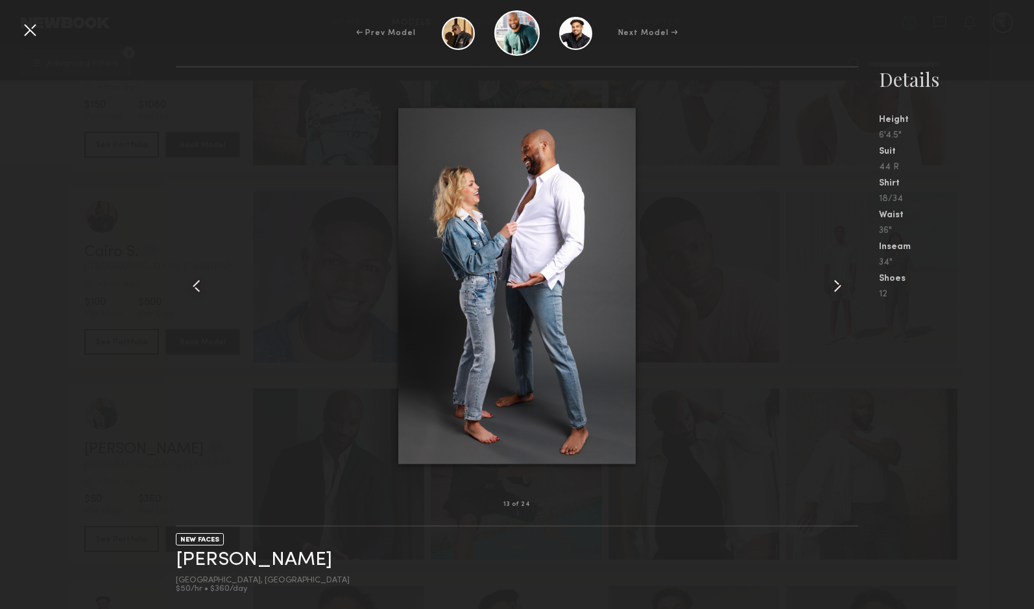
click at [839, 286] on common-icon at bounding box center [837, 286] width 21 height 21
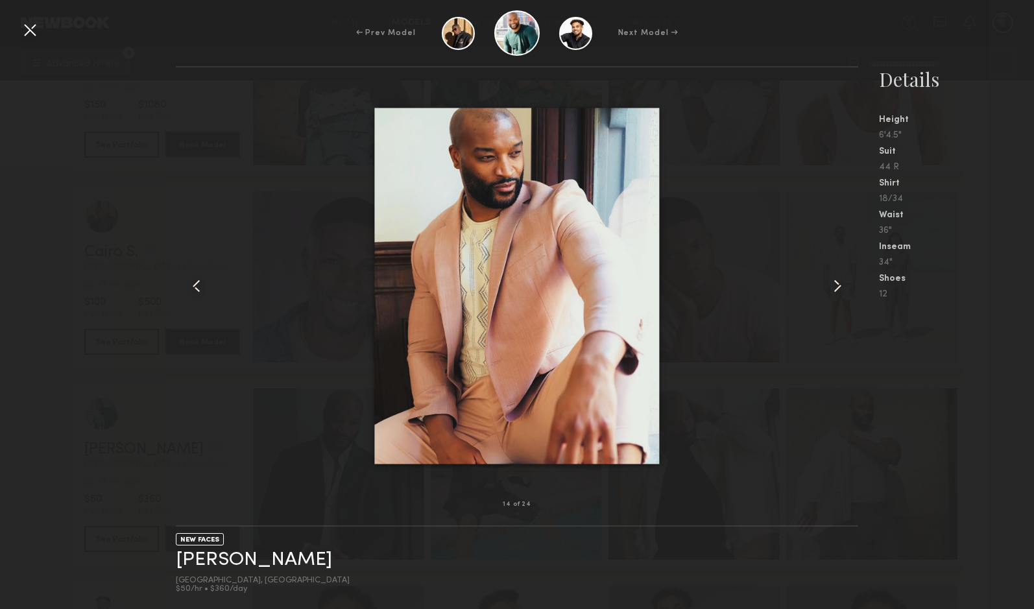
click at [839, 286] on common-icon at bounding box center [837, 286] width 21 height 21
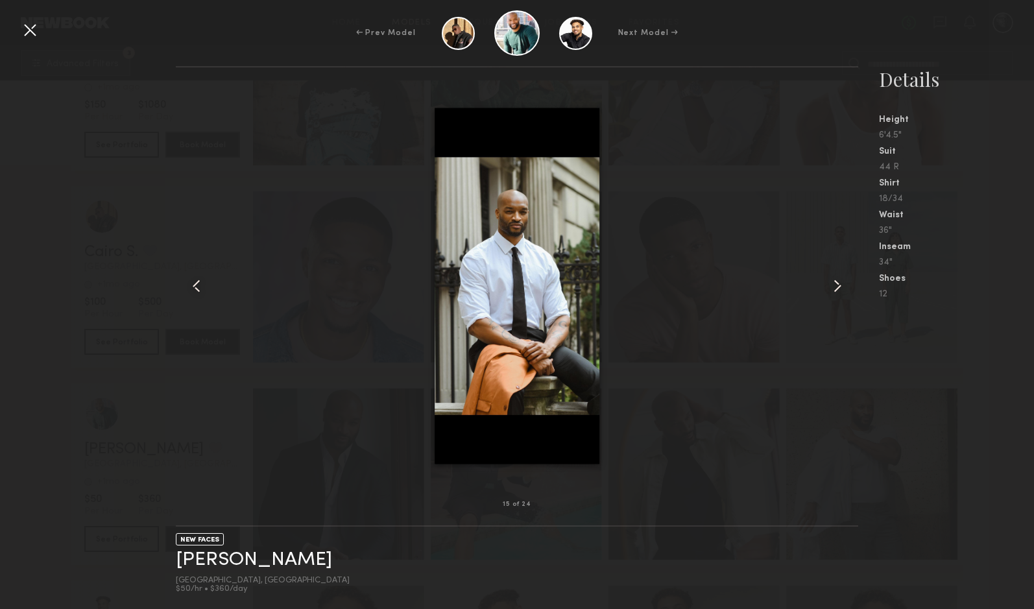
click at [839, 286] on common-icon at bounding box center [837, 286] width 21 height 21
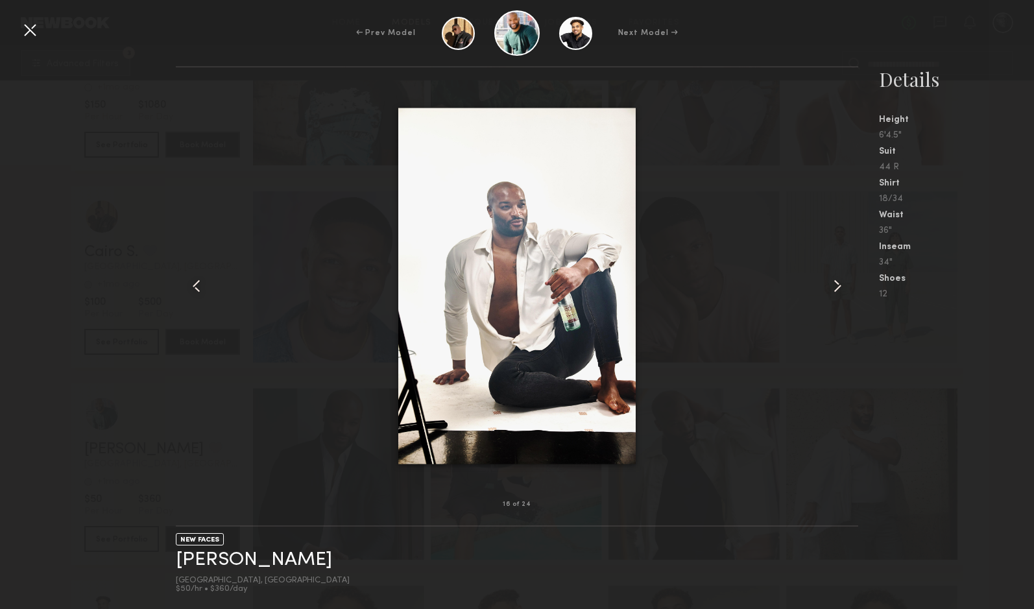
click at [839, 286] on common-icon at bounding box center [837, 286] width 21 height 21
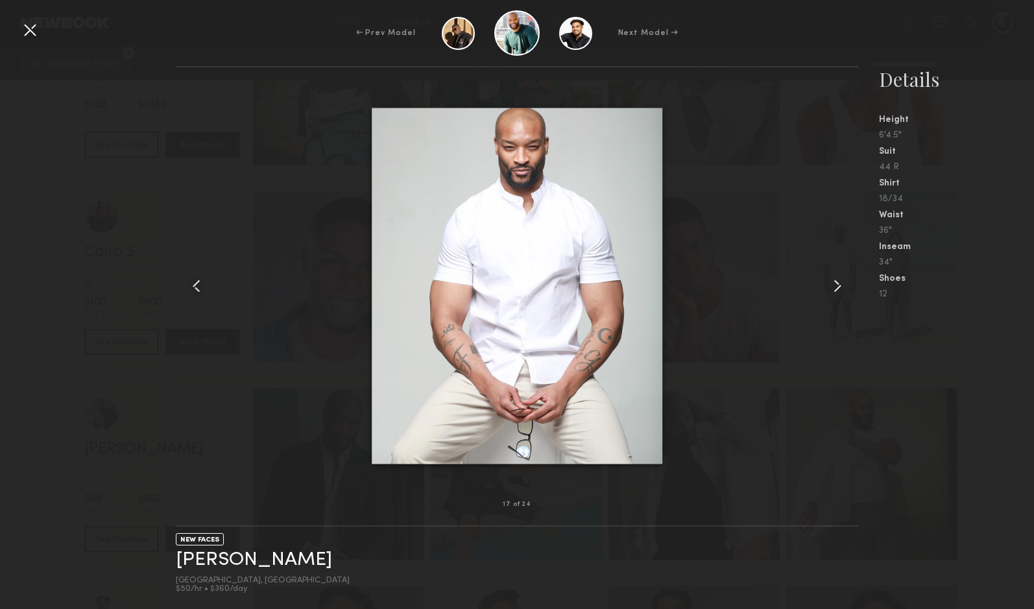
click at [839, 286] on common-icon at bounding box center [837, 286] width 21 height 21
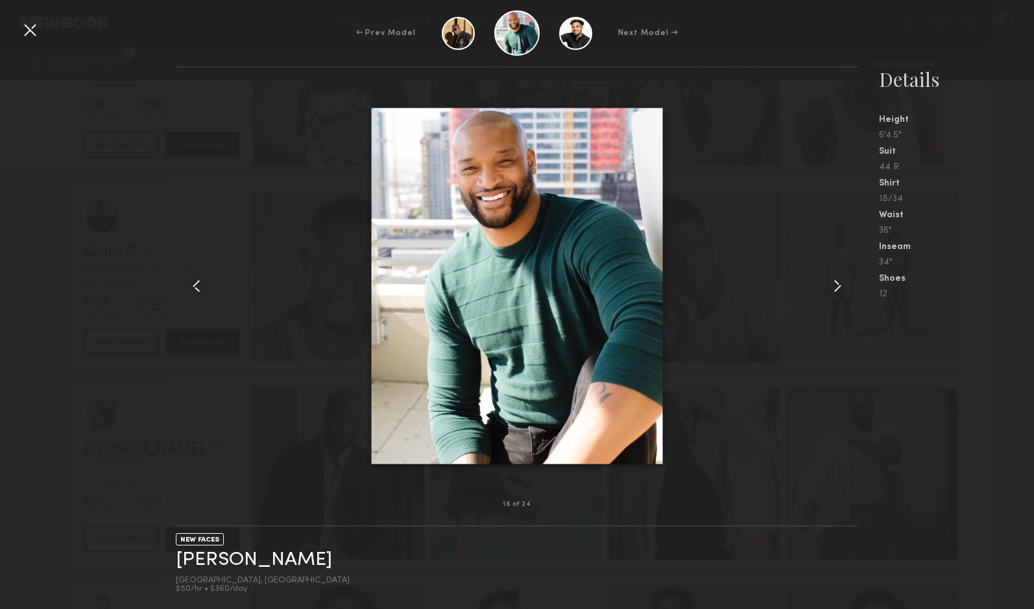
click at [839, 286] on common-icon at bounding box center [837, 286] width 21 height 21
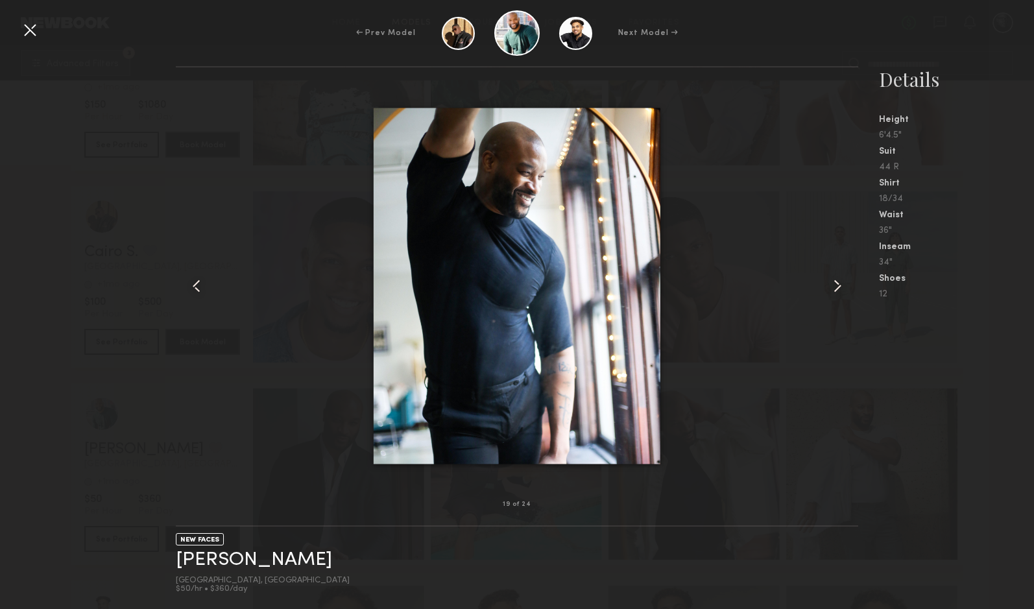
click at [839, 286] on common-icon at bounding box center [837, 286] width 21 height 21
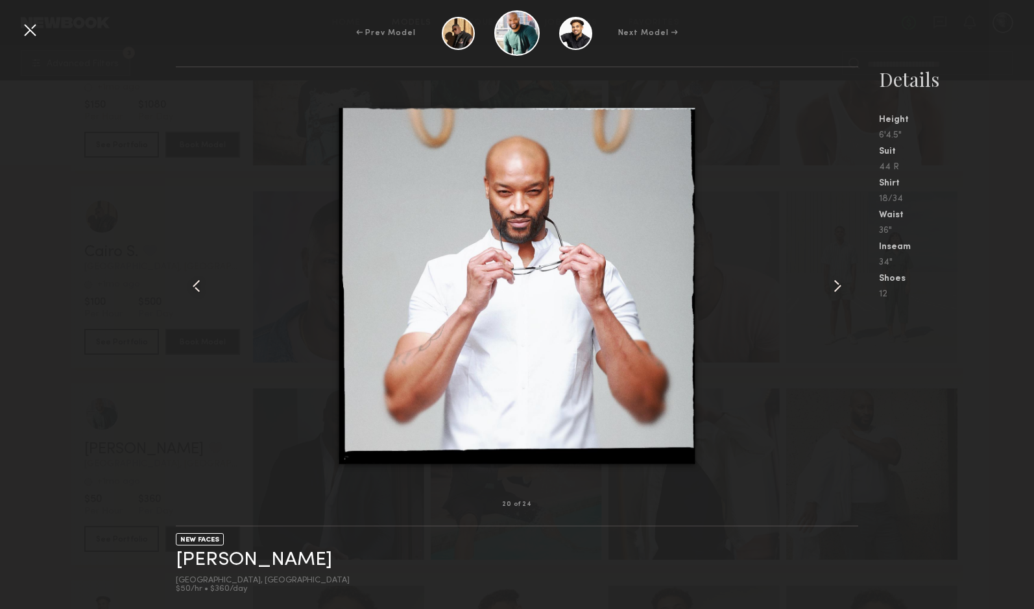
click at [839, 286] on common-icon at bounding box center [837, 286] width 21 height 21
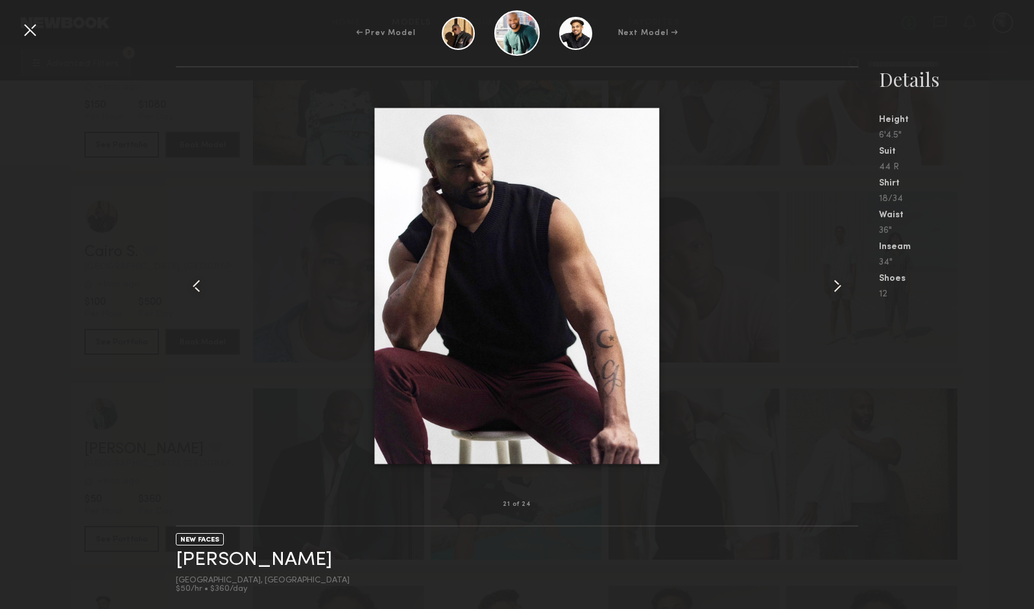
click at [839, 286] on common-icon at bounding box center [837, 286] width 21 height 21
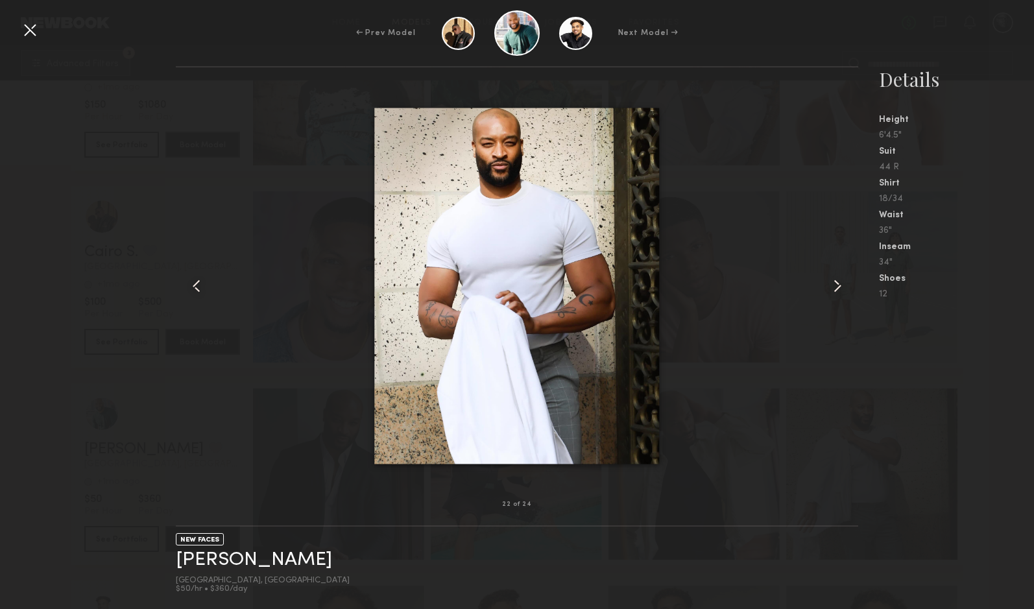
click at [839, 286] on common-icon at bounding box center [837, 286] width 21 height 21
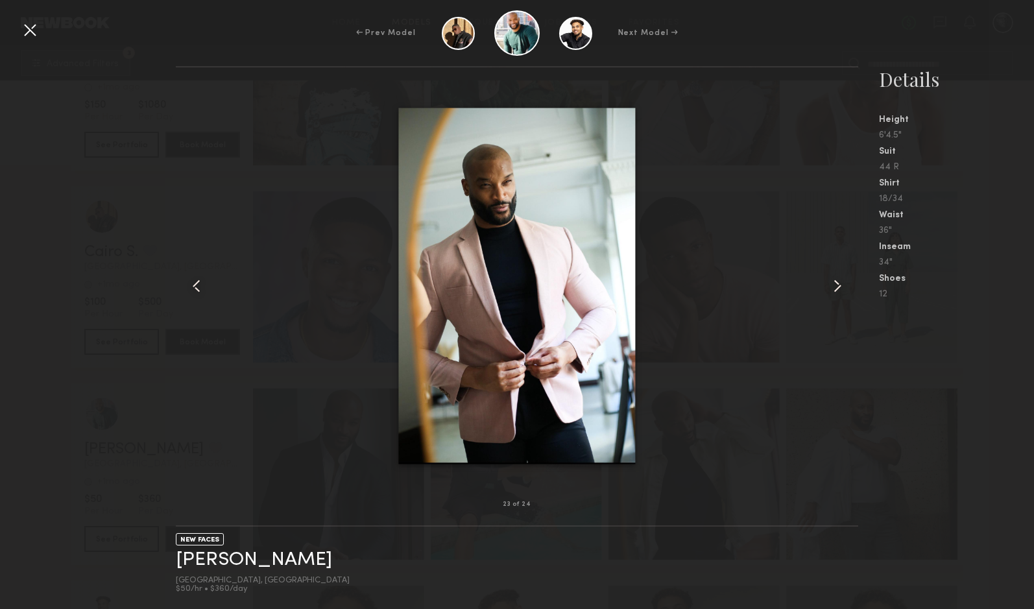
click at [839, 286] on common-icon at bounding box center [837, 286] width 21 height 21
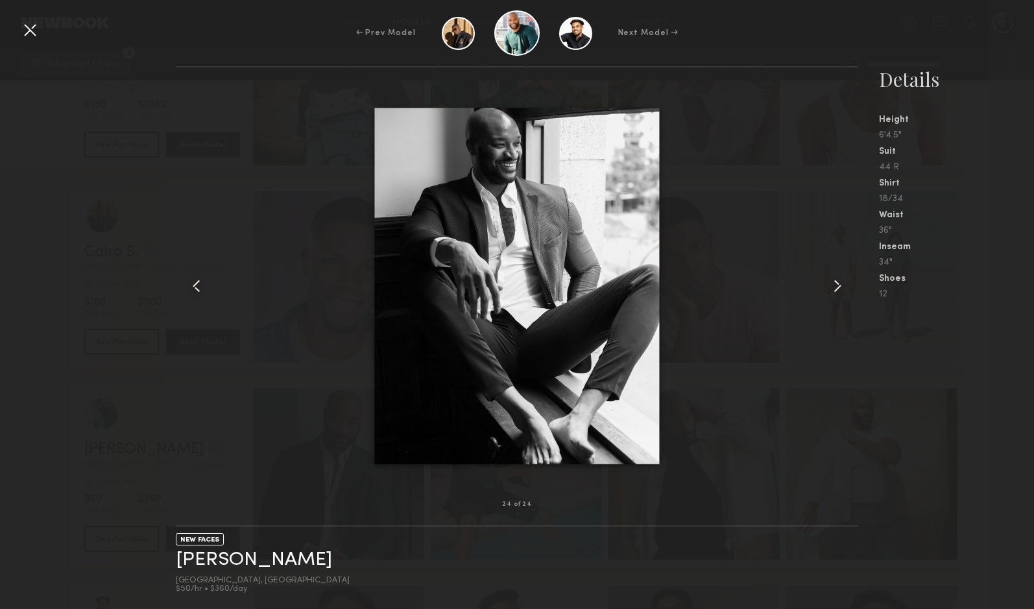
click at [839, 286] on common-icon at bounding box center [837, 286] width 21 height 21
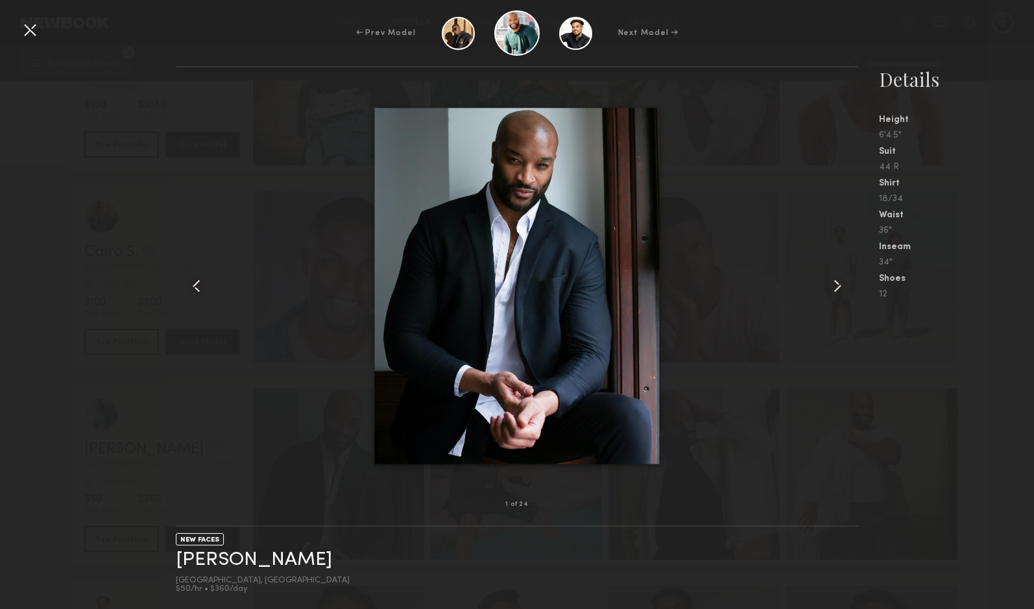
click at [839, 286] on common-icon at bounding box center [837, 286] width 21 height 21
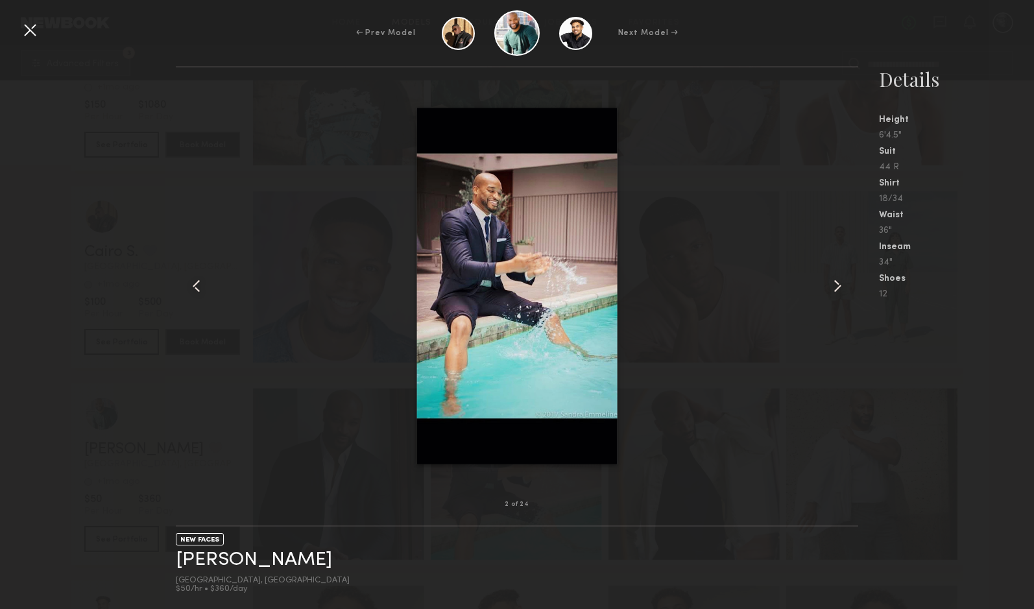
click at [839, 286] on common-icon at bounding box center [837, 286] width 21 height 21
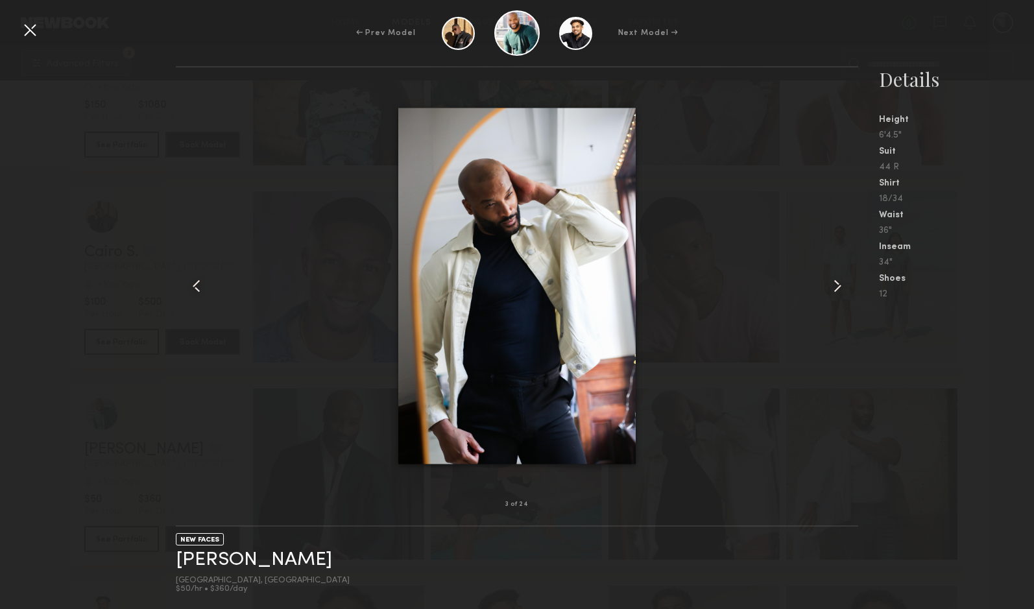
click at [27, 27] on div at bounding box center [29, 29] width 21 height 21
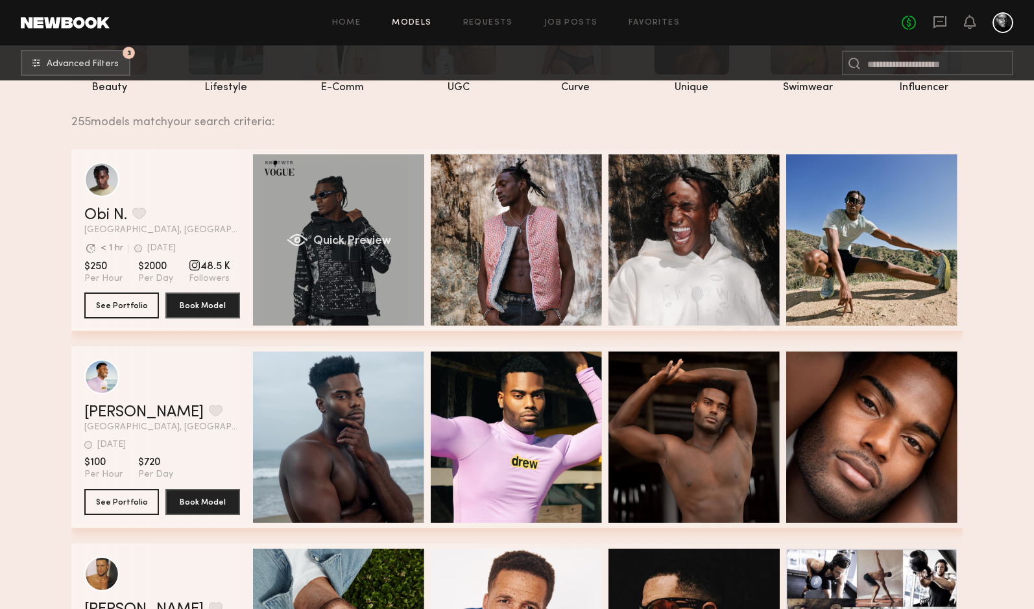
scroll to position [163, 0]
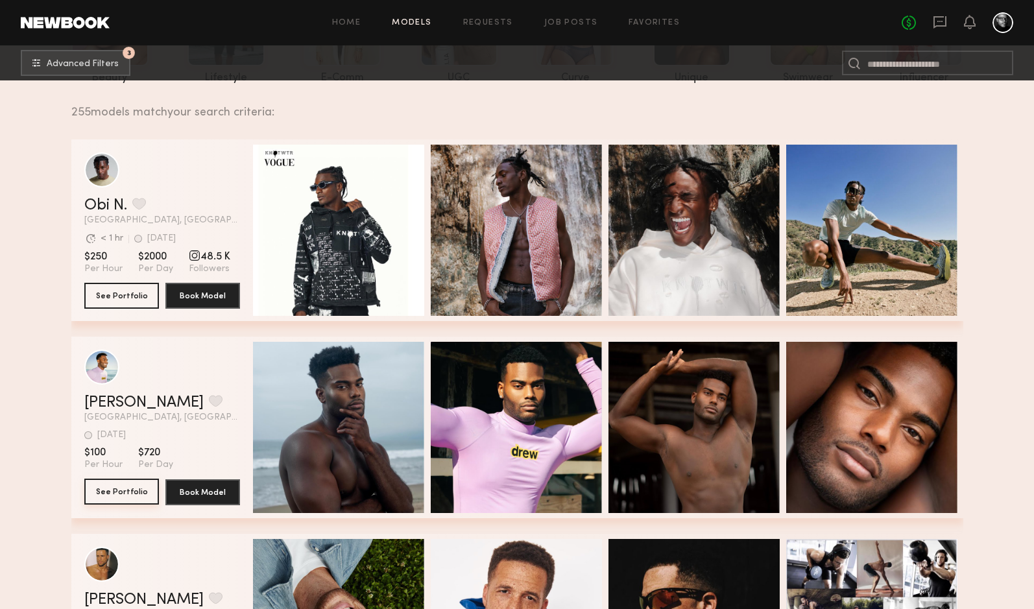
click at [130, 495] on button "See Portfolio" at bounding box center [121, 492] width 75 height 26
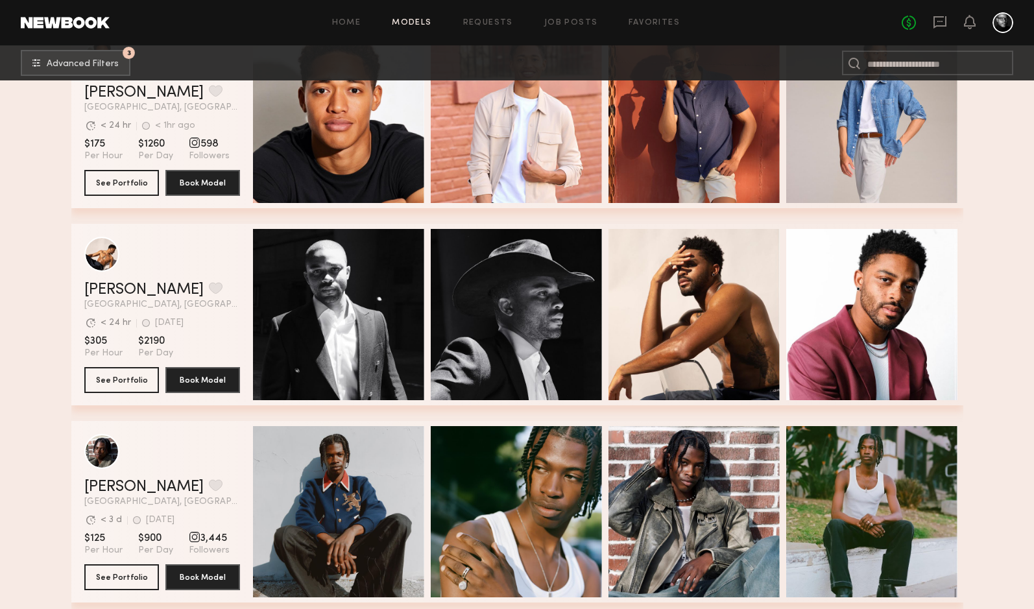
scroll to position [1034, 0]
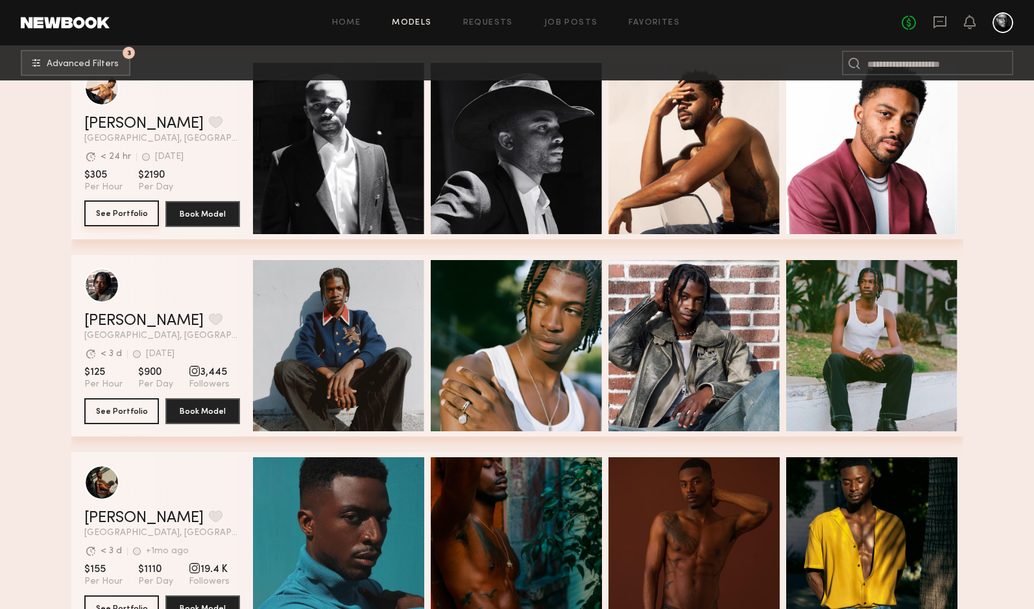
click at [122, 203] on button "See Portfolio" at bounding box center [121, 213] width 75 height 26
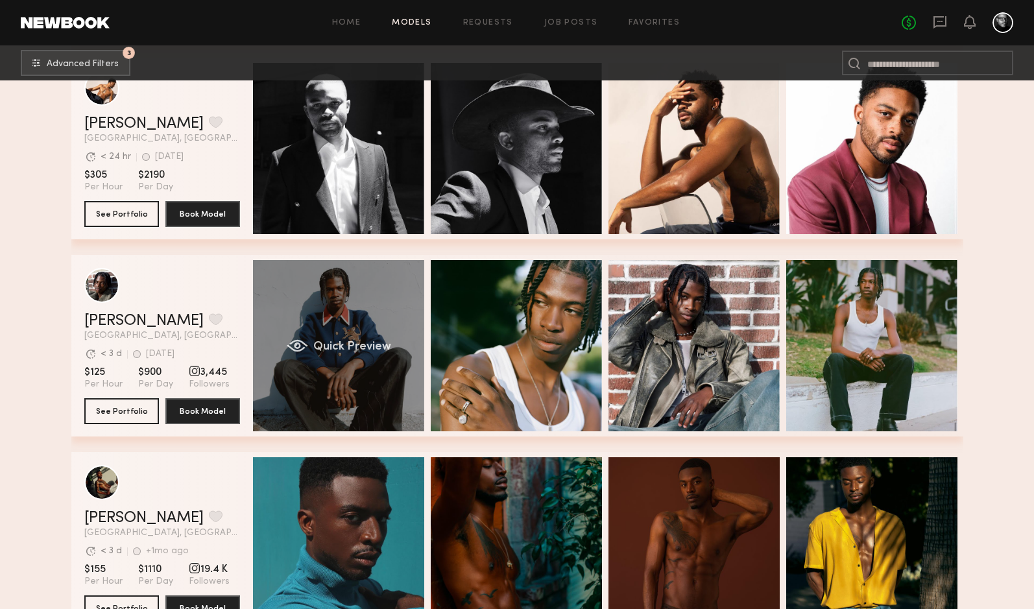
click at [310, 337] on div "Quick Preview" at bounding box center [338, 345] width 171 height 171
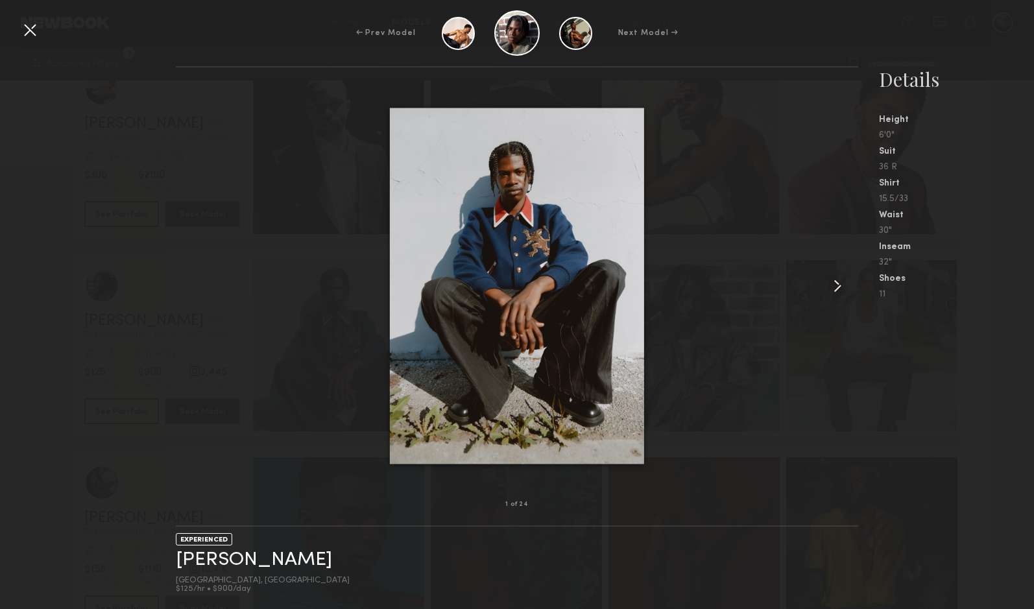
click at [831, 285] on common-icon at bounding box center [837, 286] width 21 height 21
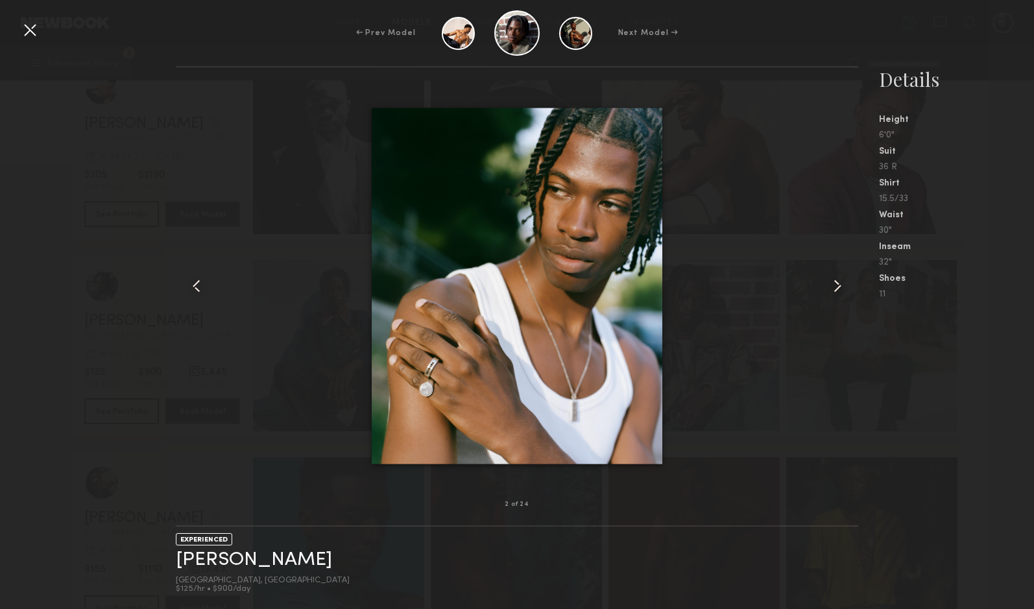
click at [831, 285] on common-icon at bounding box center [837, 286] width 21 height 21
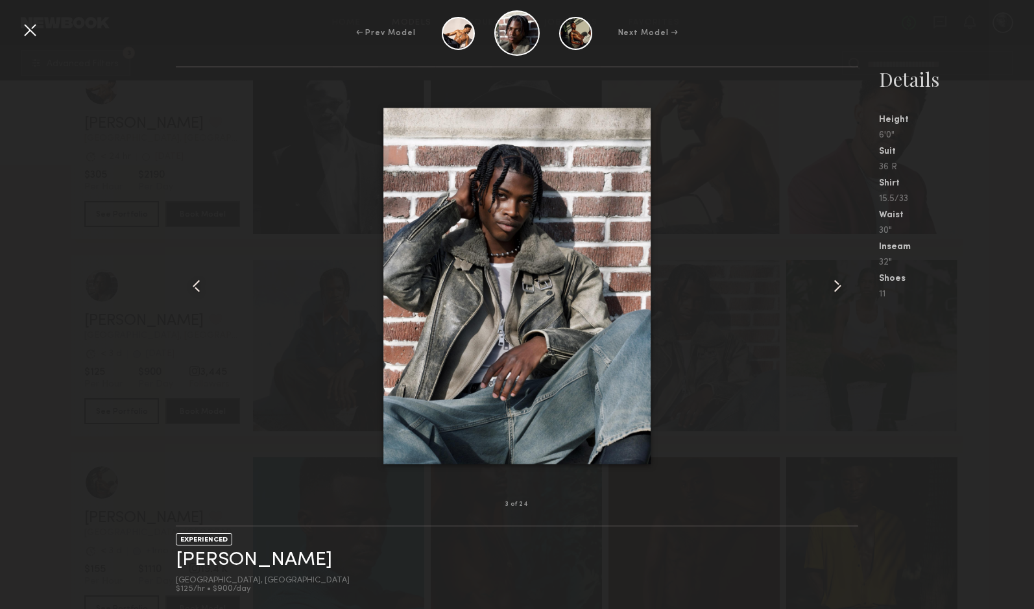
click at [831, 285] on common-icon at bounding box center [837, 286] width 21 height 21
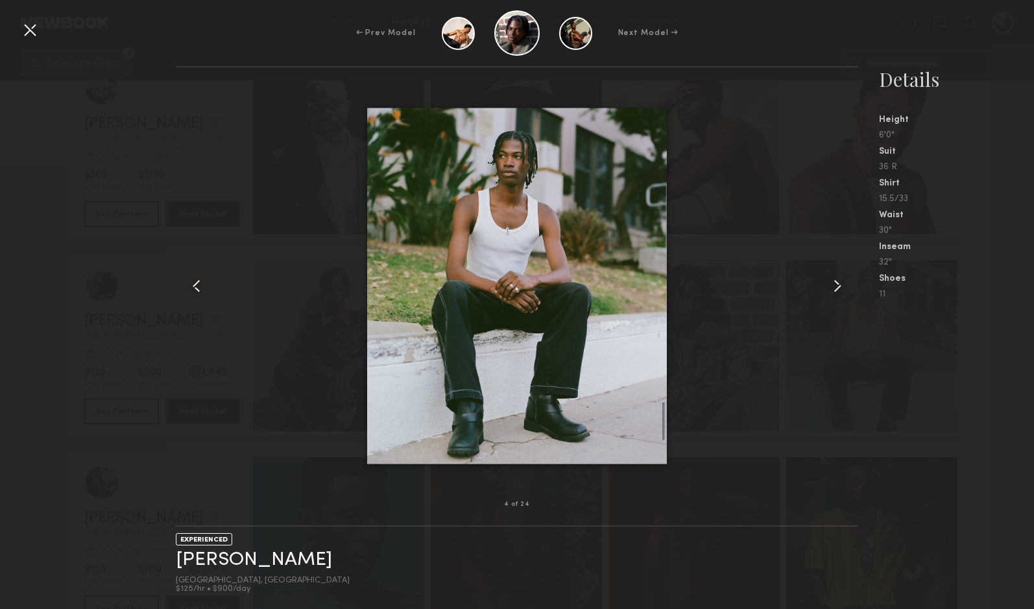
click at [831, 285] on common-icon at bounding box center [837, 286] width 21 height 21
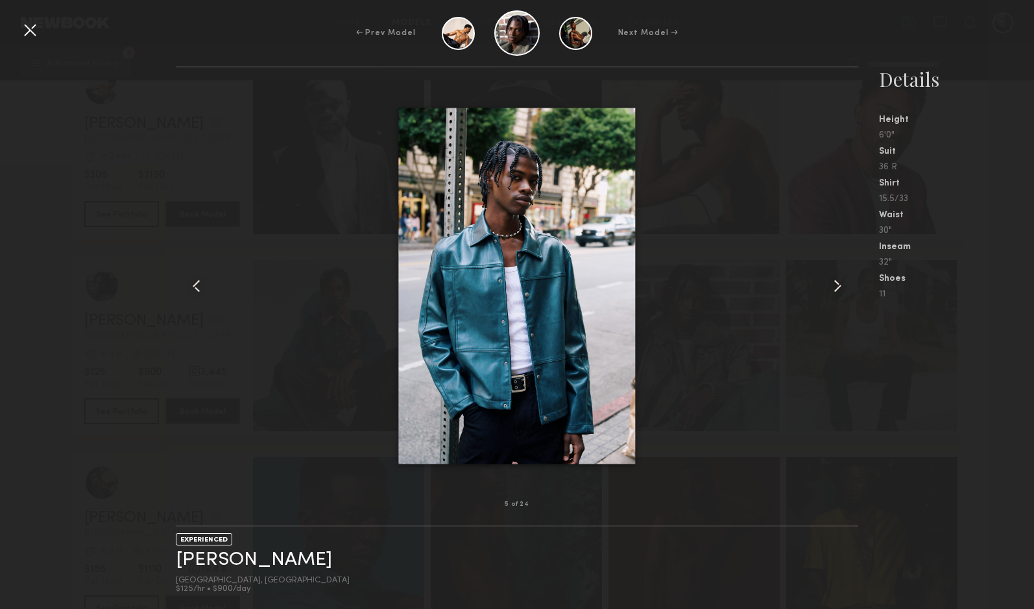
click at [831, 285] on common-icon at bounding box center [837, 286] width 21 height 21
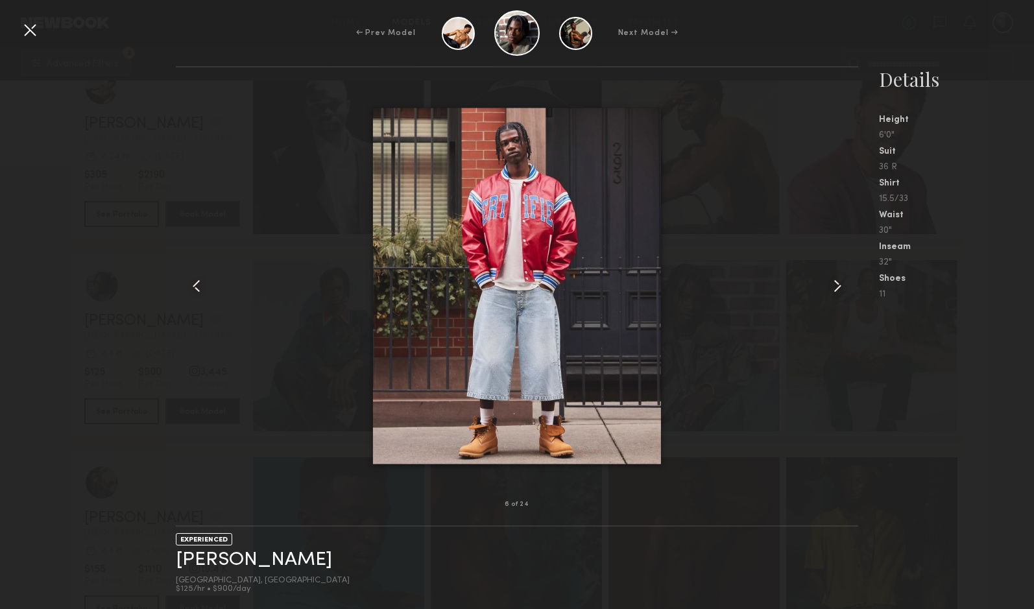
click at [831, 285] on common-icon at bounding box center [837, 286] width 21 height 21
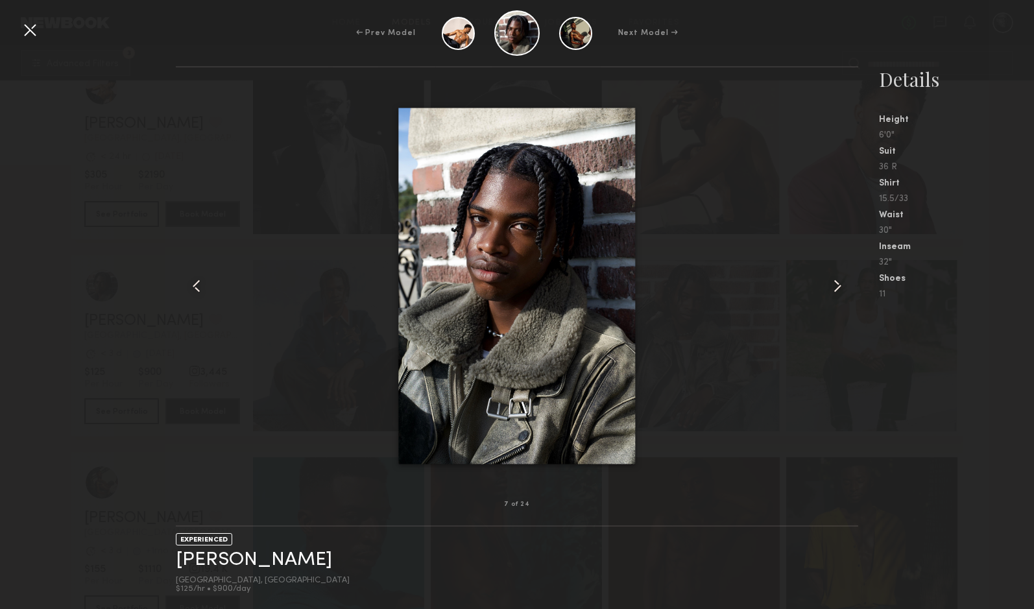
click at [831, 285] on common-icon at bounding box center [837, 286] width 21 height 21
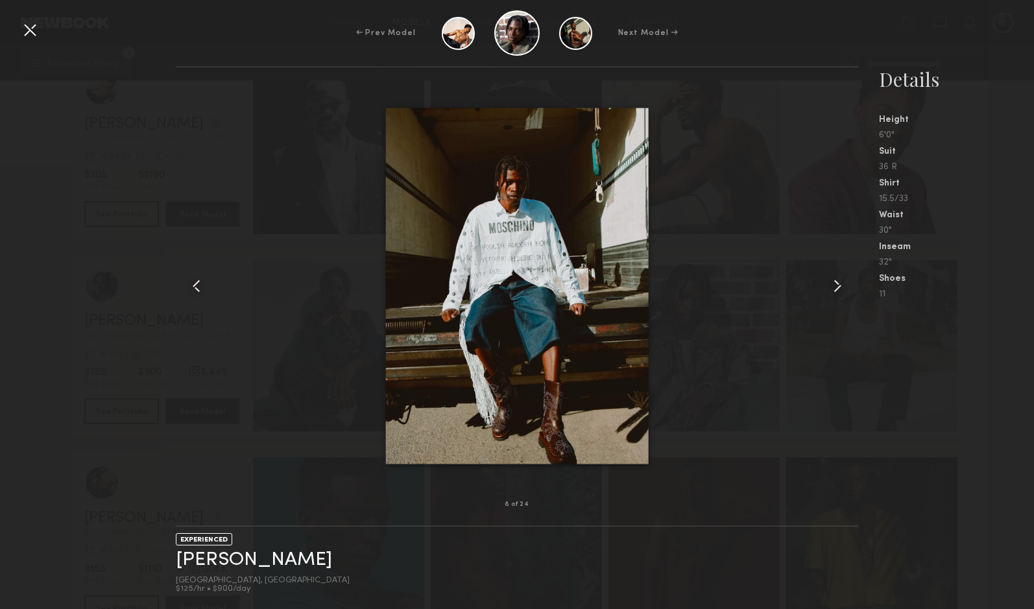
click at [831, 285] on common-icon at bounding box center [837, 286] width 21 height 21
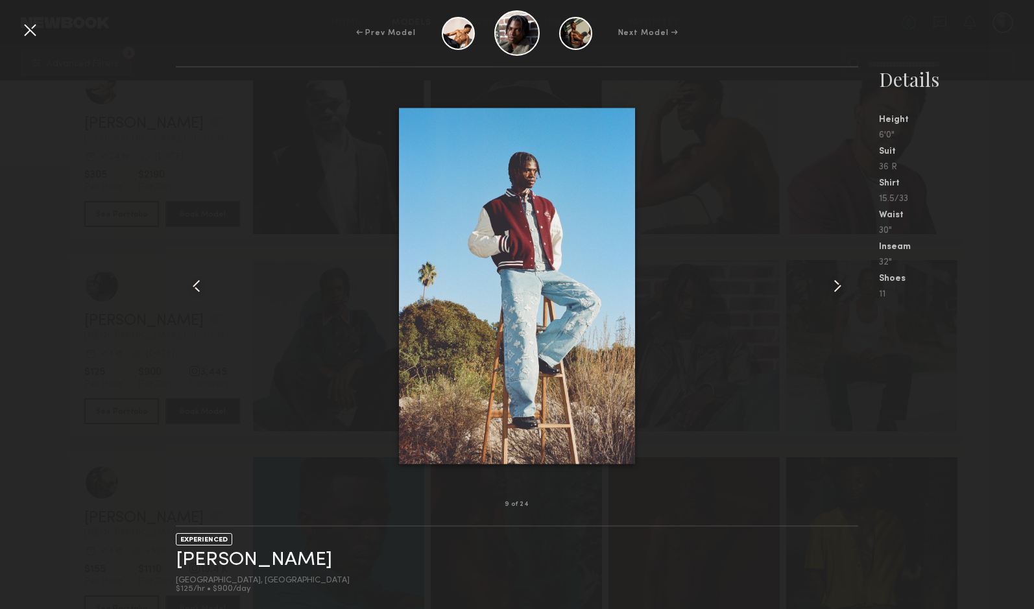
click at [831, 285] on common-icon at bounding box center [837, 286] width 21 height 21
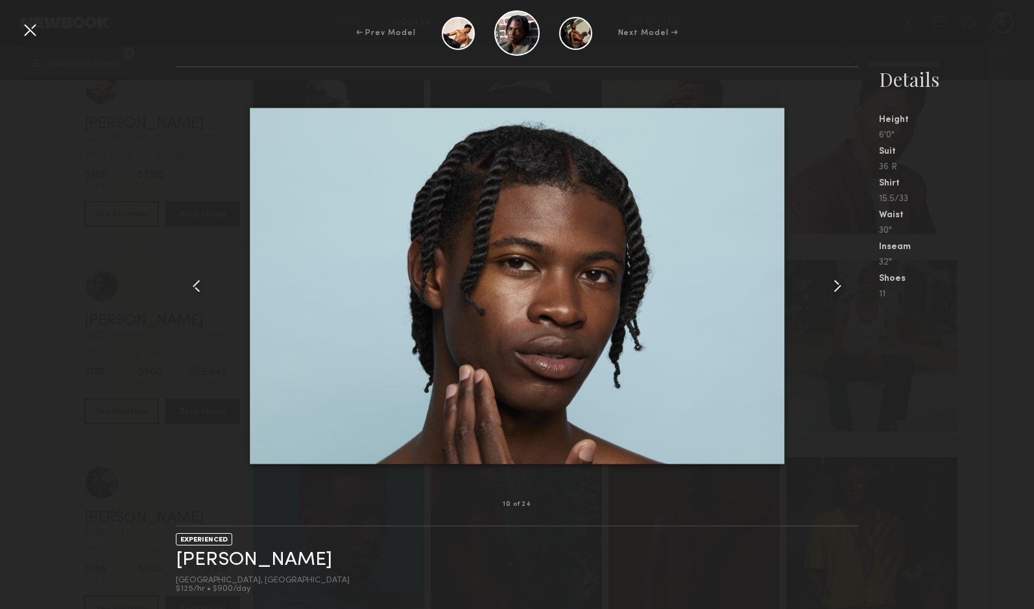
click at [831, 285] on common-icon at bounding box center [837, 286] width 21 height 21
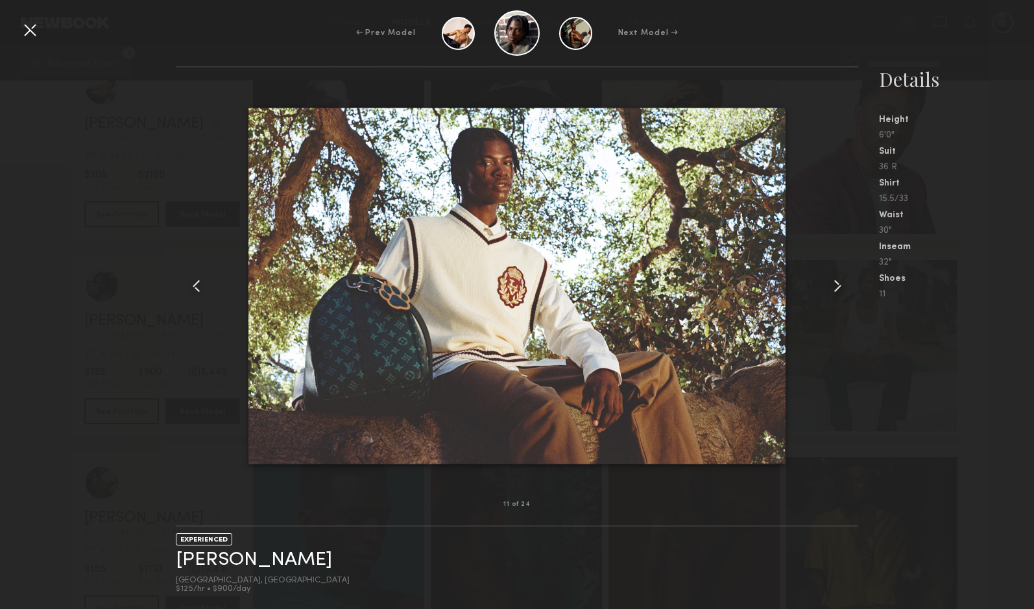
click at [831, 285] on common-icon at bounding box center [837, 286] width 21 height 21
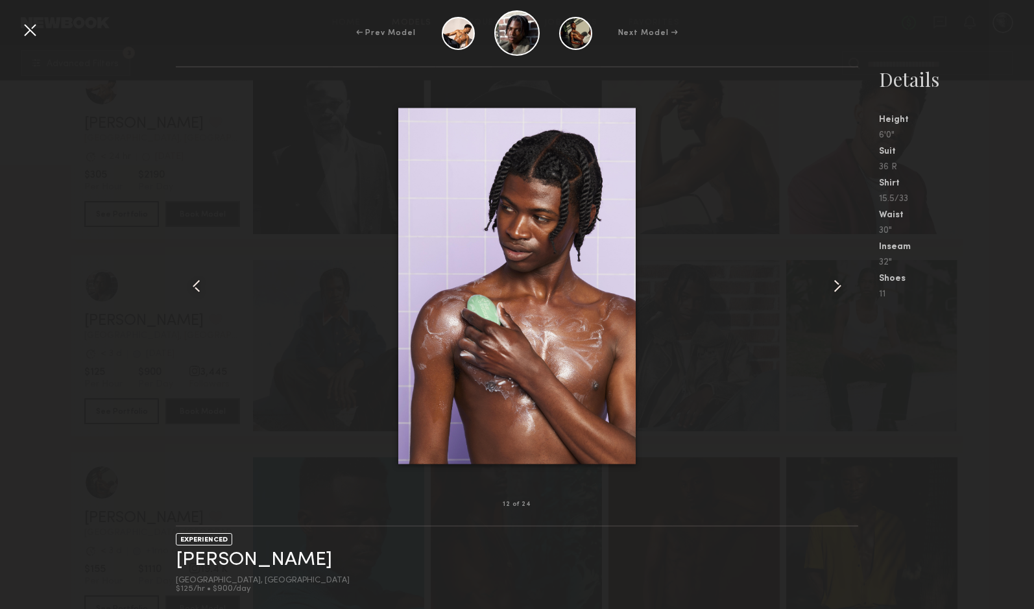
click at [831, 285] on common-icon at bounding box center [837, 286] width 21 height 21
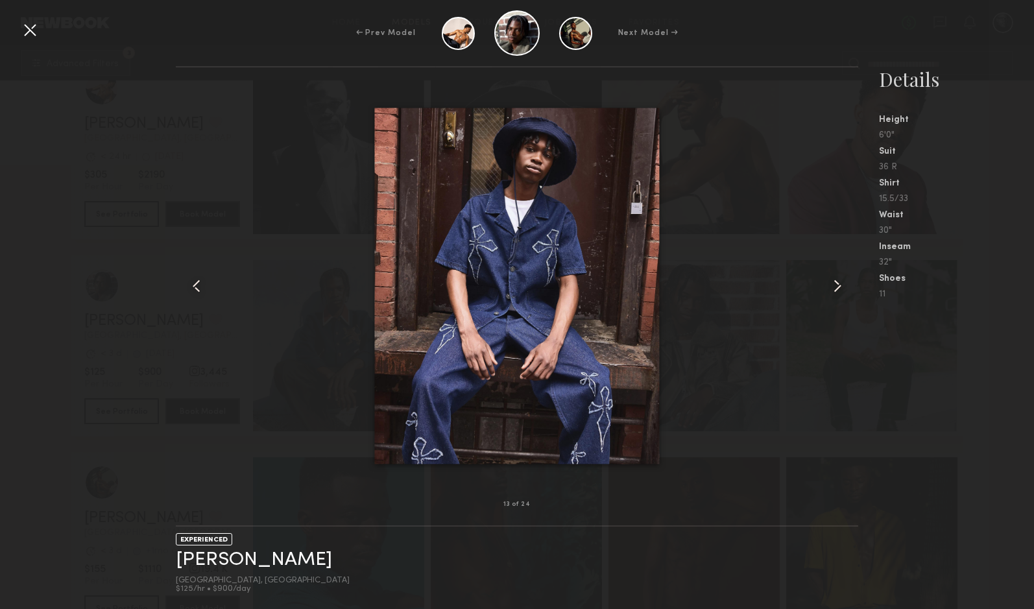
click at [831, 285] on common-icon at bounding box center [837, 286] width 21 height 21
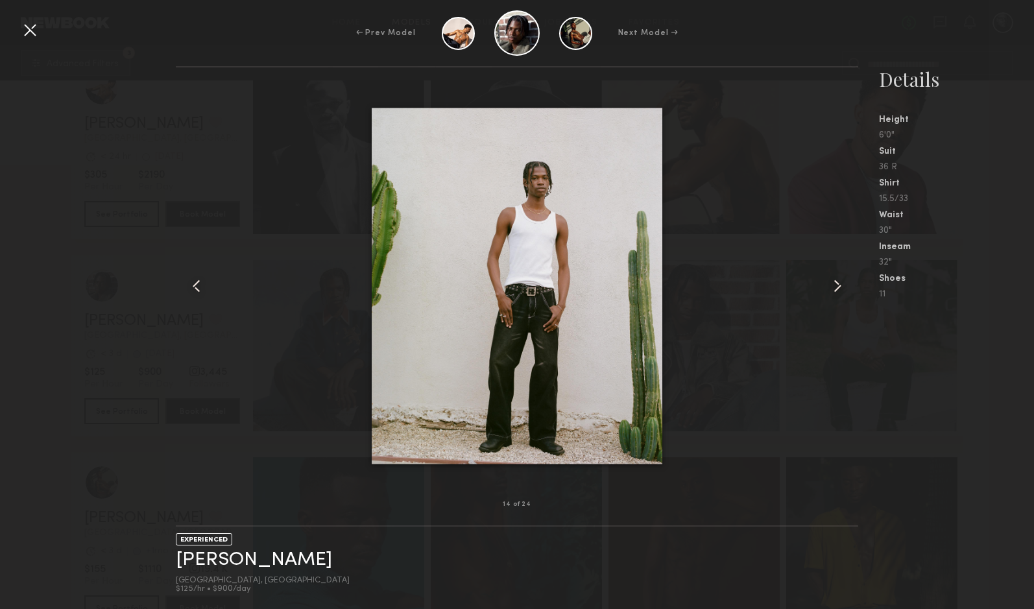
click at [831, 285] on common-icon at bounding box center [837, 286] width 21 height 21
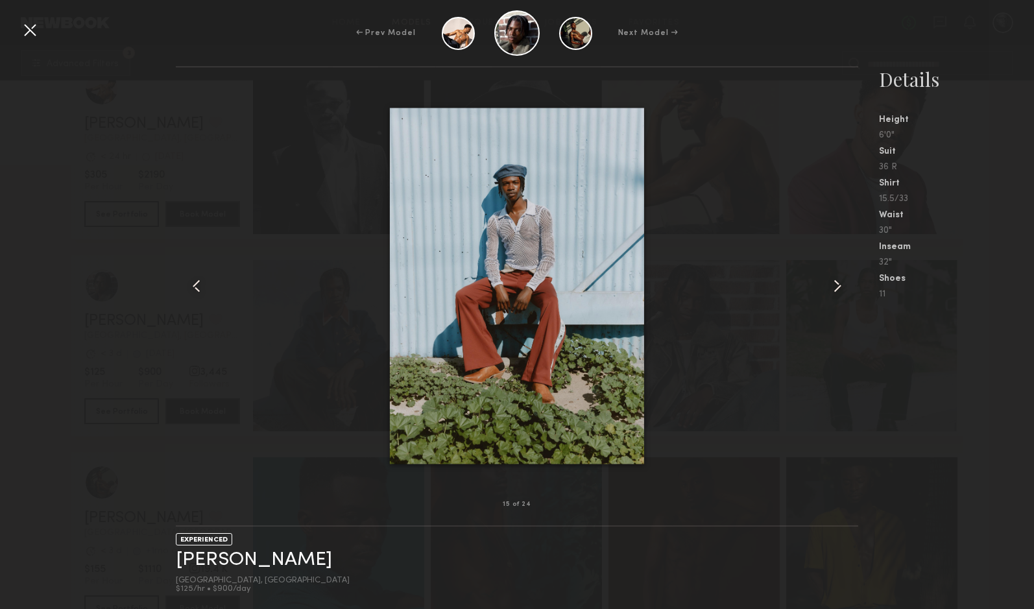
click at [831, 285] on common-icon at bounding box center [837, 286] width 21 height 21
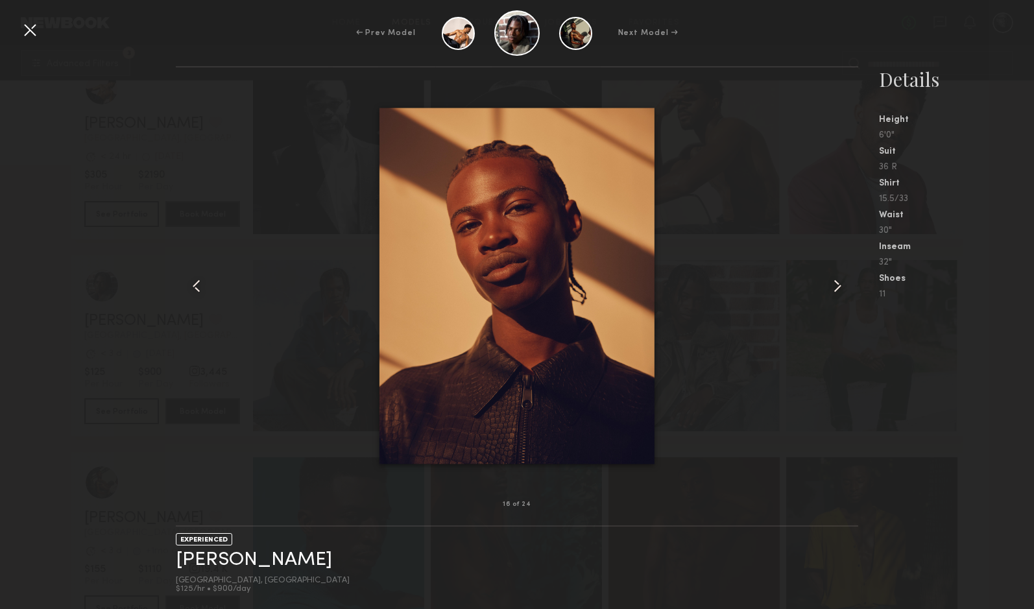
click at [831, 285] on common-icon at bounding box center [837, 286] width 21 height 21
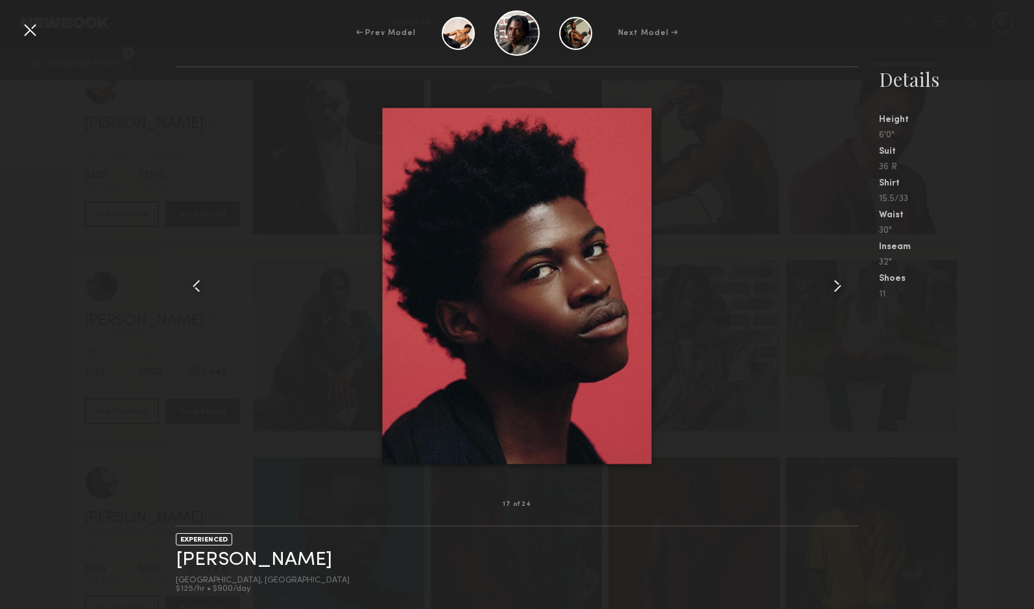
click at [831, 285] on common-icon at bounding box center [837, 286] width 21 height 21
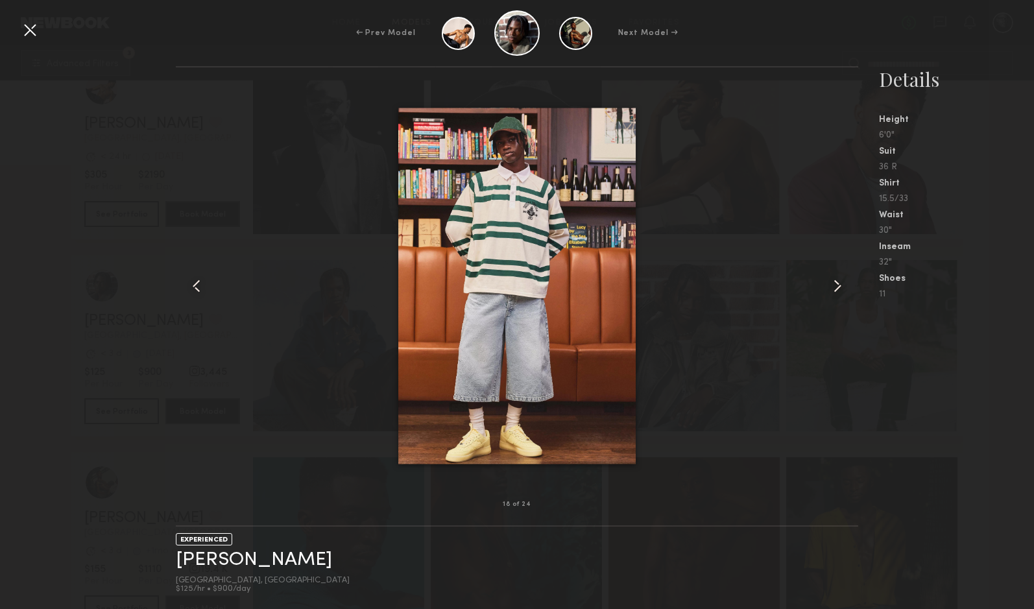
click at [831, 285] on common-icon at bounding box center [837, 286] width 21 height 21
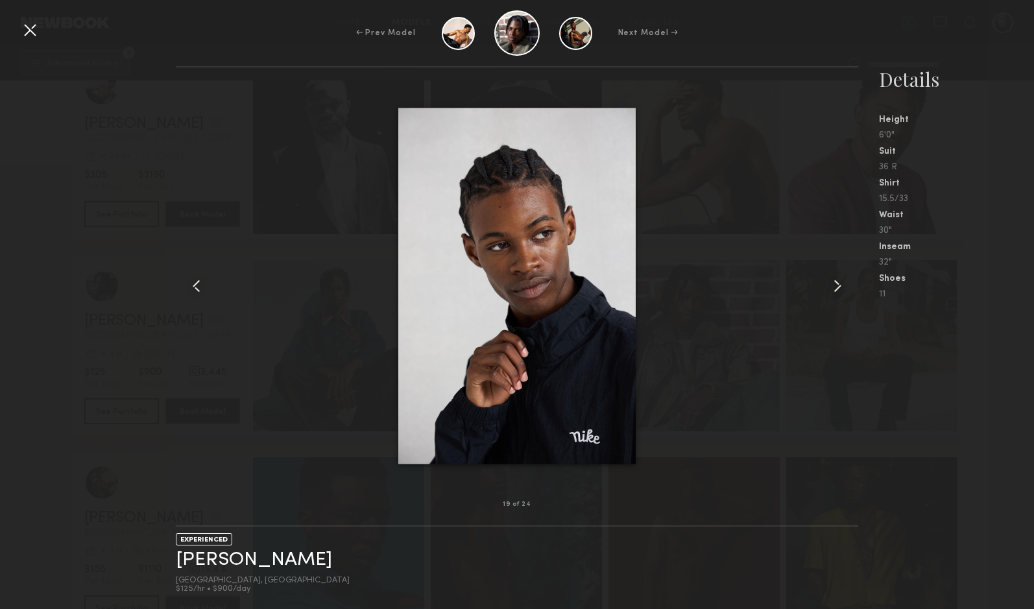
click at [831, 285] on common-icon at bounding box center [837, 286] width 21 height 21
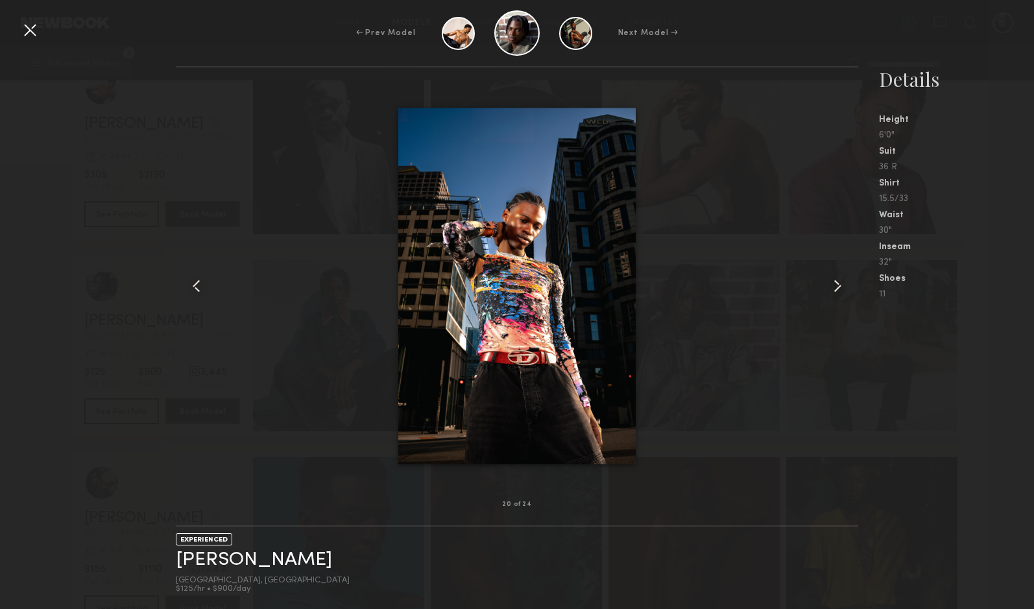
click at [831, 285] on common-icon at bounding box center [837, 286] width 21 height 21
